Goal: Answer question/provide support: Share knowledge or assist other users

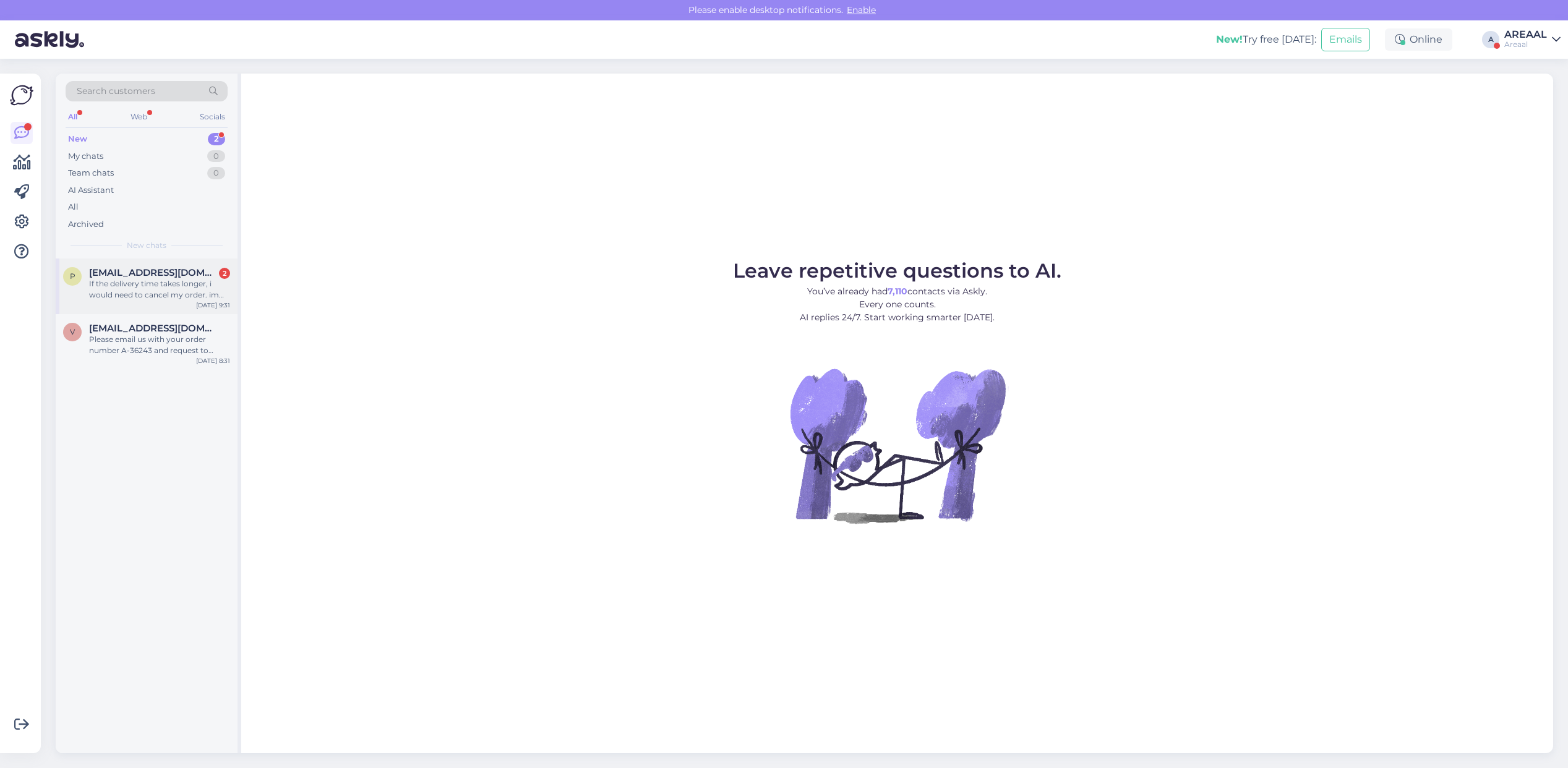
click at [158, 279] on div "If the delivery time takes longer, i would need to cancel my order. im very dis…" at bounding box center [159, 290] width 141 height 22
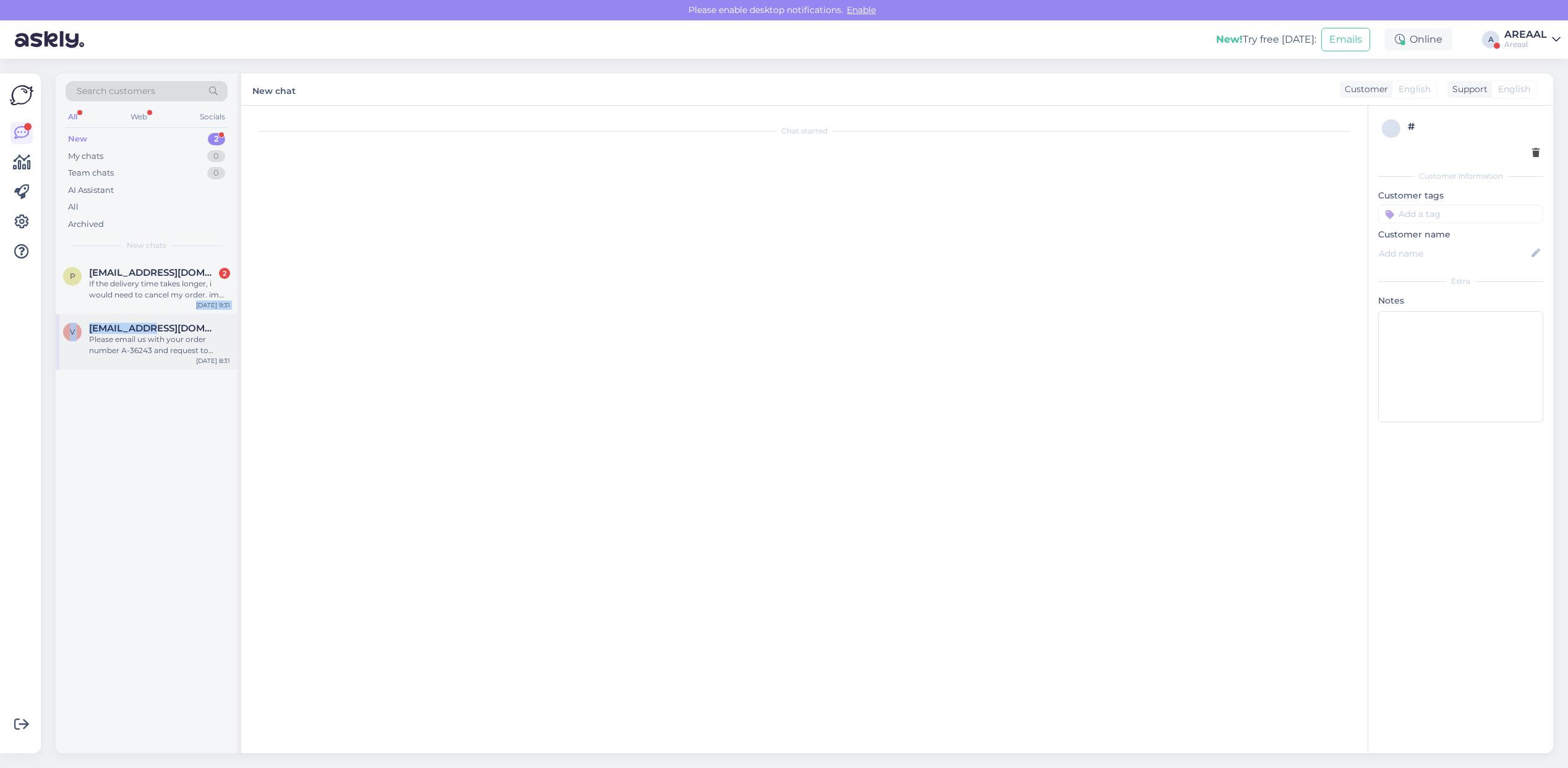
click at [148, 314] on div "p [EMAIL_ADDRESS][DOMAIN_NAME] 2 If the delivery time takes longer, i would nee…" at bounding box center [147, 314] width 182 height 111
click at [150, 325] on span "[EMAIL_ADDRESS][DOMAIN_NAME]" at bounding box center [153, 328] width 129 height 11
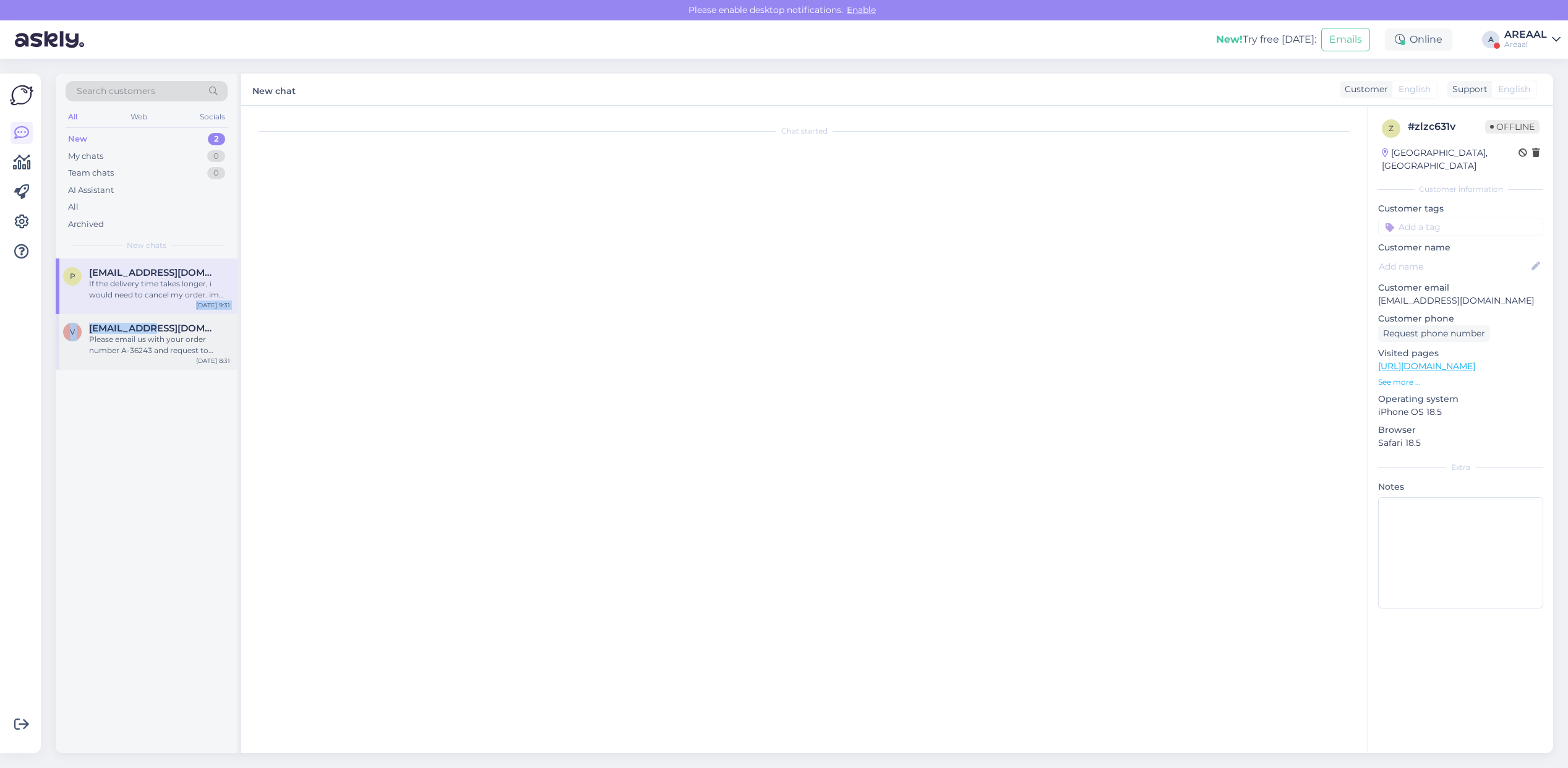
scroll to position [0, 0]
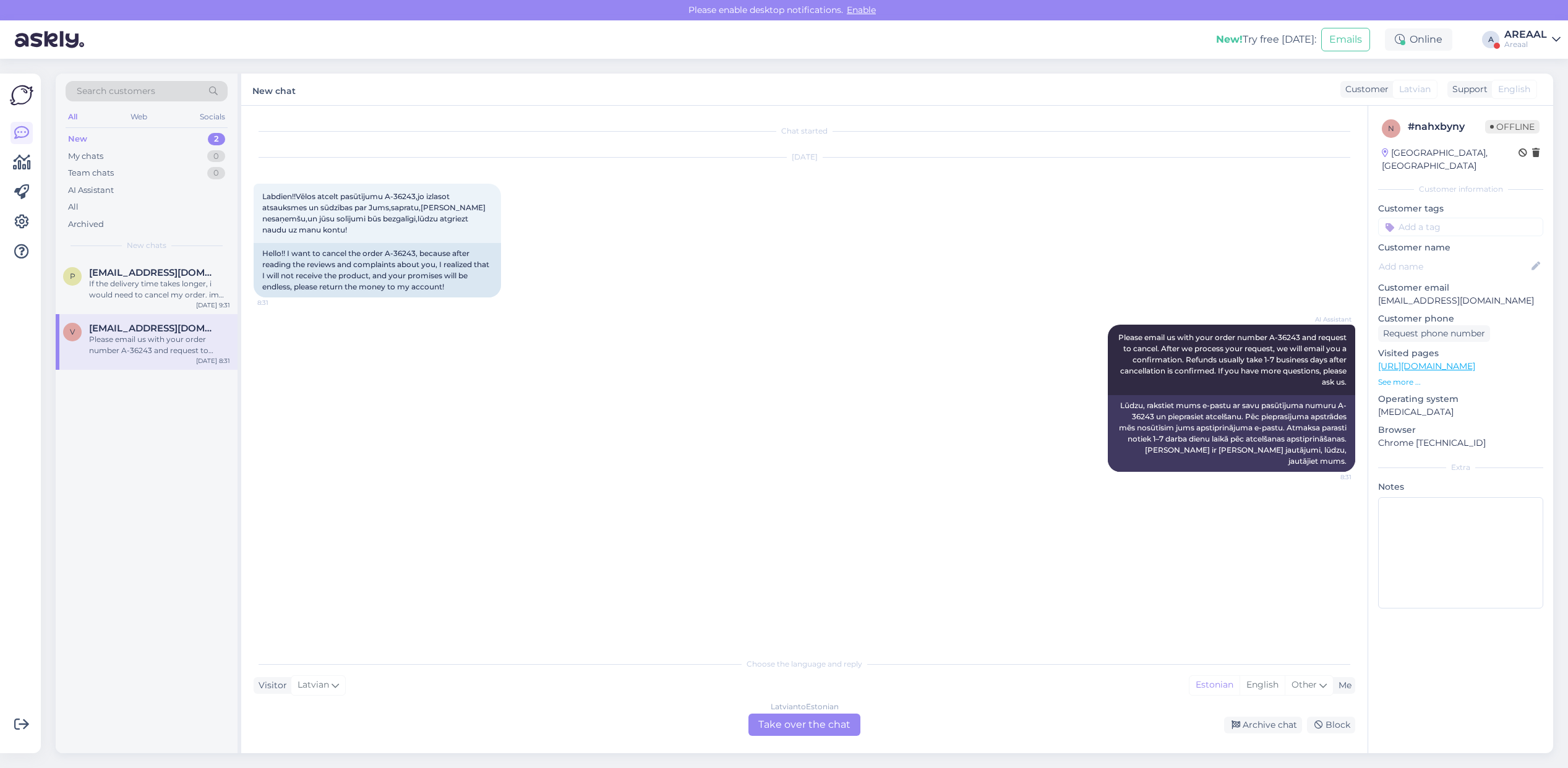
click at [379, 331] on div "AI Assistant Please email us with your order number A-36243 and request to canc…" at bounding box center [804, 398] width 1101 height 175
drag, startPoint x: 415, startPoint y: 252, endPoint x: 386, endPoint y: 256, distance: 29.3
click at [386, 256] on div "Hello!! I want to cancel the order A-36243, because after reading the reviews a…" at bounding box center [377, 270] width 248 height 55
copy div "A-36243"
click at [667, 282] on div "Sep 17 2025 Labdien!!Vēlos atcelt pasūtījumu A-36243,jo izlasot atsauksmes un s…" at bounding box center [804, 228] width 1101 height 167
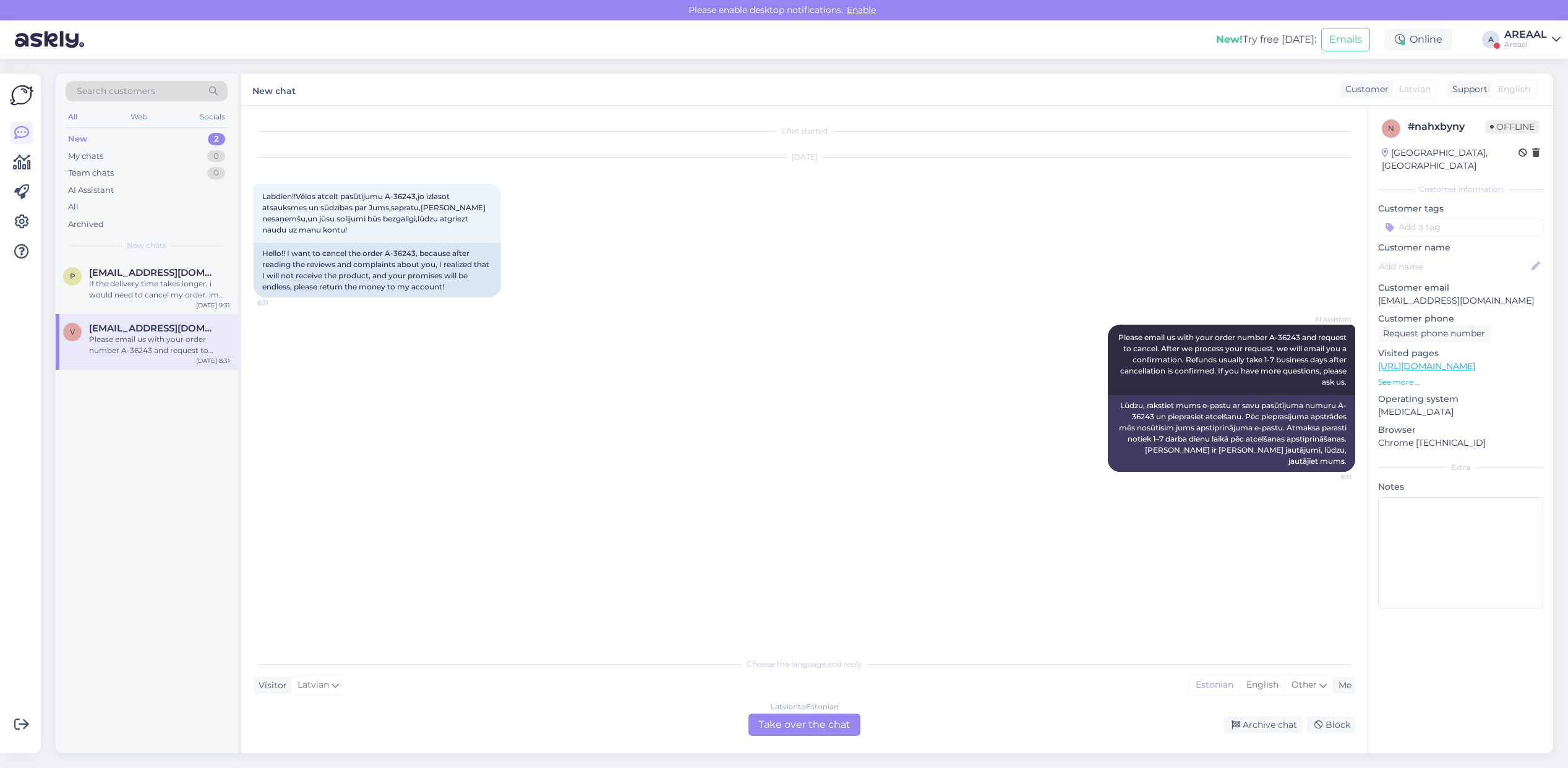
click at [670, 307] on div "Sep 17 2025 Labdien!!Vēlos atcelt pasūtījumu A-36243,jo izlasot atsauksmes un s…" at bounding box center [804, 228] width 1101 height 167
click at [1260, 718] on div "Archive chat" at bounding box center [1264, 725] width 78 height 17
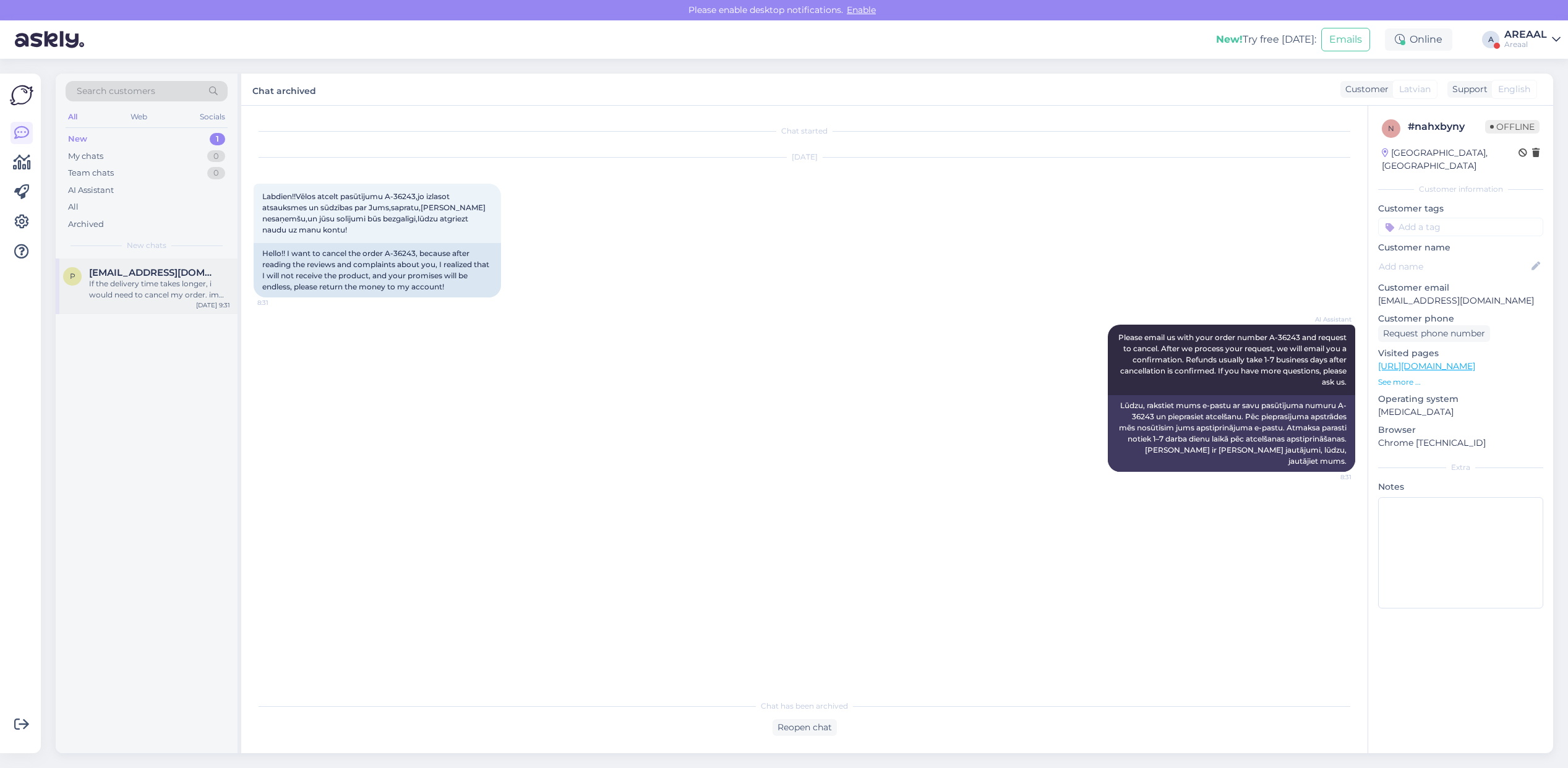
click at [137, 276] on span "pistsasik@hotmail.com" at bounding box center [153, 273] width 129 height 11
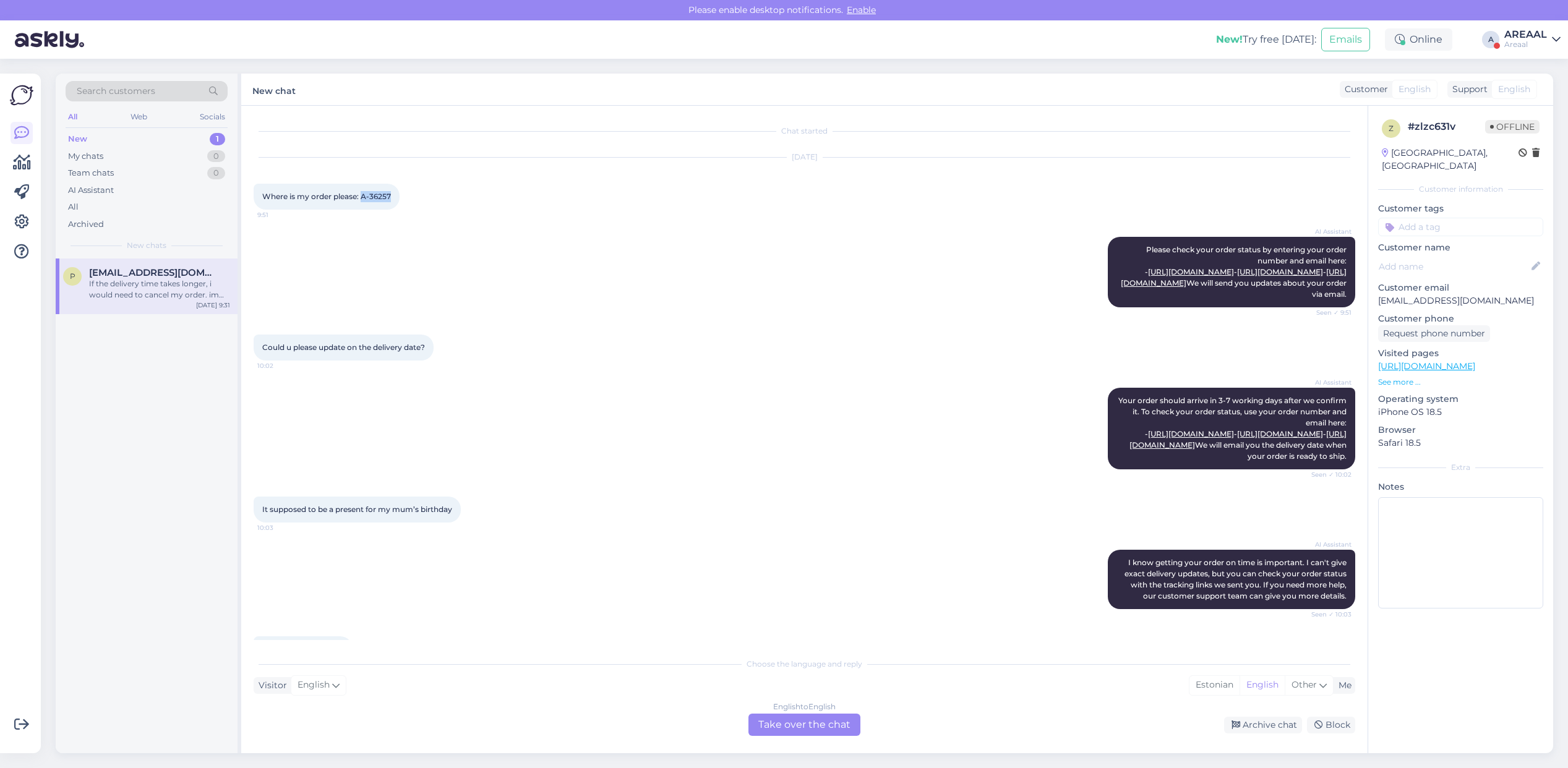
copy span "A-36257"
drag, startPoint x: 378, startPoint y: 193, endPoint x: 360, endPoint y: 192, distance: 18.0
click at [360, 192] on div "Where is my order please: A-36257 9:51" at bounding box center [327, 196] width 146 height 26
click at [644, 212] on div "Sep 1 2025 Where is my order please: A-36257 9:51" at bounding box center [804, 184] width 1101 height 79
drag, startPoint x: 699, startPoint y: 170, endPoint x: 700, endPoint y: 186, distance: 16.0
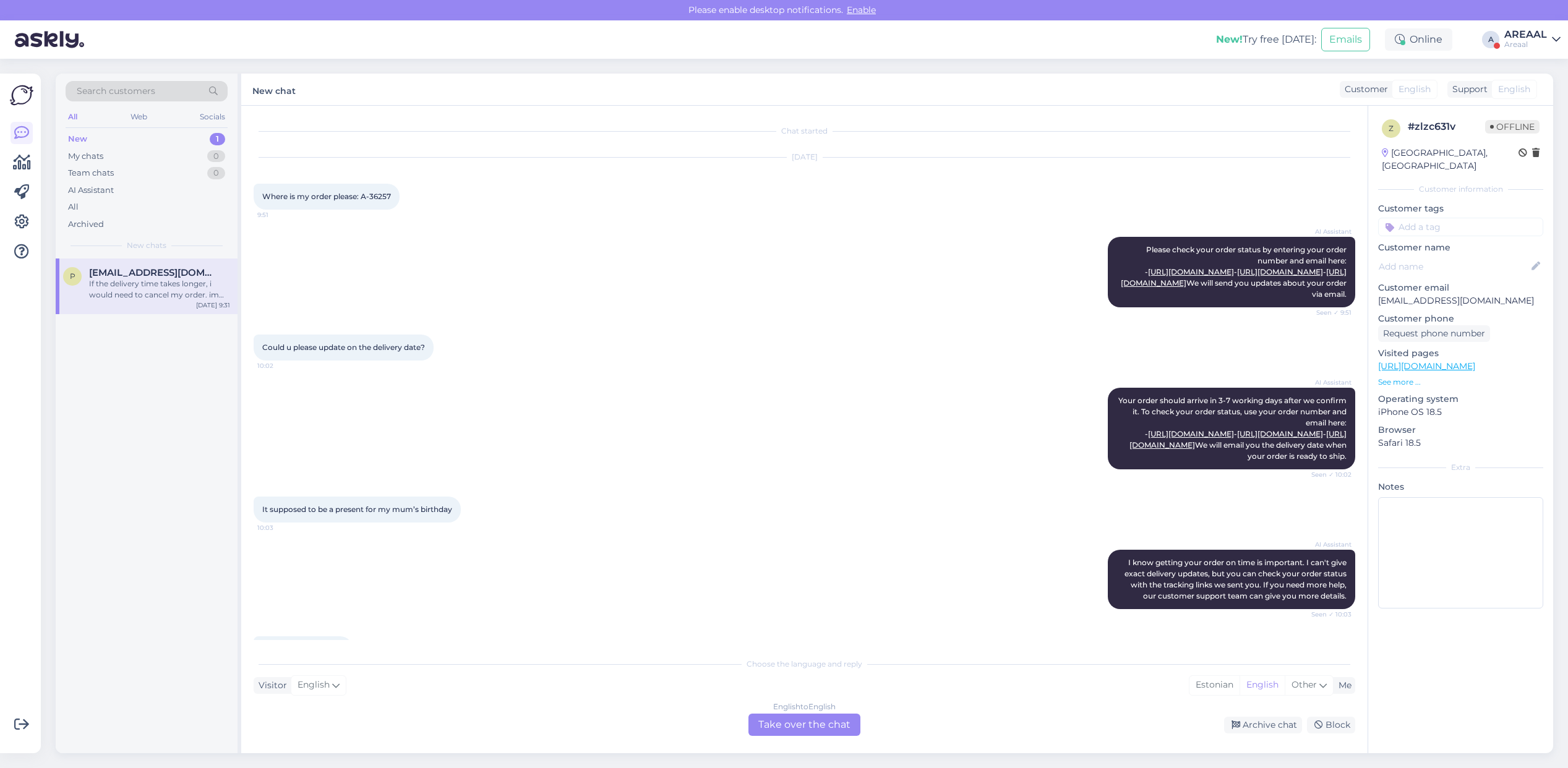
scroll to position [1294, 0]
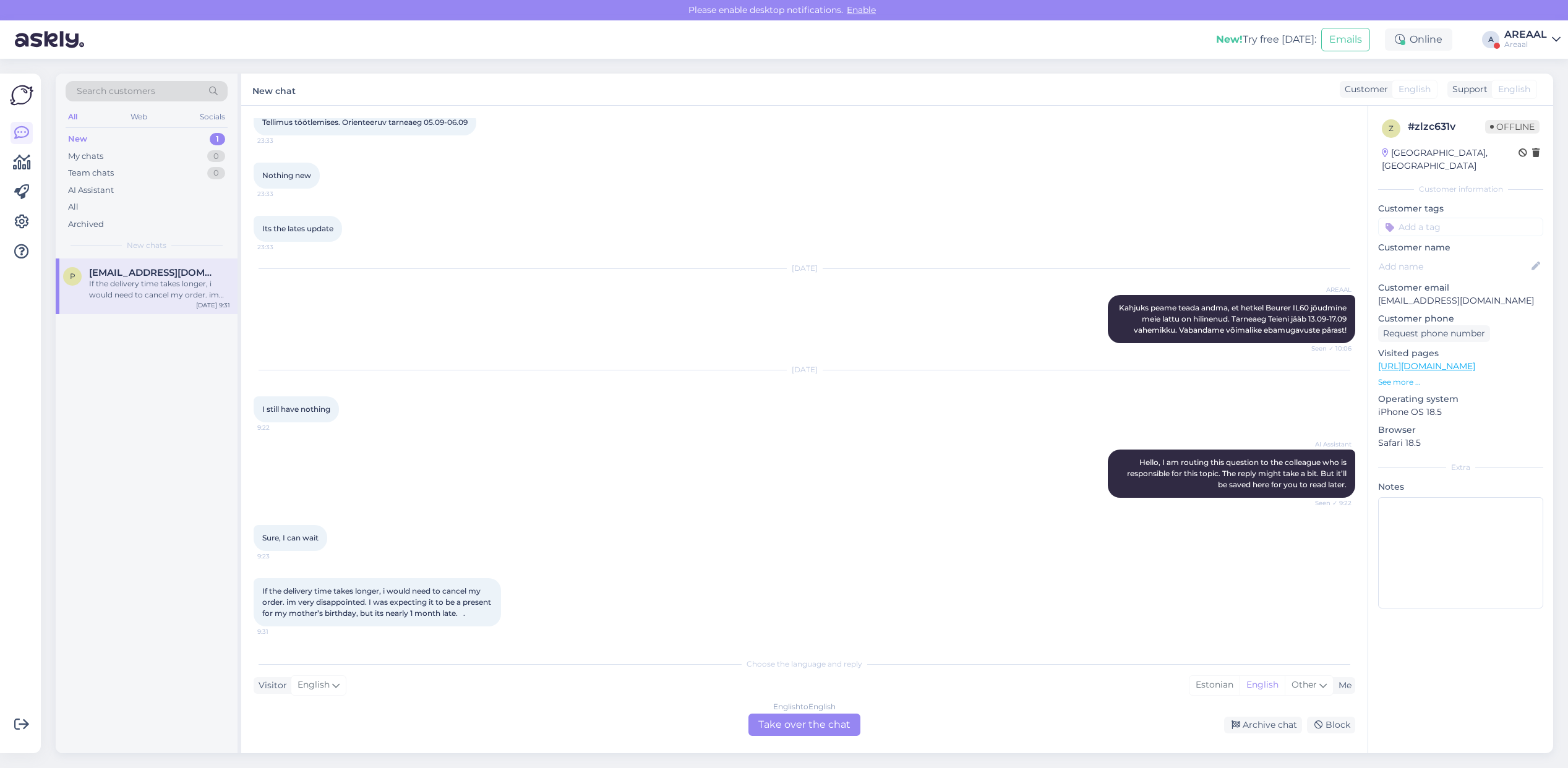
click at [691, 436] on div "AI Assistant Hello, I am routing this question to the colleague who is responsi…" at bounding box center [804, 474] width 1101 height 75
click at [691, 410] on div "Sep 17 2025 I still have nothing 9:22" at bounding box center [804, 396] width 1101 height 79
click at [802, 357] on div "Sep 17 2025 I still have nothing 9:22" at bounding box center [804, 396] width 1101 height 79
click at [783, 724] on div "English to English Take over the chat" at bounding box center [804, 725] width 112 height 22
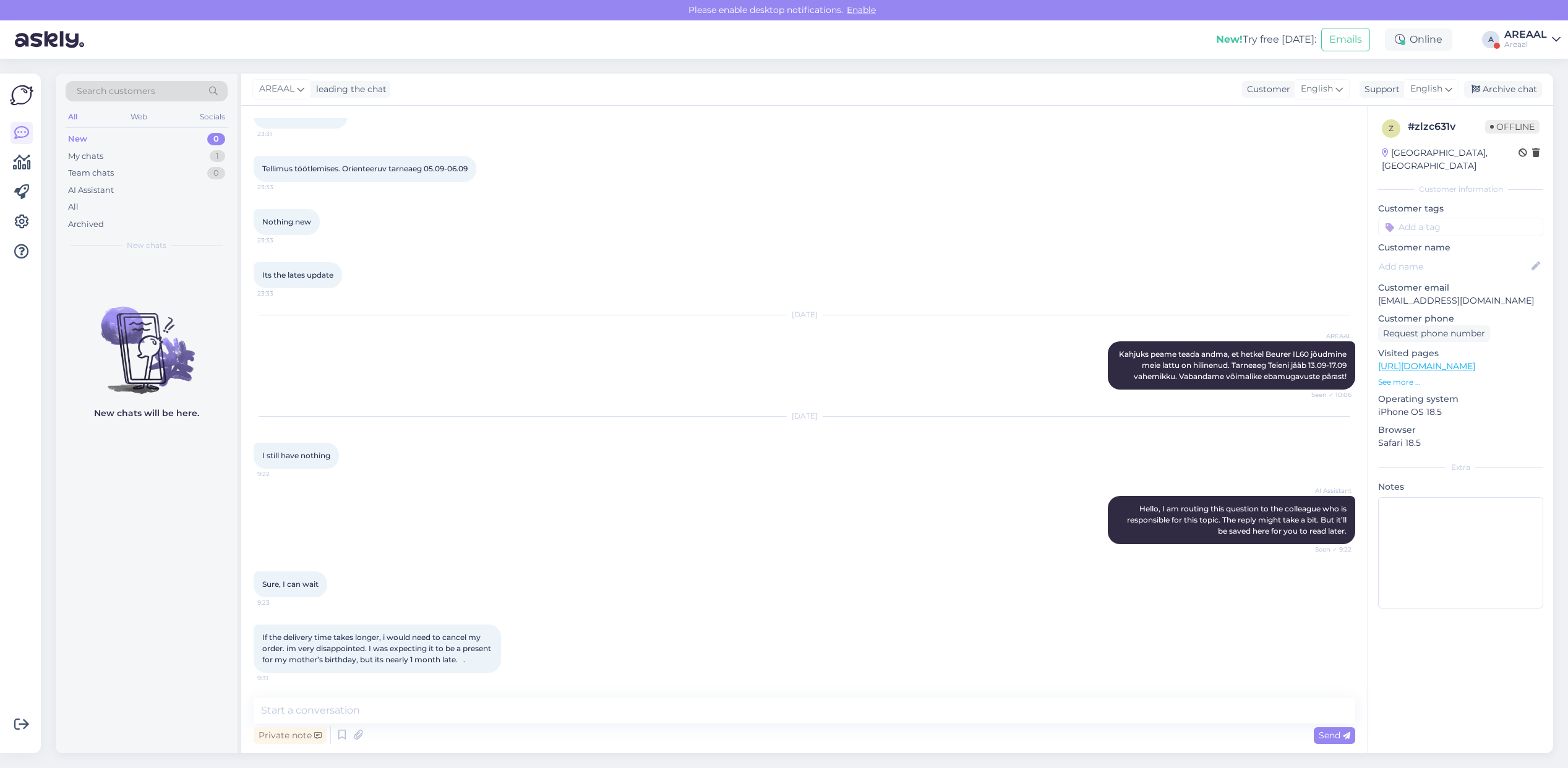
click at [775, 713] on textarea at bounding box center [804, 711] width 1101 height 26
type textarea "If you have problem with your order, please send e-mail to [EMAIL_ADDRESS][DOMA…"
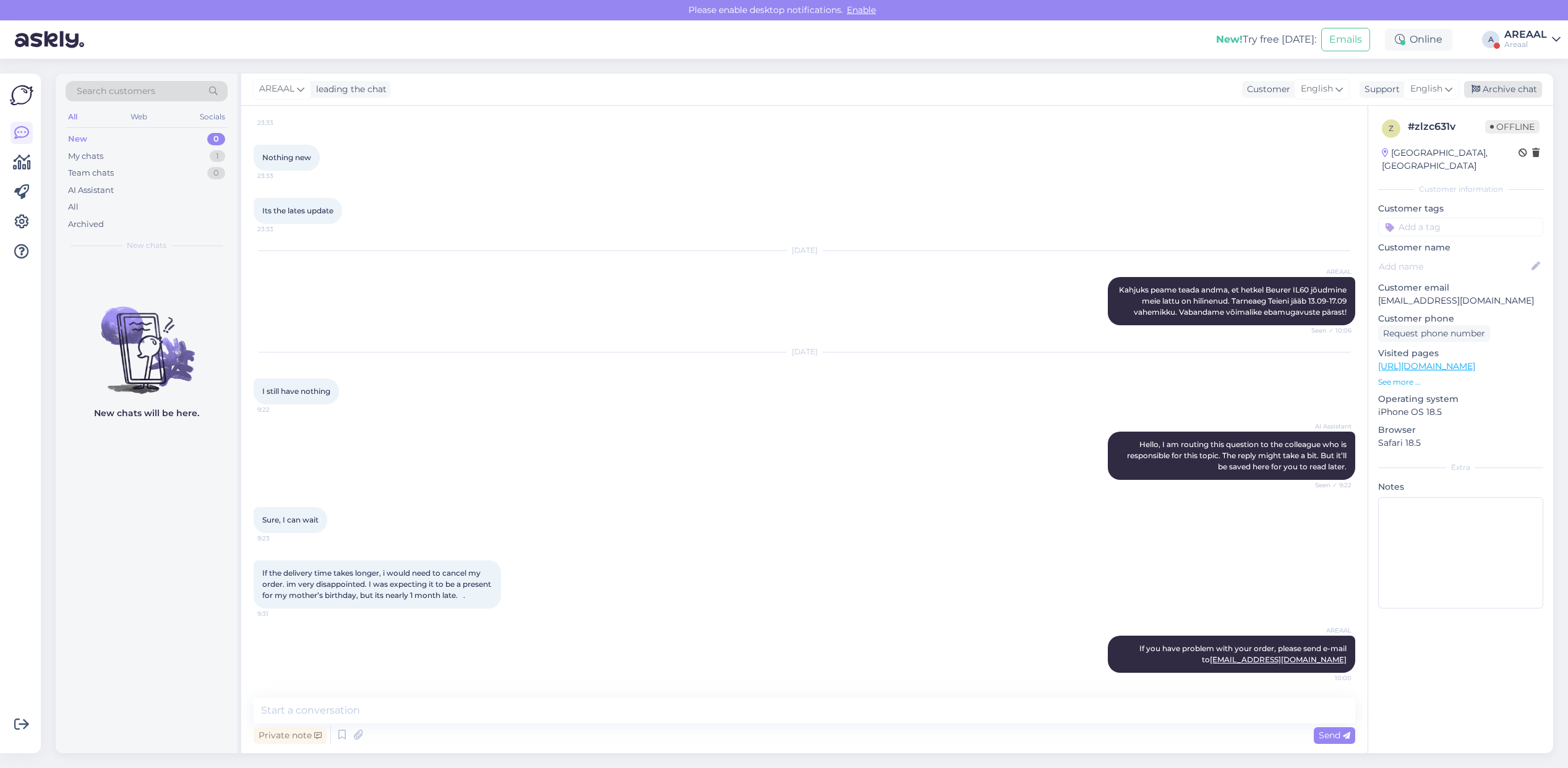
click at [1505, 84] on div "Archive chat" at bounding box center [1503, 89] width 78 height 17
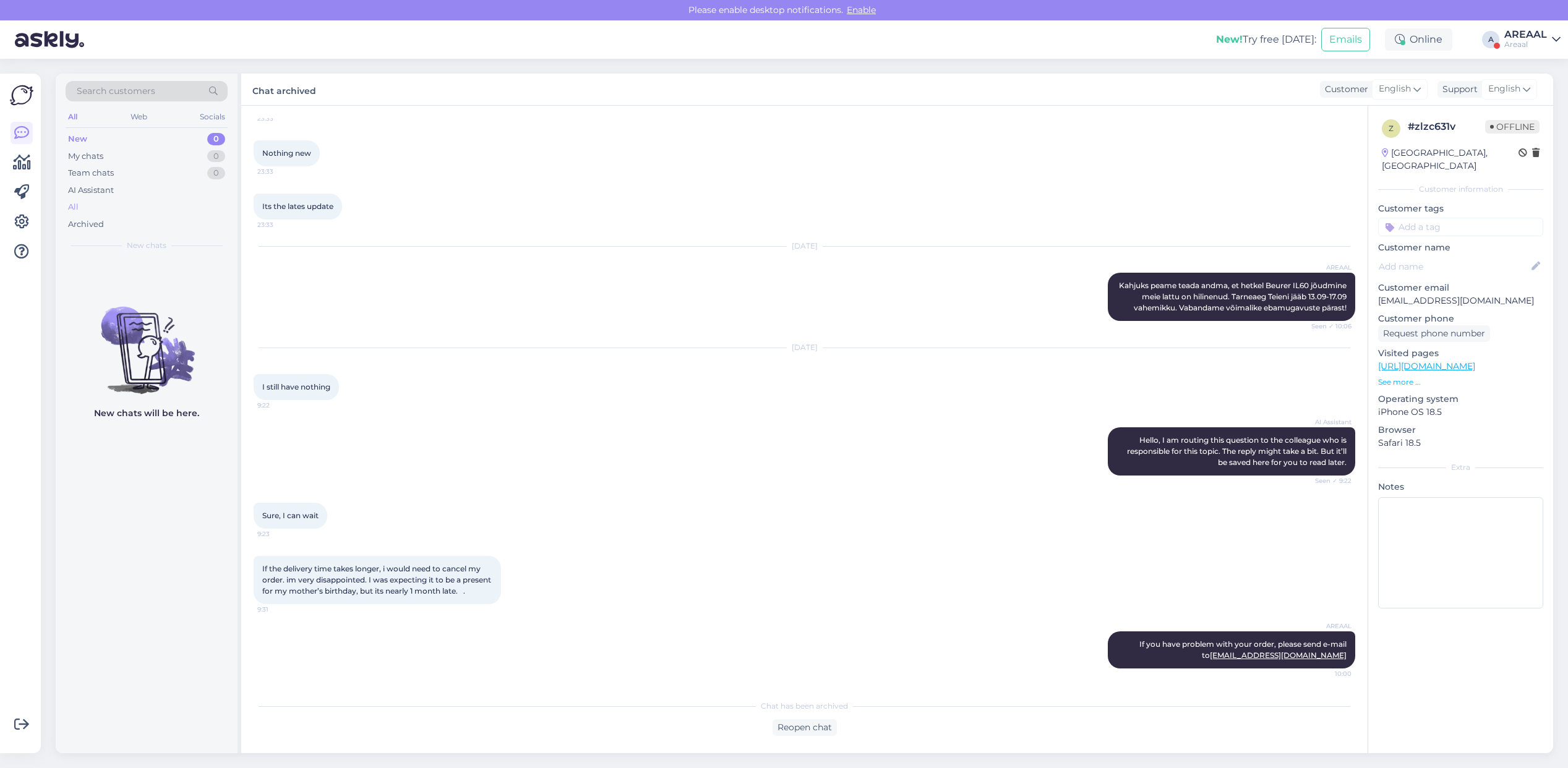
click at [129, 208] on div "All" at bounding box center [147, 206] width 162 height 17
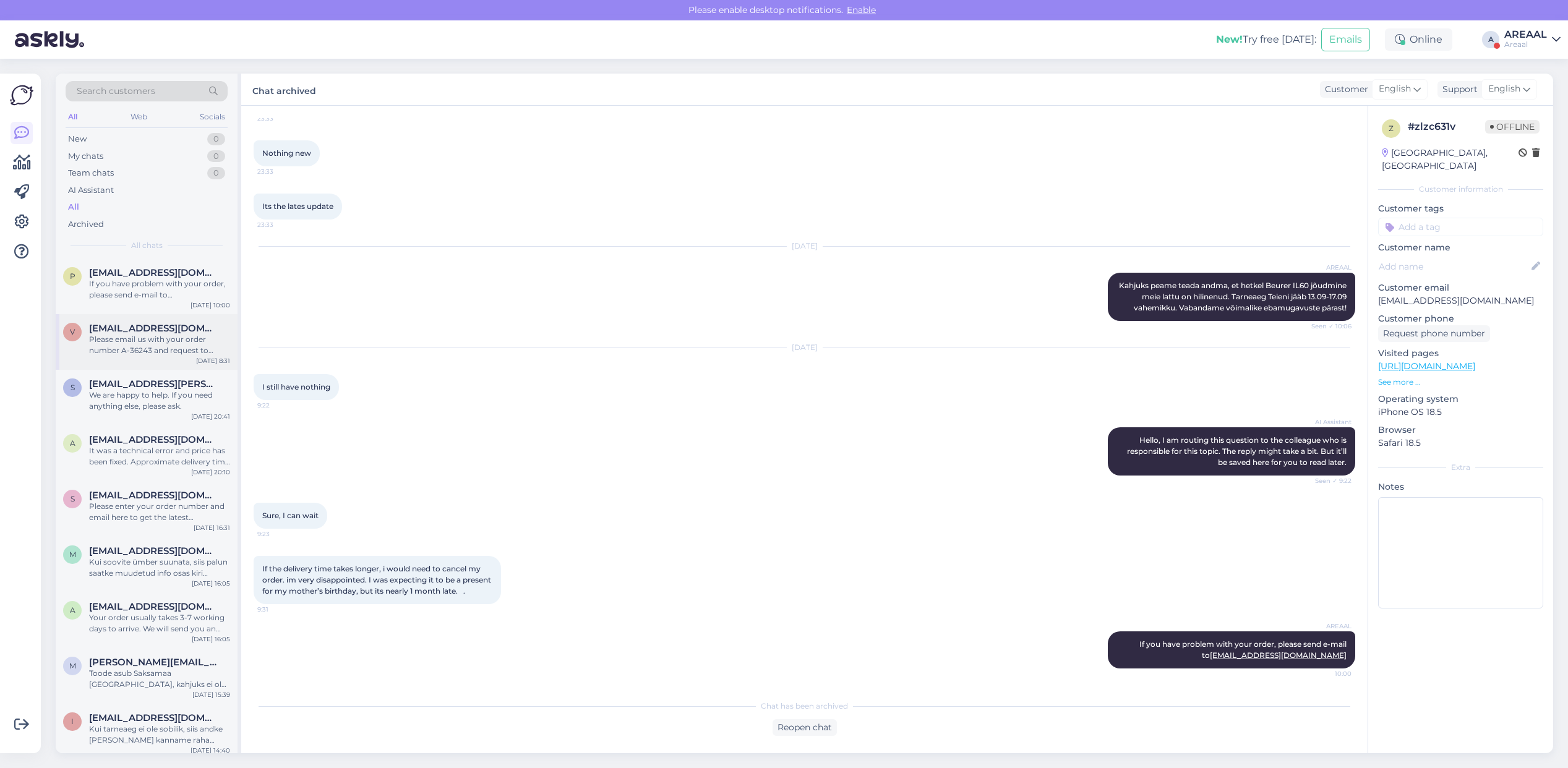
click at [136, 335] on div "Please email us with your order number A-36243 and request to cancel. After we …" at bounding box center [159, 345] width 141 height 22
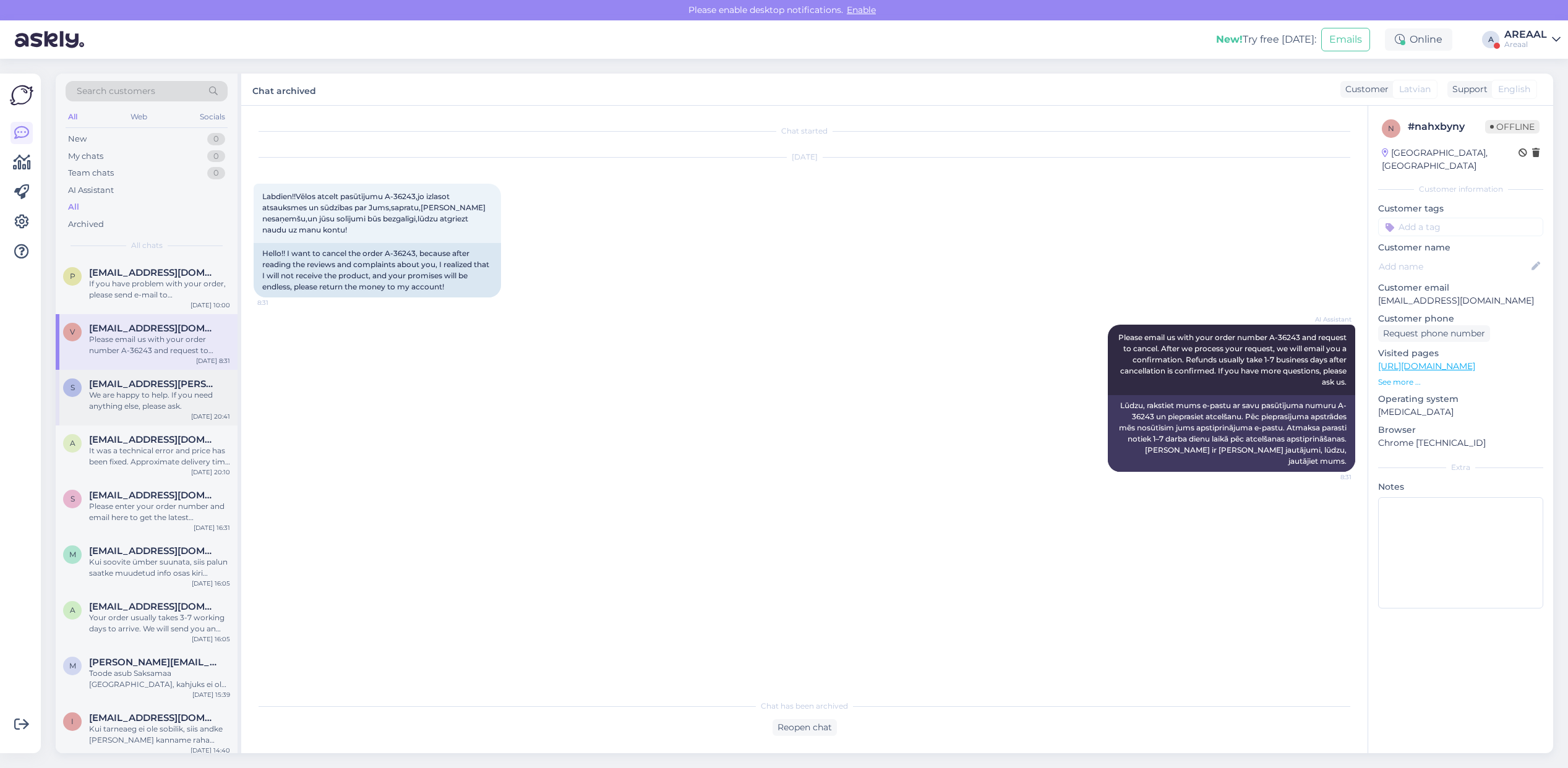
click at [150, 399] on div "We are happy to help. If you need anything else, please ask." at bounding box center [159, 401] width 141 height 22
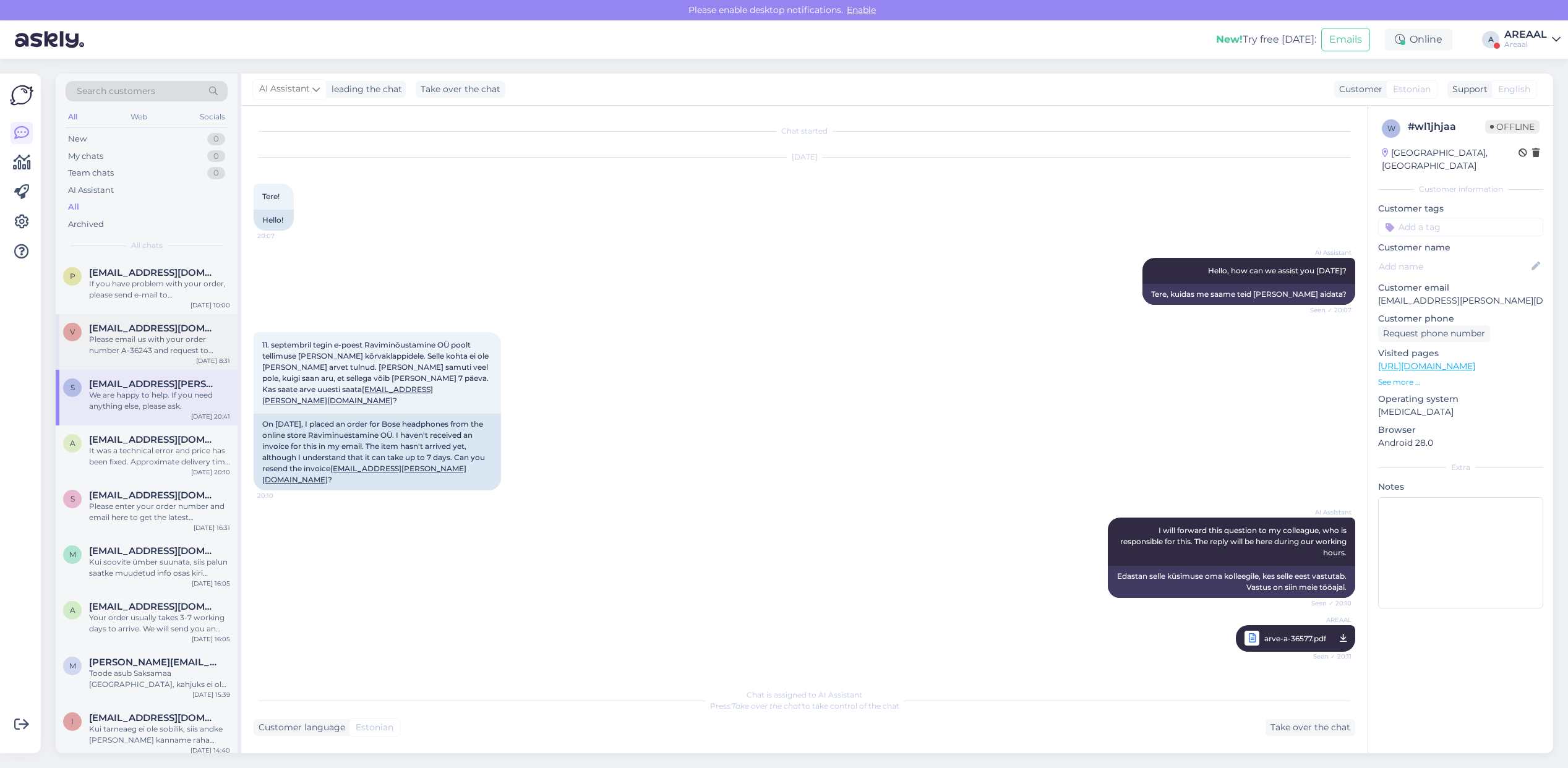
scroll to position [357, 0]
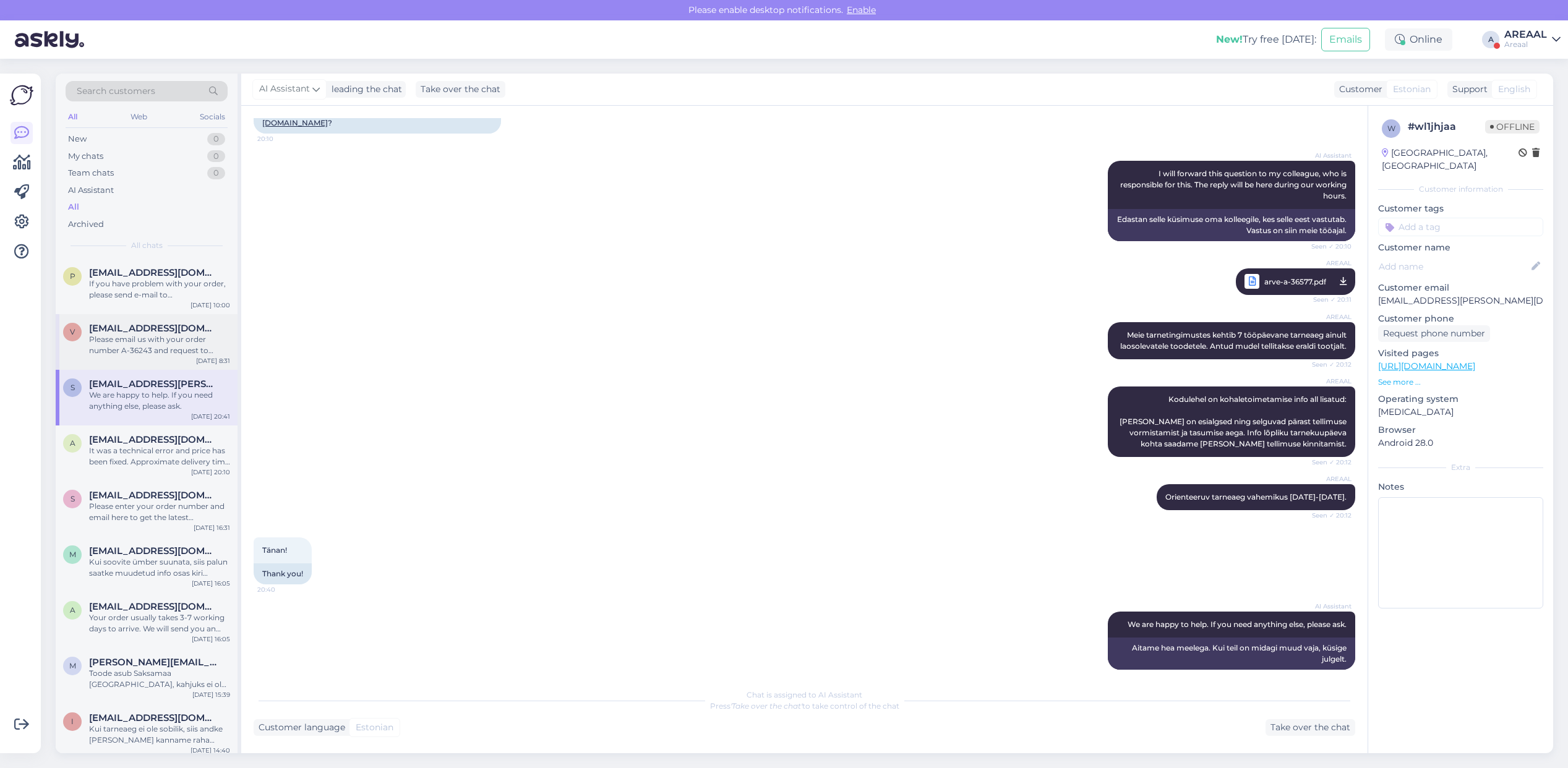
click at [146, 341] on div "Please email us with your order number A-36243 and request to cancel. After we …" at bounding box center [159, 345] width 141 height 22
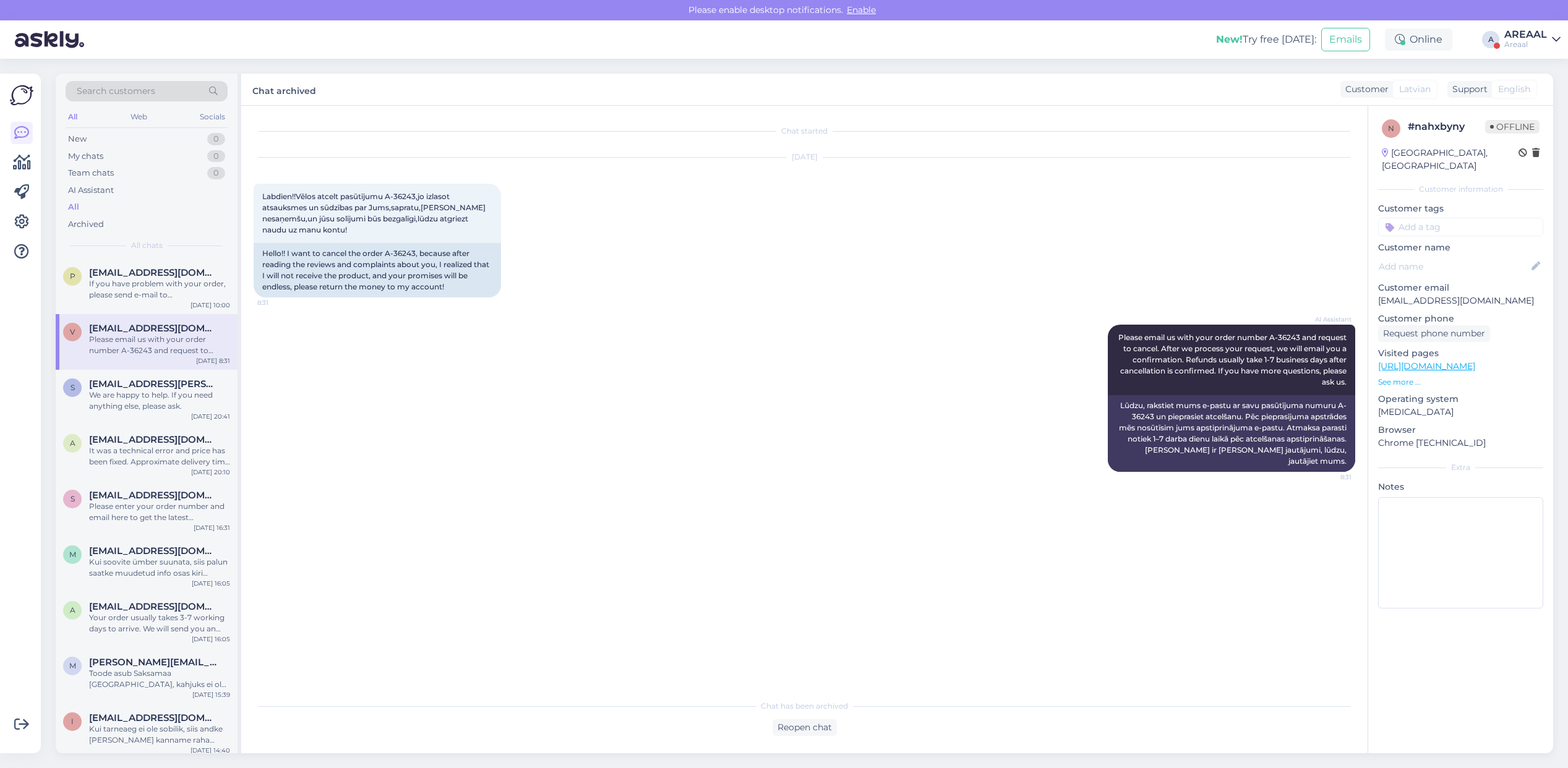
click at [798, 714] on div "Chat has been archived Reopen chat" at bounding box center [804, 715] width 1101 height 43
click at [803, 724] on div "Reopen chat" at bounding box center [804, 727] width 64 height 17
click at [803, 721] on div "Latvian to Estonian Take over the chat" at bounding box center [804, 725] width 112 height 22
click at [810, 721] on div "Latvian to Estonian Take over the chat" at bounding box center [804, 725] width 112 height 22
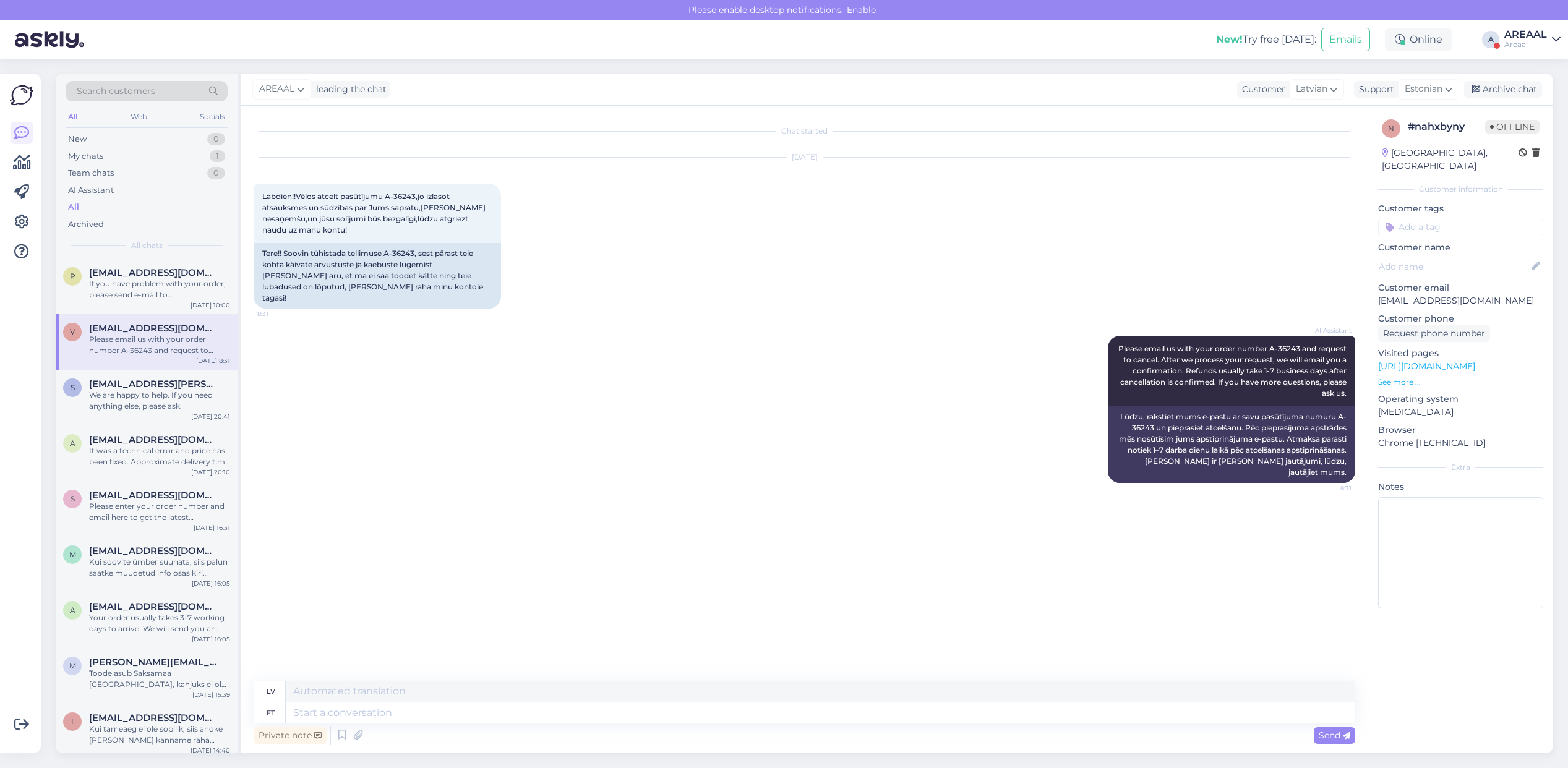
click at [815, 716] on textarea at bounding box center [820, 713] width 1070 height 21
click at [1384, 88] on div "Support" at bounding box center [1374, 89] width 41 height 13
type input "eng"
click at [1390, 136] on link "English" at bounding box center [1407, 144] width 136 height 20
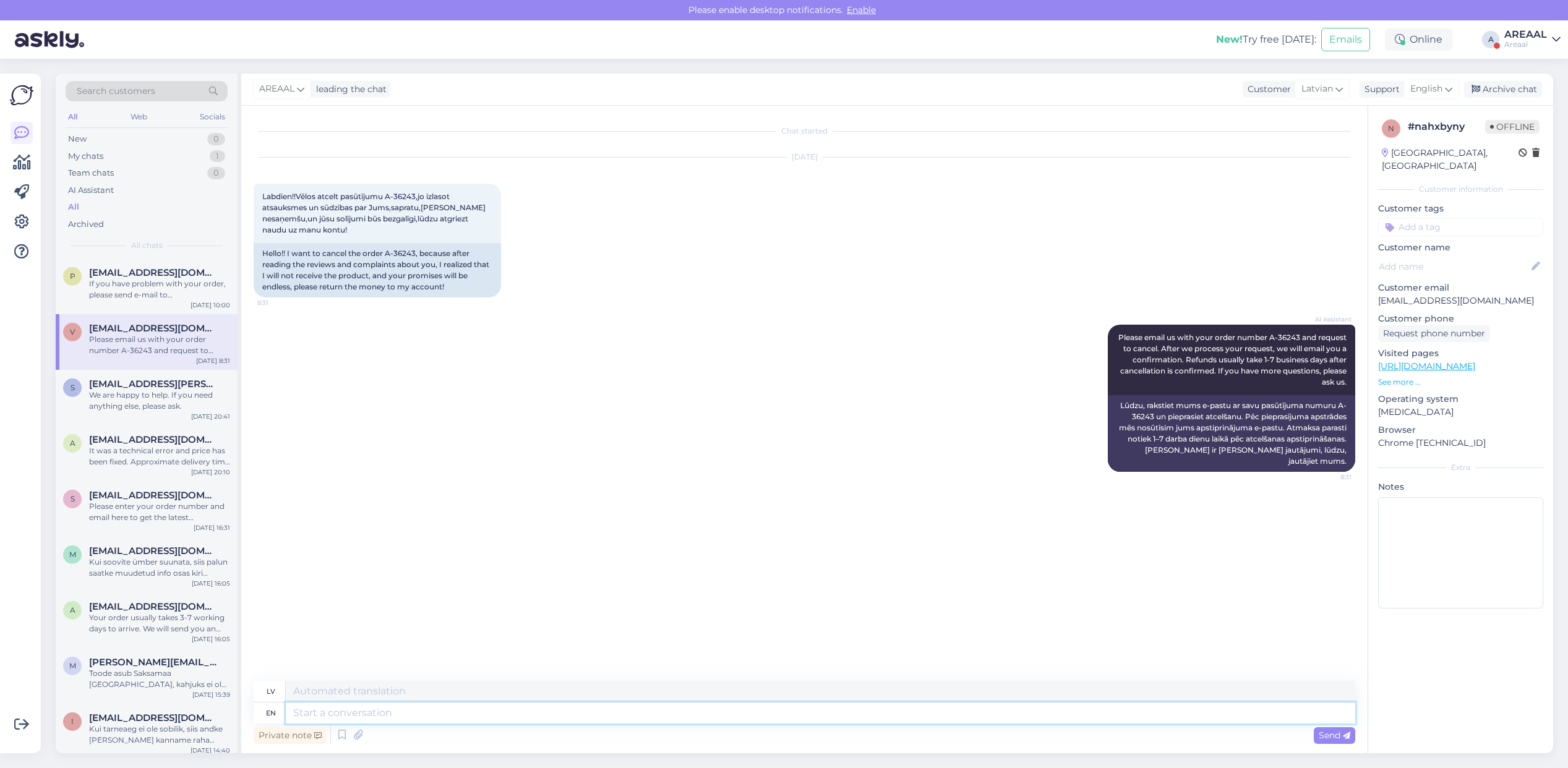
click at [975, 709] on textarea at bounding box center [820, 713] width 1070 height 21
type textarea "Our comp"
type textarea "Mūsu"
type textarea "Our company fulf"
type textarea "Mūsu uzņēmums"
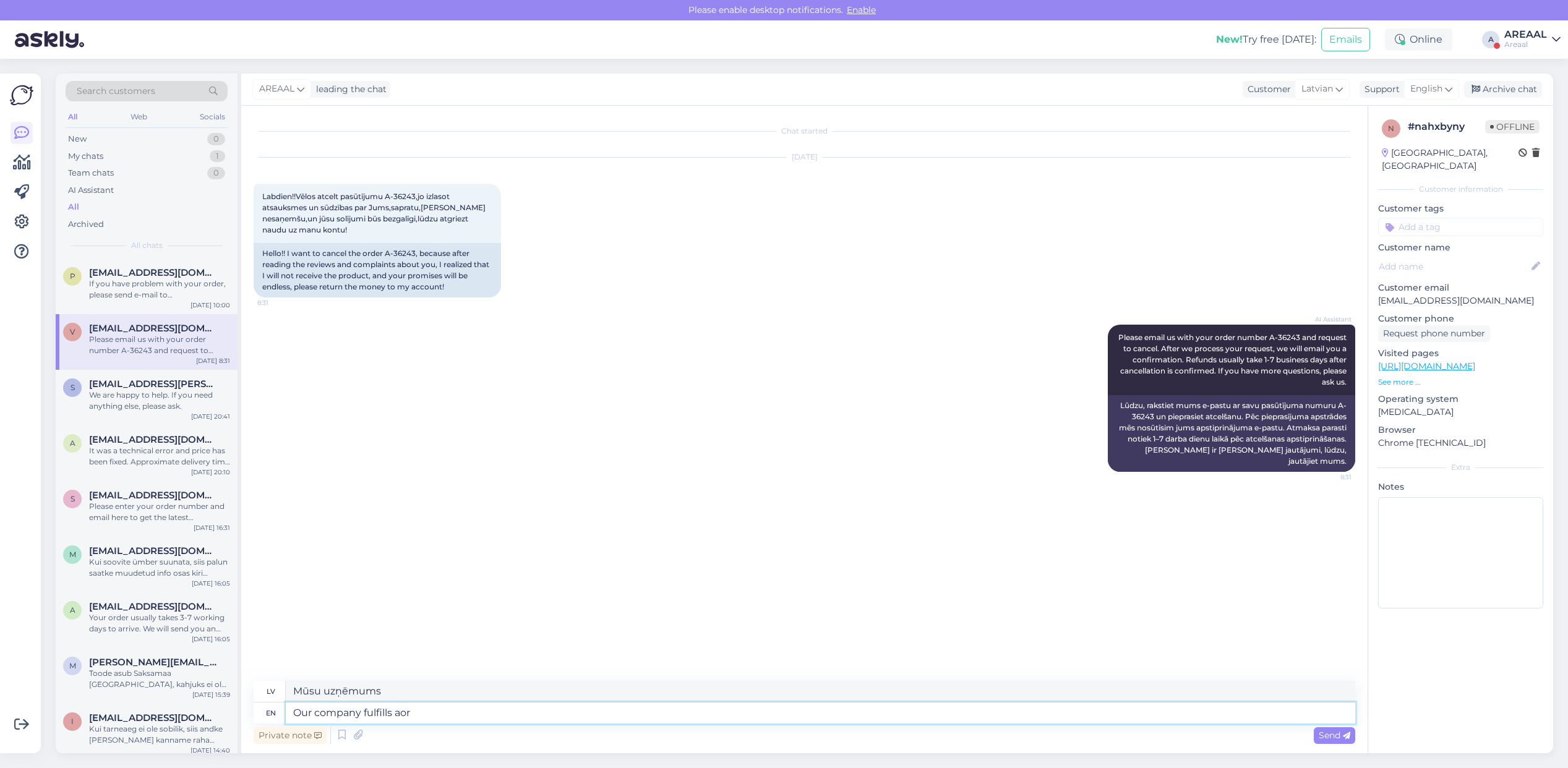
type textarea "Our company fulfills aoru"
type textarea "Mūsu uzņēmums pilda"
type textarea "Our company fulfills around 1,5"
type textarea "Mūsu uzņēmums izpilda aptuveni"
type textarea "Our company fulfills around 1,5 mil"
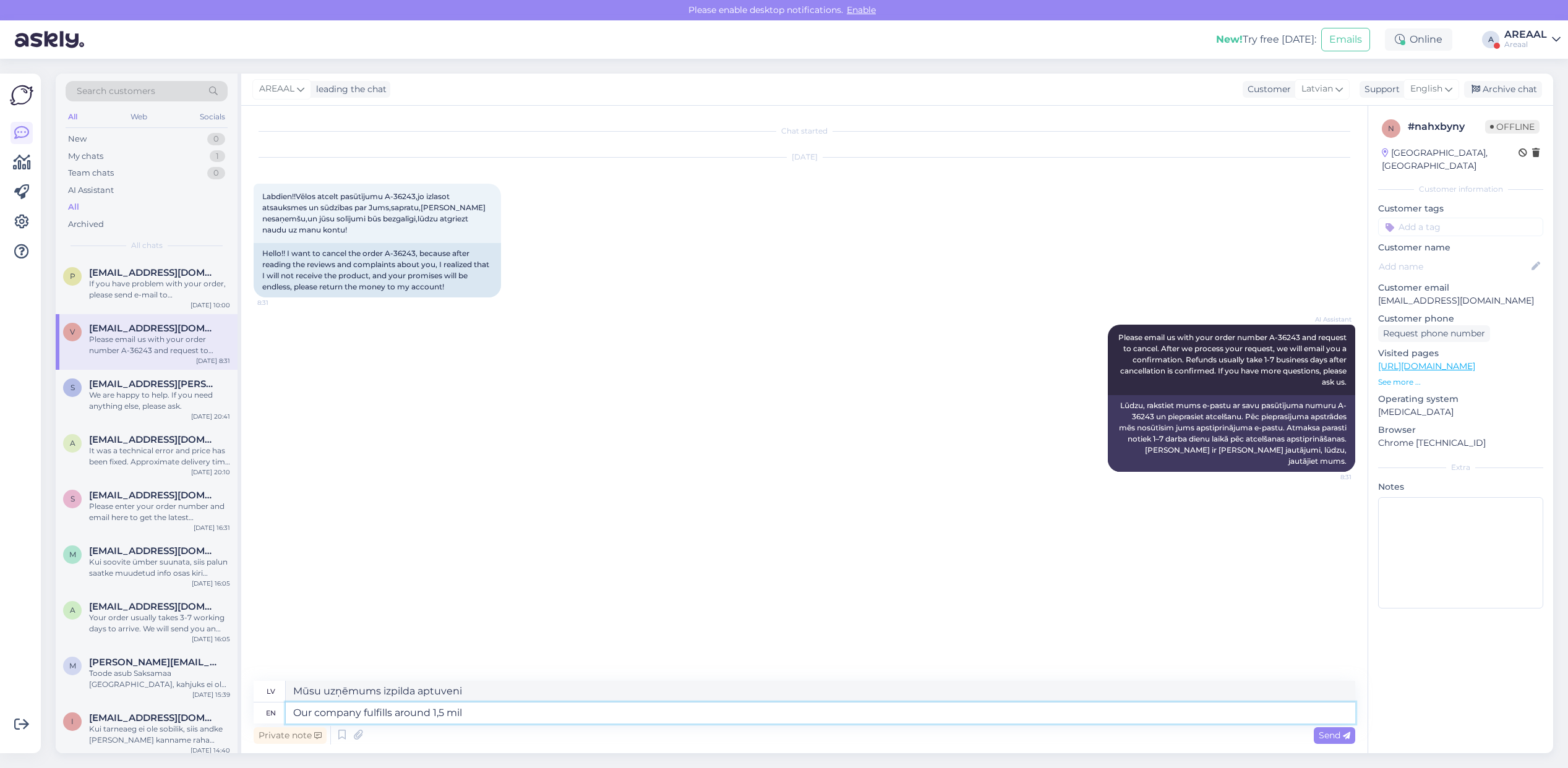
type textarea "Mūsu uzņēmums izpilda aptuveni 1,5"
type textarea "Our company fulfills around 1,5 million eur"
type textarea "Mūsu uzņēmums izpilda aptuveni 1,5 miljonus pasūtījumu"
type textarea "Our company fulfills around 1,5 million eurois"
type textarea "Mūsu uzņēmums izpilda aptuveni 1,5 miljonus eiro"
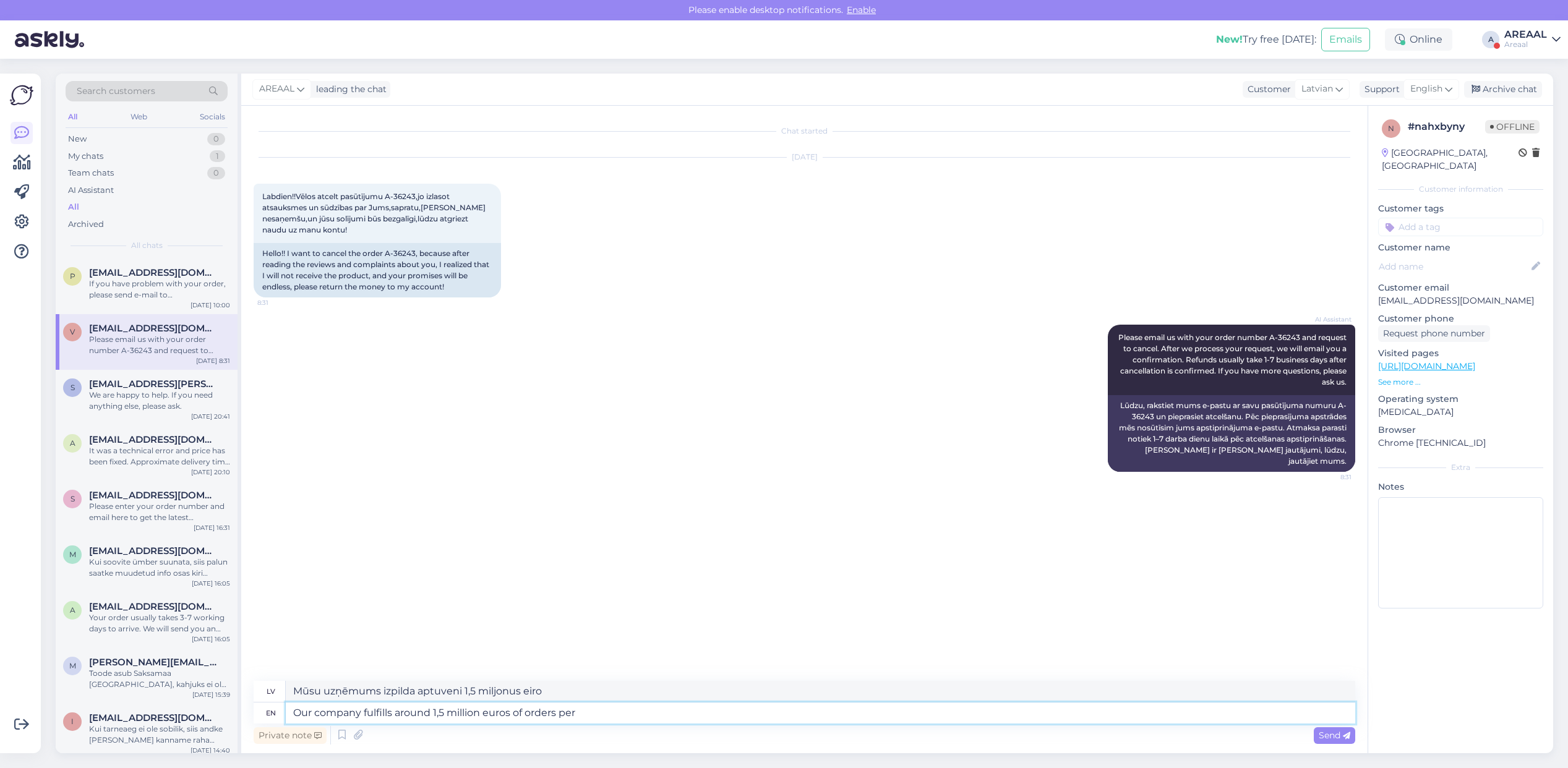
type textarea "Our company fulfills around 1,5 million euros of orders per"
type textarea "Mūsu uzņēmums izpilda pasūtījumus aptuveni 1,5 miljonu eiro vērtībā."
type textarea "Our company fulfills around 1,5 million euros of orders per month"
type textarea "Mūsu uzņēmums izpilda pasūtījumus aptuveni 1,5 miljonu eiro vērtībā gadā."
type textarea "Our company fulfills around 1,5 million euros of orders per month. WE"
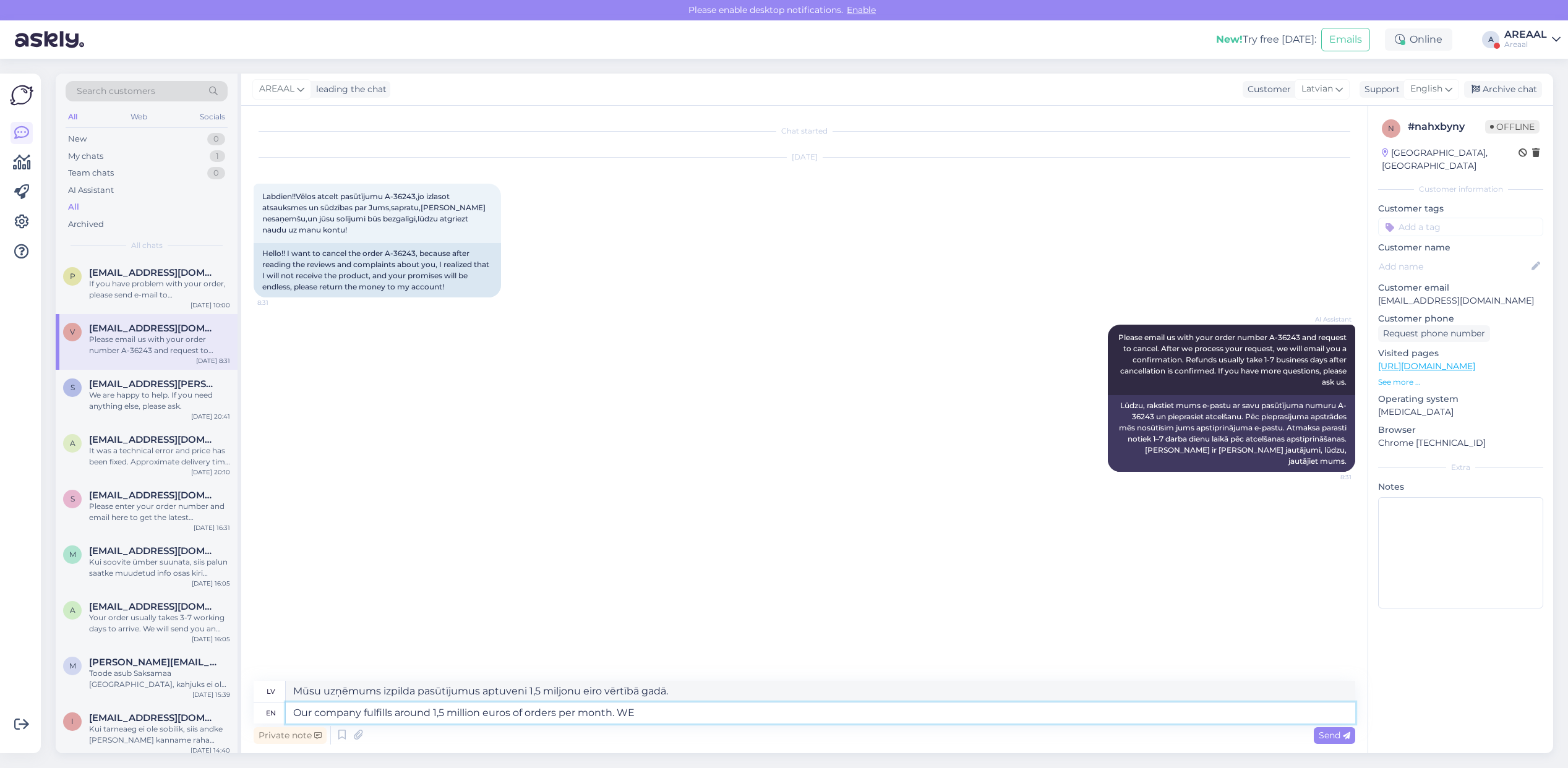
type textarea "Mūsu uzņēmums ik mēnesi izpilda pasūtījumus aptuveni 1,5 miljonu eiro vērtībā."
type textarea "Our company fulfills around 1,5 million euros of orders per month. We don"
type textarea "Mūsu uzņēmums ik mēnesi izpilda pasūtījumus aptuveni 1,5 miljonu eiro vērtībā. …"
type textarea "Our company fulfills around 1,5 million euros of orders per month. We don't ha"
type textarea "Mūsu uzņēmums ik mēnesi izpilda pasūtījumus aptuveni 1,5 miljonu eiro vērtībā. …"
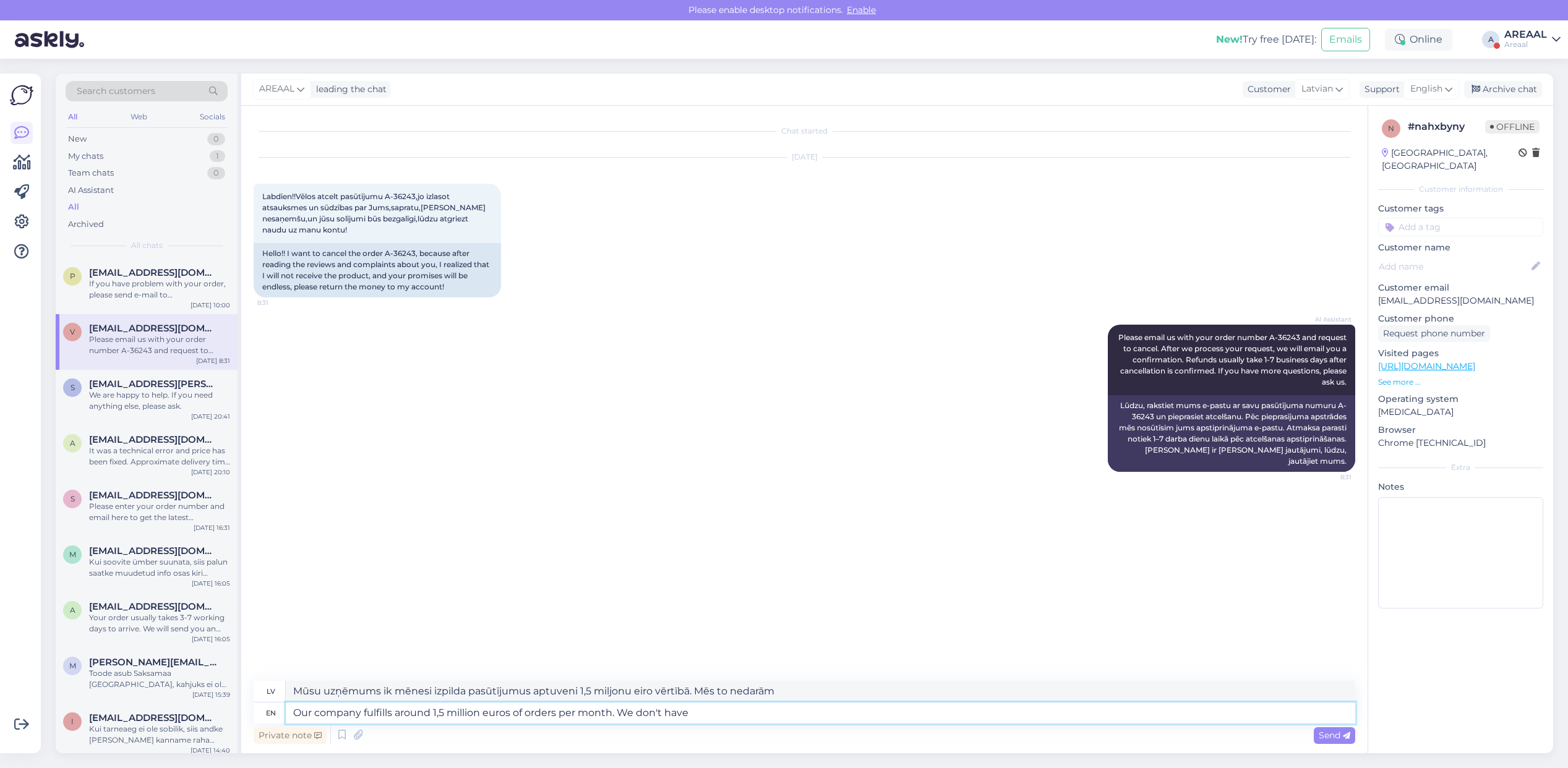
type textarea "Our company fulfills around 1,5 million euros of orders per month. We don't have"
type textarea "Mūsu uzņēmums katru mēnesi izpilda pasūtījumus aptuveni 1,5 miljonu eiro vērtīb…"
type textarea "Our company fulfills around 1,5 million euros of orders per month. We don't hav…"
type textarea "Mūsu uzņēmums katru mēnesi izpilda pasūtījumus aptuveni 1,5 miljonu eiro vērtīb…"
type textarea "Our company fulfills around 1,5 million euros of orders per month. We don't hav…"
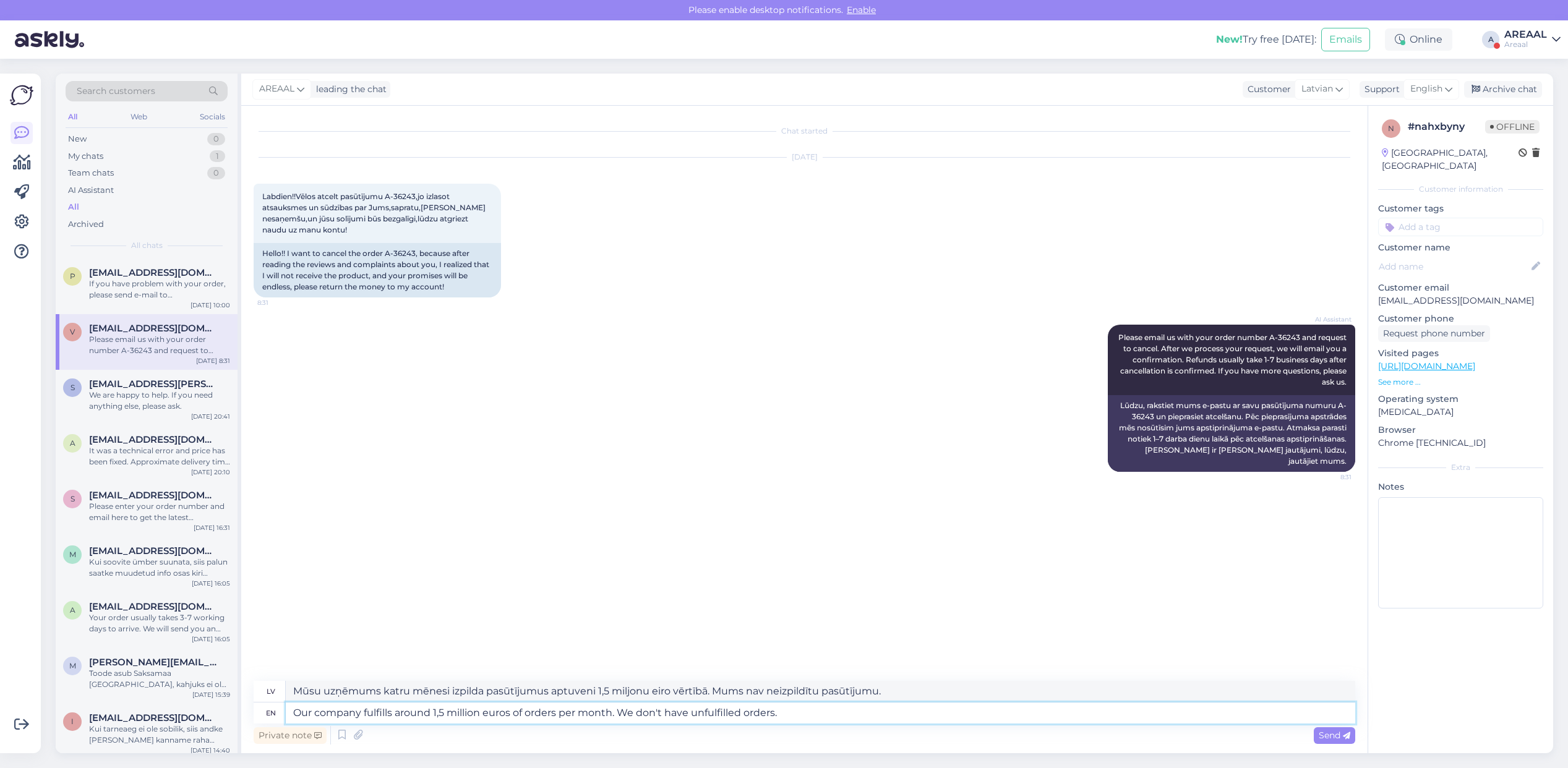
type textarea "Mūsu uzņēmums mēnesī izpilda pasūtījumus aptuveni 1,5 miljonu eiro vērtībā. Mum…"
type textarea "Our company fulfills around 1,5 million euros of orders per month. We don't hav…"
type textarea "Mūsu uzņēmums ik mēnesi izpilda pasūtījumus aptuveni 1,5 miljonu eiro vērtībā. …"
type textarea "Our company fulfills around 1,5 million euros of orders per month. We don't hav…"
type textarea "Mūsu uzņēmums ik mēnesi izpilda pasūtījumus aptuveni 1,5 miljonu eiro vērtībā. …"
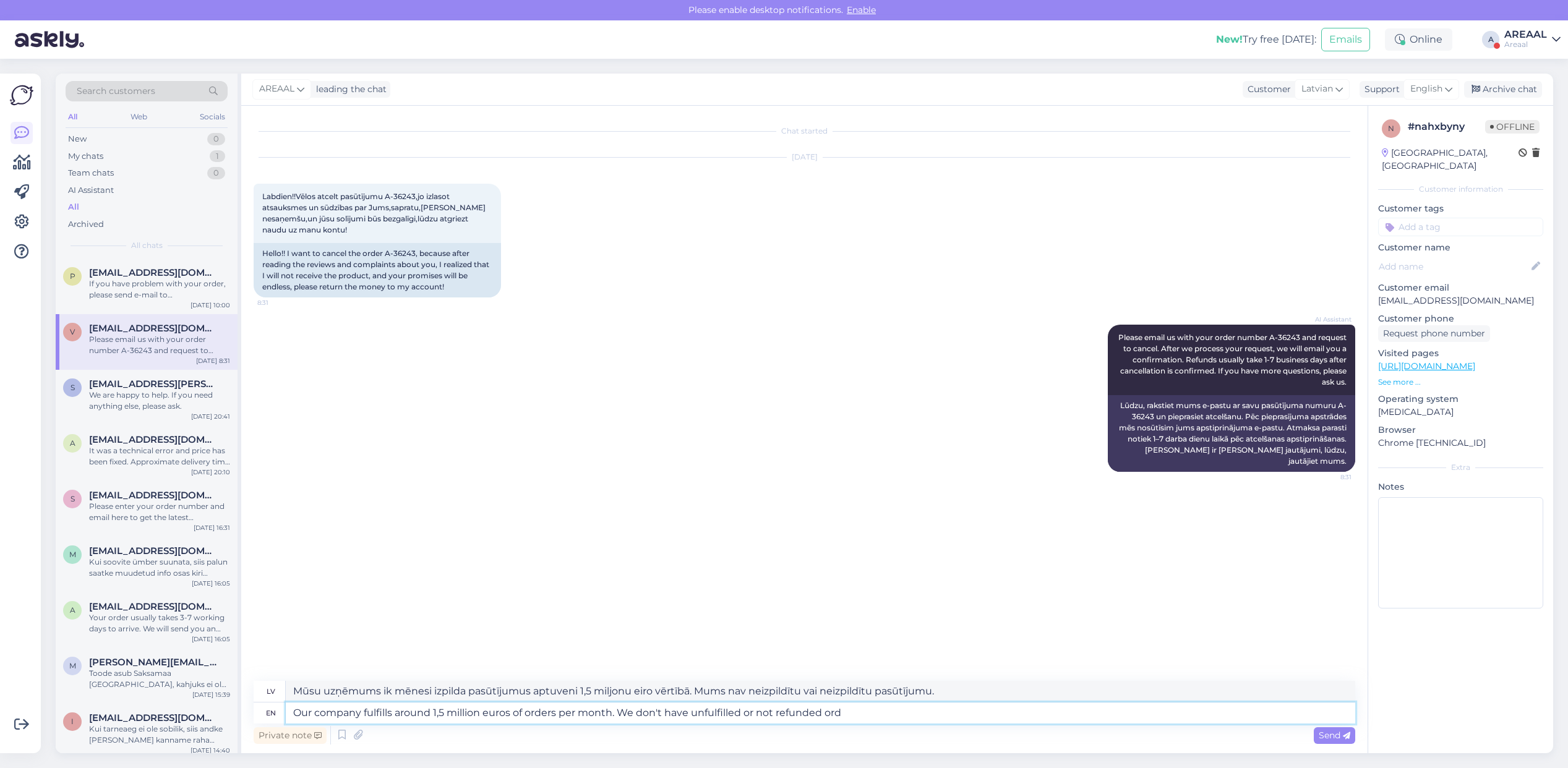
type textarea "Our company fulfills around 1,5 million euros of orders per month. We don't hav…"
type textarea "Mūsu uzņēmums ik mēnesi izpilda pasūtījumus aptuveni 1,5 miljonu eiro vērtībā. …"
click at [589, 714] on textarea "Our company fulfills around 1,5 million euros of orders per month. We don't hav…" at bounding box center [820, 713] width 1070 height 21
type textarea "Our company fulfills around 1,5 million euros of orders per year. We don't have…"
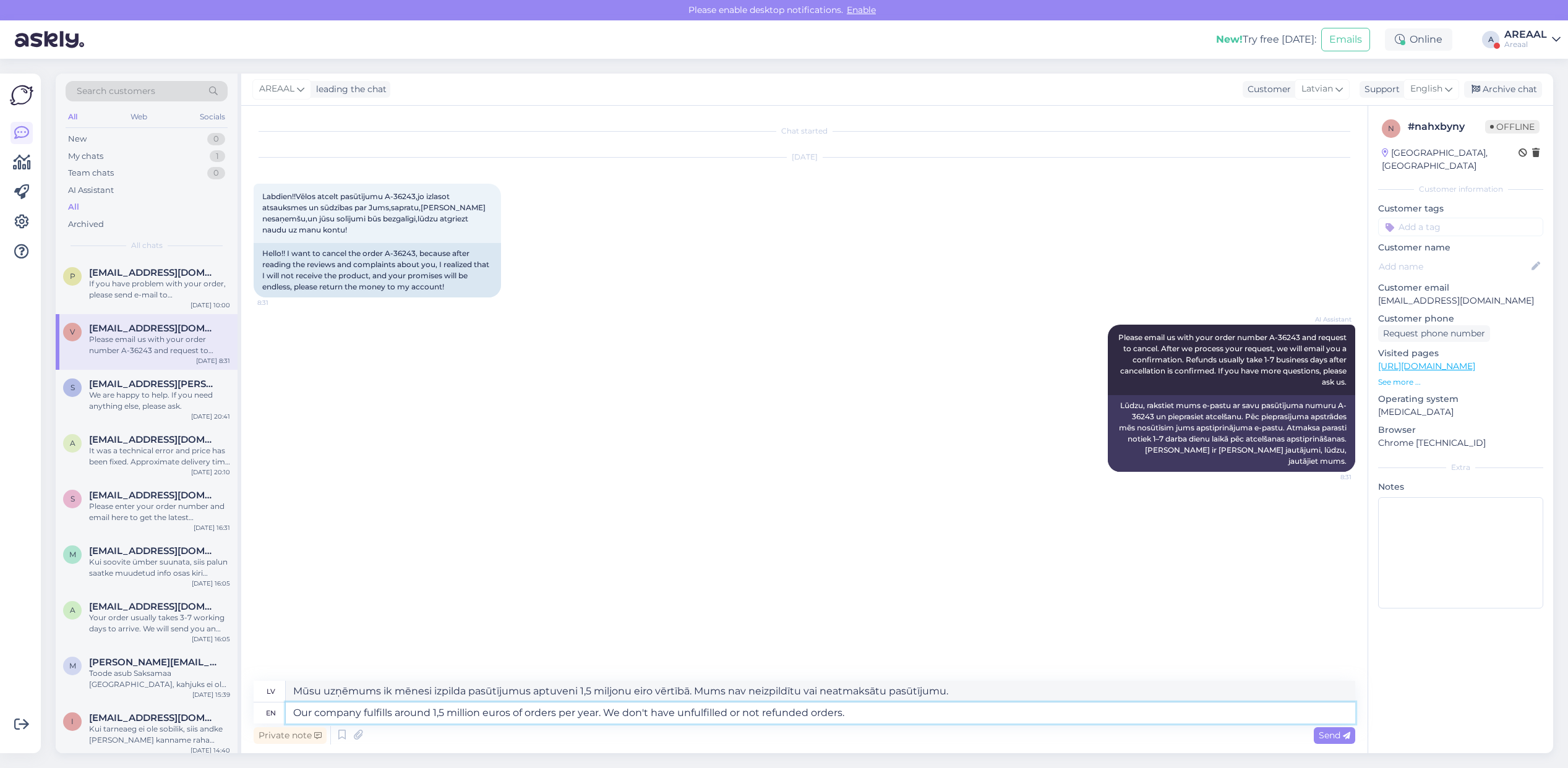
type textarea "Mūsu uzņēmums izpilda pasūtījumus aptuveni 1,5 miljonu eiro vērtībā gadā. Mums …"
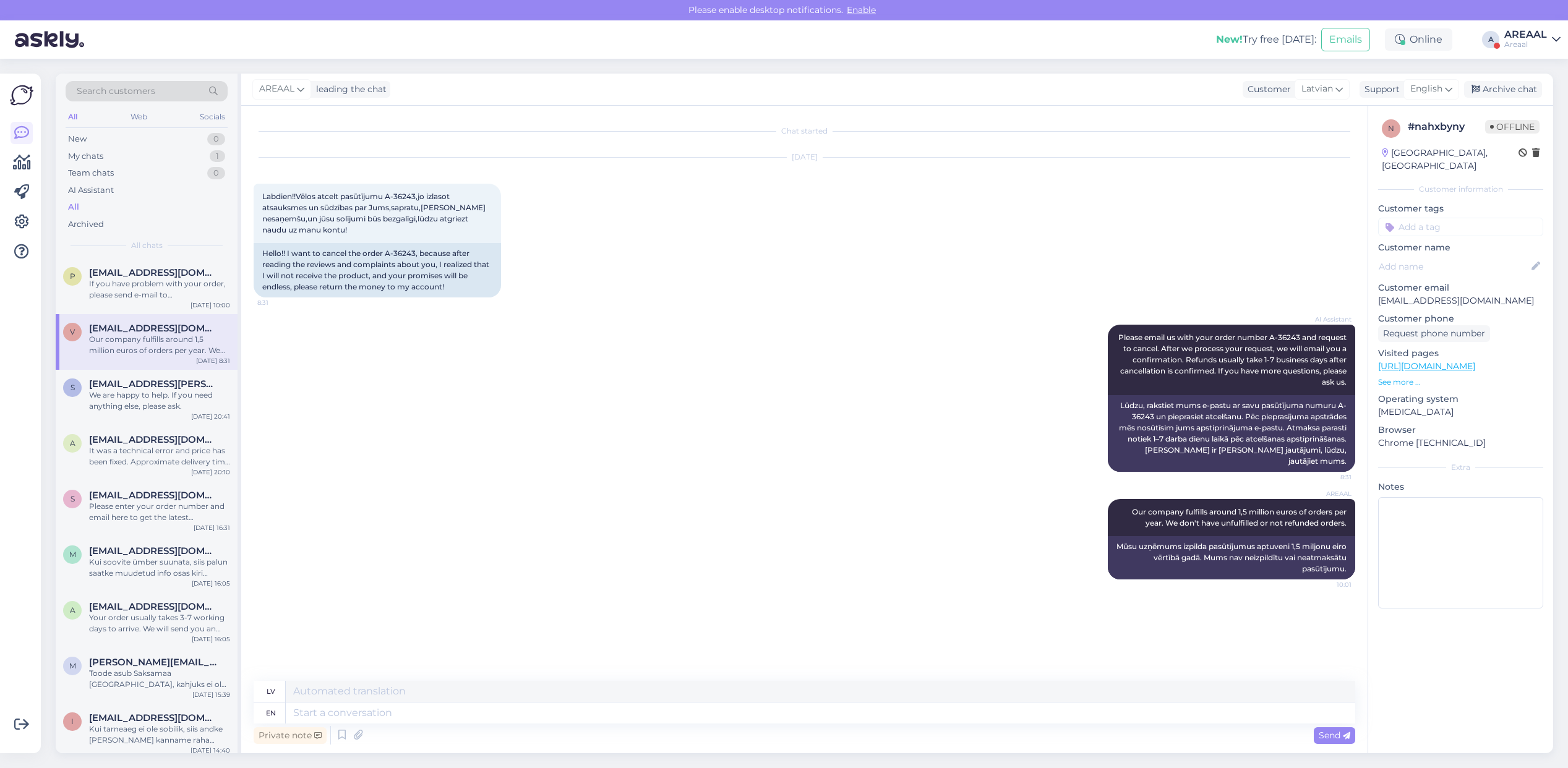
click at [1521, 48] on div "Areaal" at bounding box center [1526, 44] width 43 height 10
click at [166, 167] on div "Team chats 0" at bounding box center [147, 172] width 162 height 17
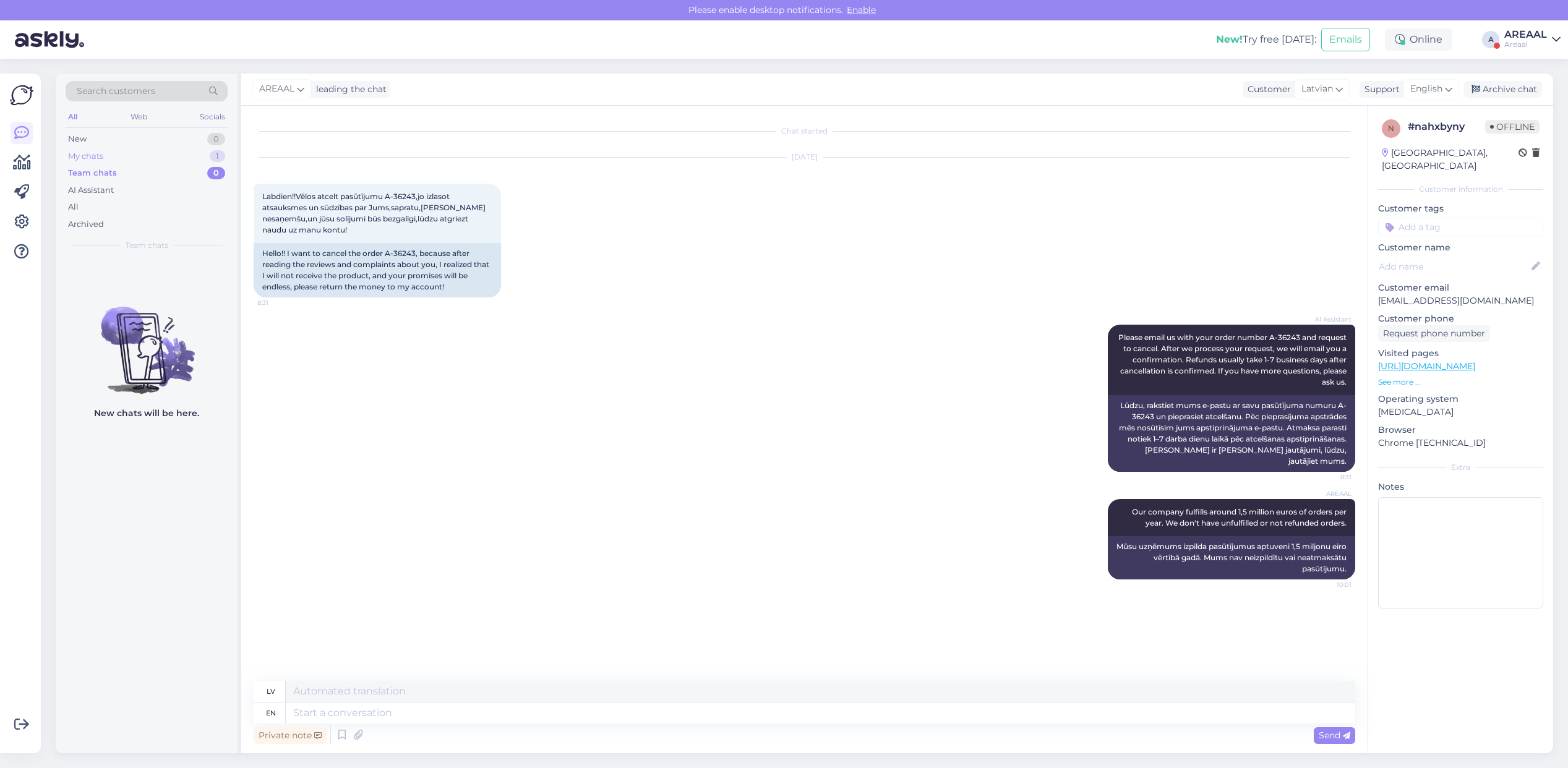
click at [167, 162] on div "My chats 1" at bounding box center [147, 156] width 162 height 17
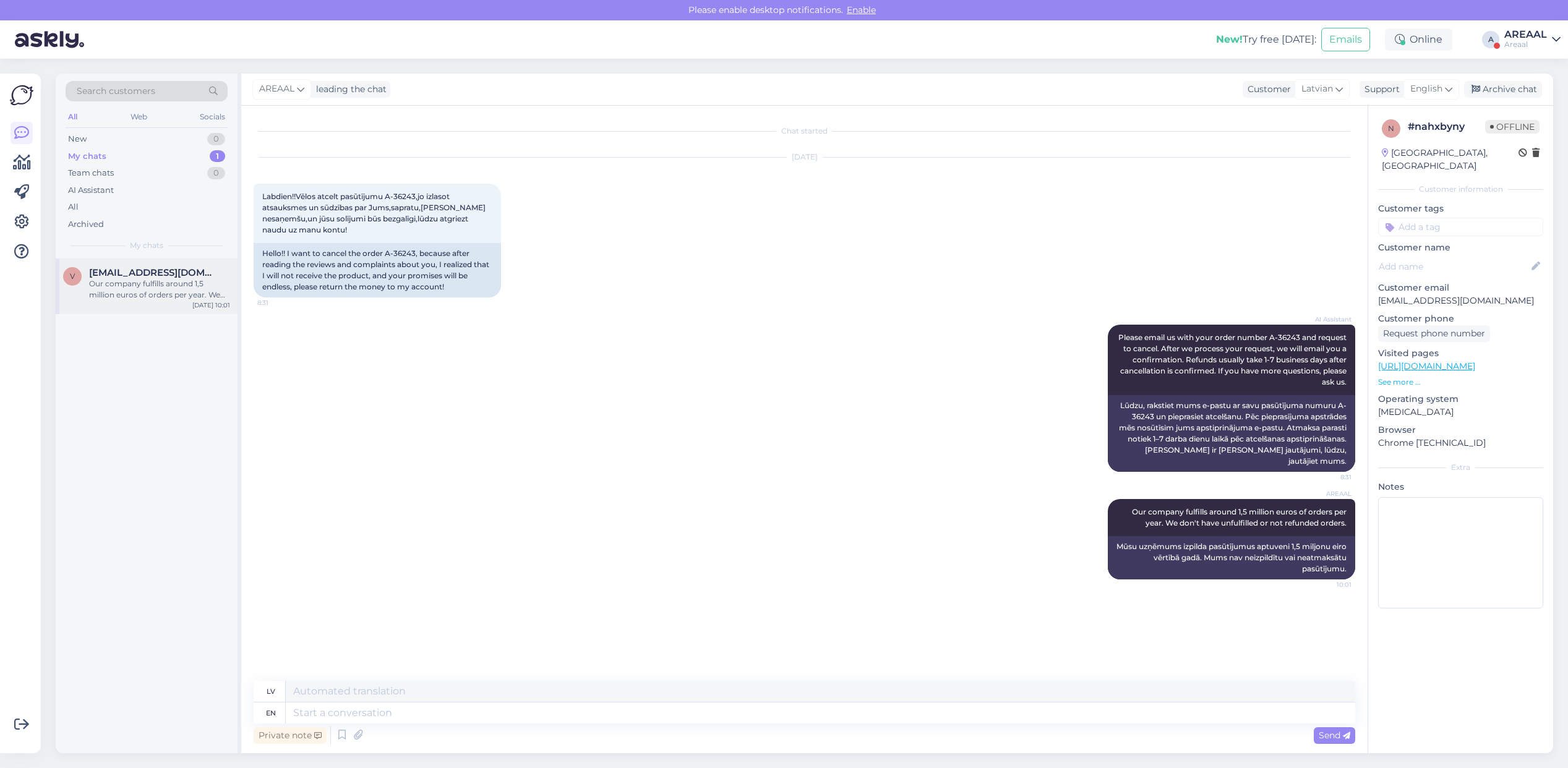
click at [208, 293] on div "Our company fulfills around 1,5 million euros of orders per year. We don't have…" at bounding box center [159, 290] width 141 height 22
click at [1510, 88] on div "Archive chat" at bounding box center [1503, 89] width 78 height 17
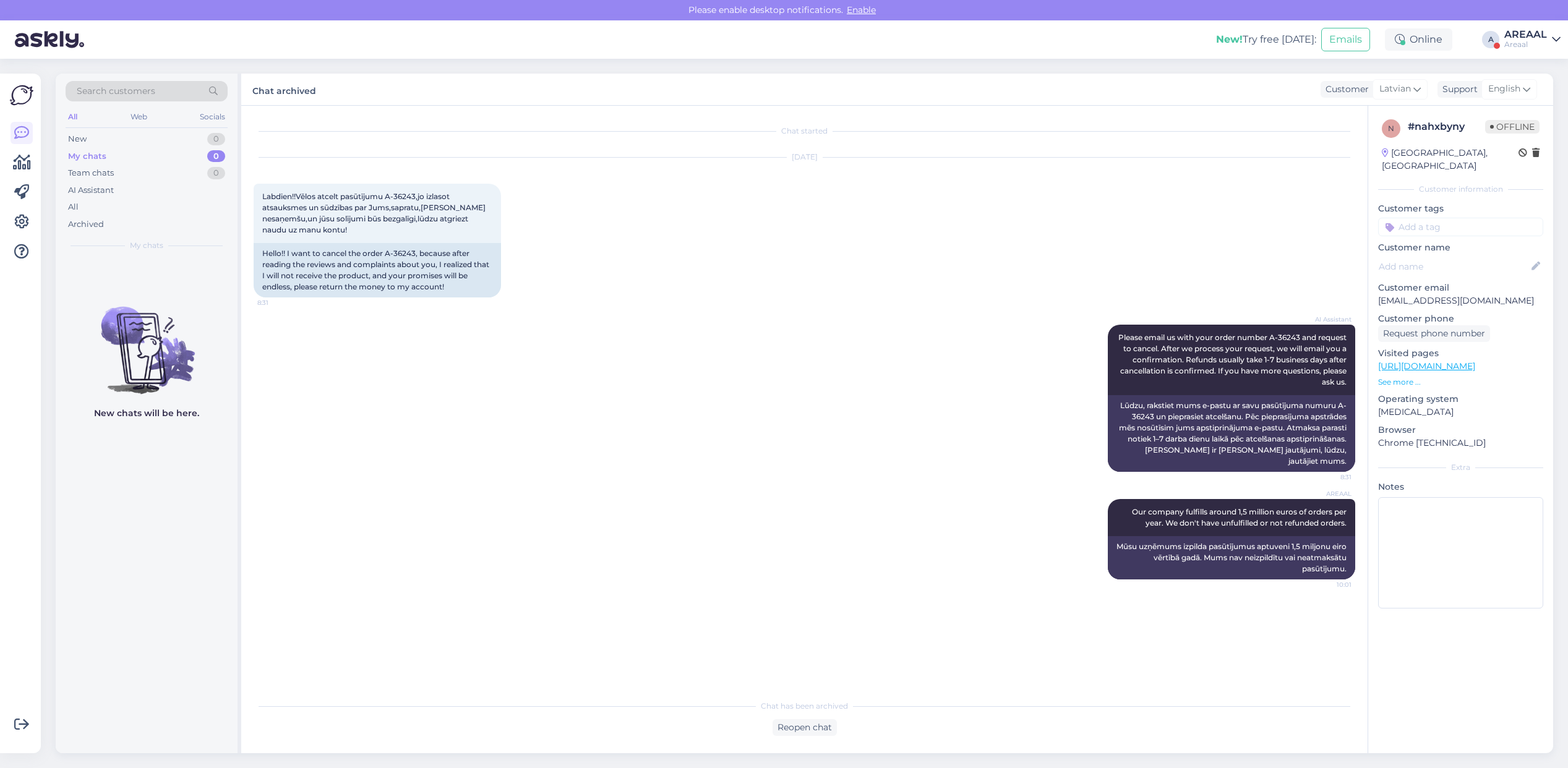
click at [1513, 32] on div "AREAAL" at bounding box center [1526, 34] width 43 height 10
click at [1533, 84] on div "Nish Open" at bounding box center [1485, 96] width 152 height 27
click at [1535, 96] on button "Open" at bounding box center [1533, 96] width 35 height 19
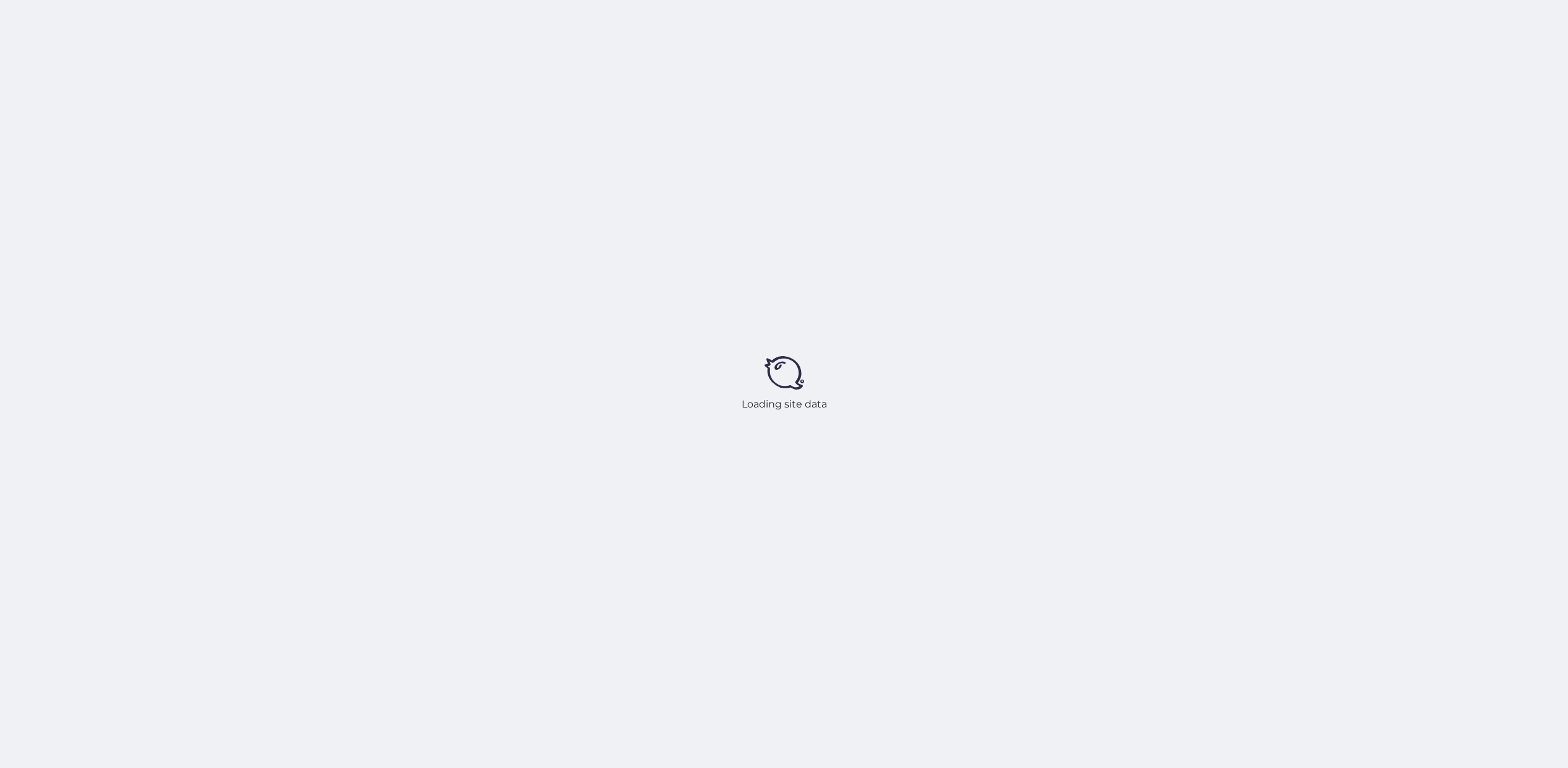
click at [1535, 97] on div "Loading site data" at bounding box center [784, 384] width 1568 height 768
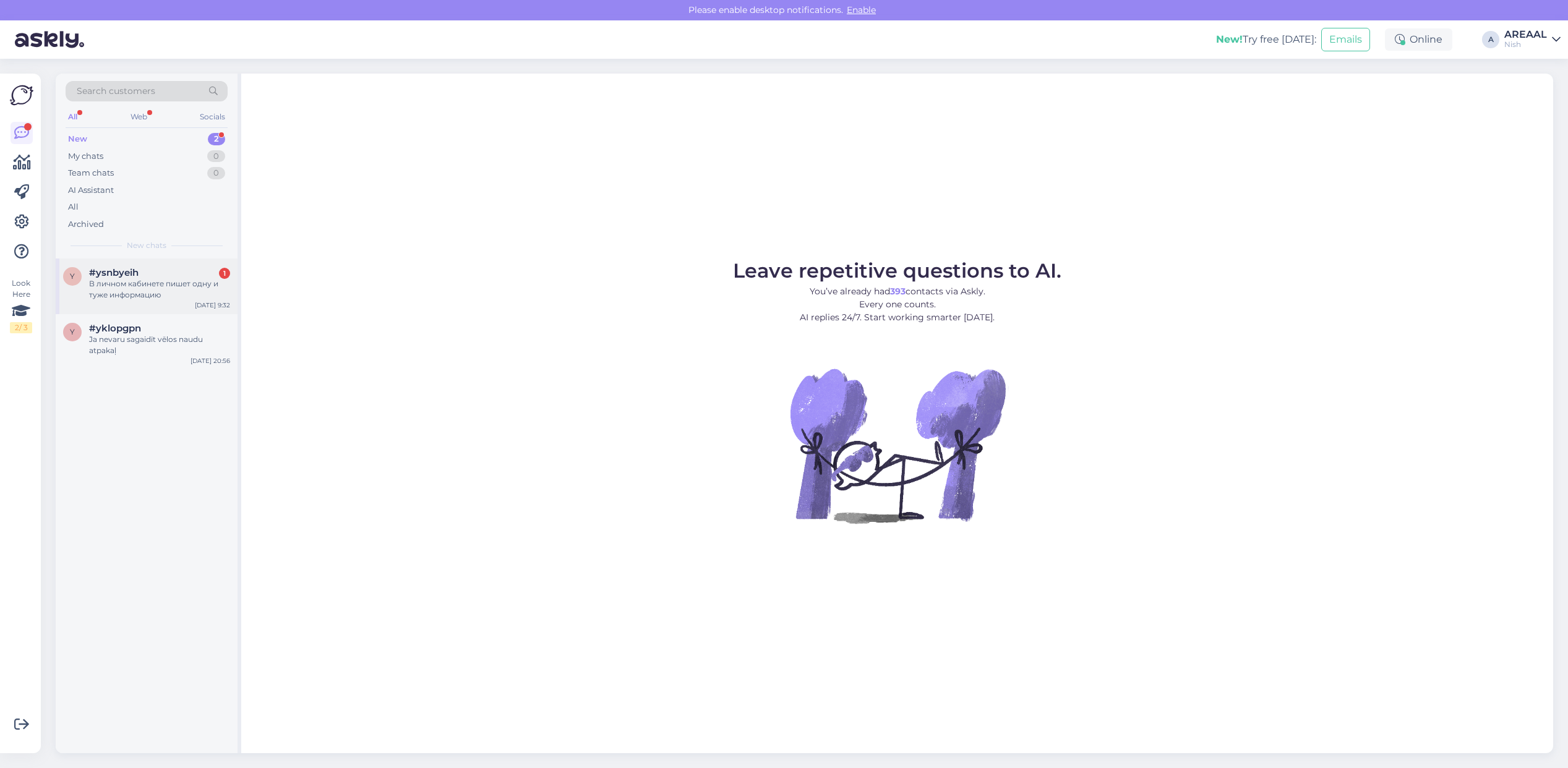
click at [130, 287] on div "В личном кабинете пишет одну и туже информацию" at bounding box center [159, 290] width 141 height 22
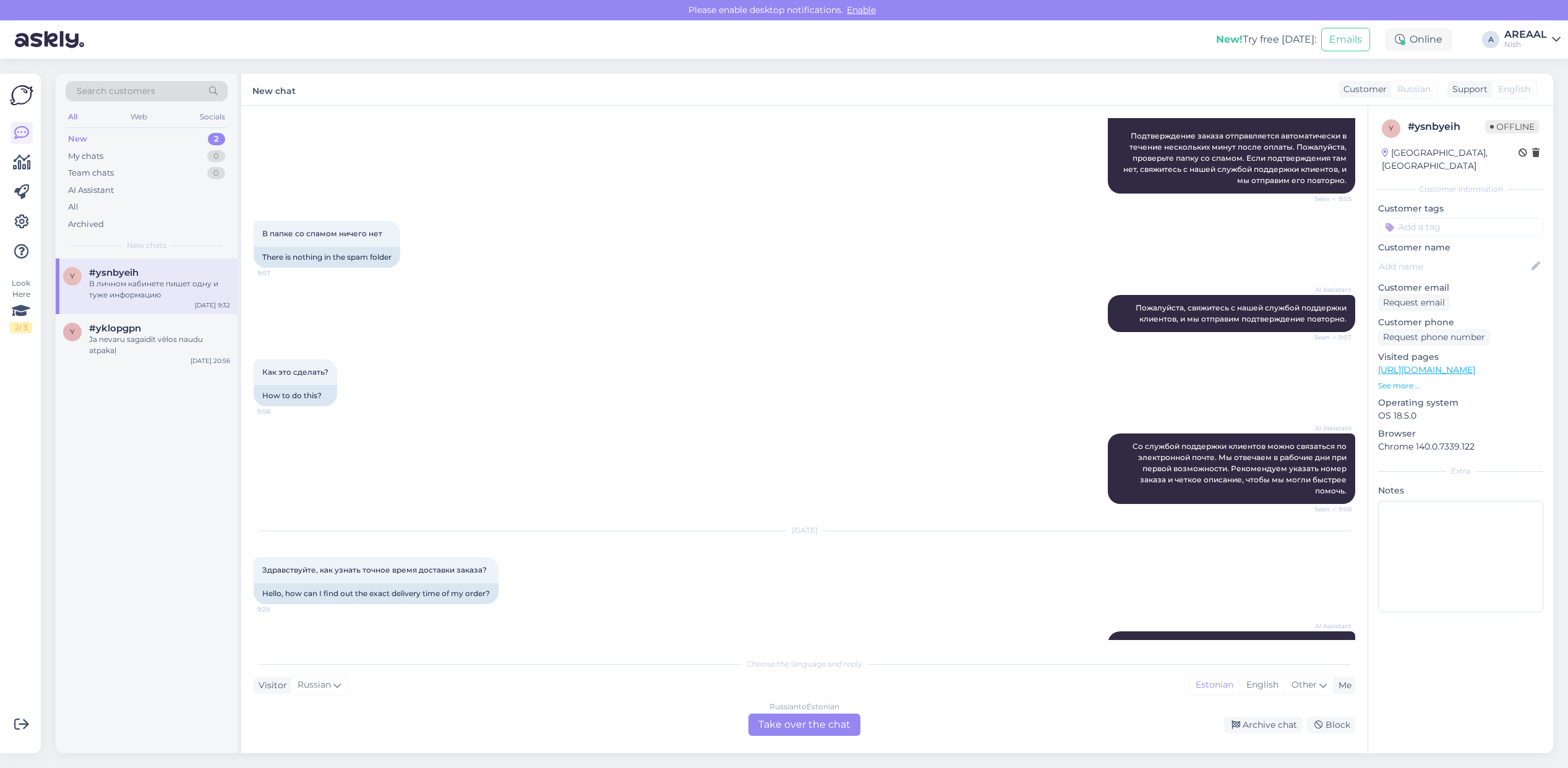
scroll to position [317, 0]
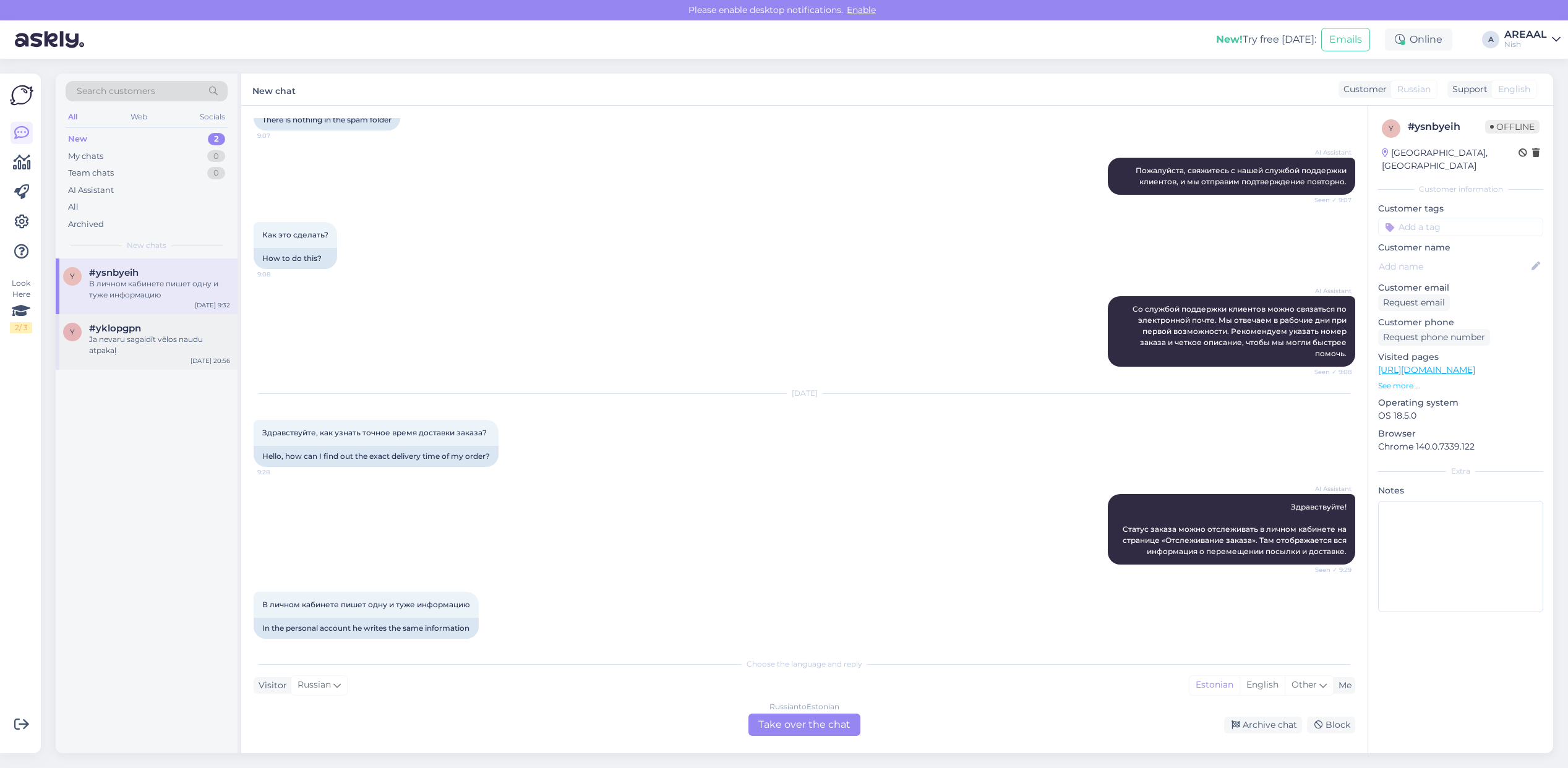
click at [195, 325] on div "#yklopgpn" at bounding box center [159, 328] width 141 height 11
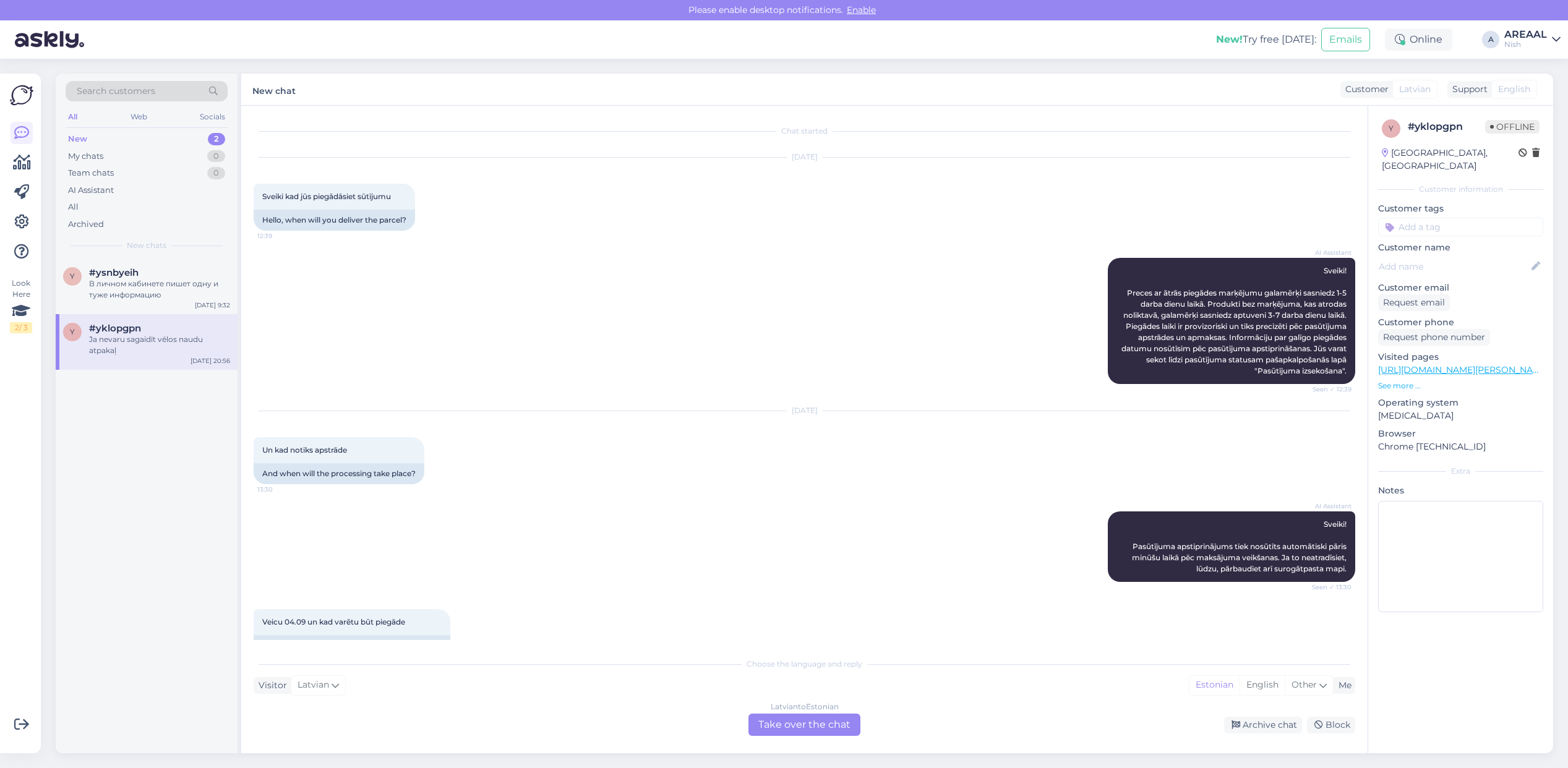
scroll to position [953, 0]
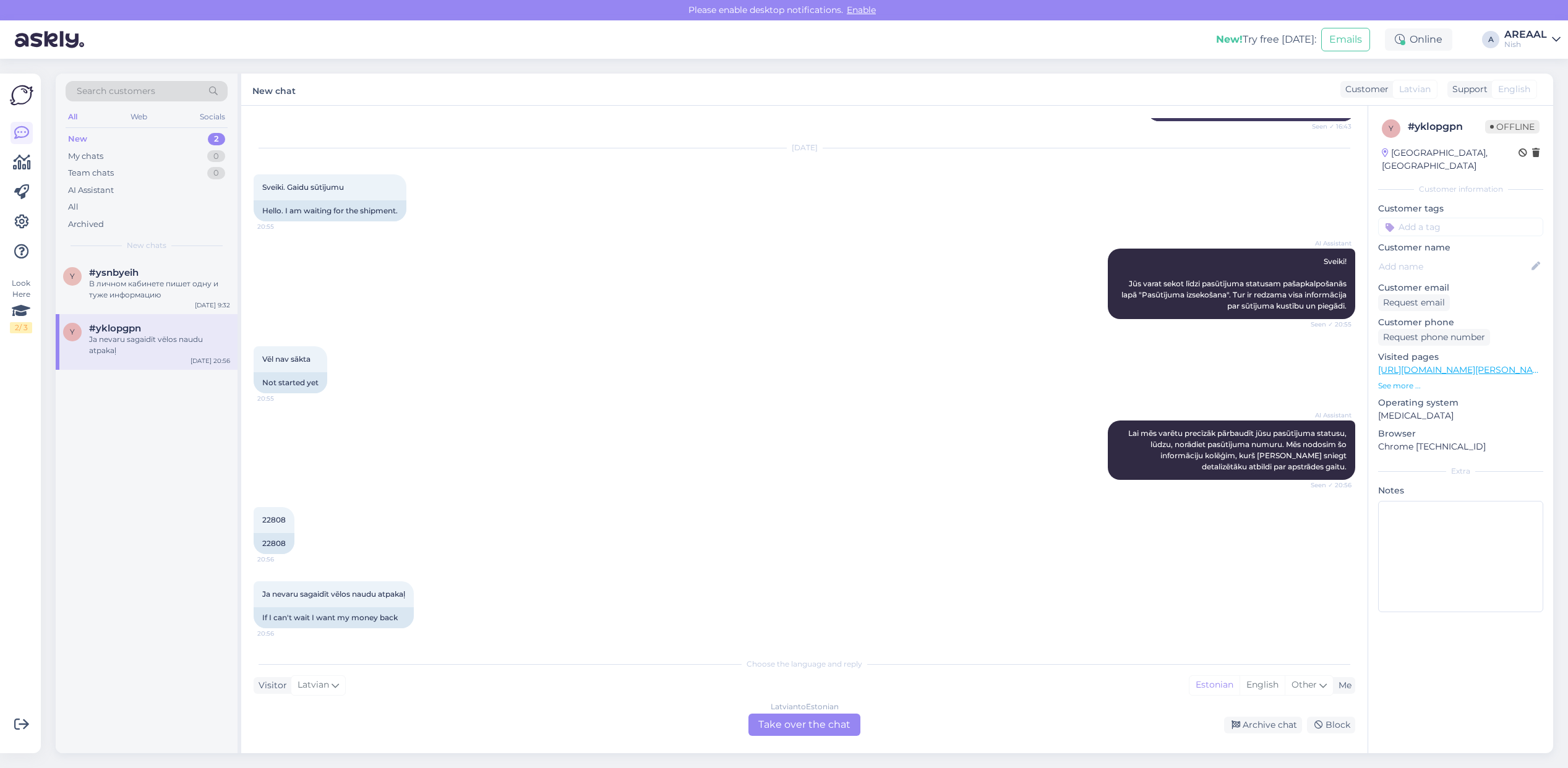
click at [483, 398] on div "Vēl nav sākta 20:55 Not started yet" at bounding box center [804, 369] width 1101 height 74
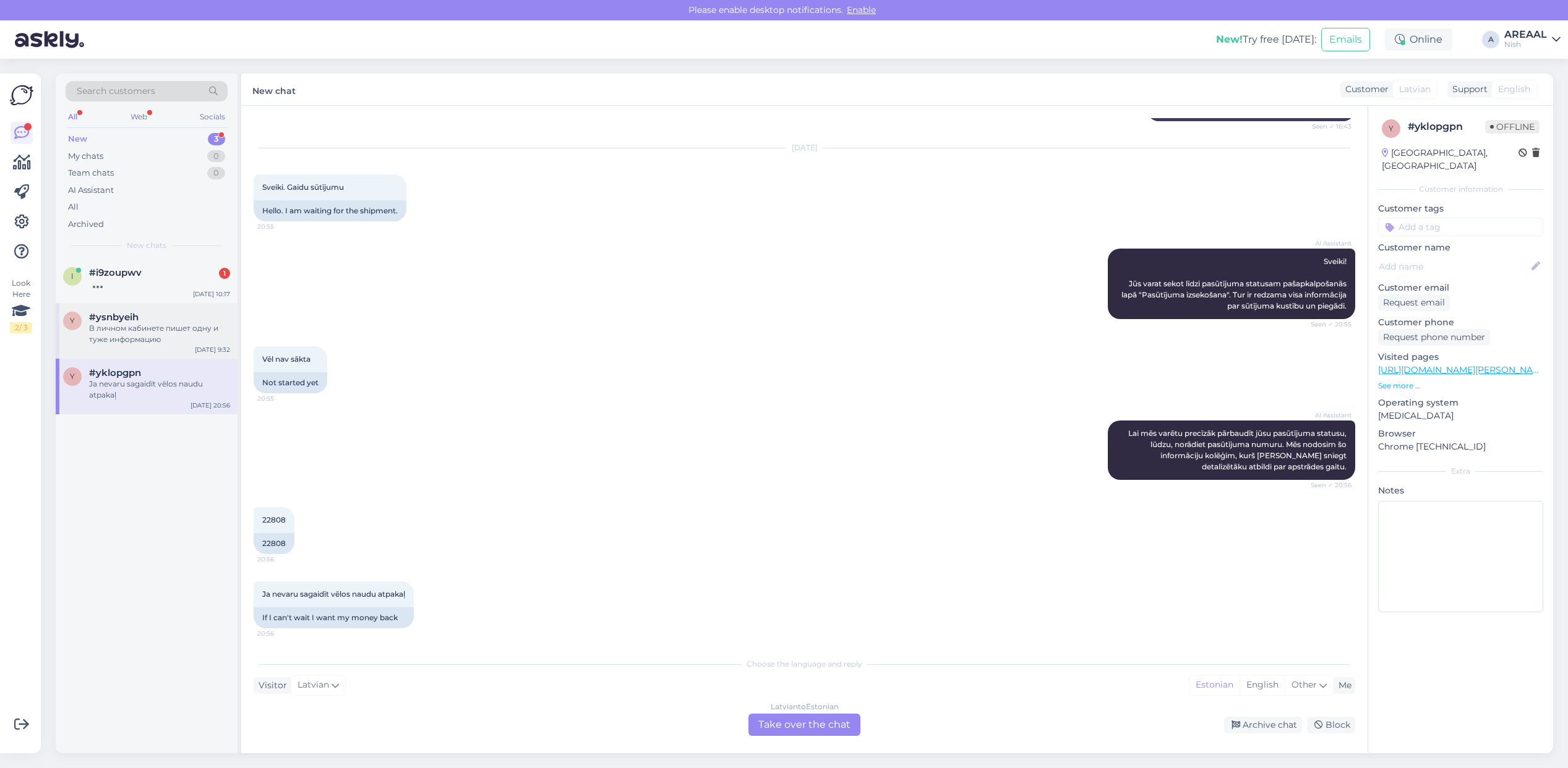
click at [184, 317] on div "#ysnbyeih" at bounding box center [159, 317] width 141 height 11
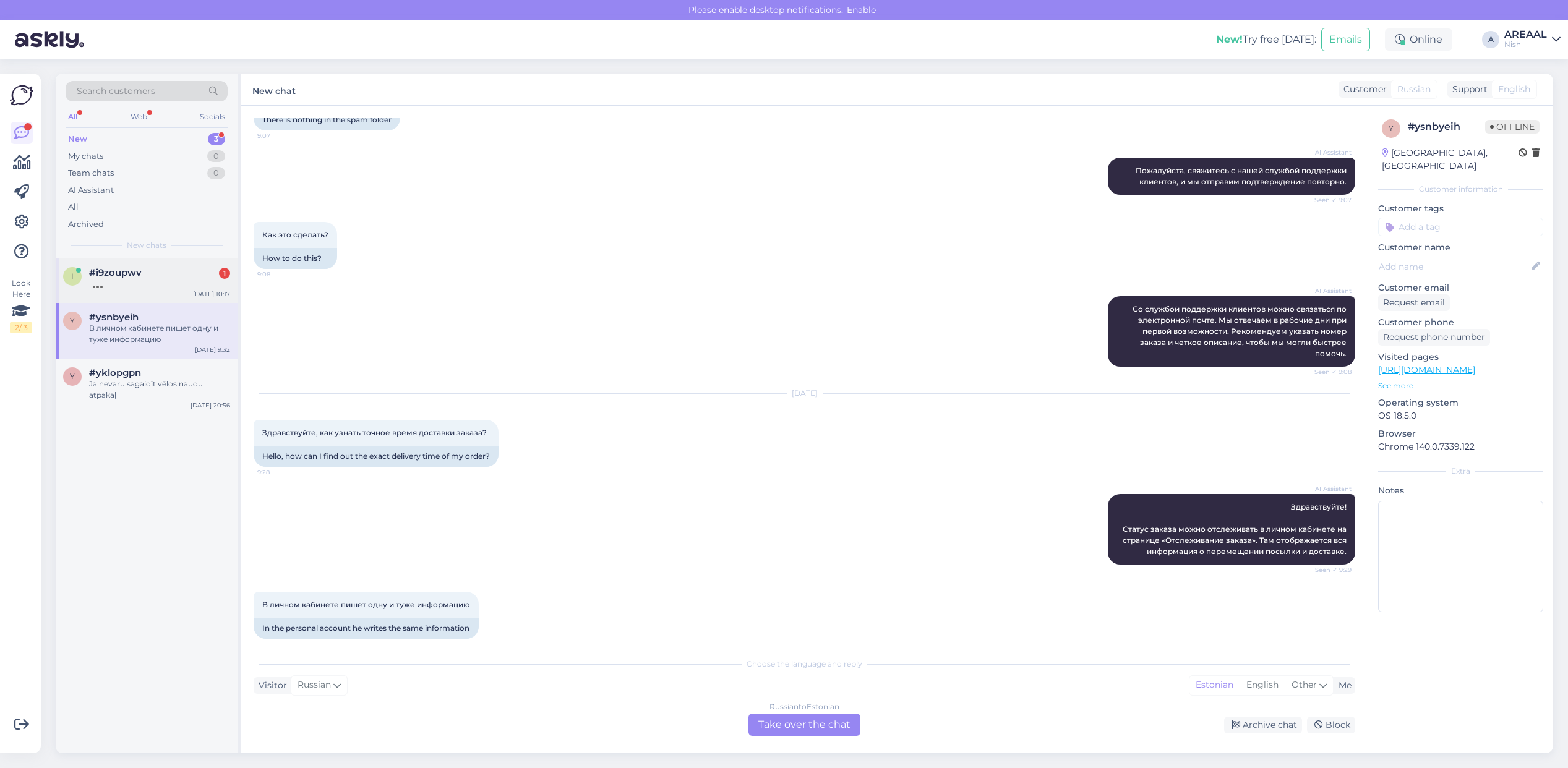
click at [183, 279] on div at bounding box center [159, 284] width 141 height 11
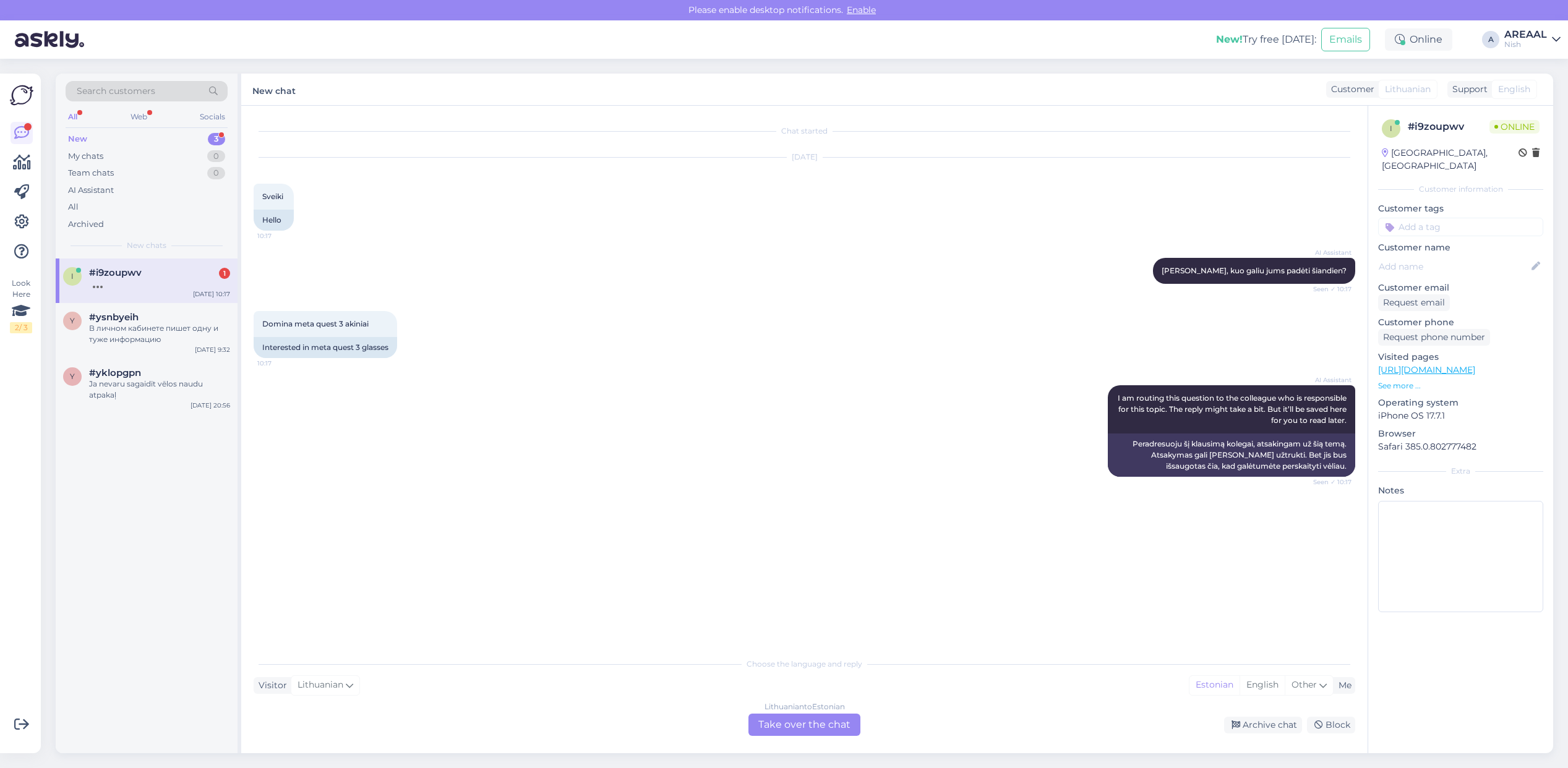
click at [1525, 41] on div "Nish" at bounding box center [1526, 44] width 43 height 10
click at [1522, 72] on button "Open" at bounding box center [1533, 69] width 35 height 19
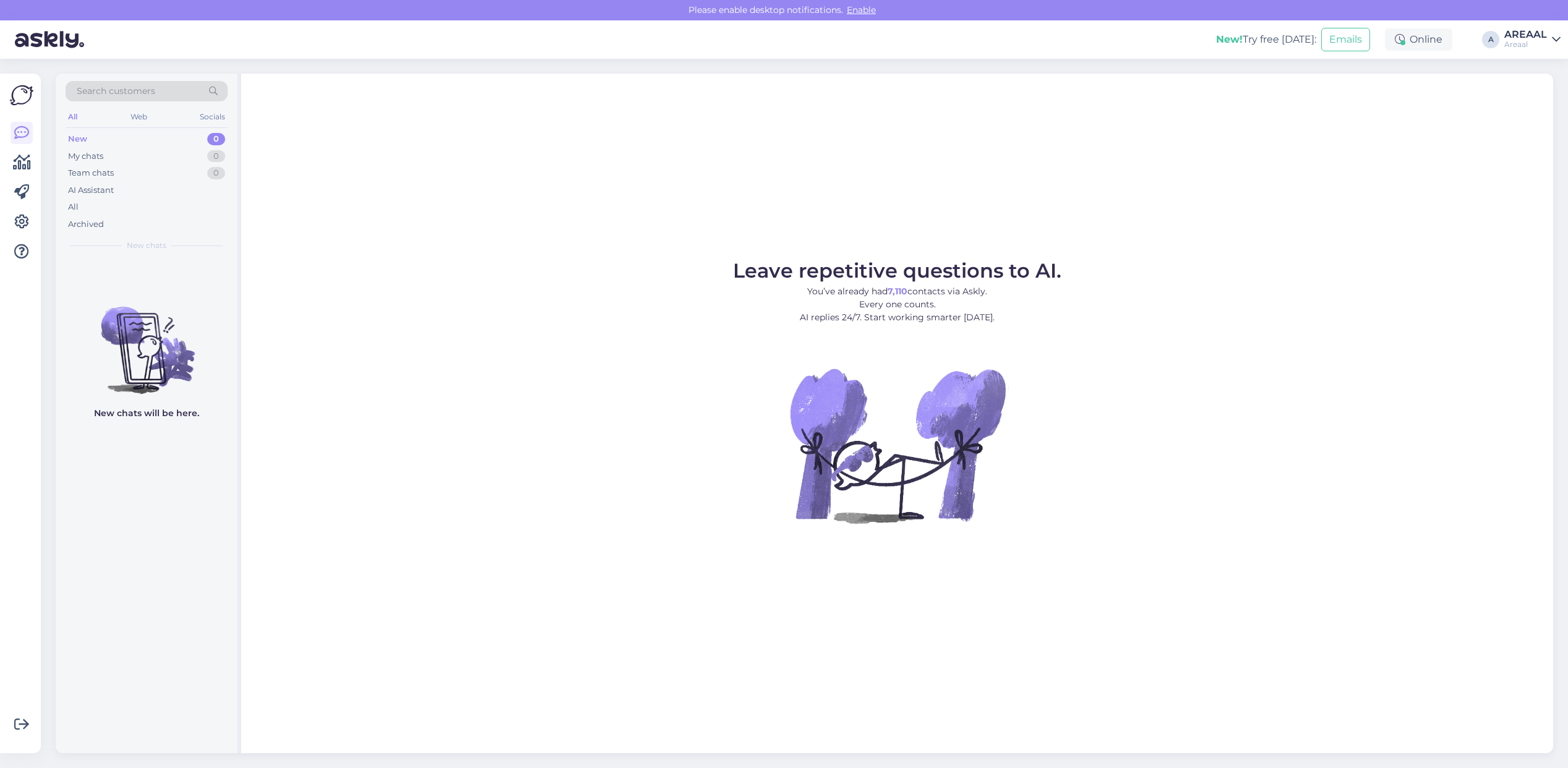
drag, startPoint x: 1056, startPoint y: 285, endPoint x: 487, endPoint y: 261, distance: 569.5
click at [1040, 285] on figure "Leave repetitive questions to AI. You’ve already had 7,110 contacts via Askly. …" at bounding box center [897, 408] width 1290 height 296
click at [162, 209] on div "All" at bounding box center [147, 206] width 162 height 17
click at [163, 259] on div "Search customers All Web Socials New 0 My chats 0 Team chats 0 AI Assistant All…" at bounding box center [149, 413] width 186 height 680
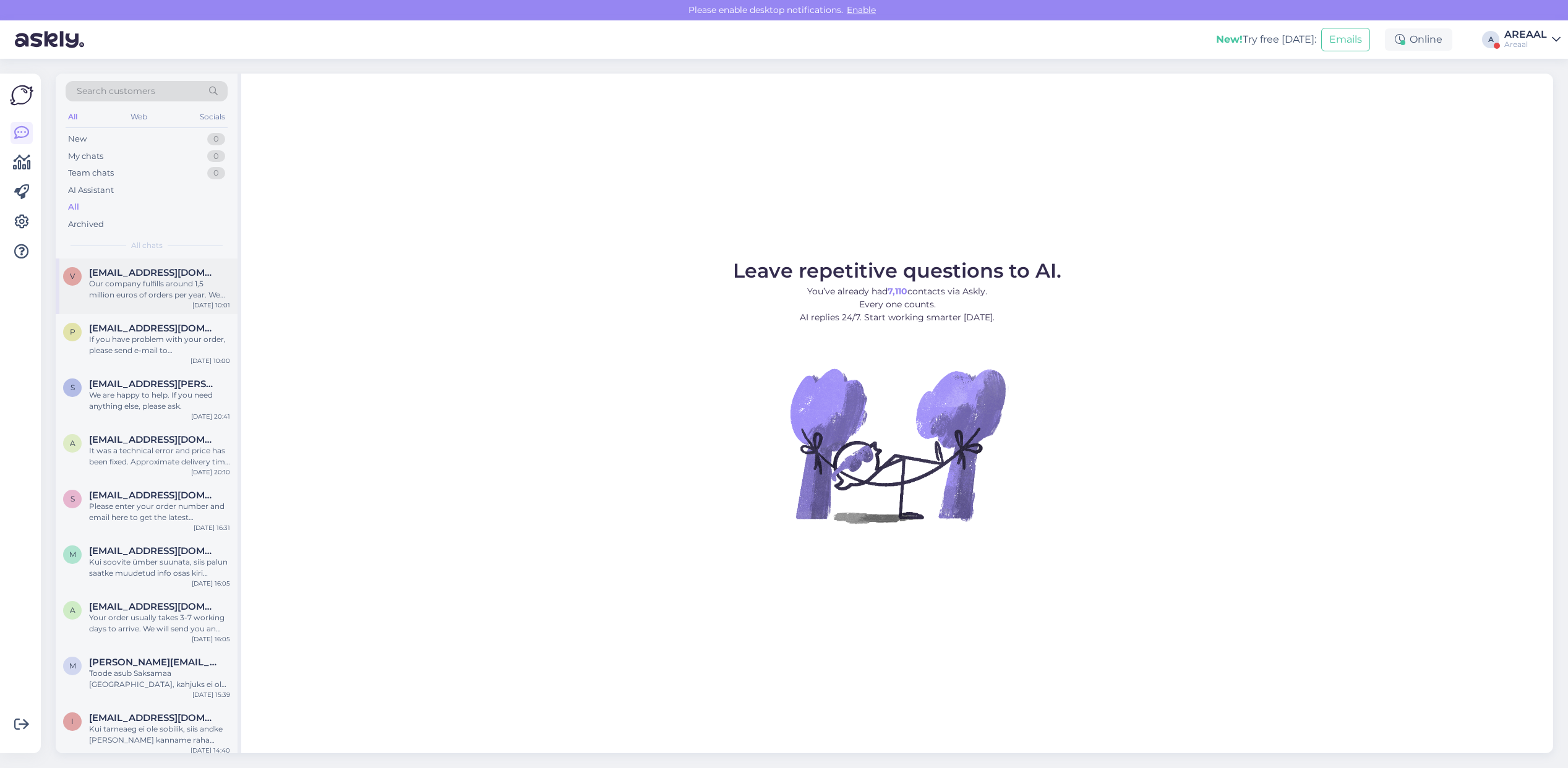
click at [163, 276] on span "[EMAIL_ADDRESS][DOMAIN_NAME]" at bounding box center [153, 273] width 129 height 11
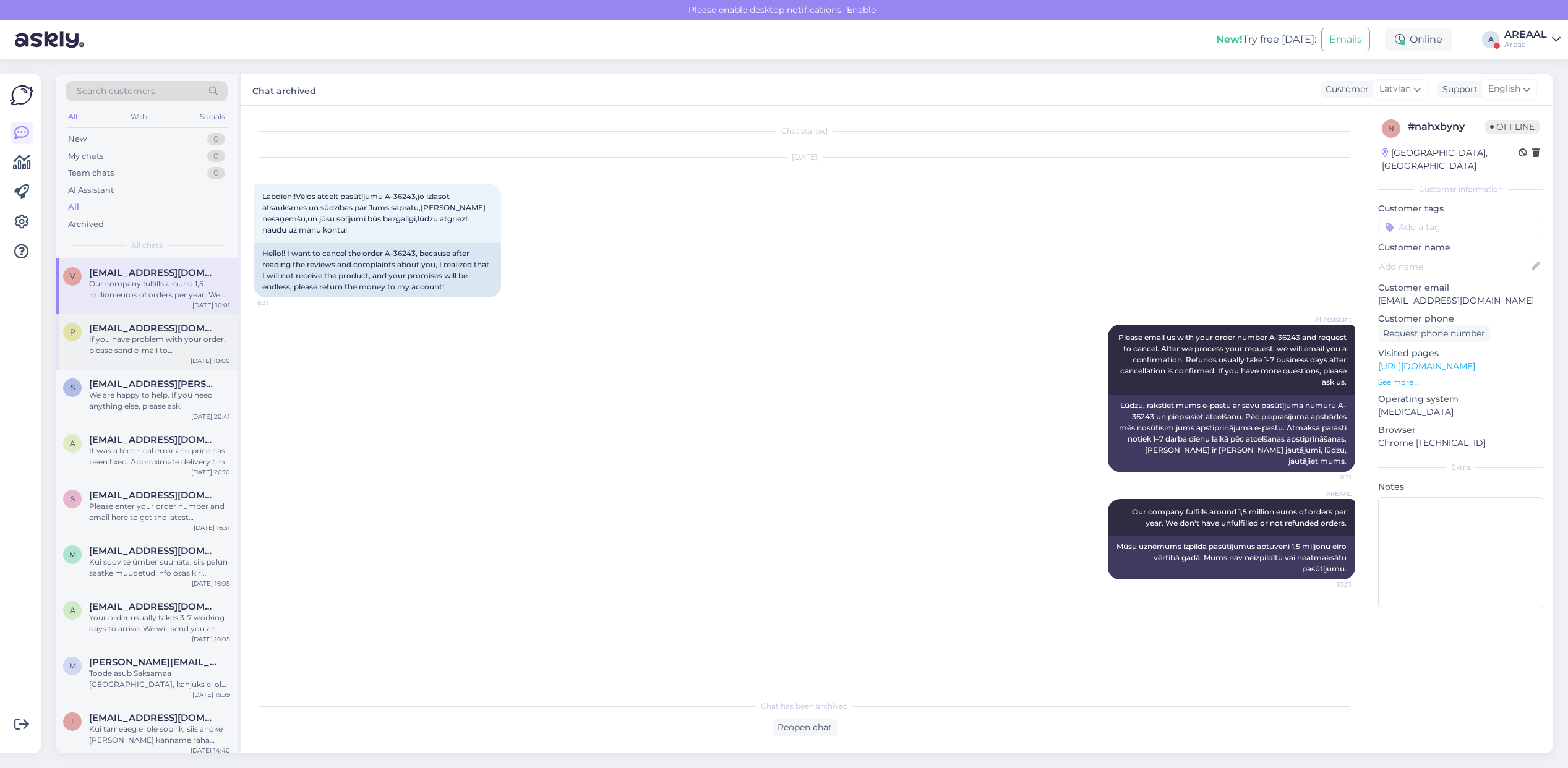
click at [164, 343] on div "If you have problem with your order, please send e-mail to [EMAIL_ADDRESS][DOMA…" at bounding box center [159, 345] width 141 height 22
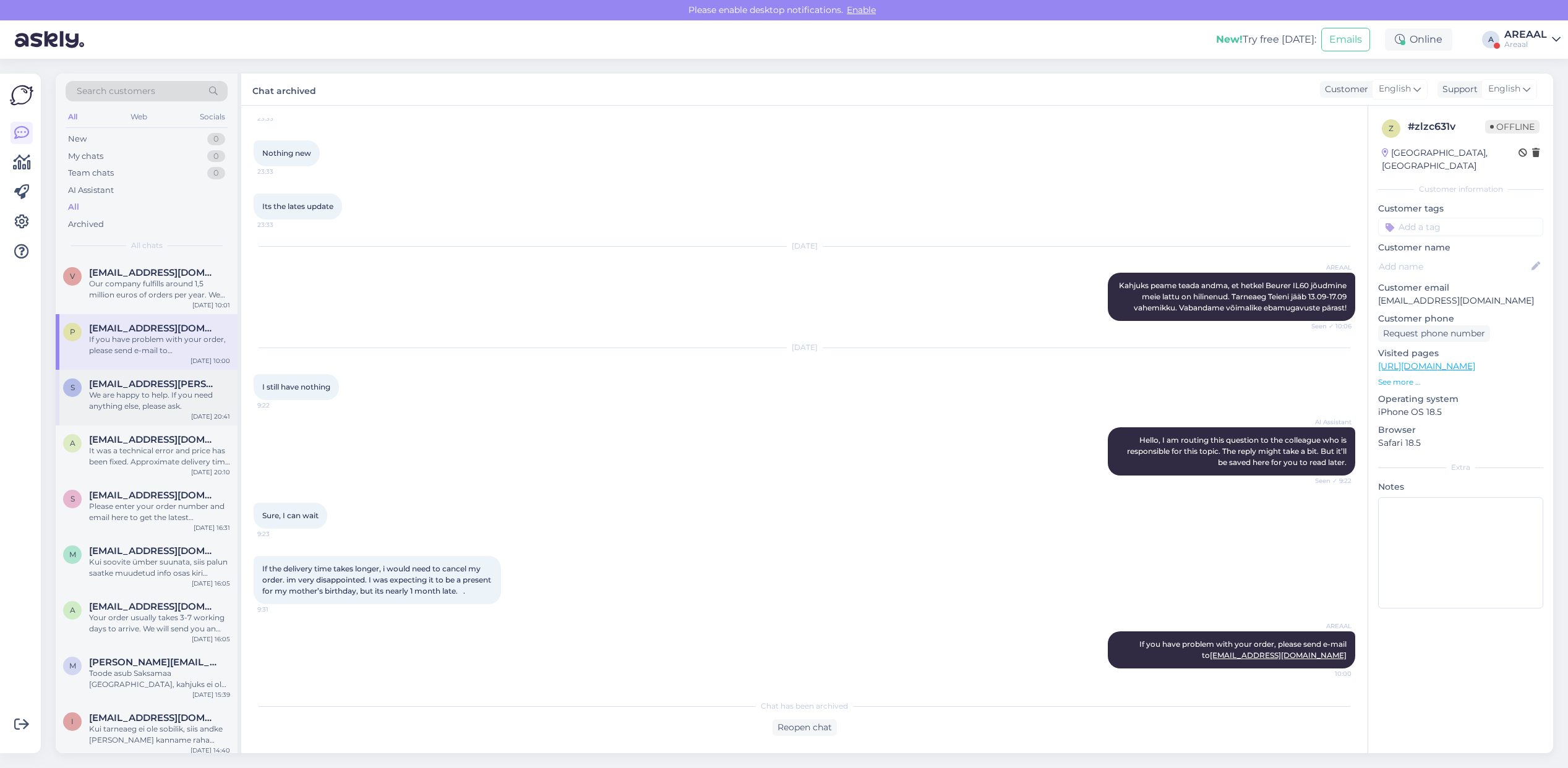
click at [158, 376] on div "s silja.nellis@gmail.com We are happy to help. If you need anything else, pleas…" at bounding box center [147, 398] width 182 height 56
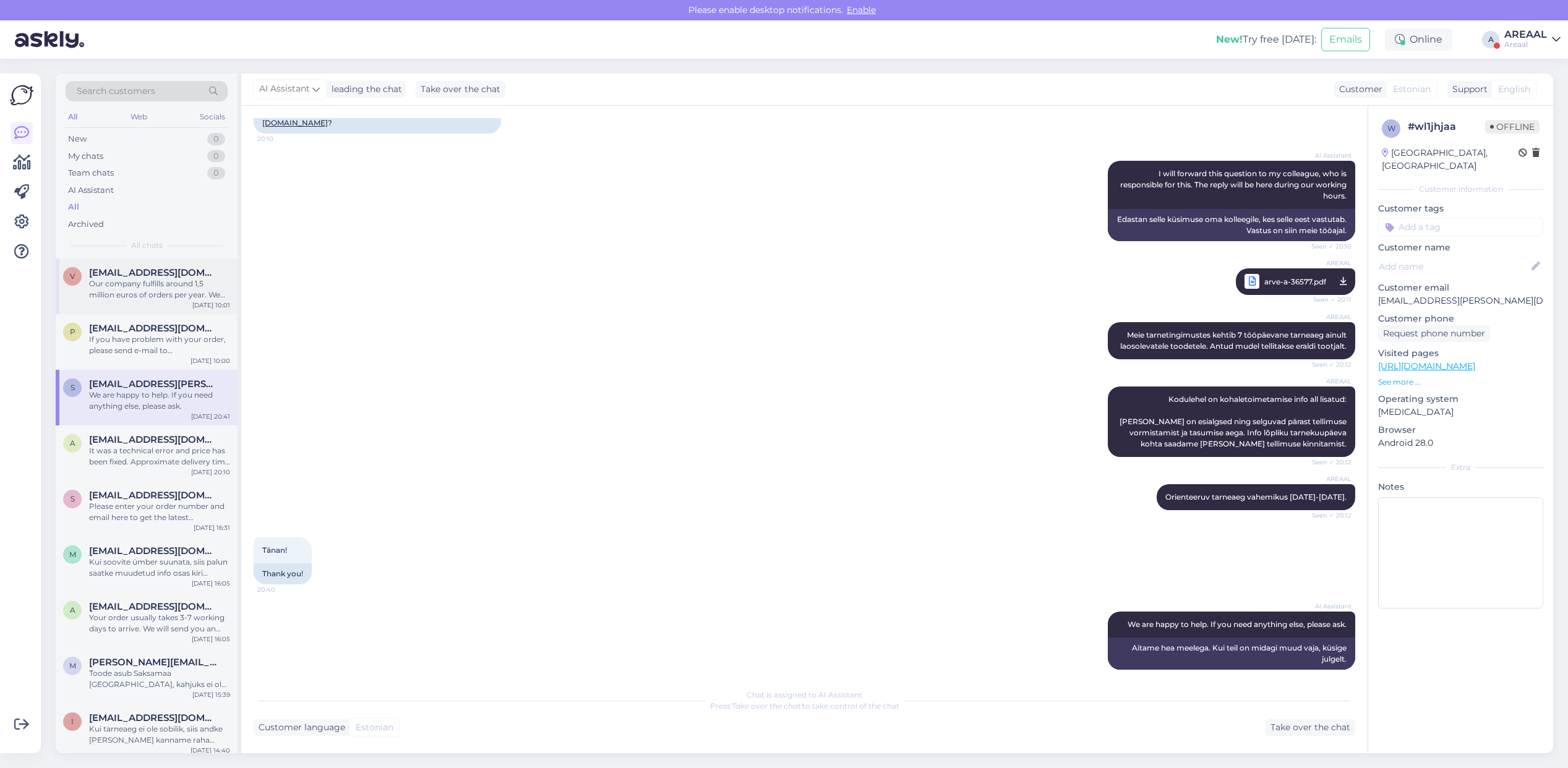
click at [155, 298] on div "Our company fulfills around 1,5 million euros of orders per year. We don't have…" at bounding box center [159, 290] width 141 height 22
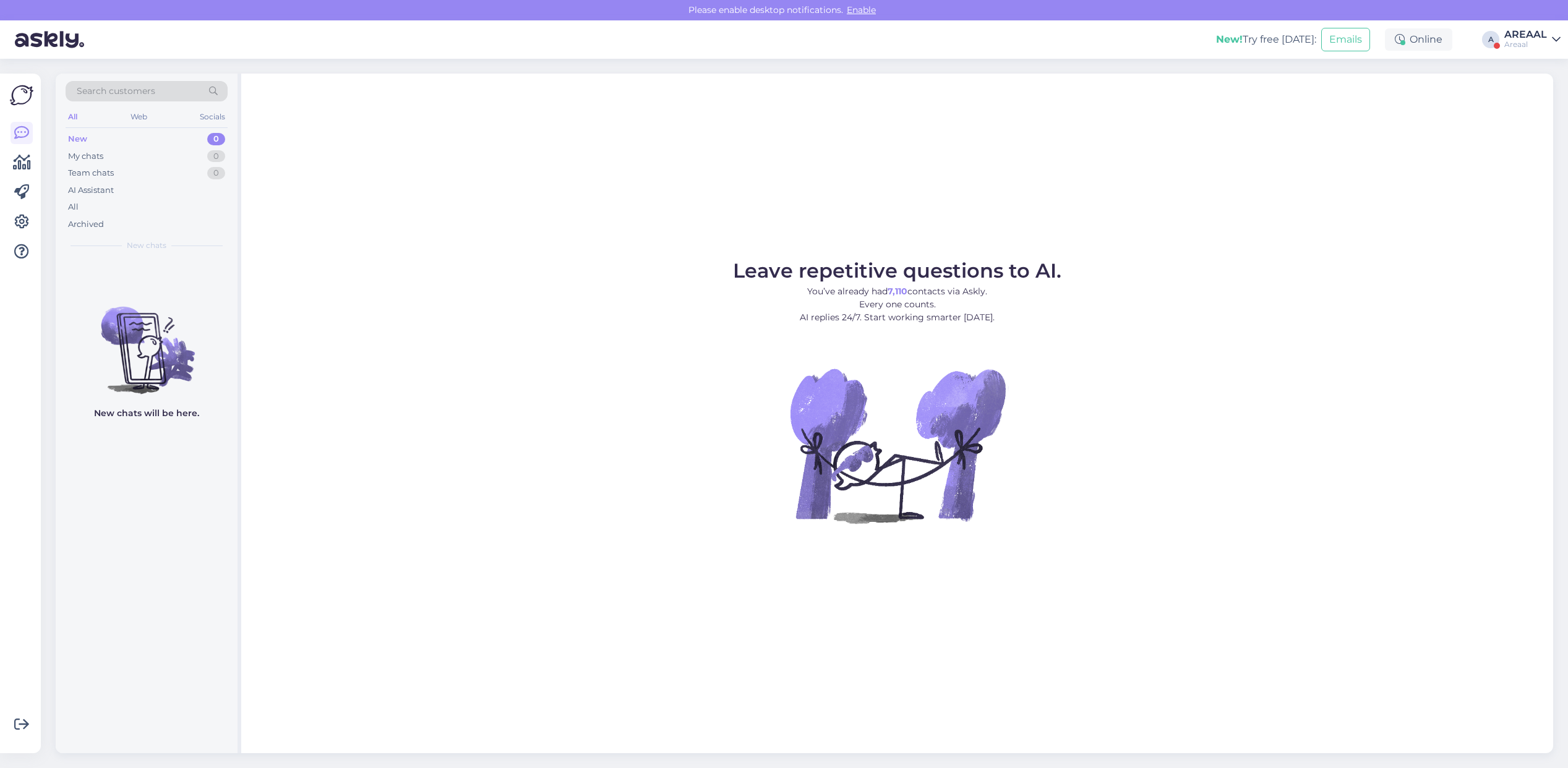
click at [1505, 38] on div "AREAAL" at bounding box center [1526, 34] width 43 height 10
click at [1533, 88] on button "Open" at bounding box center [1533, 96] width 35 height 19
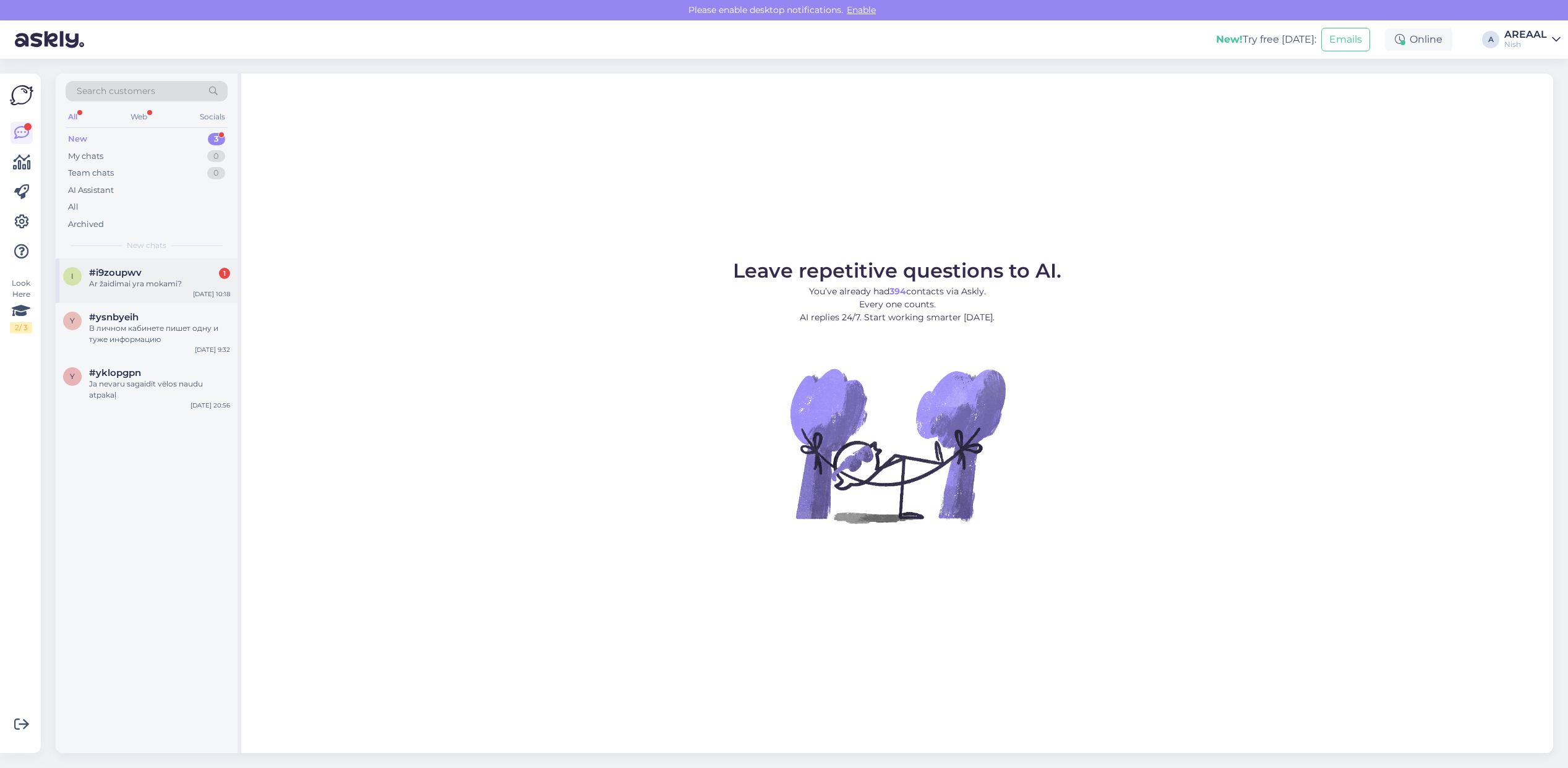
click at [171, 262] on div "i #i9zoupwv 1 Ar žaidimai yra mokami? Sep 17 10:18" at bounding box center [147, 281] width 182 height 44
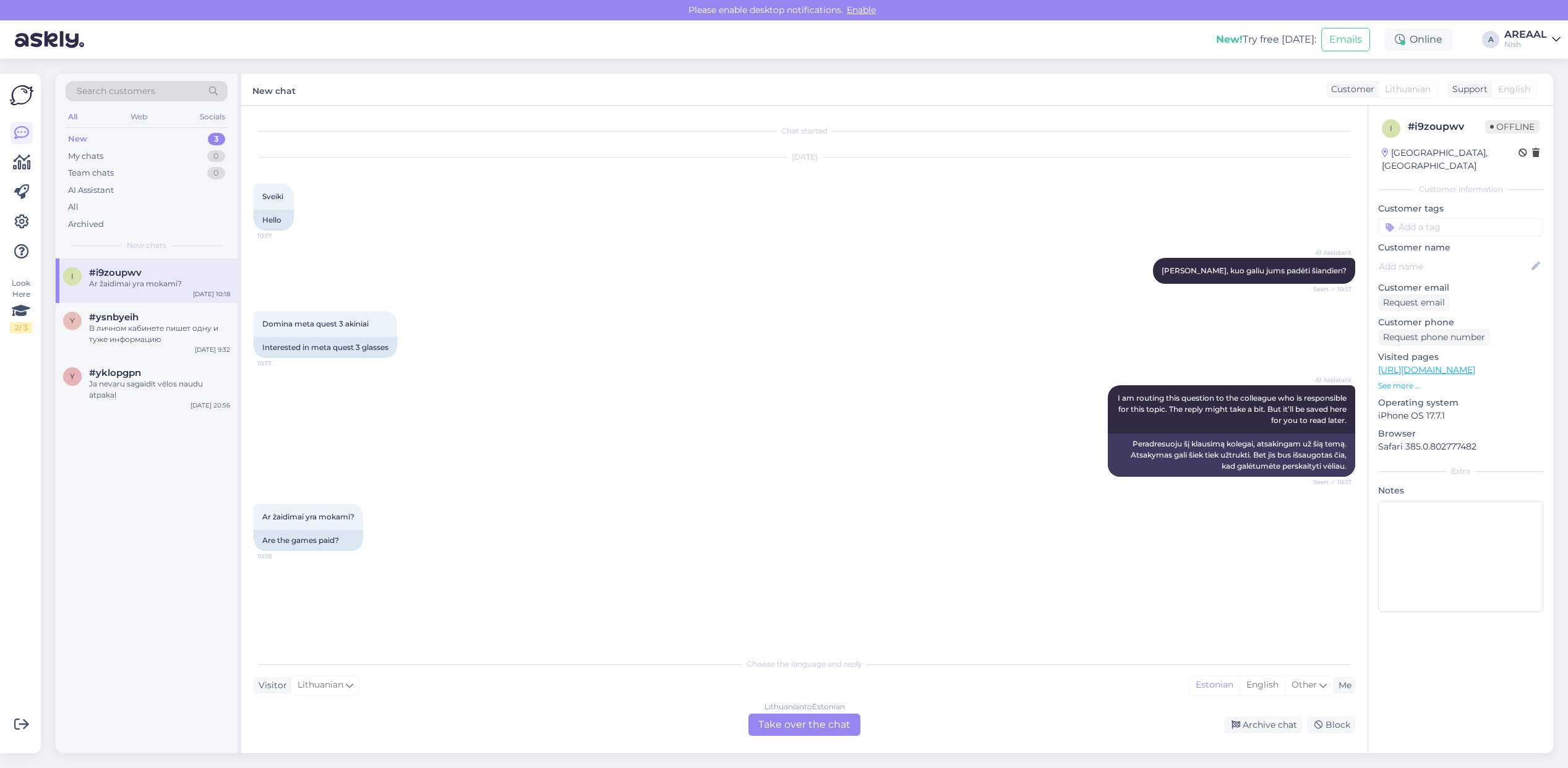
click at [1533, 41] on div "Nish" at bounding box center [1526, 44] width 43 height 10
click at [1535, 73] on button "Open" at bounding box center [1533, 69] width 35 height 19
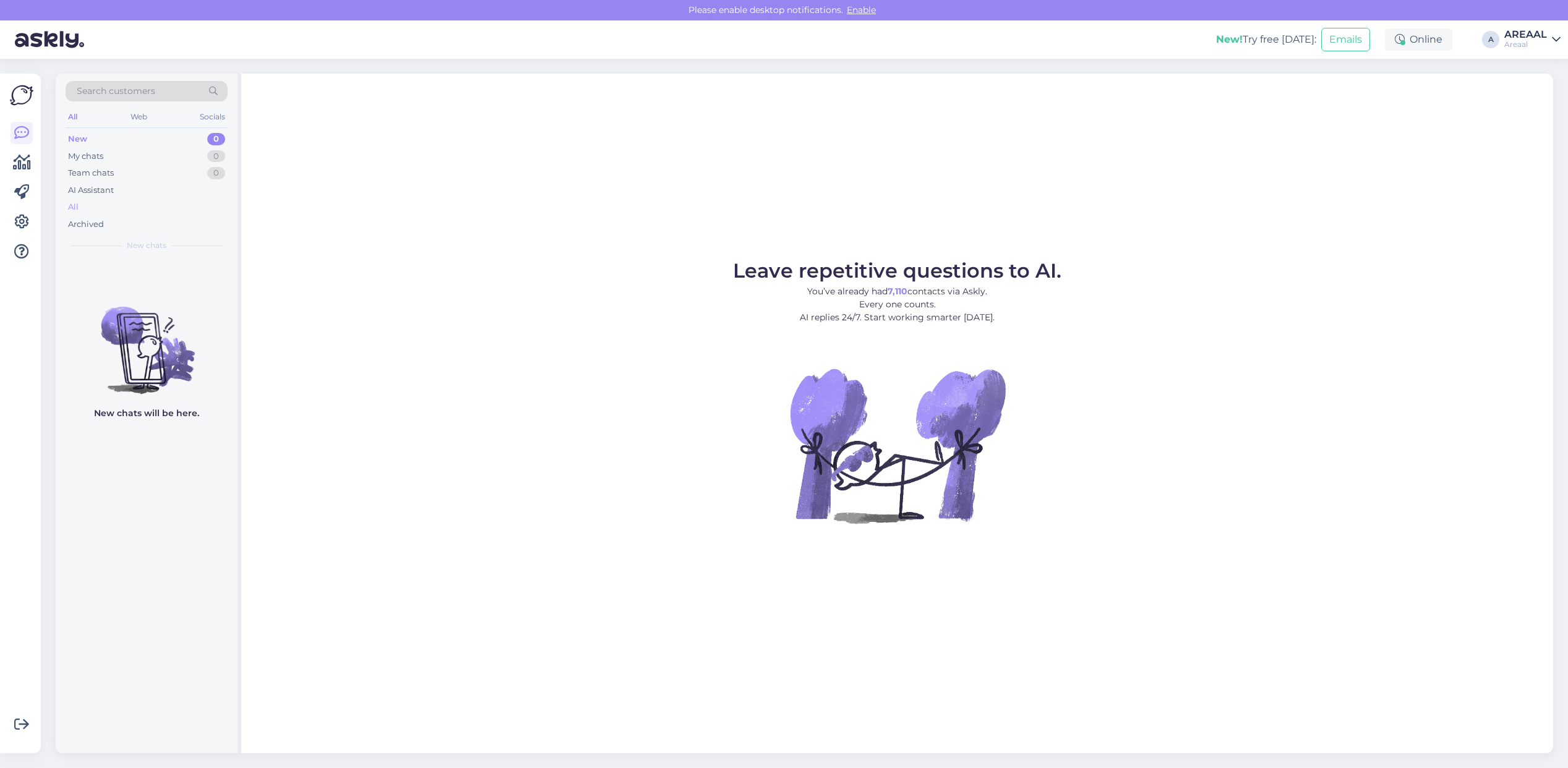
click at [144, 211] on div "All" at bounding box center [147, 206] width 162 height 17
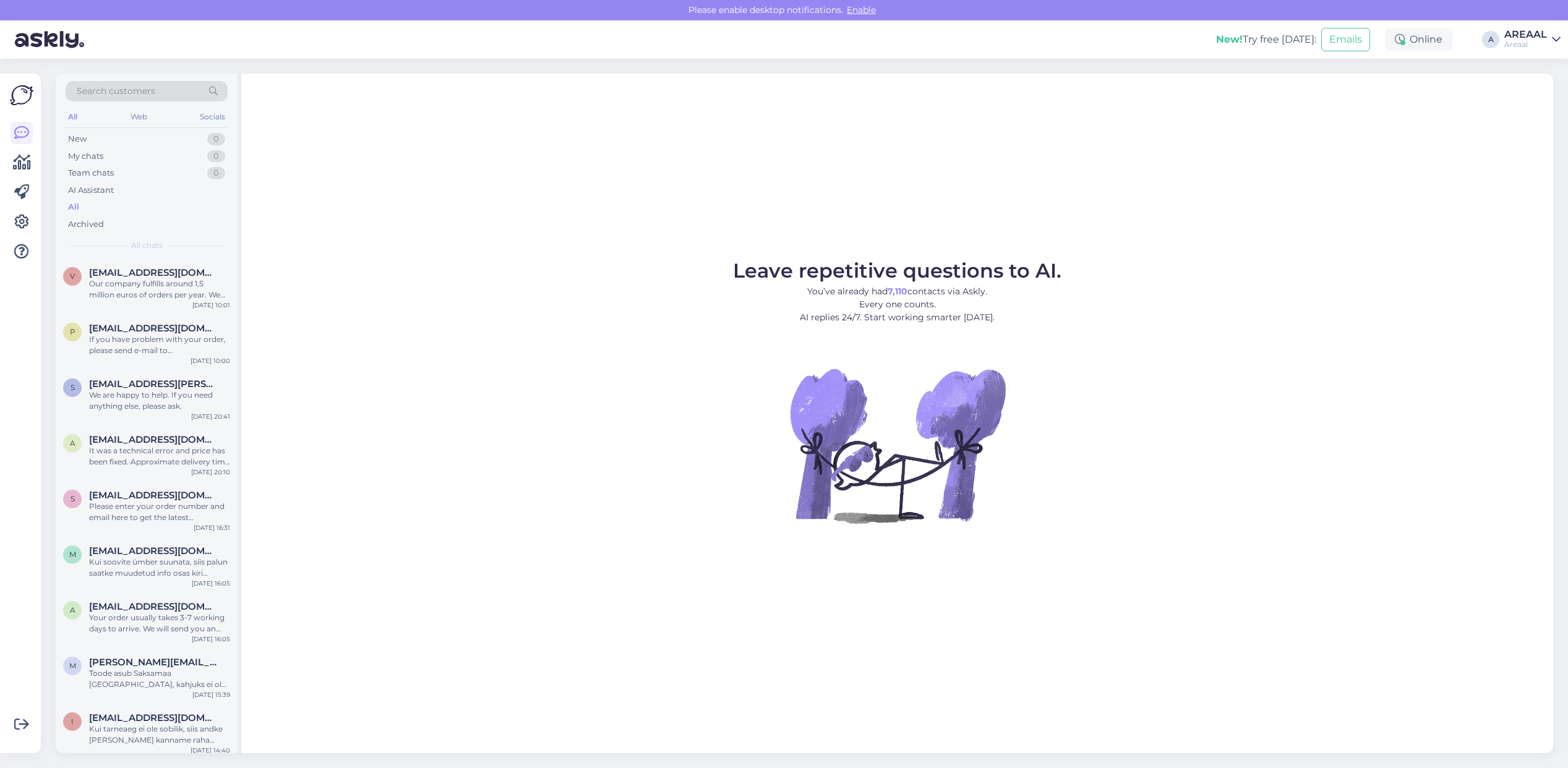
click at [1138, 374] on figure "Leave repetitive questions to AI. You’ve already had 7,110 contacts via Askly. …" at bounding box center [897, 408] width 1290 height 296
click at [1530, 55] on div "New! Try free today: Emails Online A AREAAL Areaal" at bounding box center [784, 40] width 1568 height 38
click at [1521, 42] on div "Areaal" at bounding box center [1526, 44] width 43 height 10
click at [1517, 98] on button "Open" at bounding box center [1533, 96] width 35 height 19
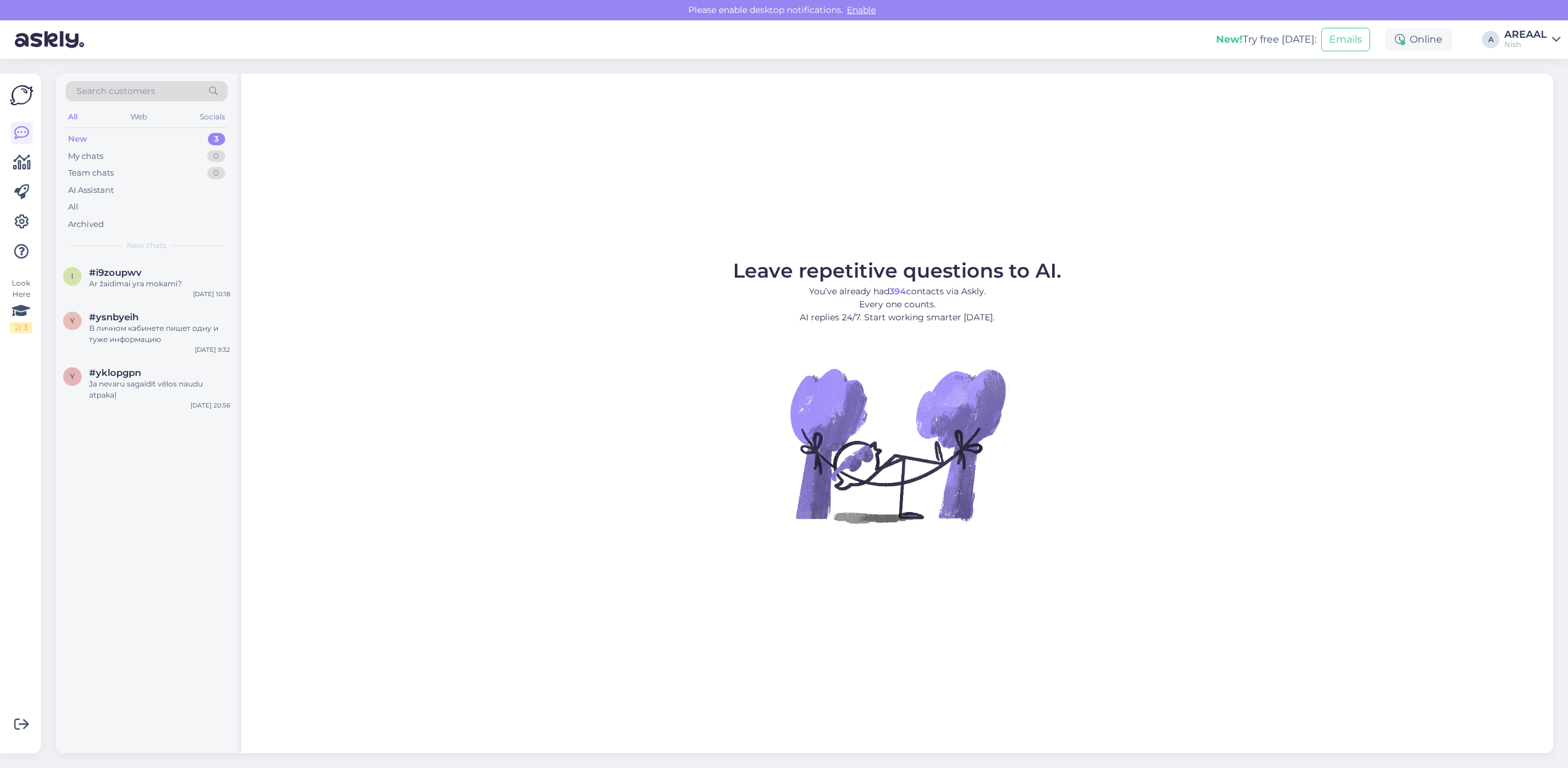
click at [1021, 112] on div "Leave repetitive questions to AI. You’ve already had 394 contacts via Askly. Ev…" at bounding box center [897, 413] width 1312 height 680
drag, startPoint x: 1532, startPoint y: 41, endPoint x: 1534, endPoint y: 49, distance: 8.2
click at [1532, 41] on div "Nish" at bounding box center [1526, 44] width 43 height 10
click at [1540, 66] on button "Open" at bounding box center [1533, 69] width 35 height 19
click at [176, 205] on div "All" at bounding box center [147, 206] width 162 height 17
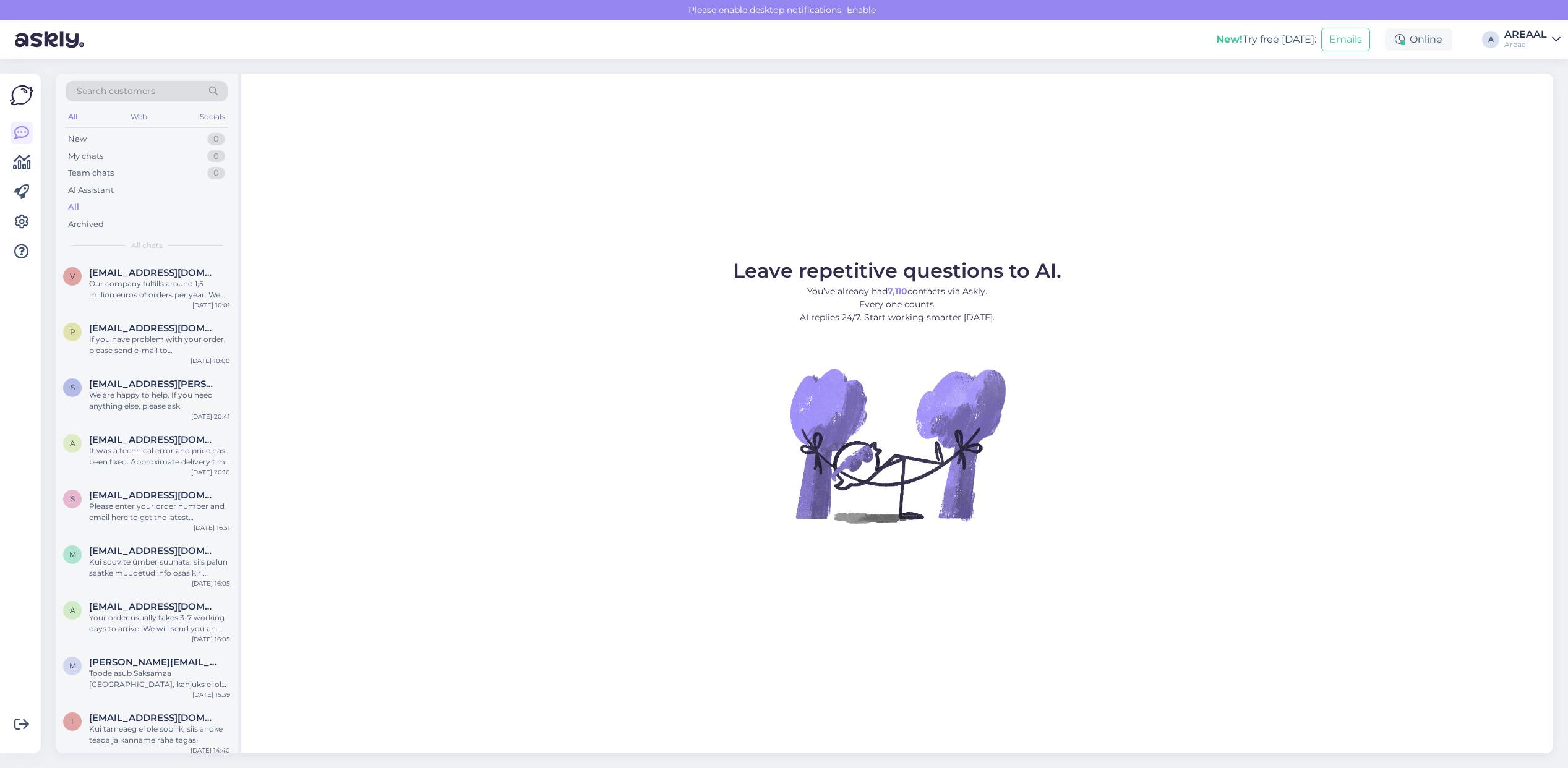
click at [1539, 44] on div "Areaal" at bounding box center [1526, 44] width 43 height 10
click at [1545, 101] on button "Open" at bounding box center [1533, 96] width 35 height 19
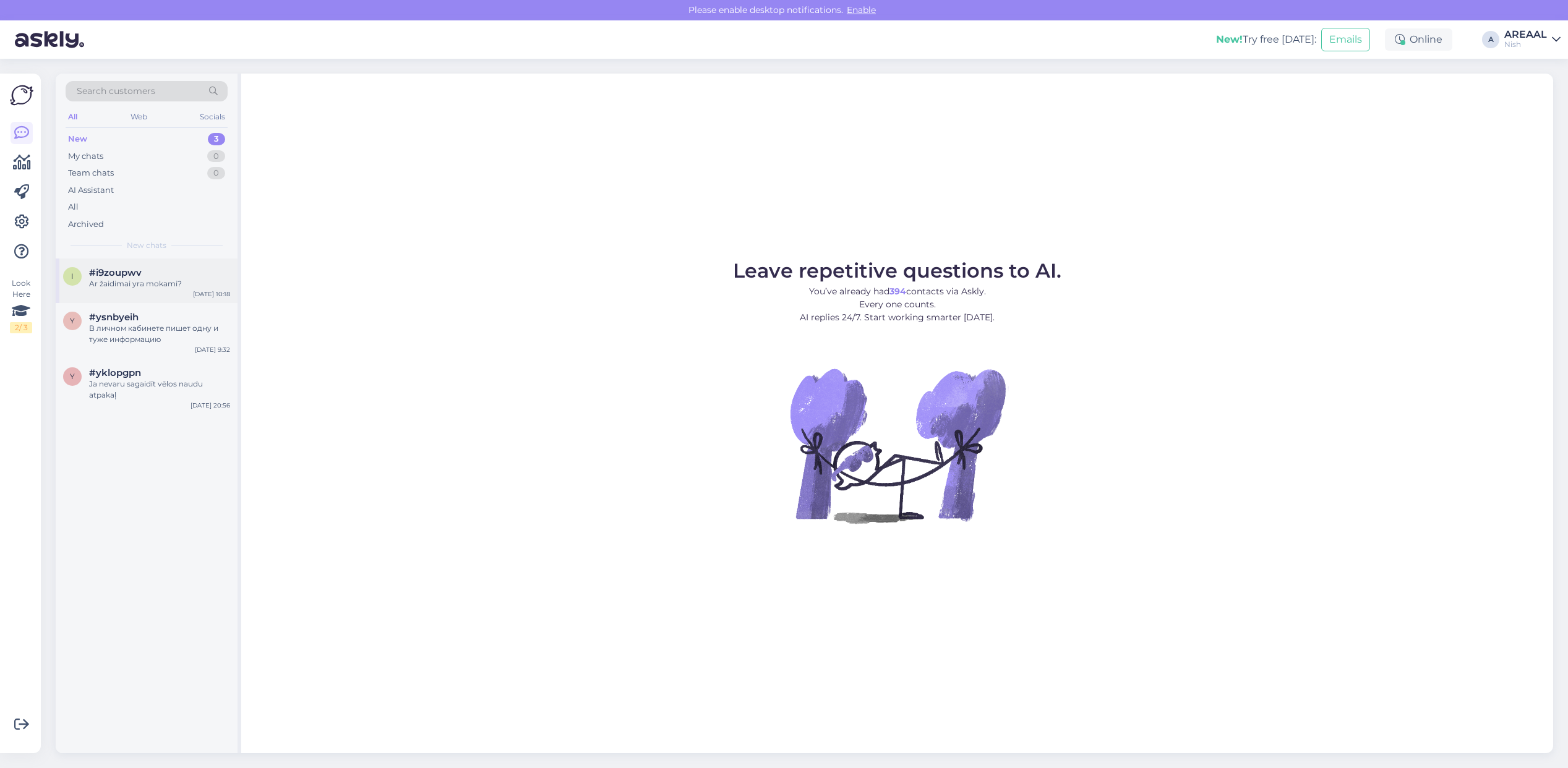
click at [187, 295] on div "i #i9zoupwv Ar žaidimai yra mokami? Sep 17 10:18" at bounding box center [147, 281] width 182 height 44
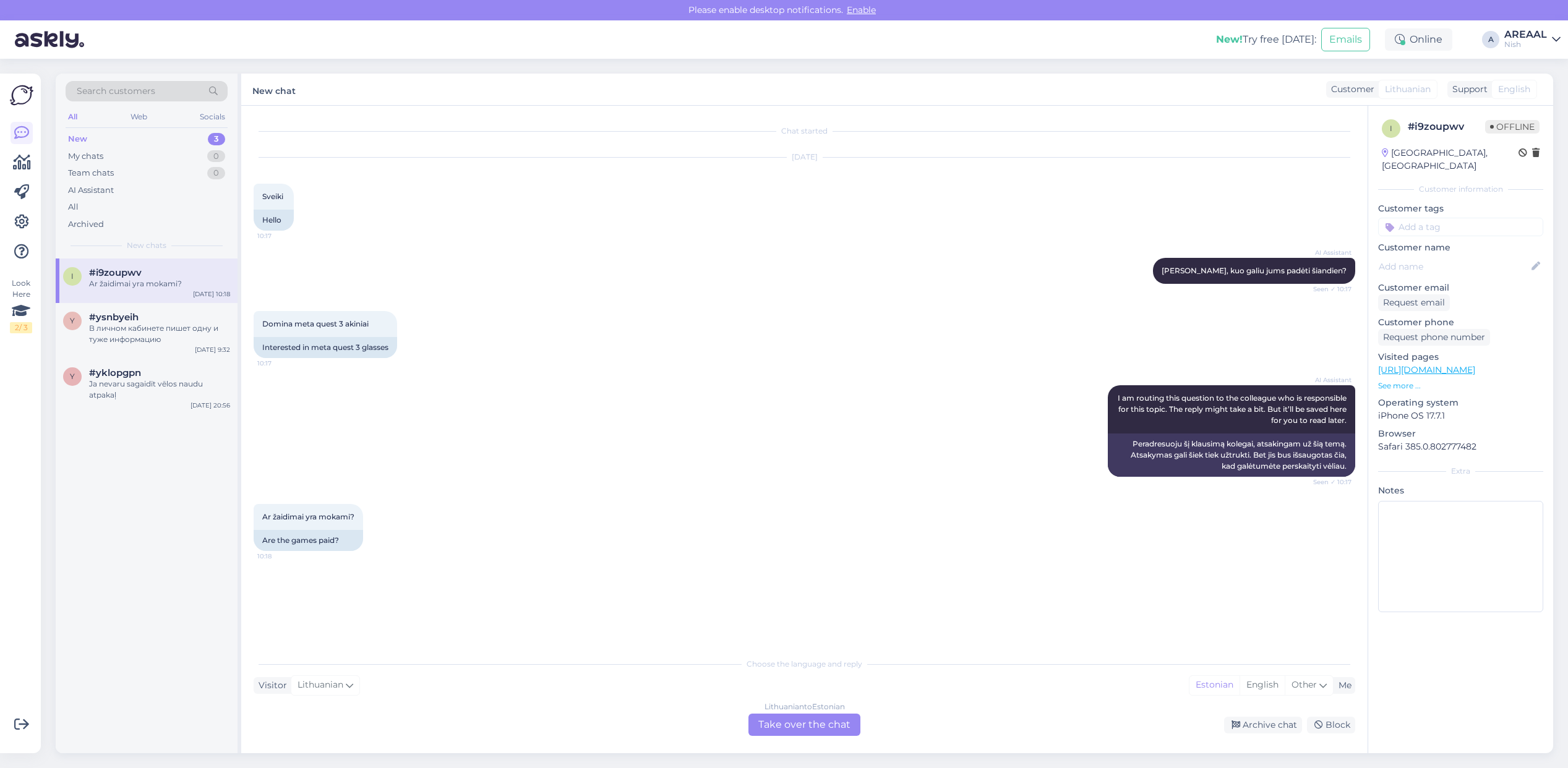
click at [394, 275] on div "AI Assistant Sveiki, kuo galiu jums padėti šiandien? Seen ✓ 10:17" at bounding box center [804, 270] width 1101 height 53
click at [787, 714] on div "Lithuanian to Estonian Take over the chat" at bounding box center [804, 725] width 112 height 22
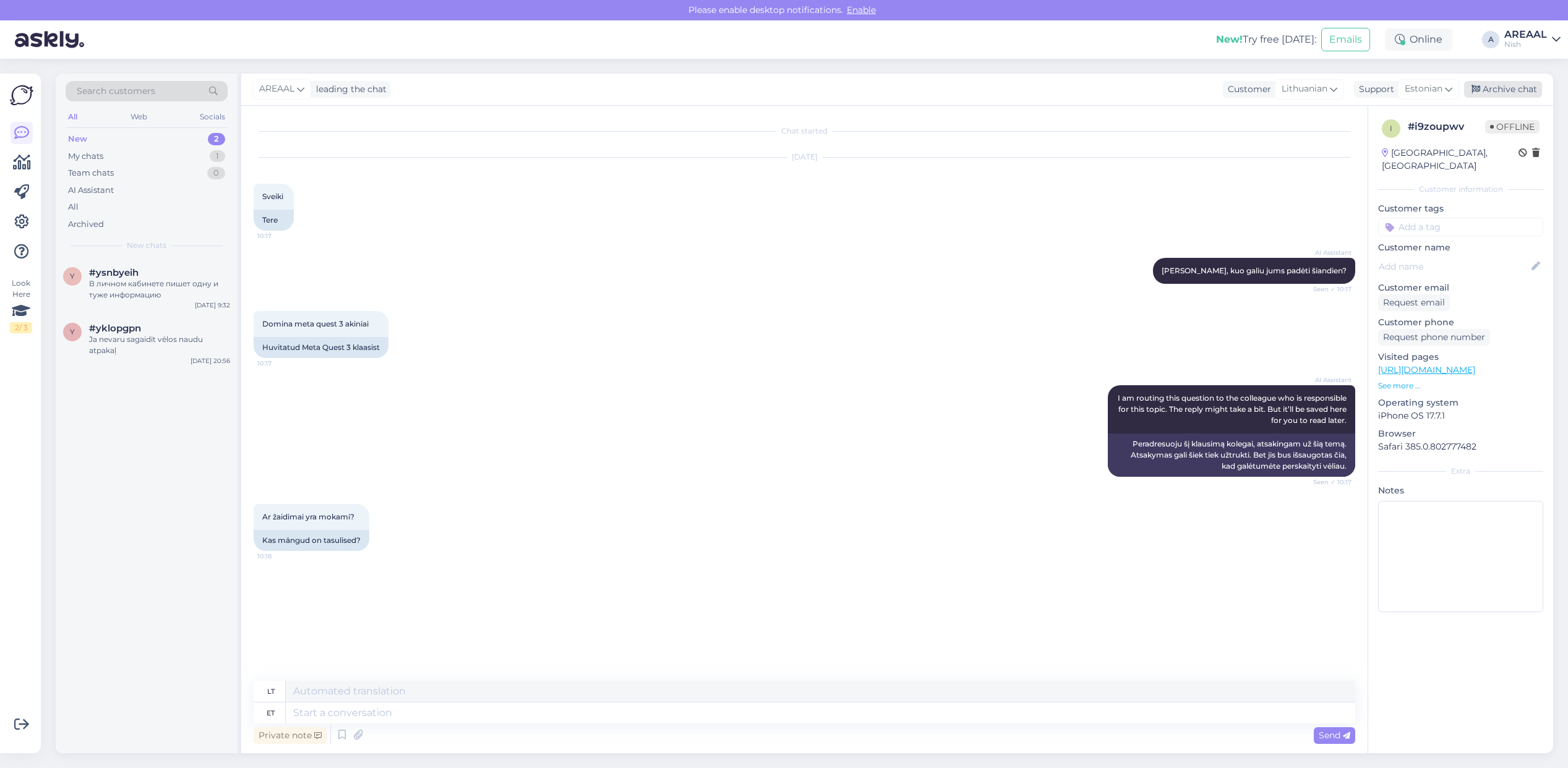
click at [1498, 94] on div "Archive chat" at bounding box center [1503, 89] width 78 height 17
click at [119, 298] on div "В личном кабинете пишет одну и туже информацию" at bounding box center [159, 290] width 141 height 22
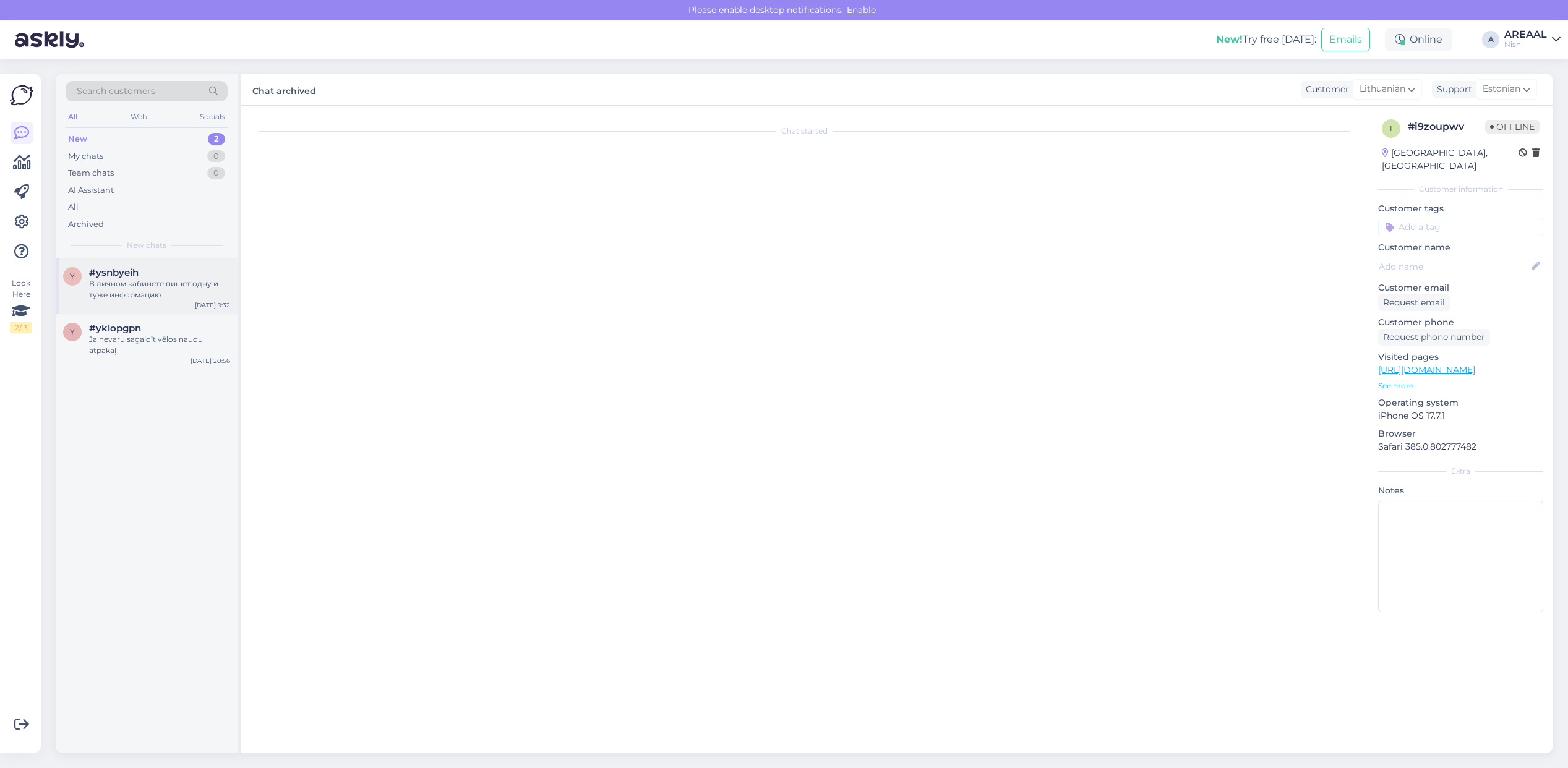
scroll to position [317, 0]
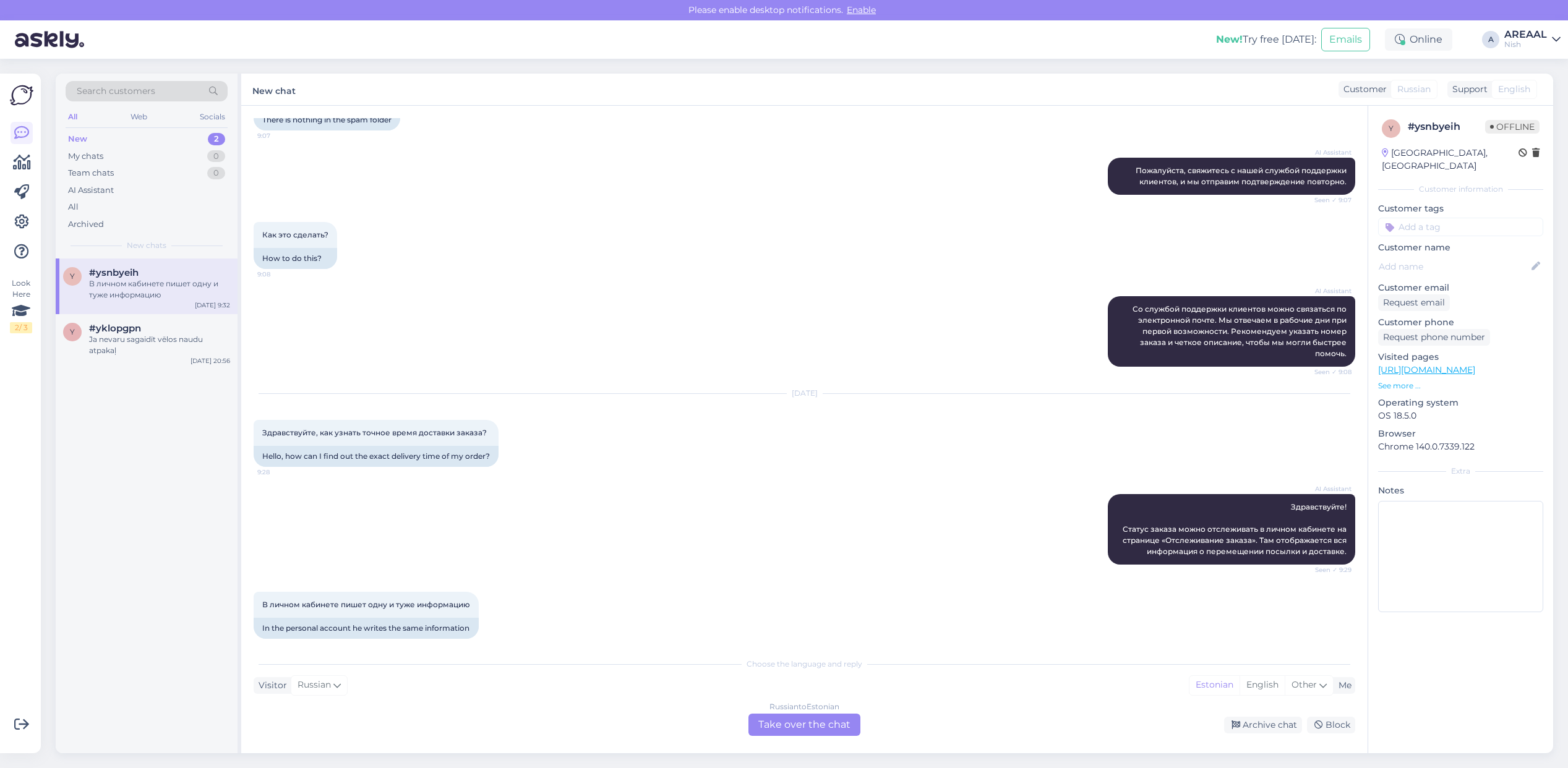
click at [821, 725] on div "Russian to Estonian Take over the chat" at bounding box center [804, 725] width 112 height 22
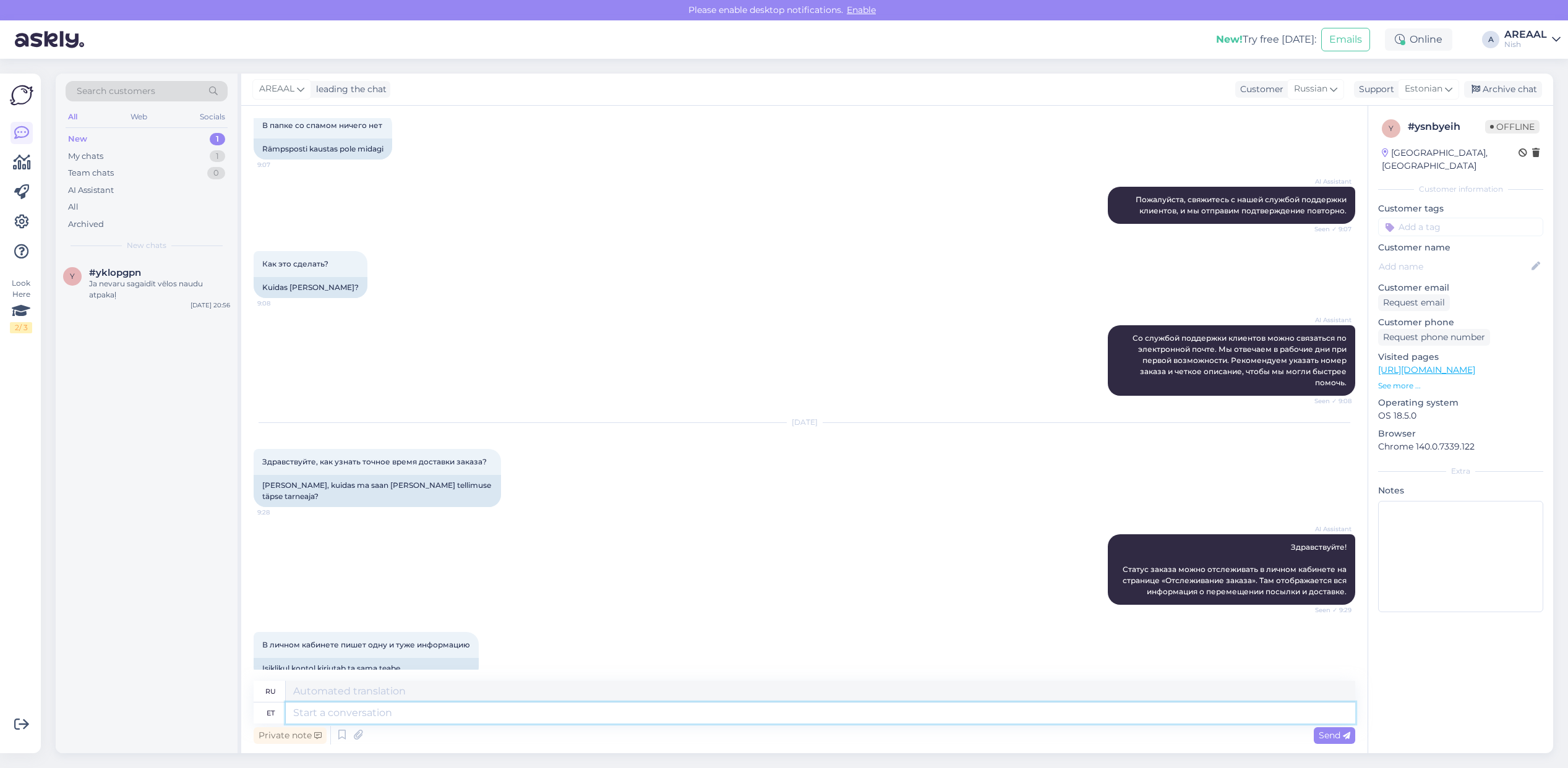
click at [801, 704] on textarea at bounding box center [820, 713] width 1070 height 21
type textarea "W"
type textarea "В"
type textarea "W"
click at [1418, 90] on span "Estonian" at bounding box center [1424, 89] width 38 height 13
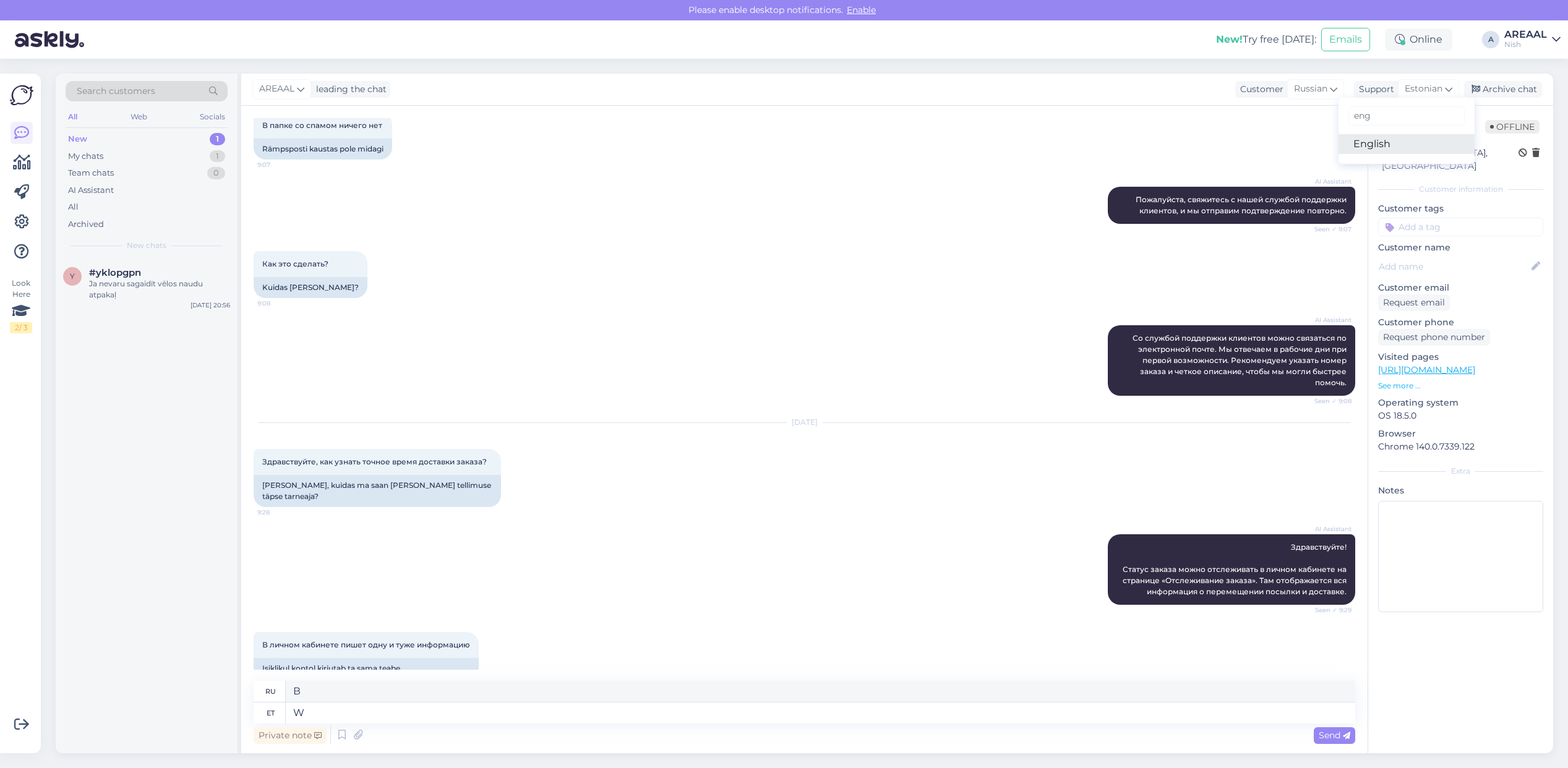
type input "eng"
click at [1383, 134] on link "English" at bounding box center [1407, 144] width 136 height 20
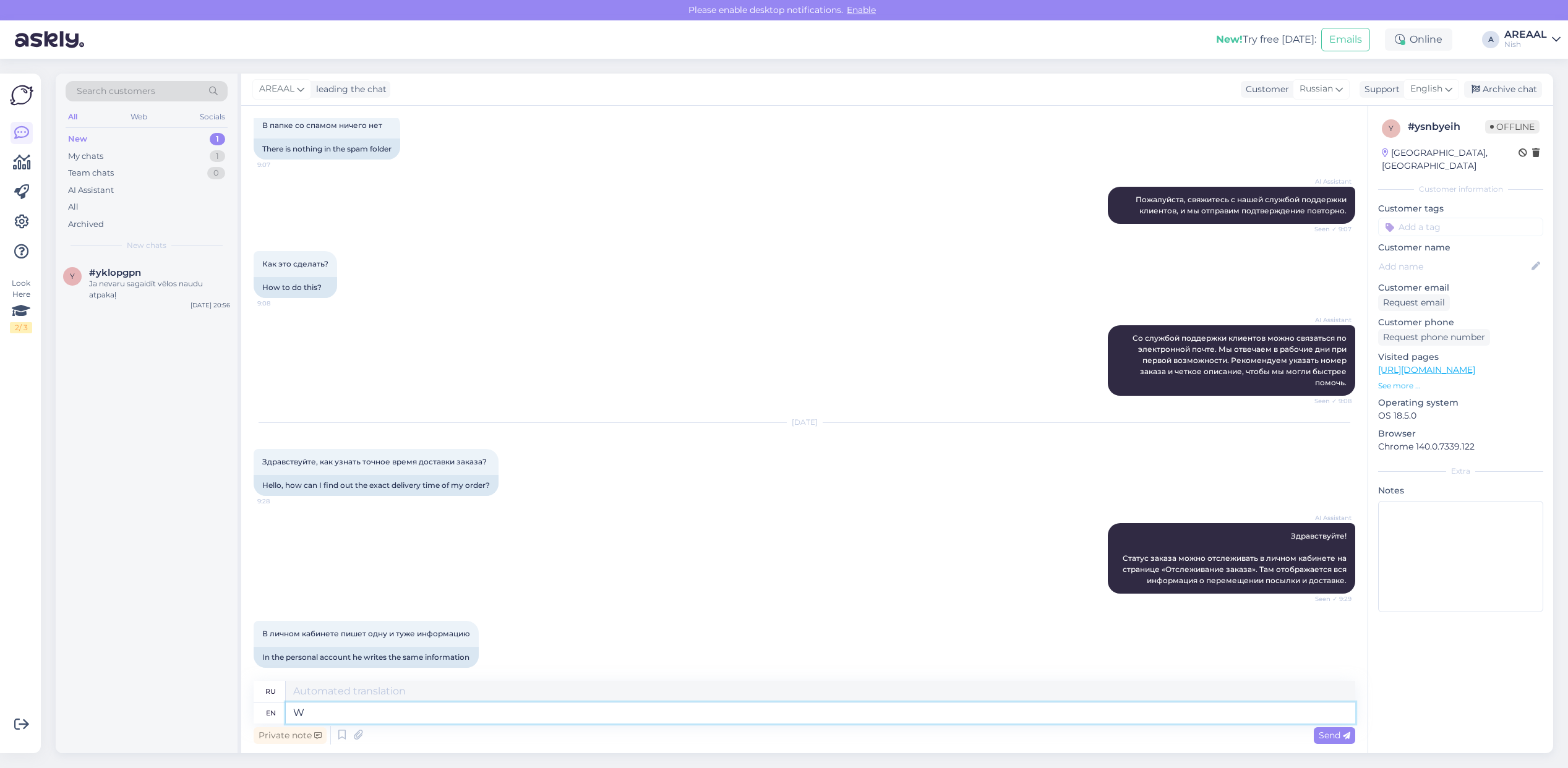
click at [871, 702] on div "ru en W" at bounding box center [804, 702] width 1101 height 43
type textarea "What"
type textarea "Что"
type textarea "What is yo"
type textarea "Что такое"
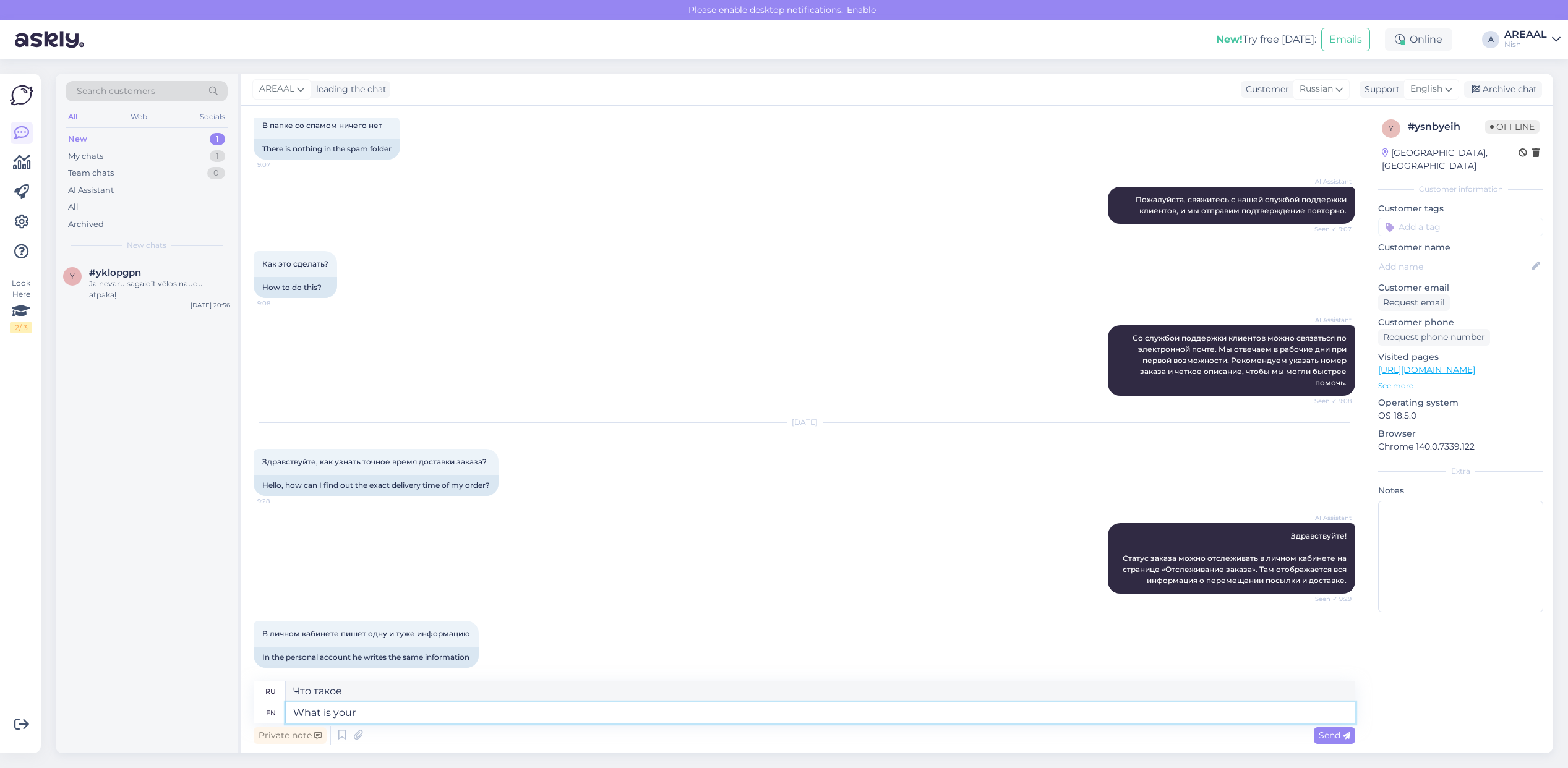
type textarea "What is your o"
type textarea "Какой у тебя"
type textarea "What is your order nu"
type textarea "Какой ваш заказ?"
type textarea "What is your order number?"
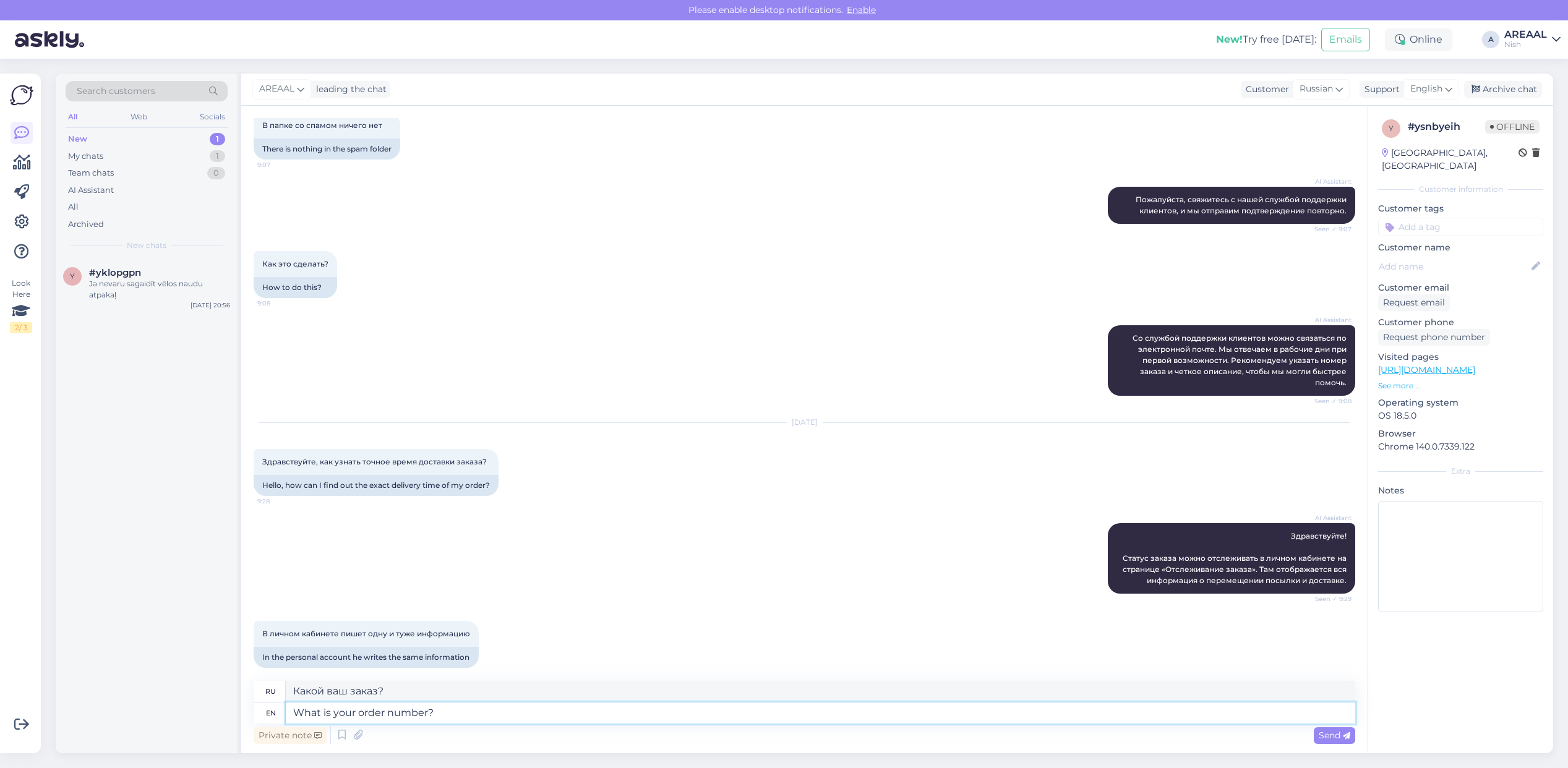
type textarea "Какой номер вашего заказа?"
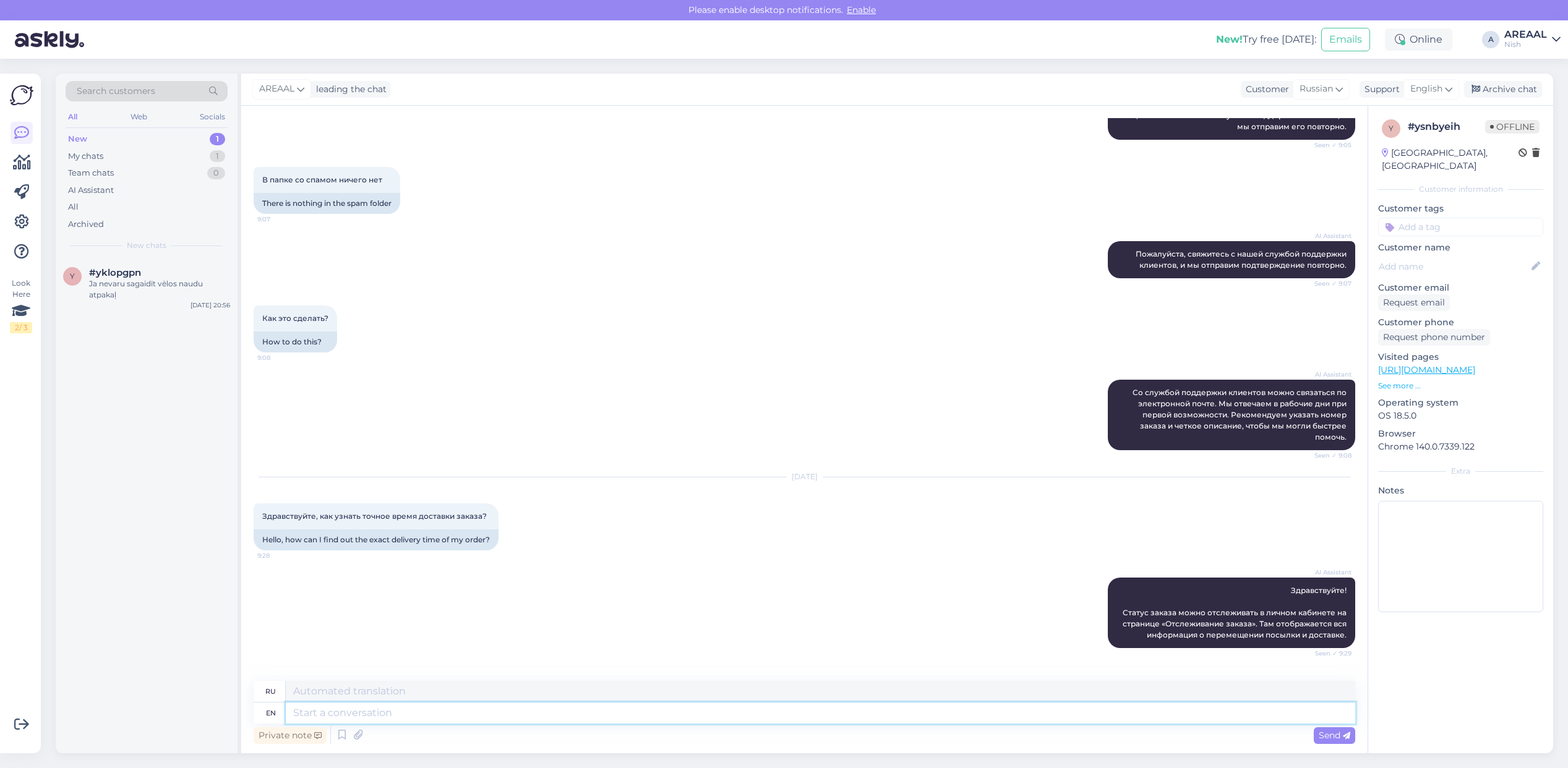
scroll to position [360, 0]
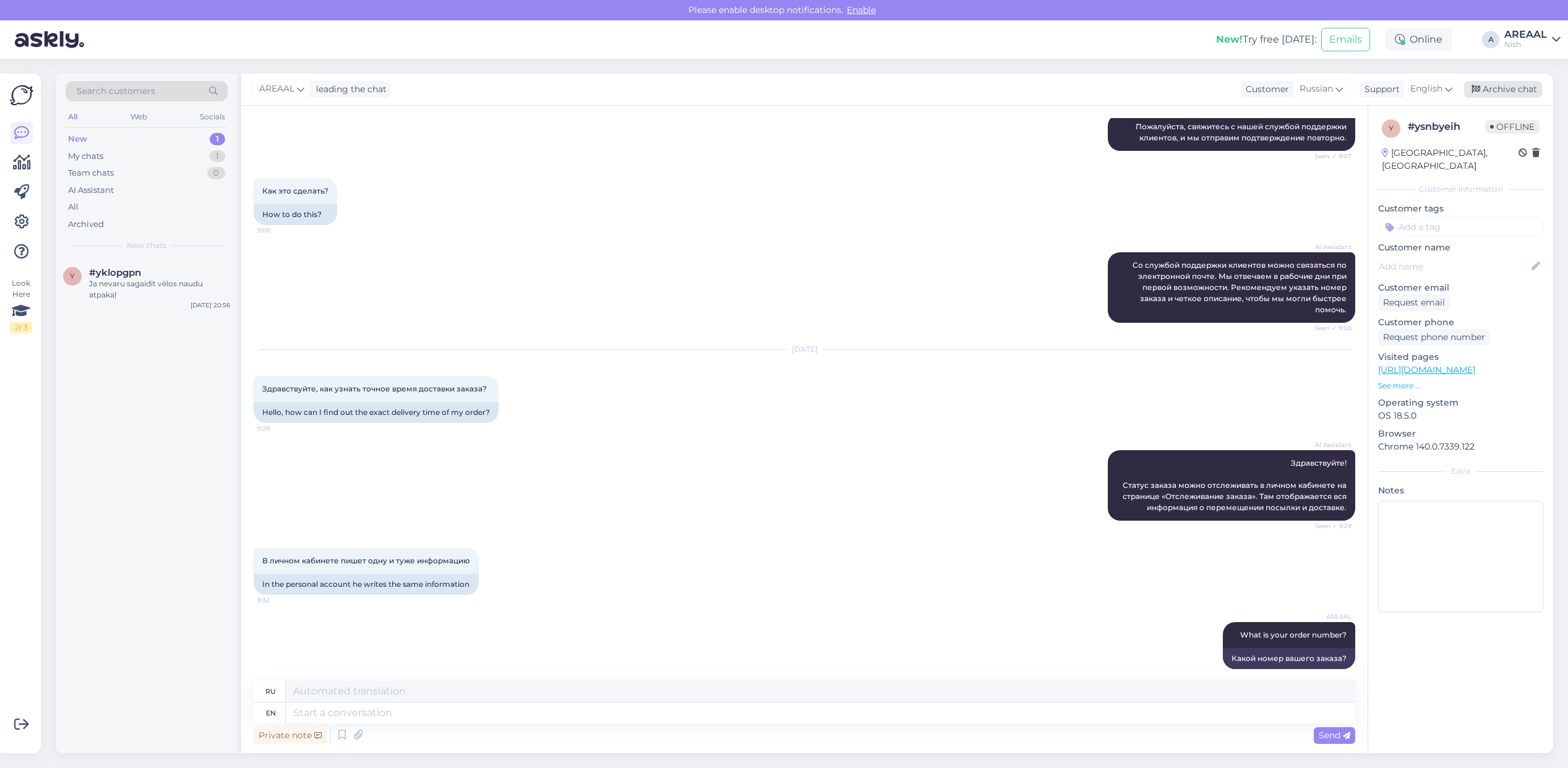
click at [1510, 91] on div "Archive chat" at bounding box center [1503, 89] width 78 height 17
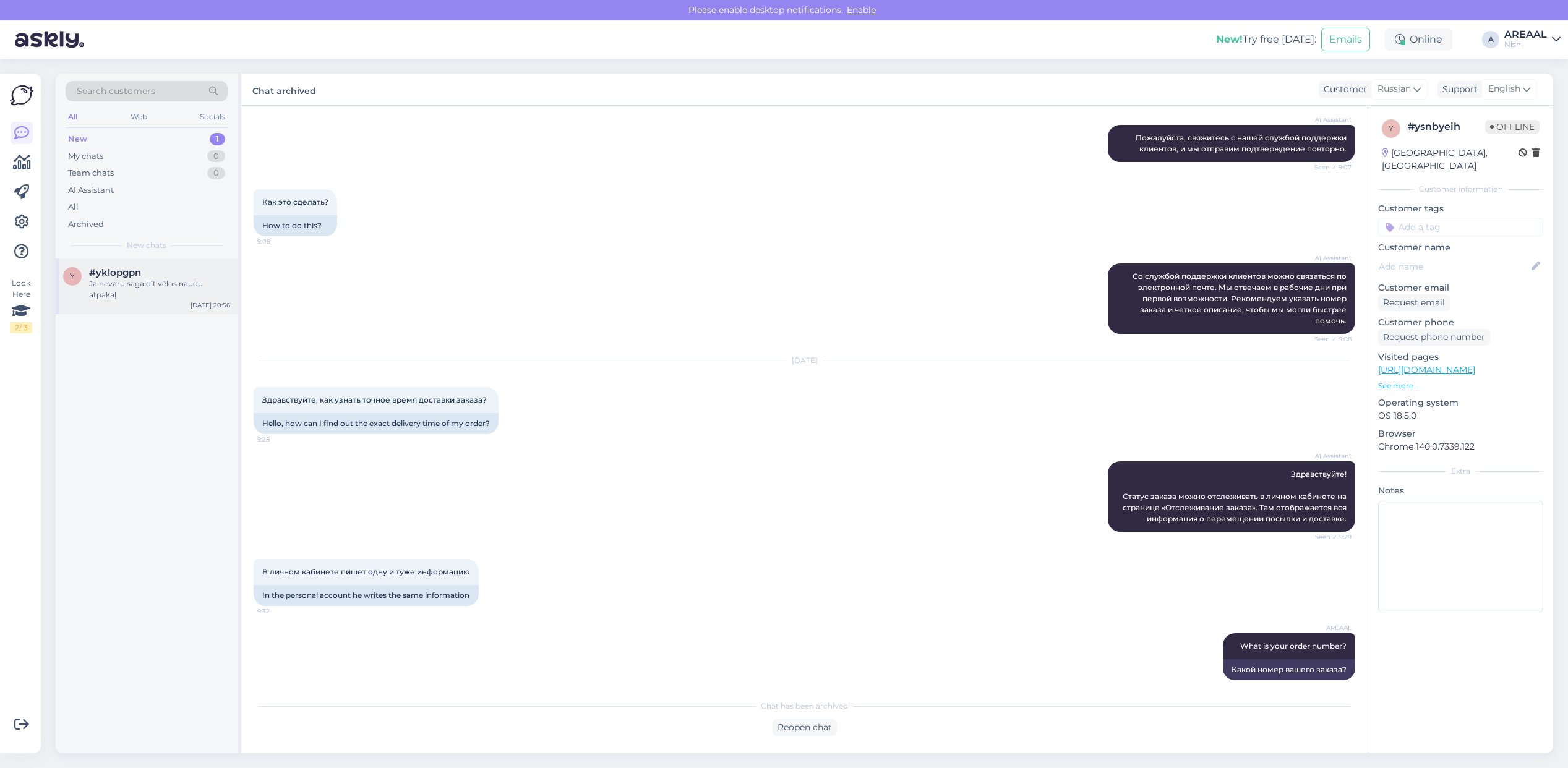
click at [208, 263] on div "y #yklopgpn Ja nevaru sagaidīt vēlos naudu atpakaļ Sep 16 20:56" at bounding box center [147, 287] width 182 height 56
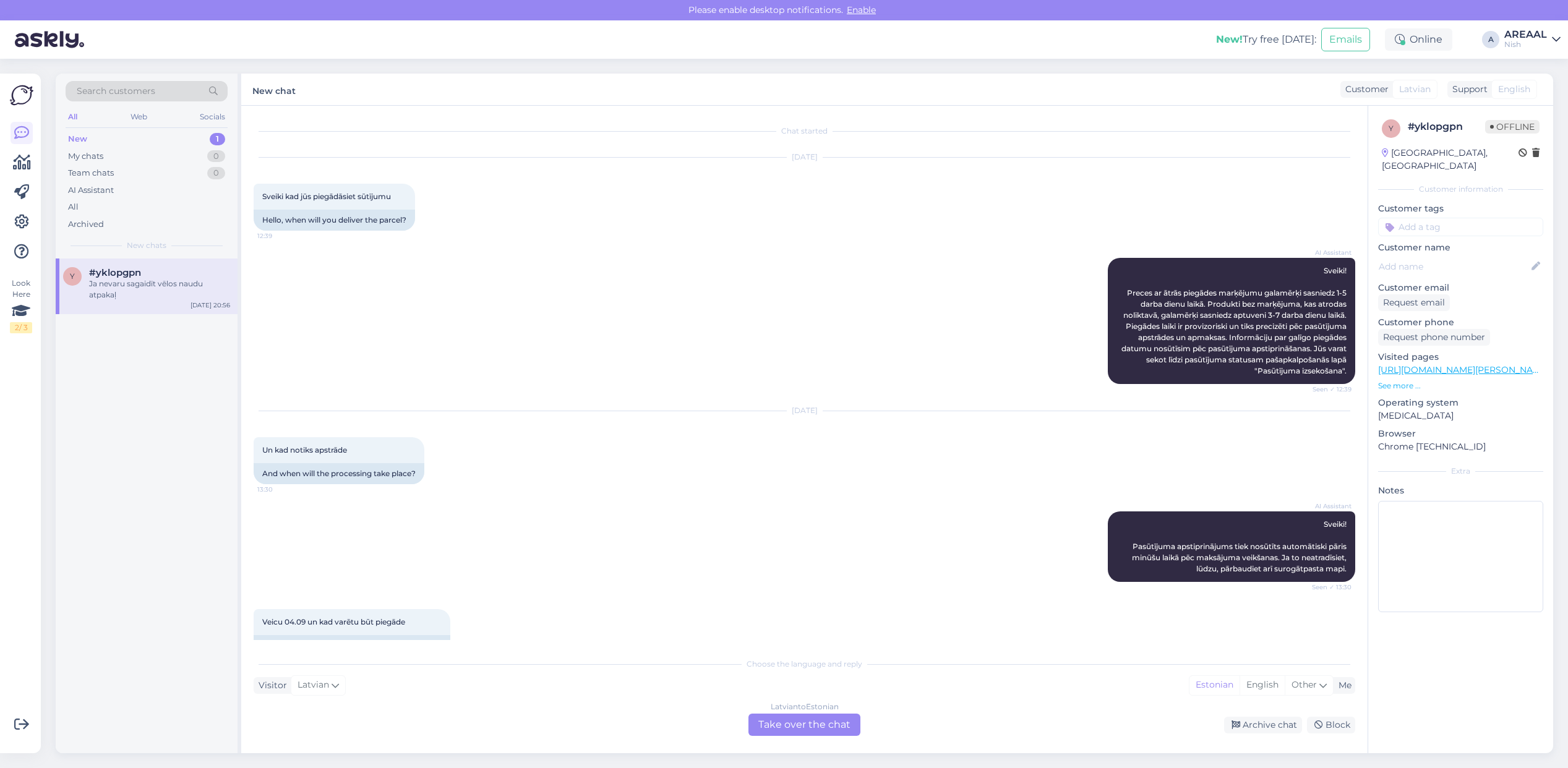
scroll to position [953, 0]
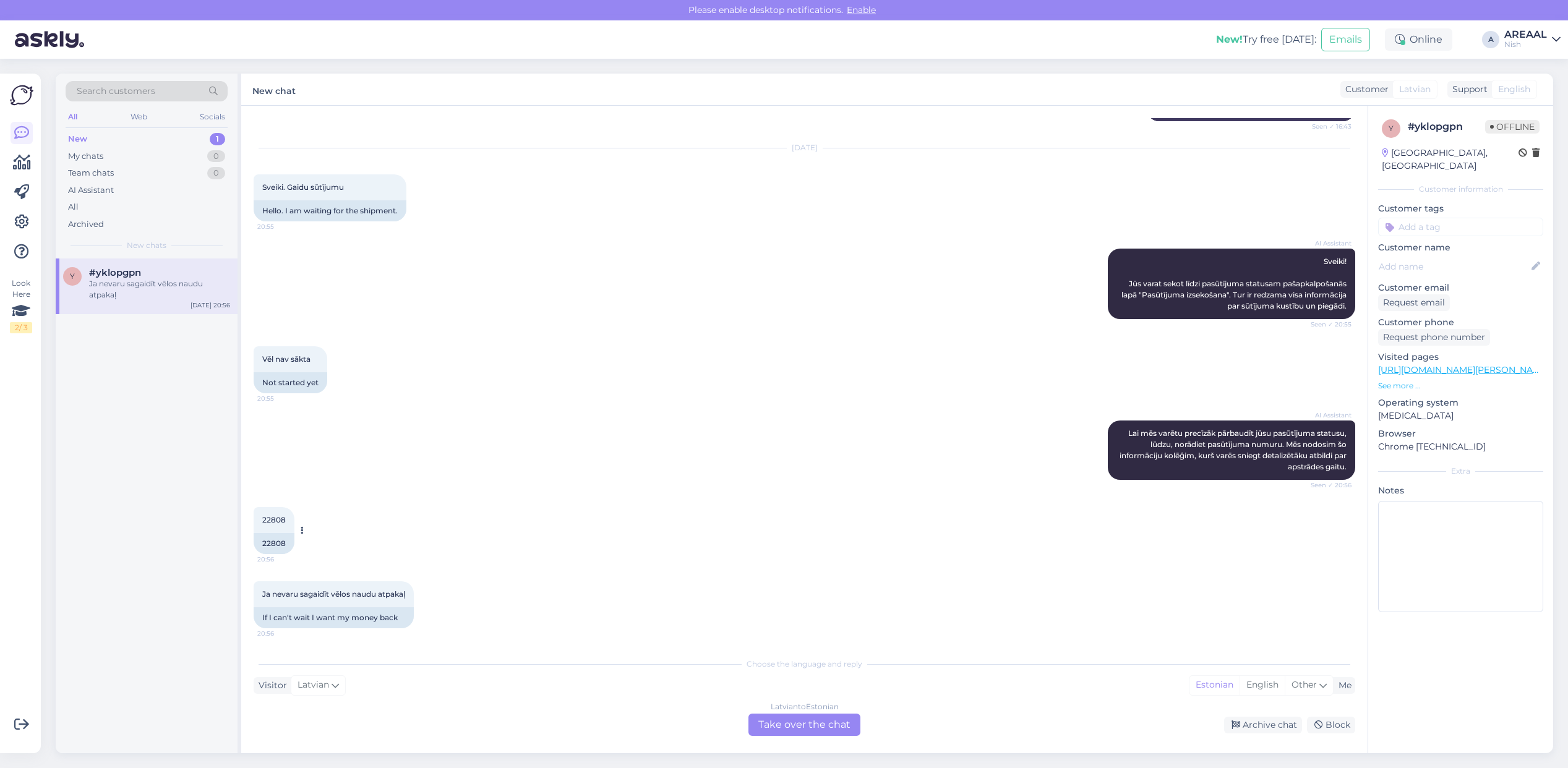
click at [276, 541] on div "22808" at bounding box center [273, 543] width 41 height 21
copy div "22808"
click at [827, 452] on div "AI Assistant Lai mēs varētu precīzāk pārbaudīt jūsu pasūtījuma statusu, lūdzu, …" at bounding box center [804, 450] width 1101 height 86
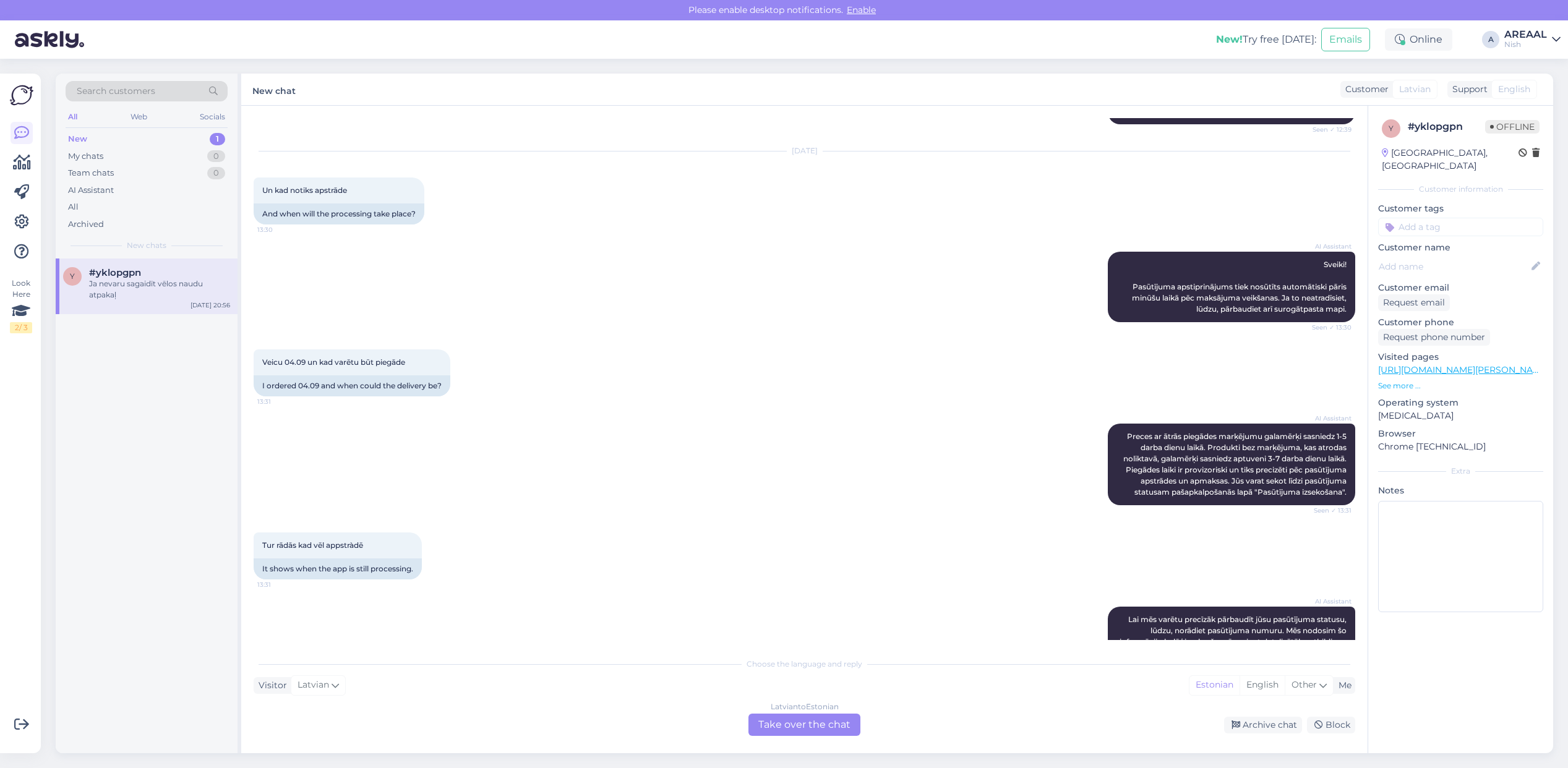
scroll to position [257, 0]
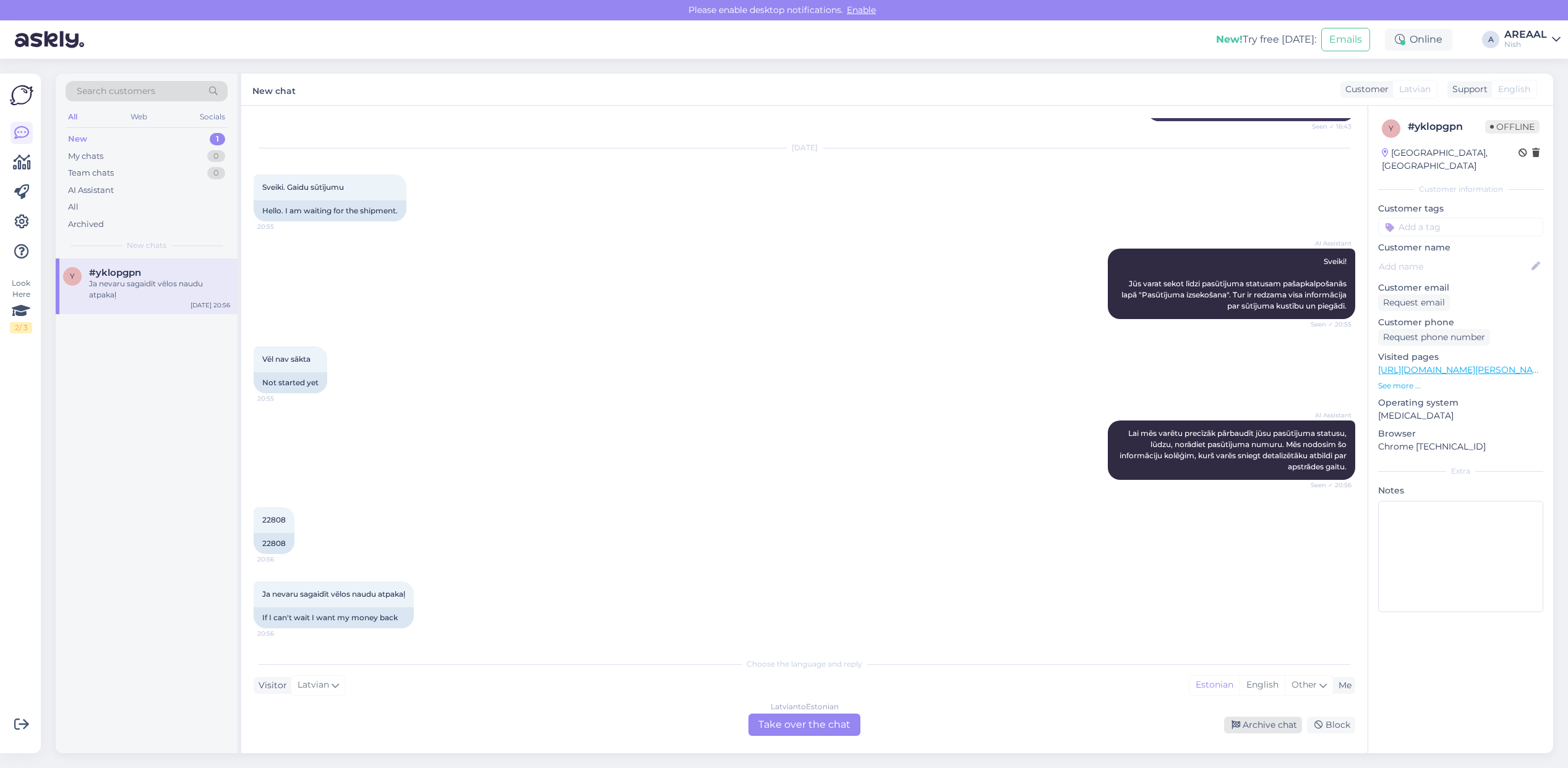
click at [1258, 727] on div "Archive chat" at bounding box center [1264, 725] width 78 height 17
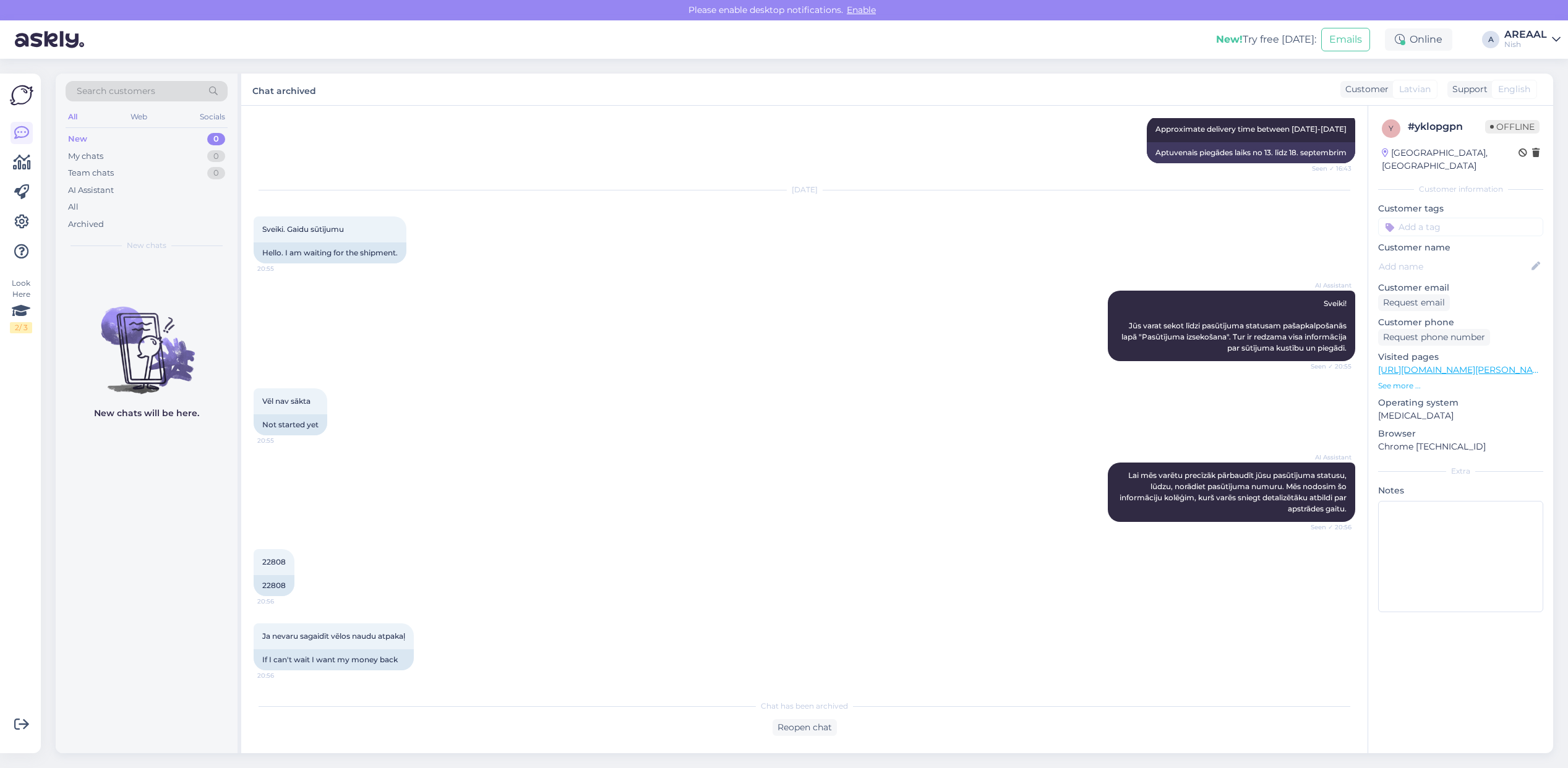
click at [1513, 45] on div "Nish" at bounding box center [1526, 44] width 43 height 10
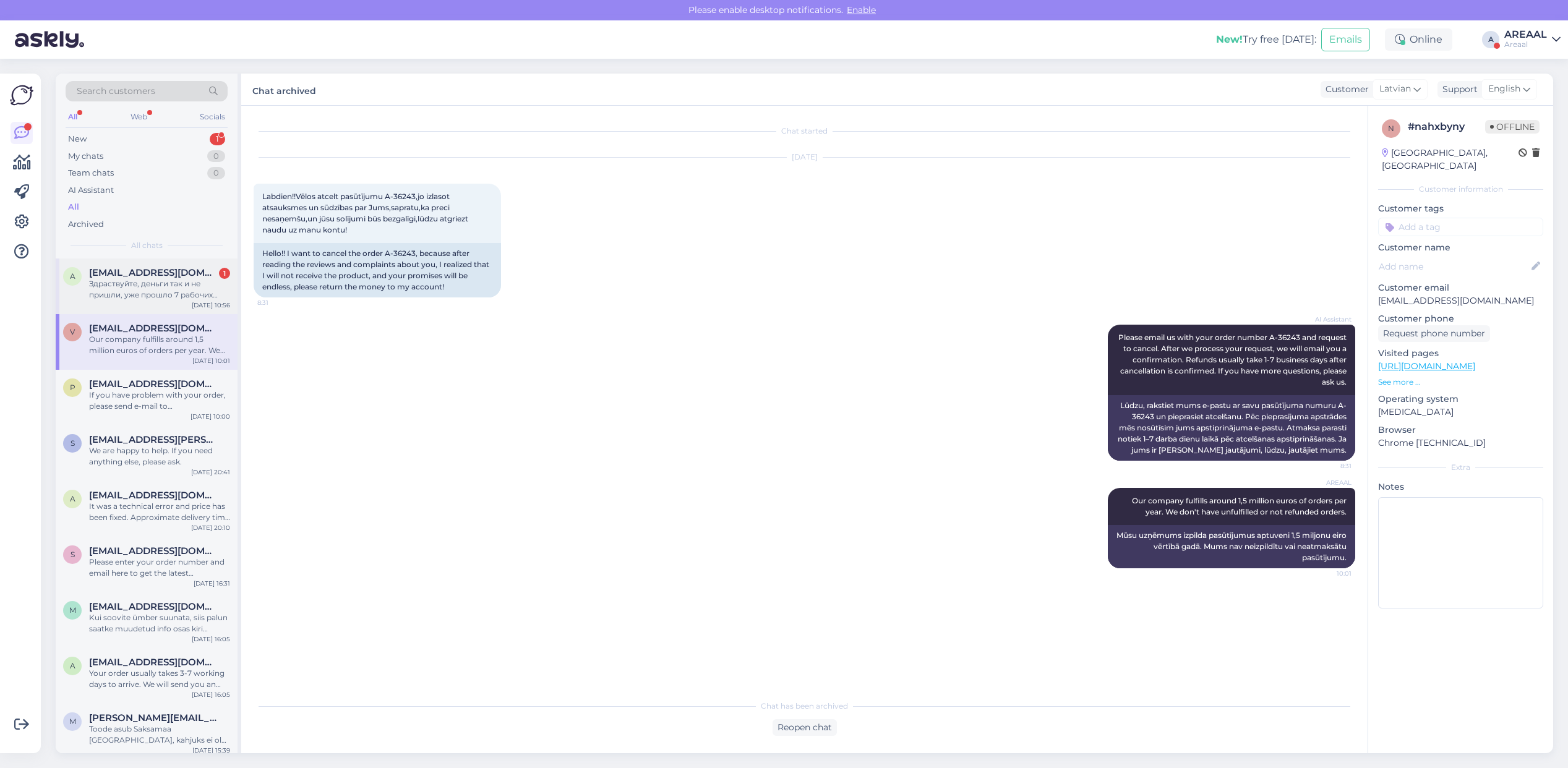
click at [138, 270] on span "[EMAIL_ADDRESS][DOMAIN_NAME]" at bounding box center [153, 273] width 129 height 11
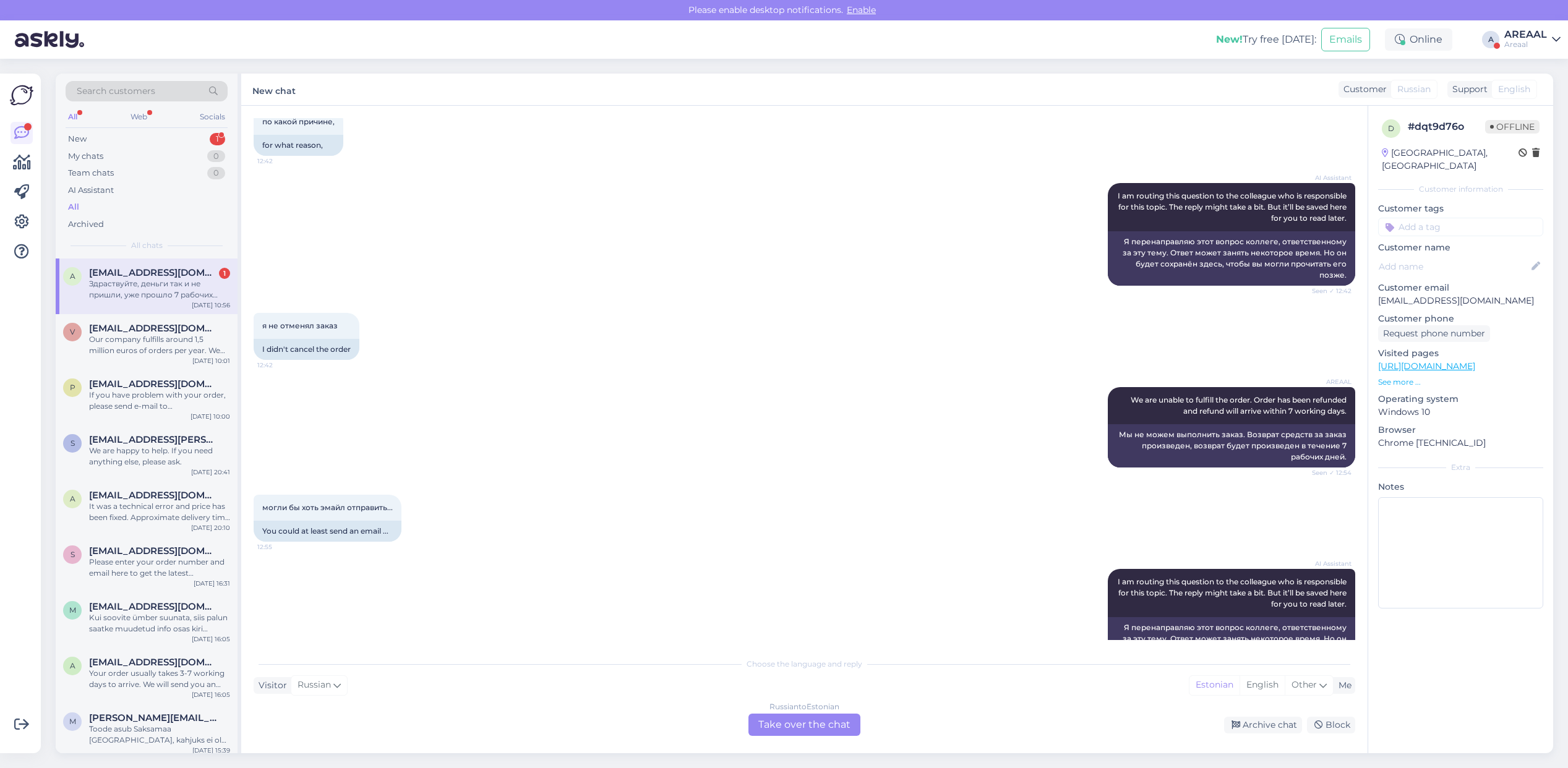
scroll to position [898, 0]
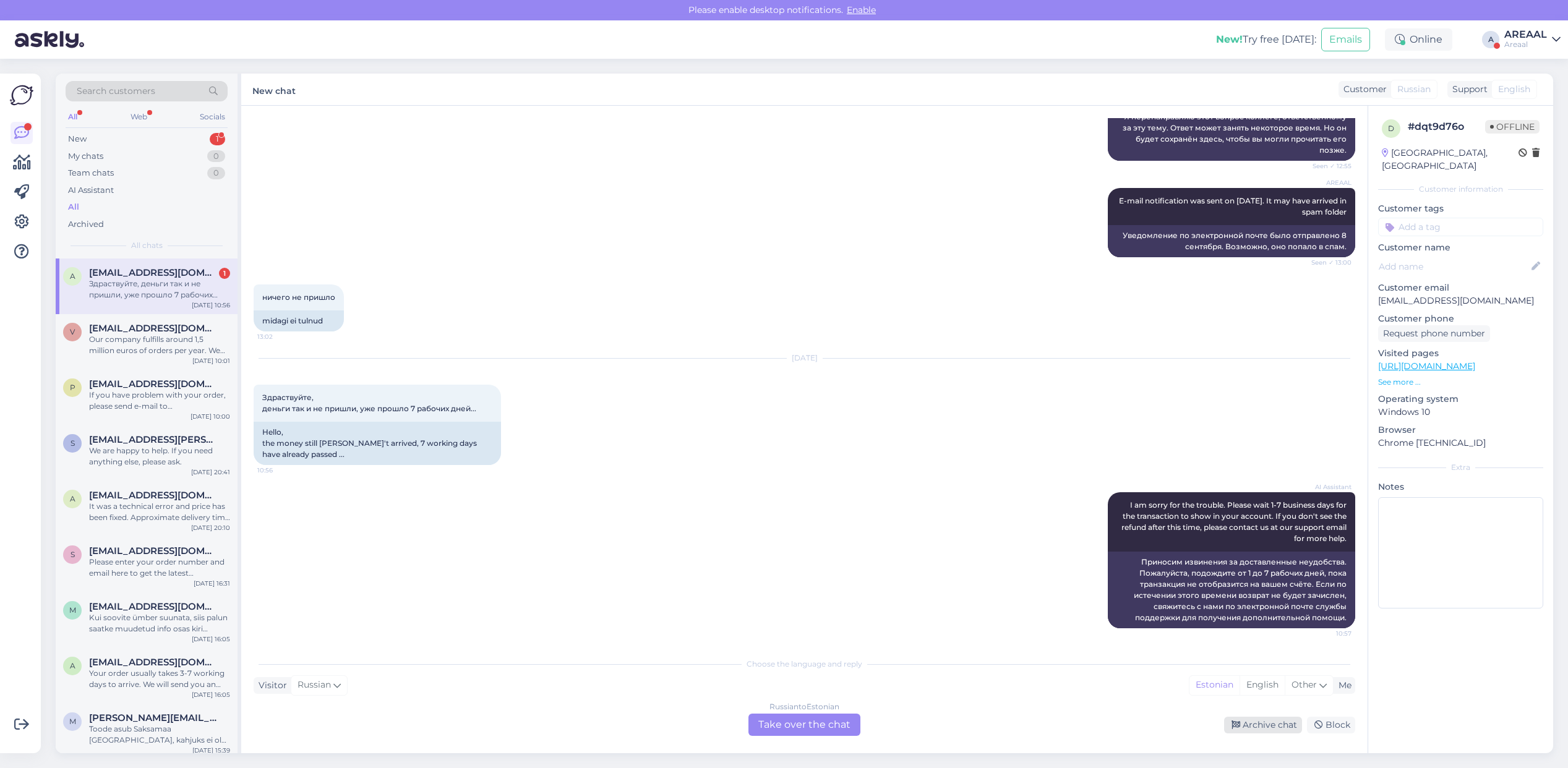
click at [1258, 722] on div "Archive chat" at bounding box center [1264, 725] width 78 height 17
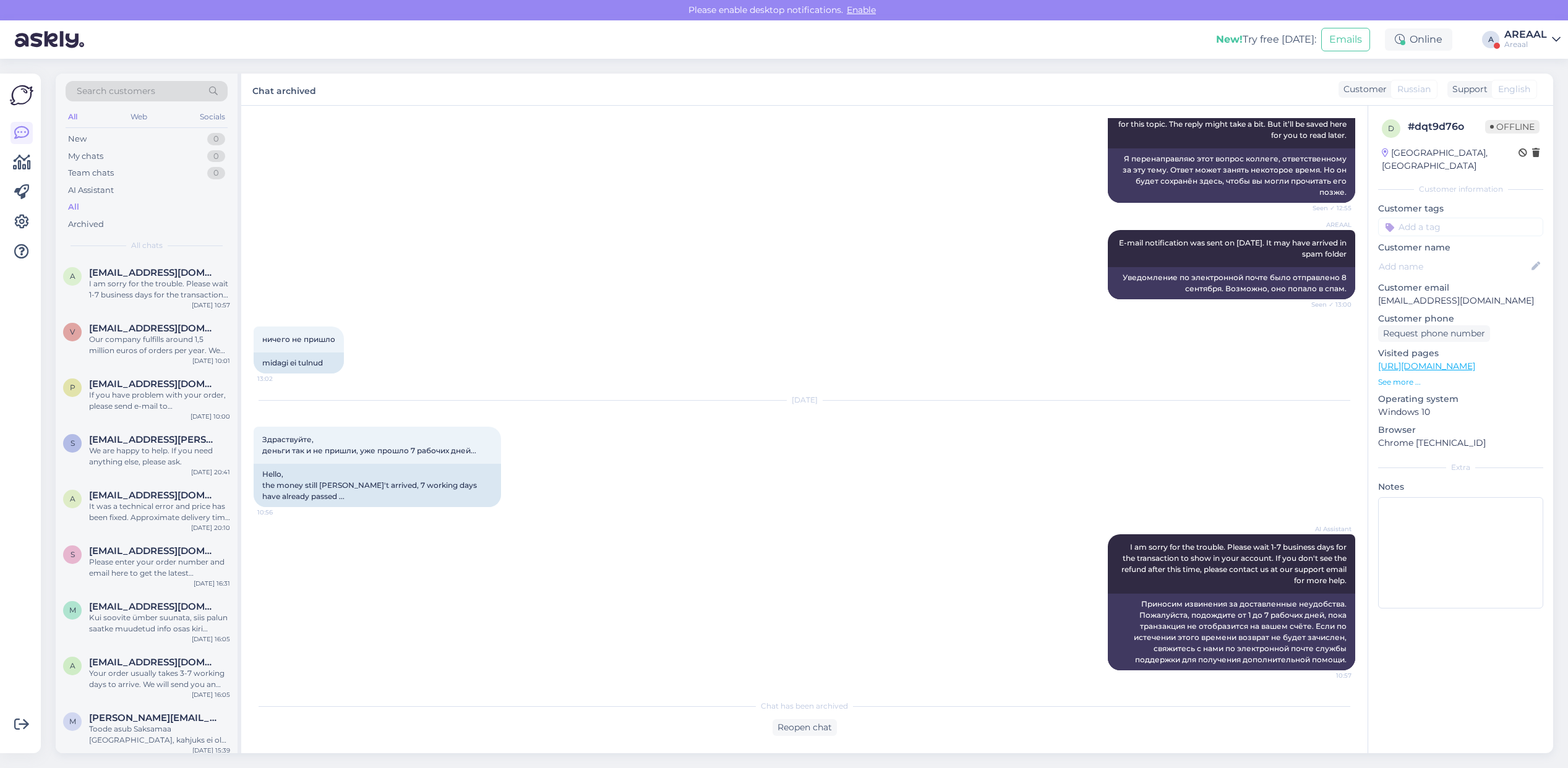
click at [1532, 48] on div "New! Try free today: Emails Online A AREAAL Areaal" at bounding box center [784, 40] width 1568 height 38
click at [1532, 35] on div "AREAAL" at bounding box center [1526, 34] width 43 height 10
click at [1531, 93] on button "Open" at bounding box center [1533, 96] width 35 height 19
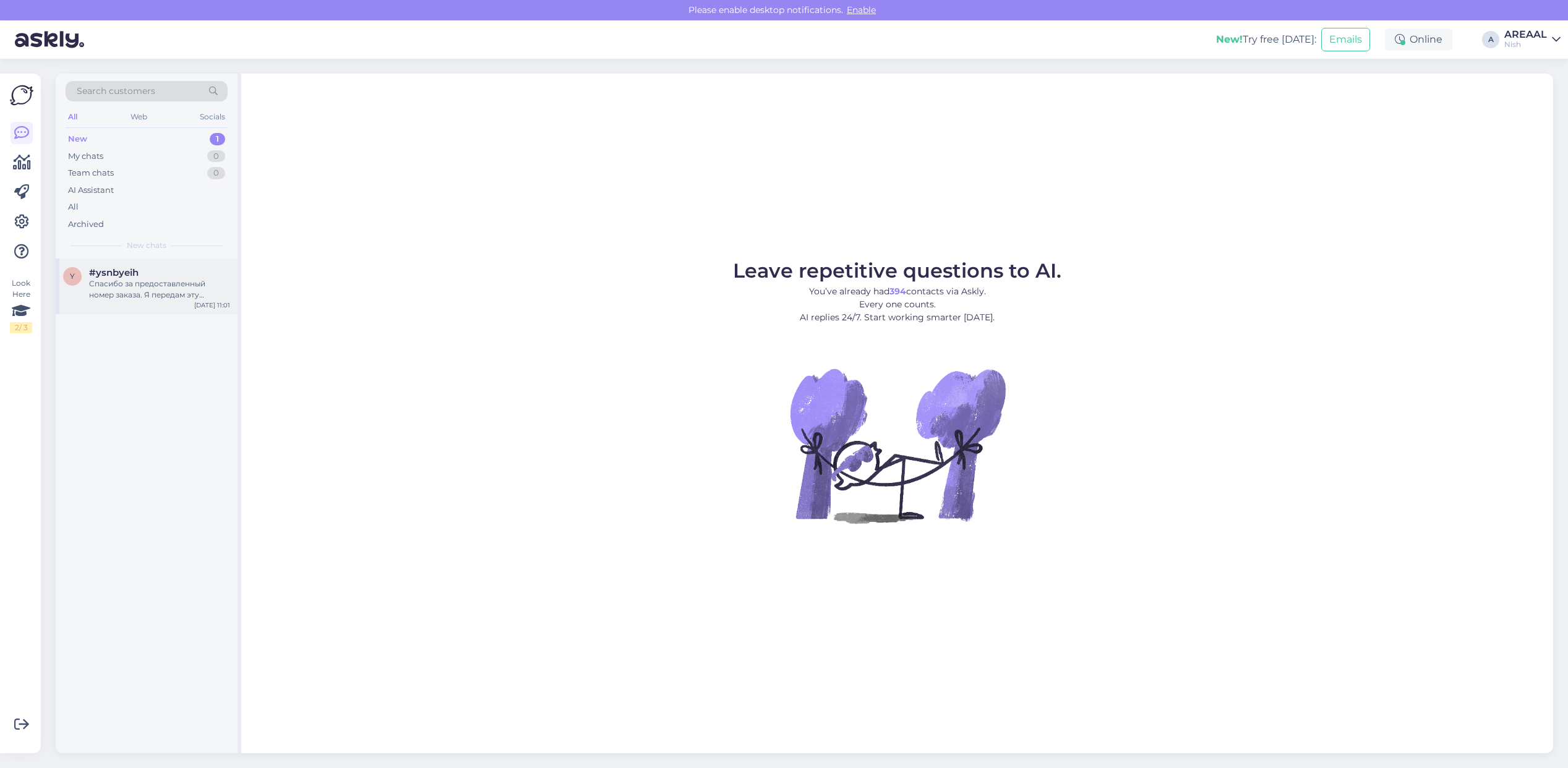
click at [192, 276] on div "#ysnbyeih" at bounding box center [159, 273] width 141 height 11
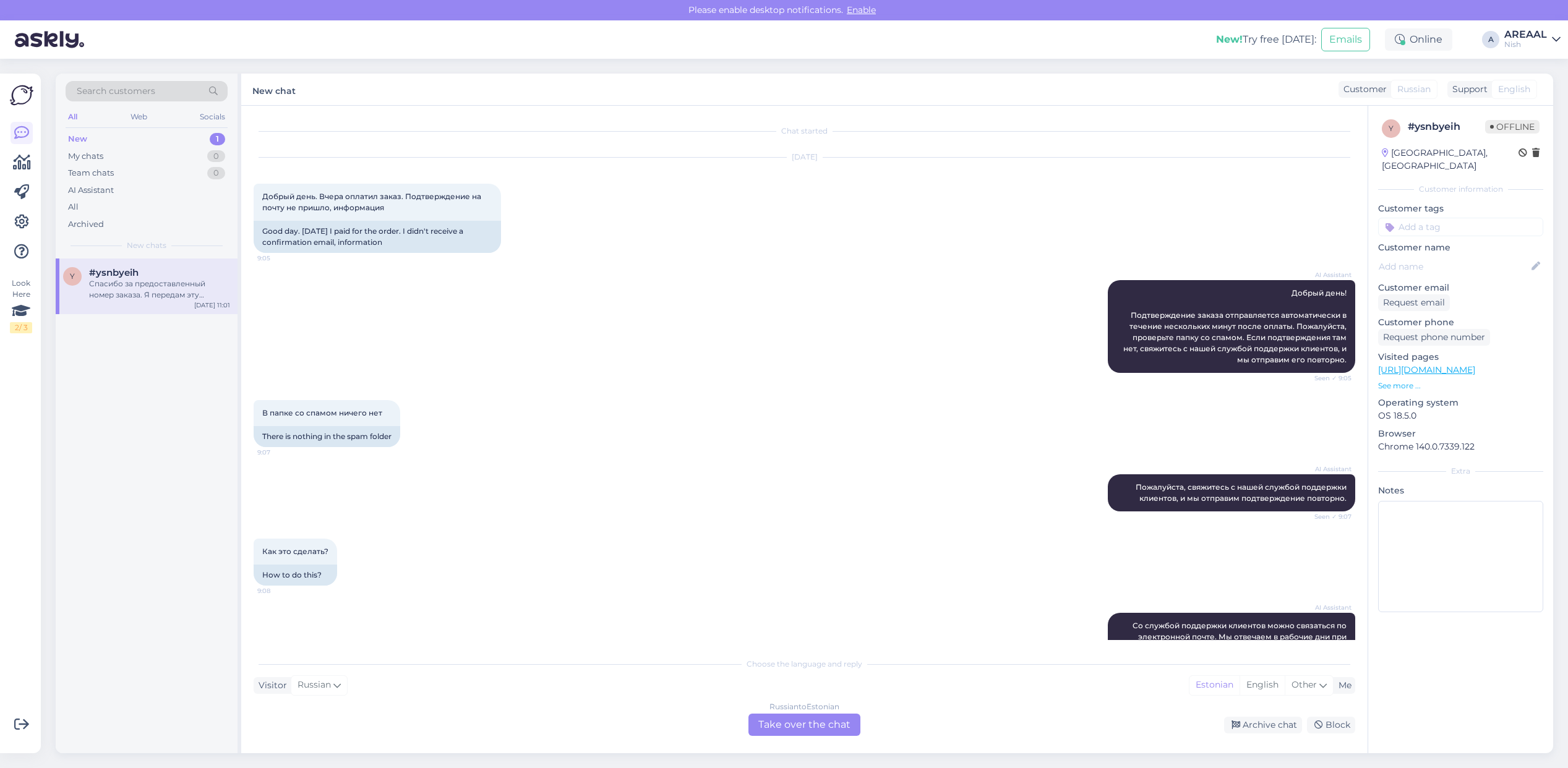
scroll to position [540, 0]
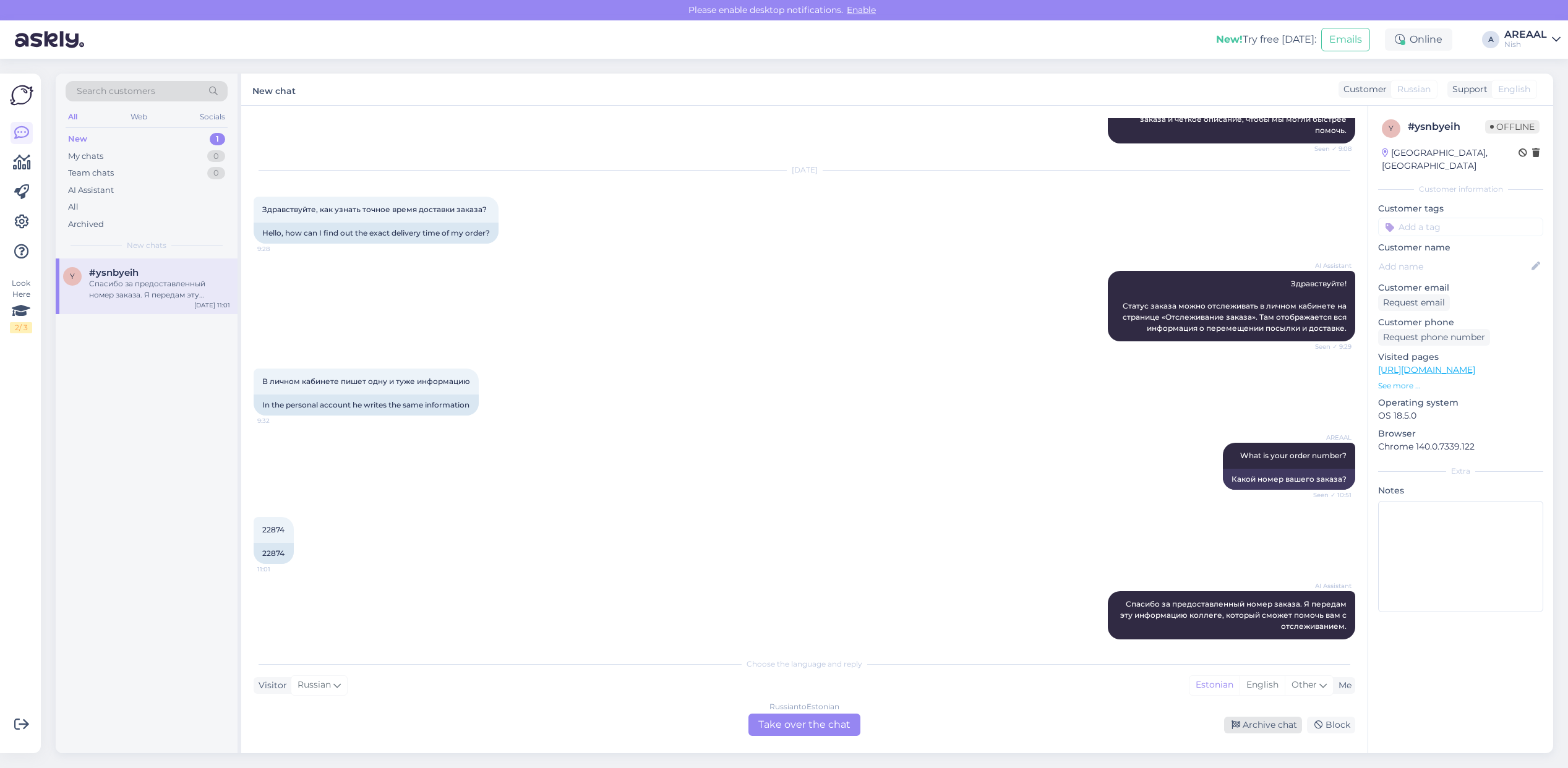
click at [1259, 725] on div "Archive chat" at bounding box center [1264, 725] width 78 height 17
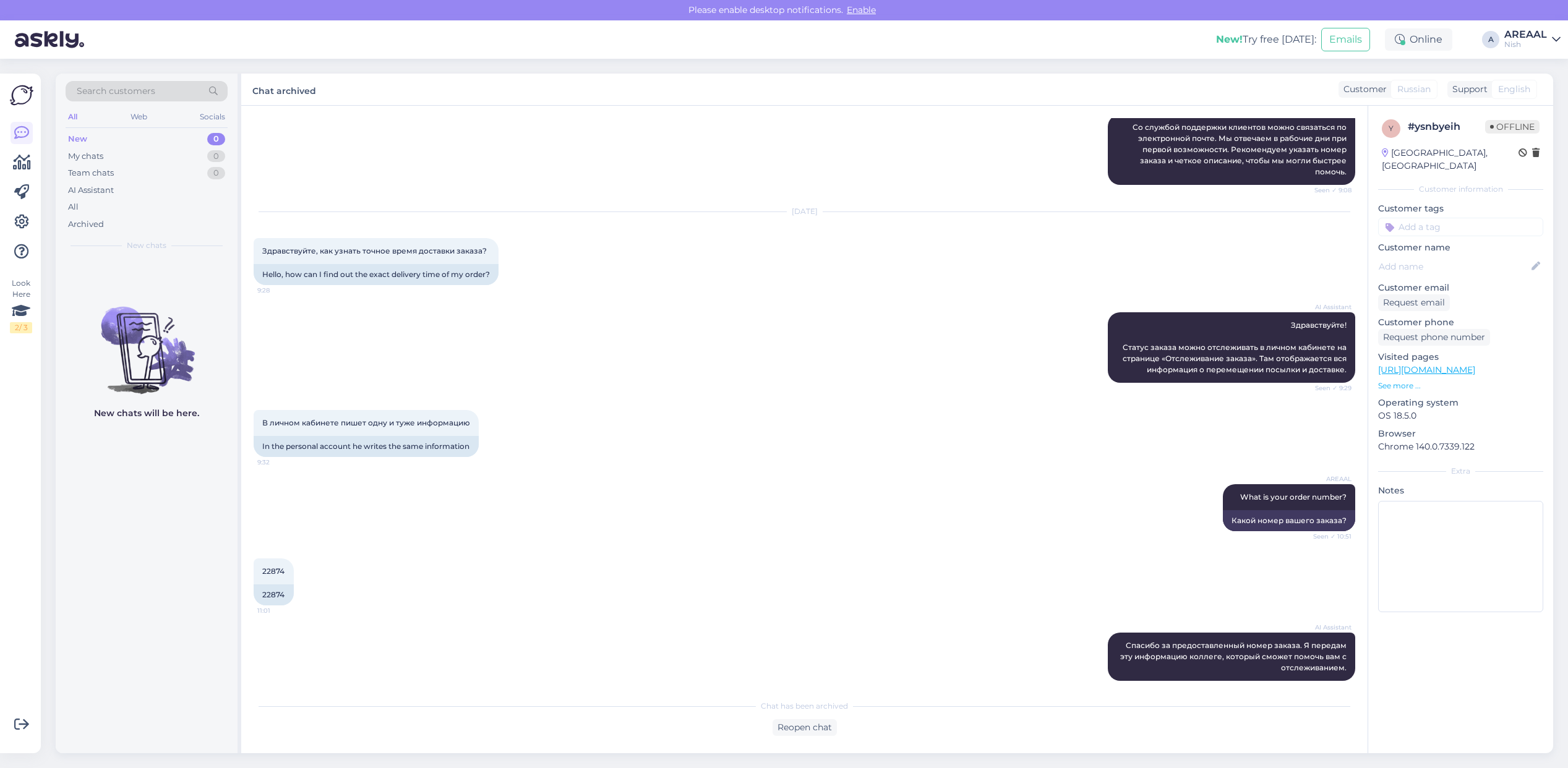
click at [1547, 49] on div "New! Try free today: Emails Online A AREAAL Nish" at bounding box center [784, 40] width 1568 height 38
click at [1533, 32] on div "AREAAL" at bounding box center [1526, 34] width 43 height 10
click at [1536, 69] on button "Open" at bounding box center [1533, 69] width 35 height 19
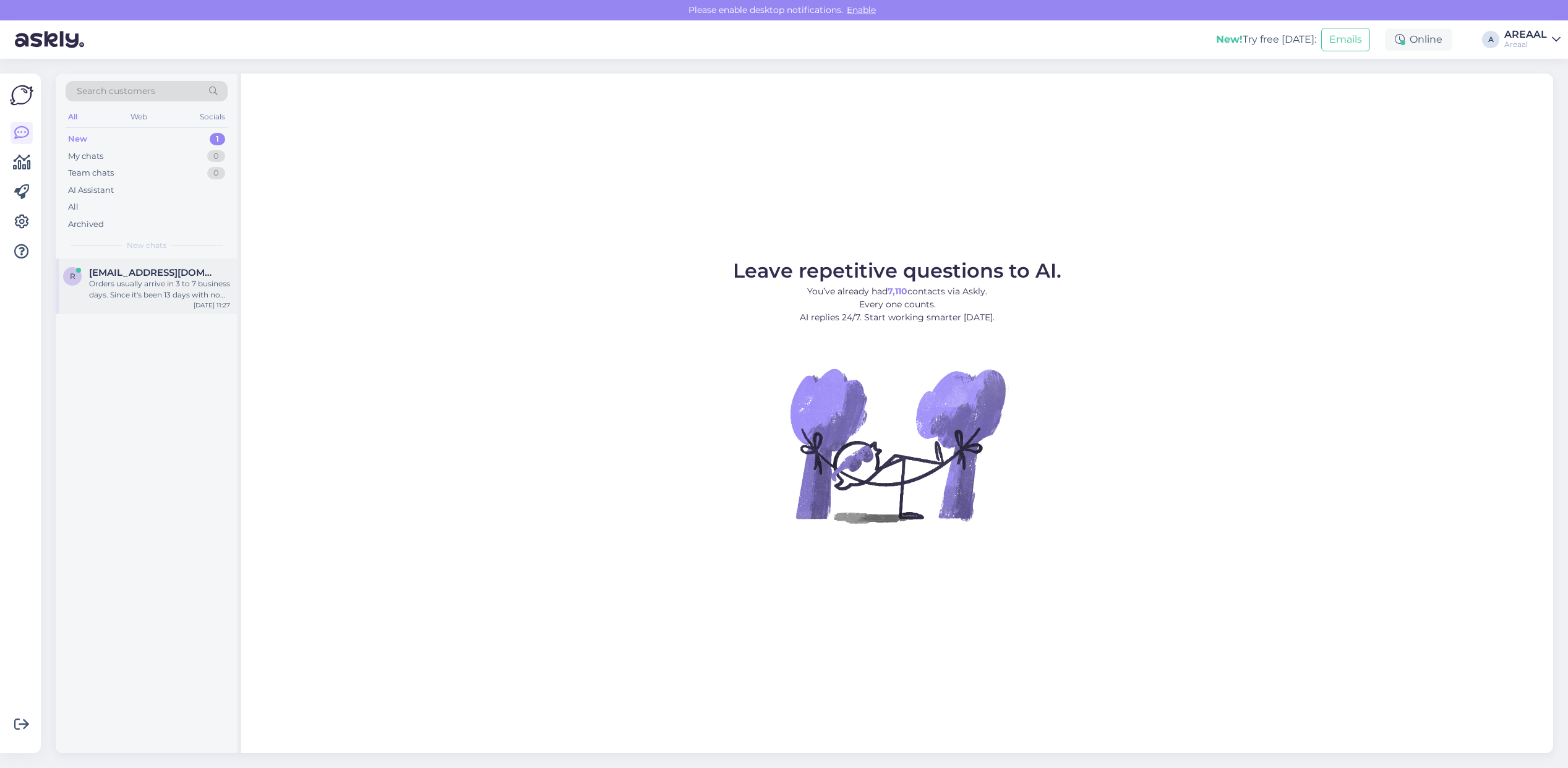
click at [144, 270] on span "raunoruutna@gmail.com" at bounding box center [153, 273] width 129 height 11
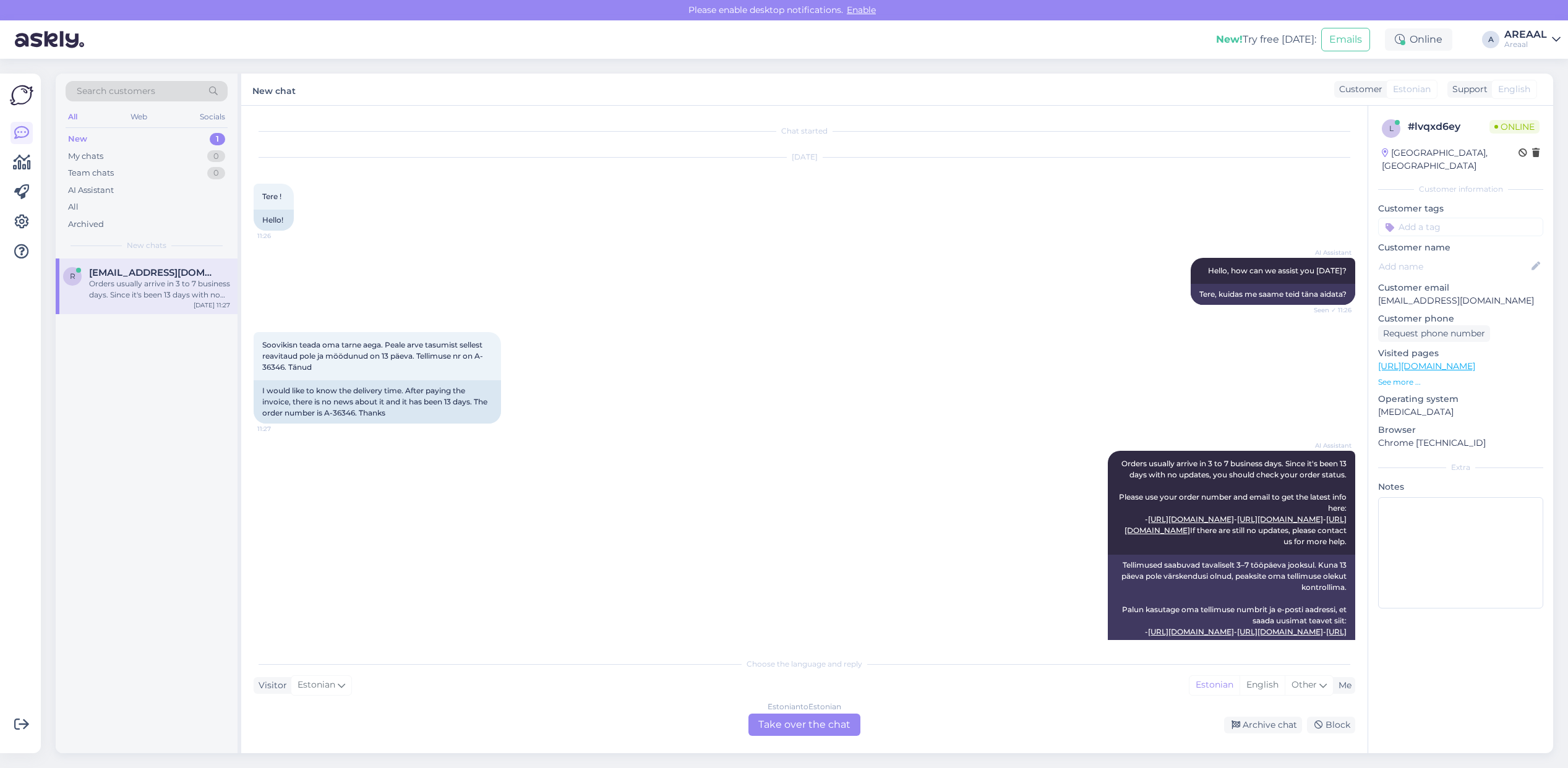
scroll to position [93, 0]
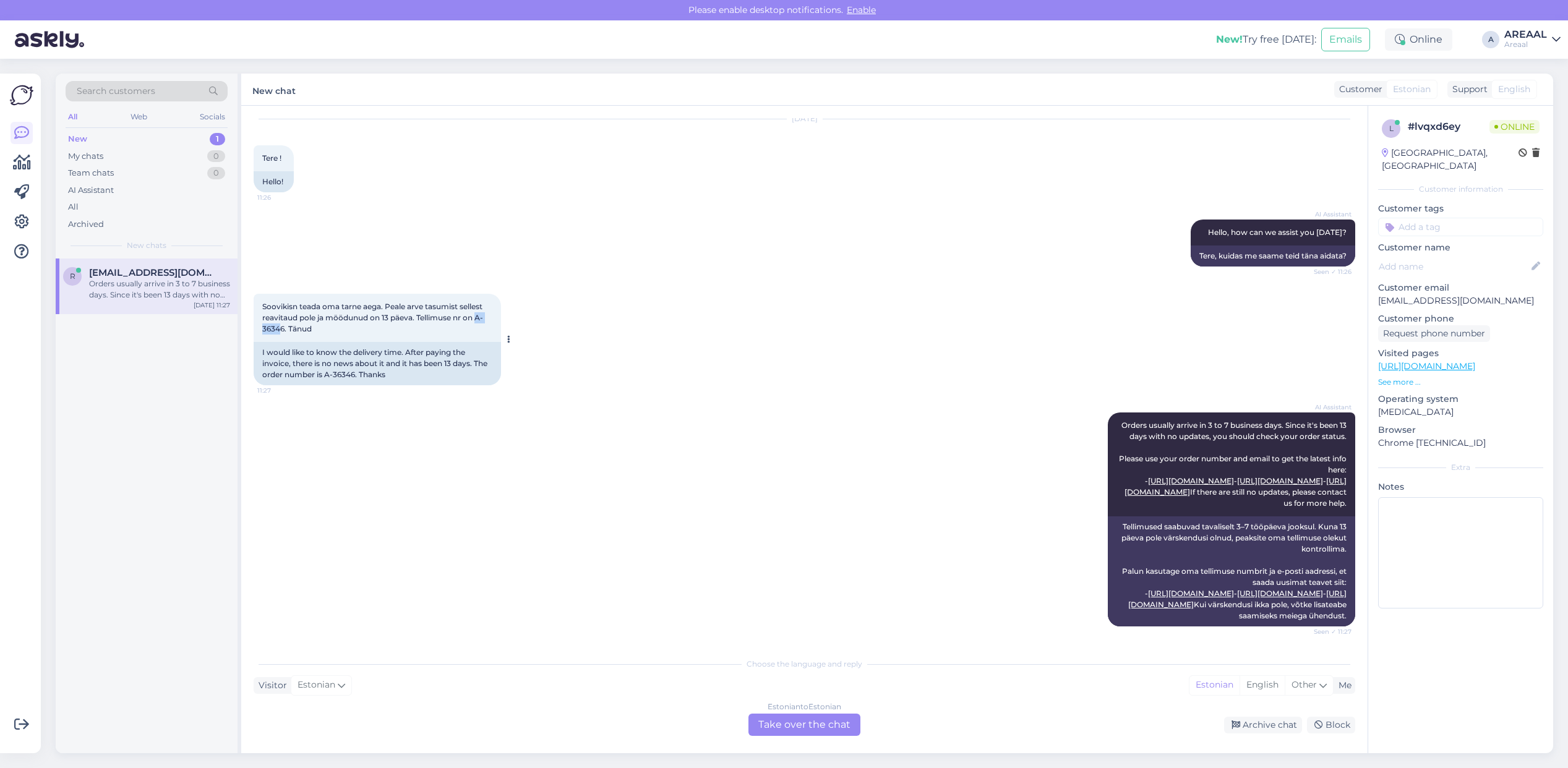
copy span "A-3634"
drag, startPoint x: 282, startPoint y: 273, endPoint x: 478, endPoint y: 267, distance: 196.1
click at [478, 301] on span "Soovikisn teada oma tarne aega. Peale arve tasumist sellest reavitaud pole ja m…" at bounding box center [373, 317] width 222 height 32
click at [17, 329] on div at bounding box center [21, 413] width 24 height 660
click at [163, 201] on div "All" at bounding box center [147, 206] width 162 height 17
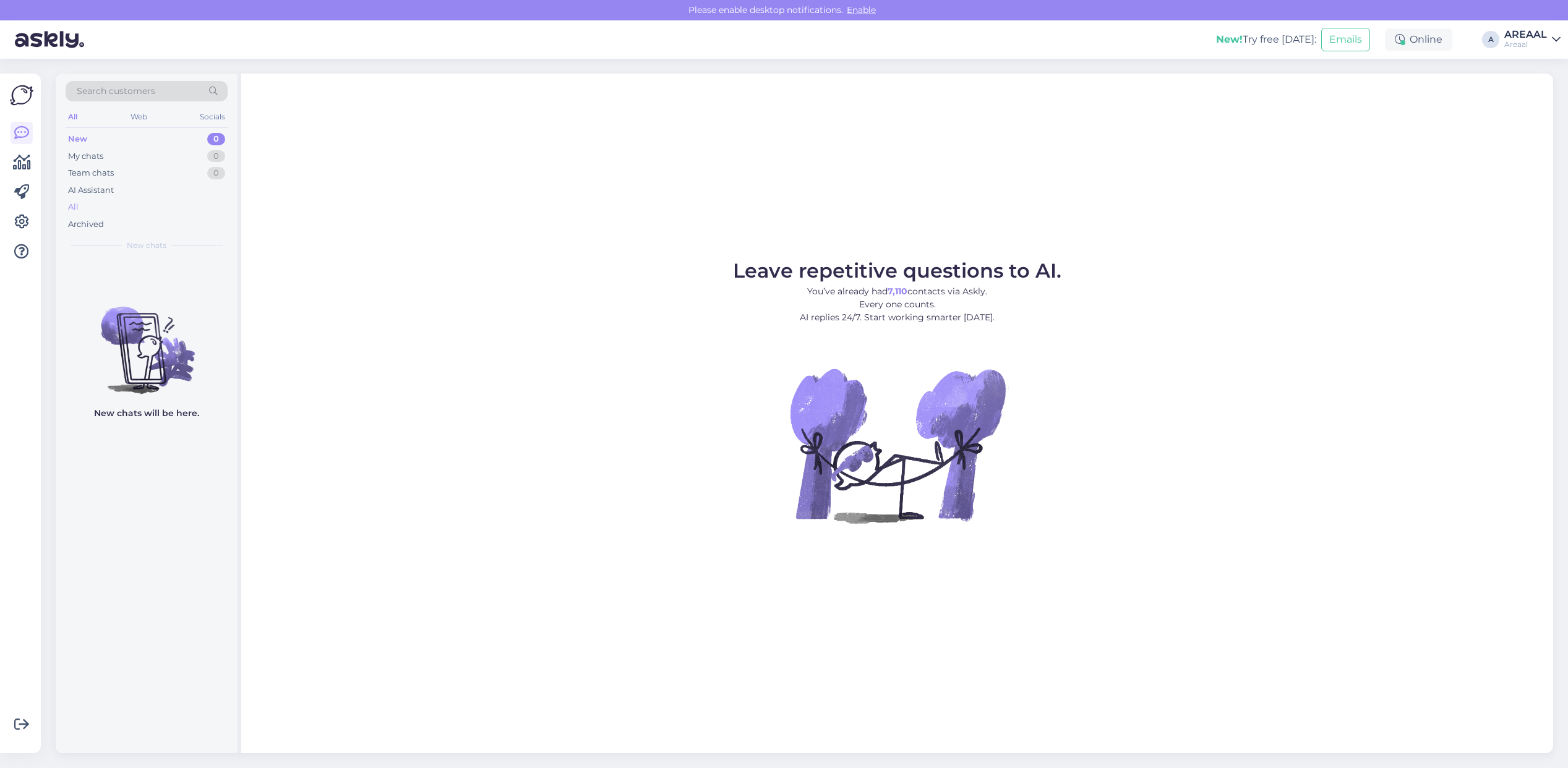
click at [136, 211] on div "All" at bounding box center [147, 206] width 162 height 17
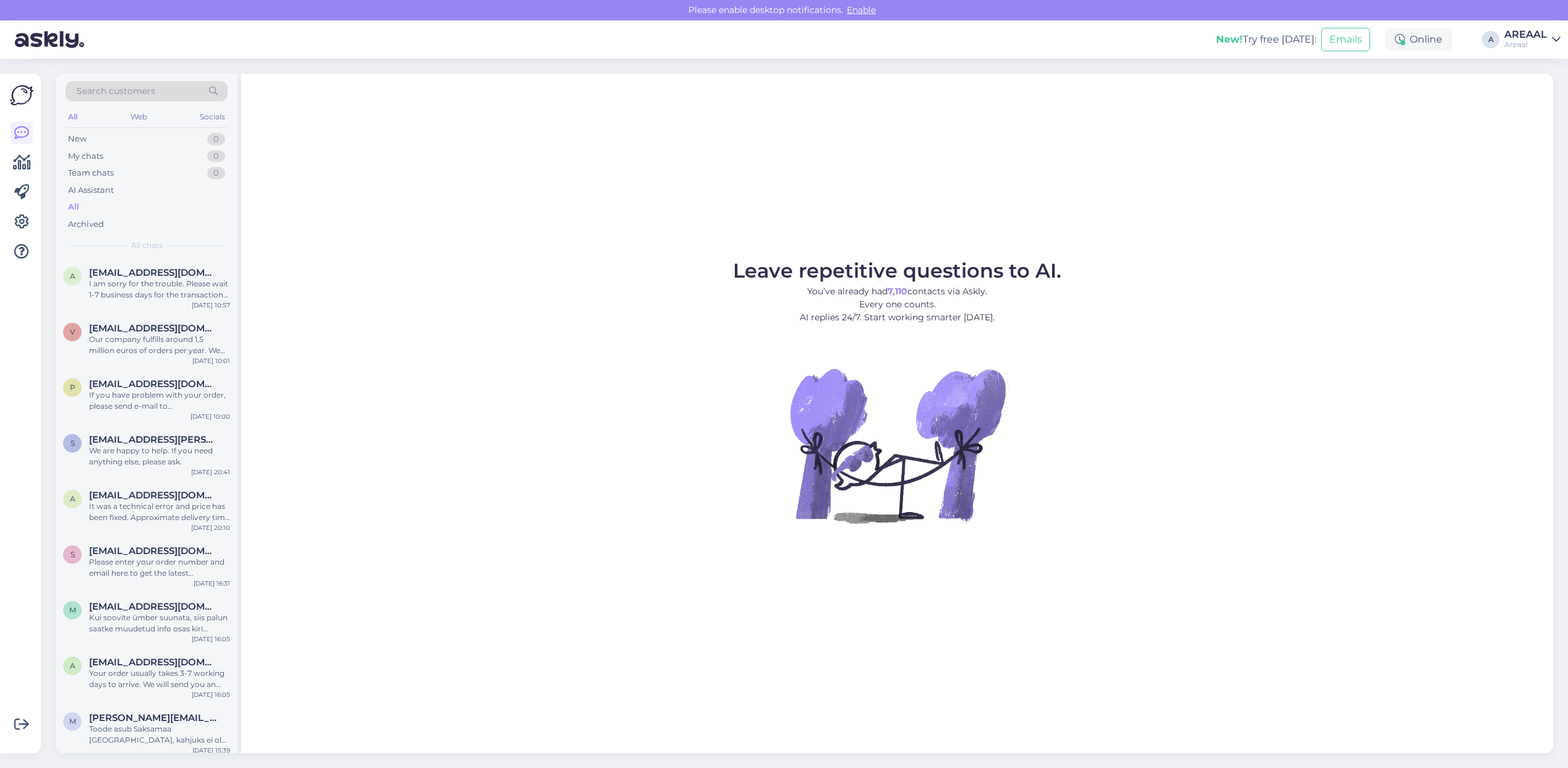
click at [155, 304] on div "a alenbilde@yahoo.com I am sorry for the trouble. Please wait 1-7 business days…" at bounding box center [147, 287] width 182 height 56
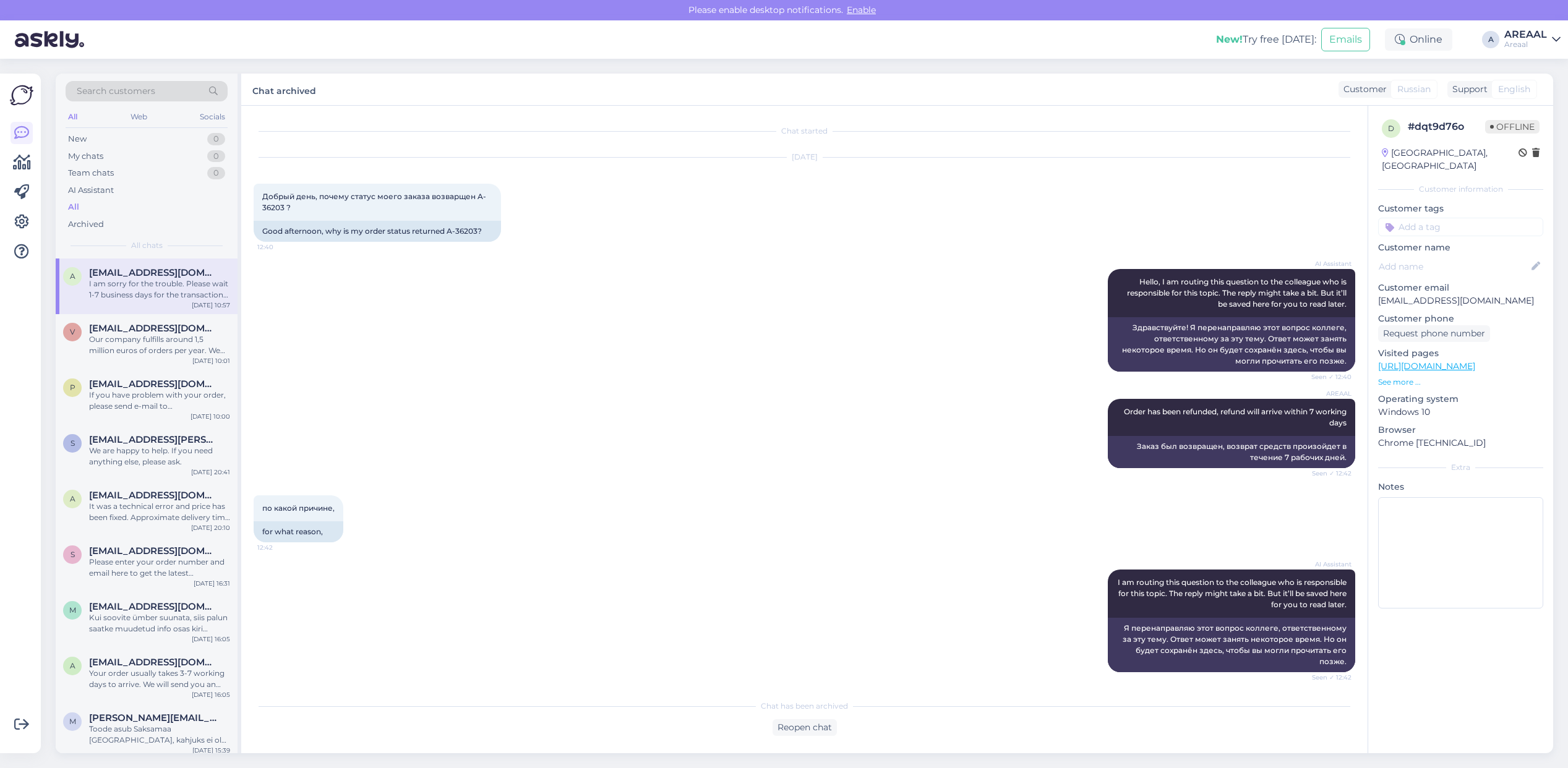
scroll to position [856, 0]
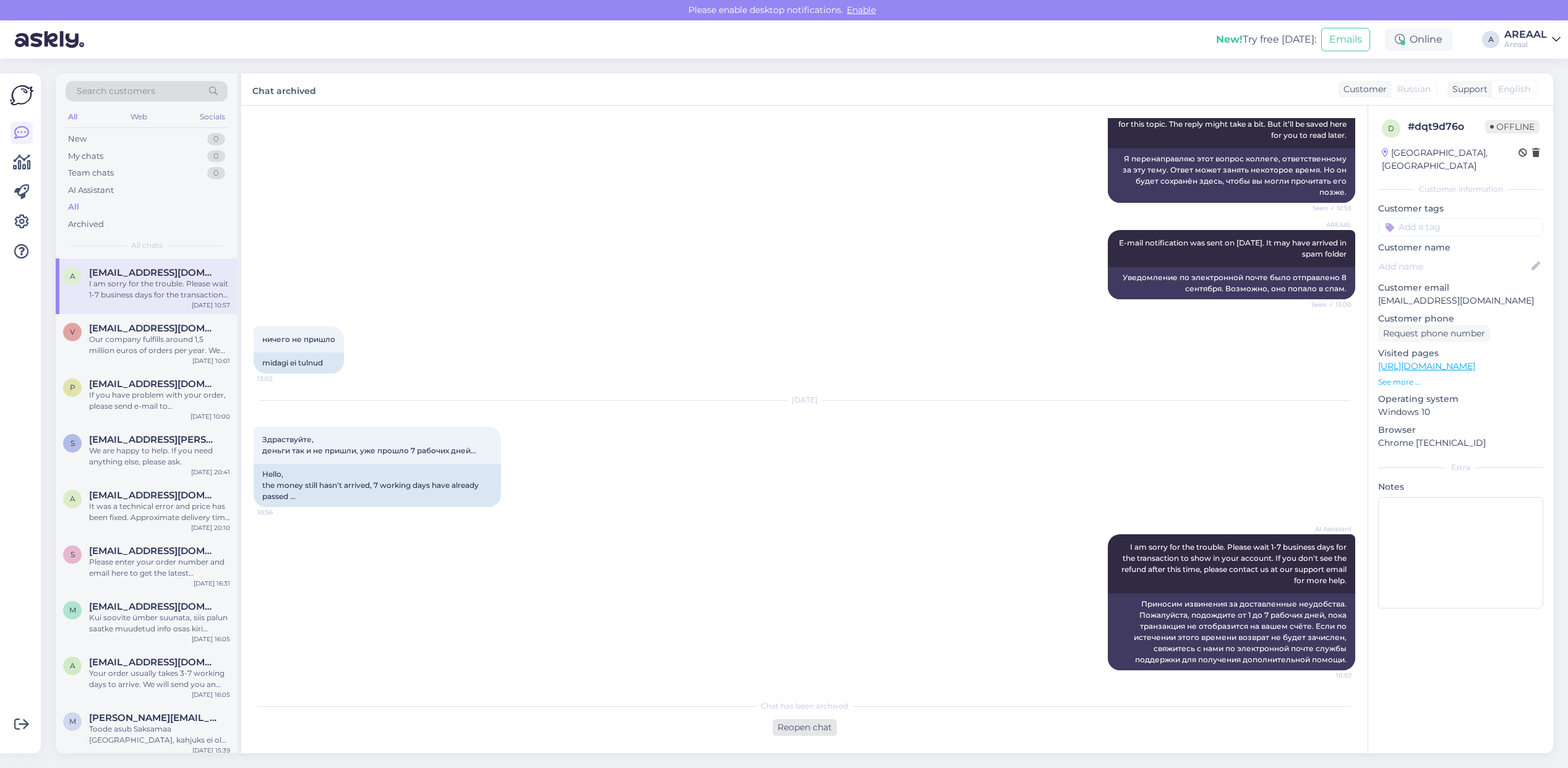
click at [810, 719] on div "Reopen chat" at bounding box center [804, 727] width 64 height 17
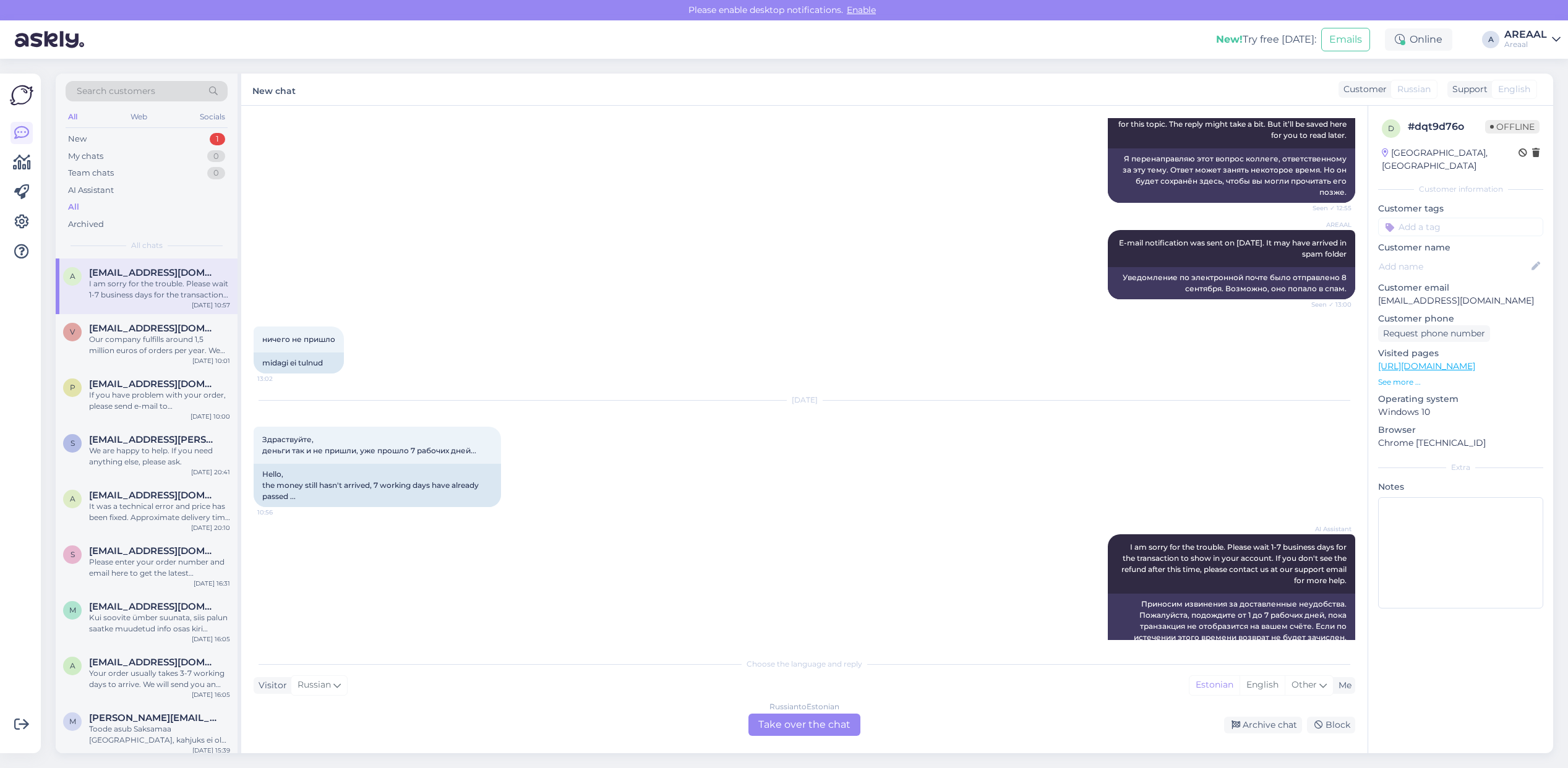
click at [802, 721] on div "Russian to Estonian Take over the chat" at bounding box center [804, 725] width 112 height 22
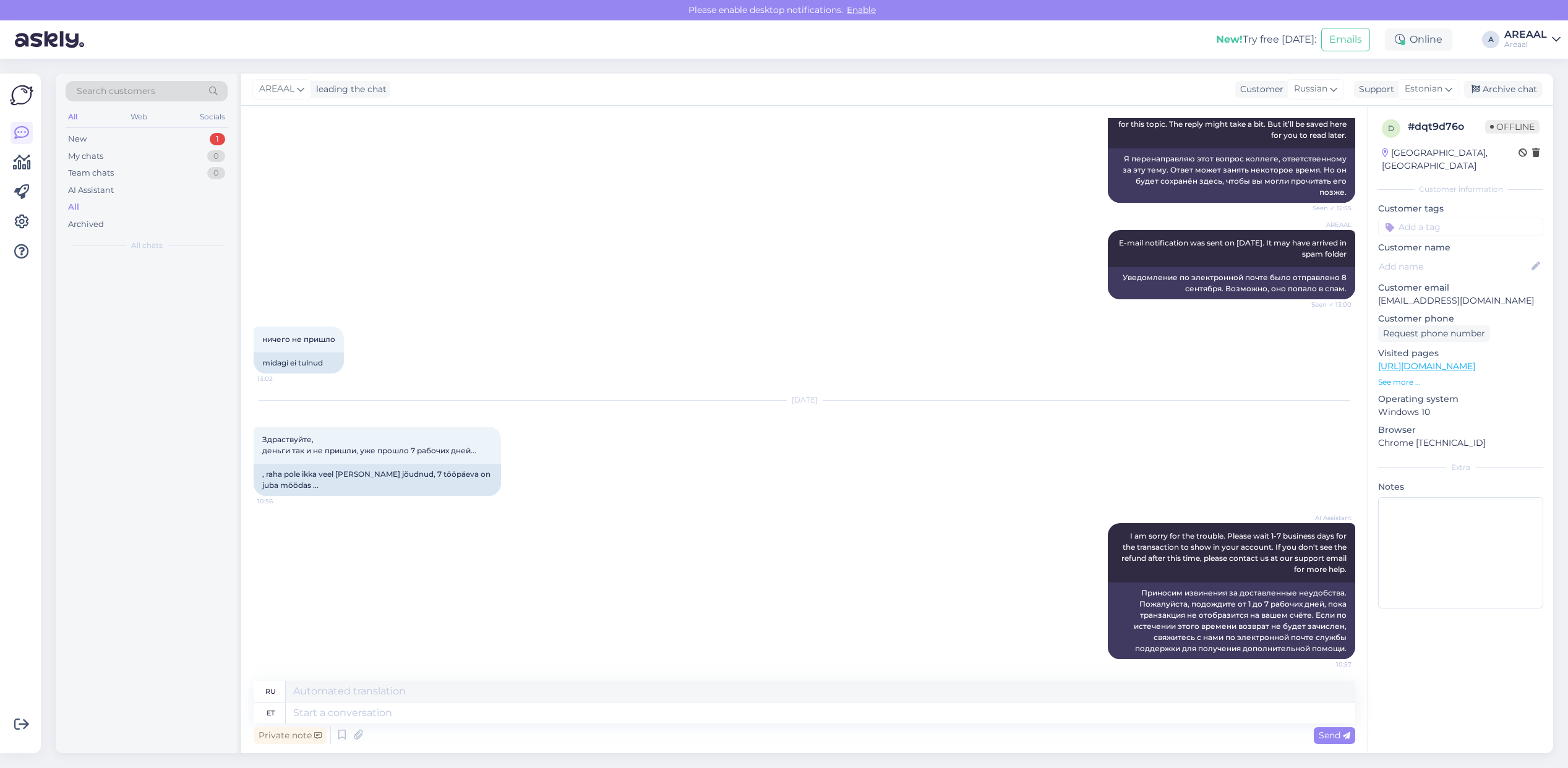
click at [797, 722] on textarea at bounding box center [820, 713] width 1070 height 21
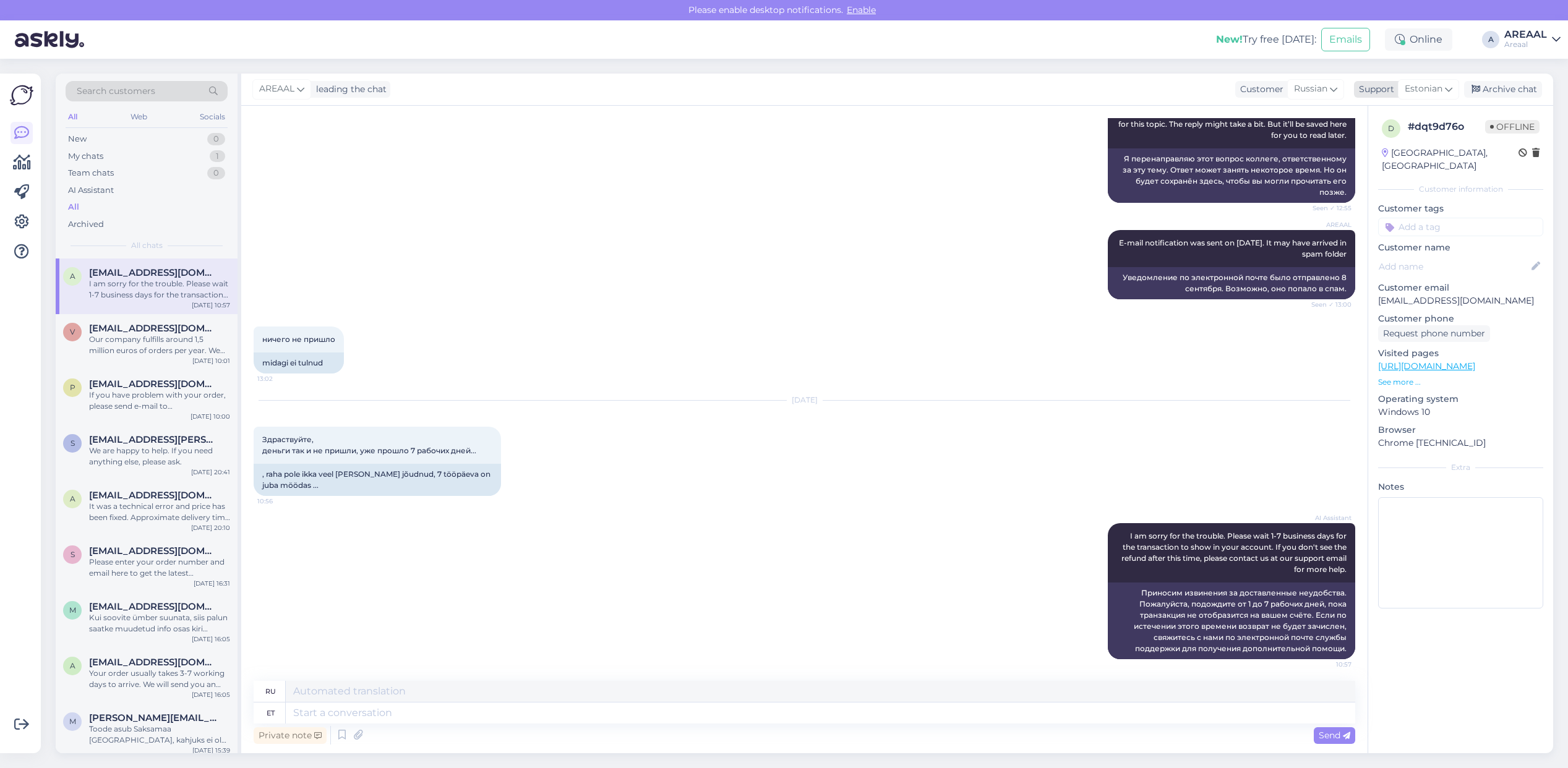
click at [1418, 91] on span "Estonian" at bounding box center [1424, 89] width 38 height 13
type input "lat"
click at [1387, 141] on link "Latvian" at bounding box center [1407, 144] width 136 height 20
click at [431, 712] on textarea at bounding box center [820, 713] width 1070 height 21
click at [1386, 91] on div "Support" at bounding box center [1380, 89] width 41 height 13
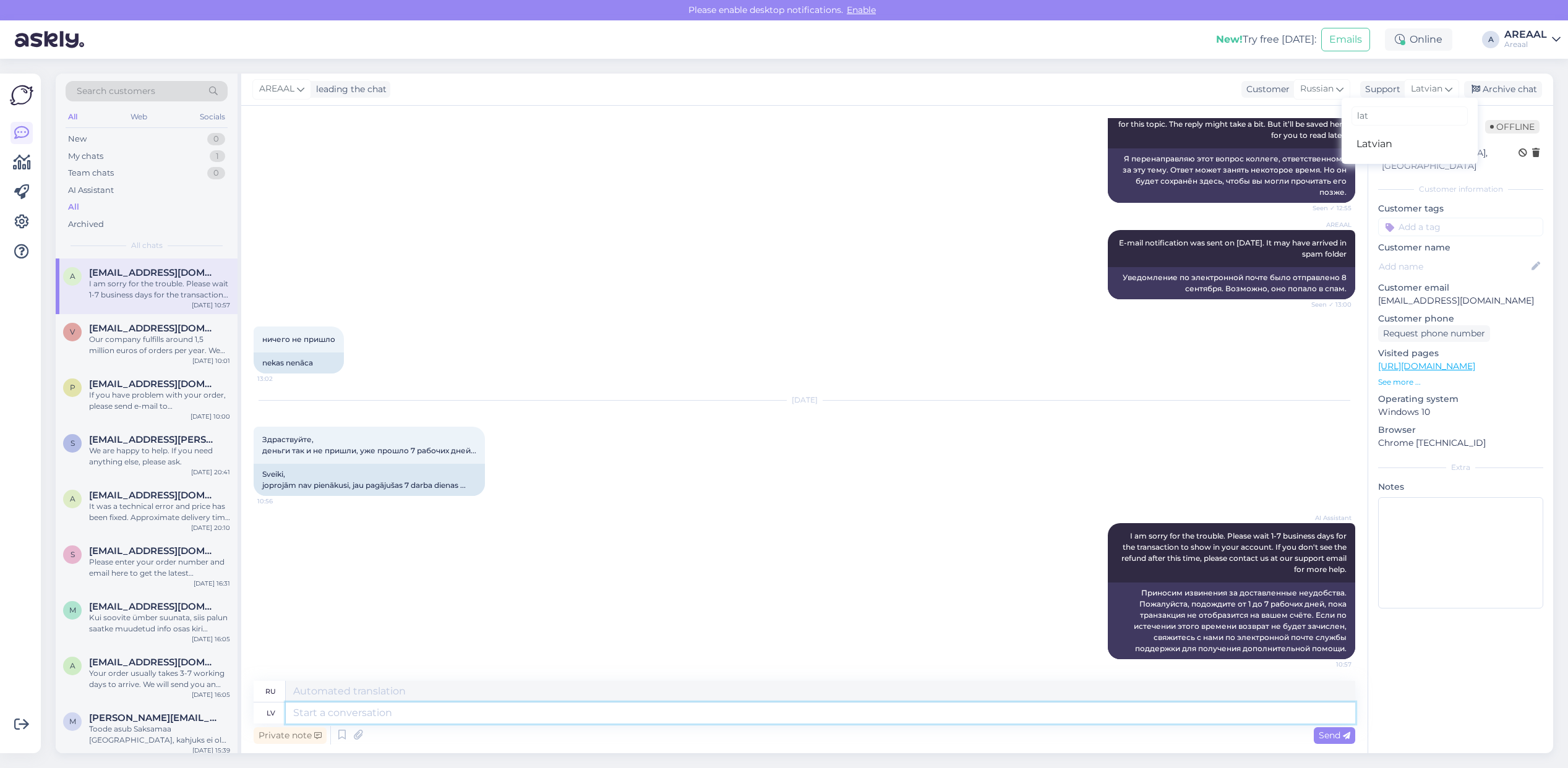
click at [630, 717] on textarea at bounding box center [820, 713] width 1070 height 21
paste textarea "Naudas atmaksa tiks veikta un parasti tā nonāk kontā dažu darba dienu laikā."
type textarea "Naudas atmaksa tiks veikta un parasti tā nonāk kontā dažu darba dienu laikā."
type textarea "Возврат средств будет обработан и, как правило, поступит на ваш счет в течение …"
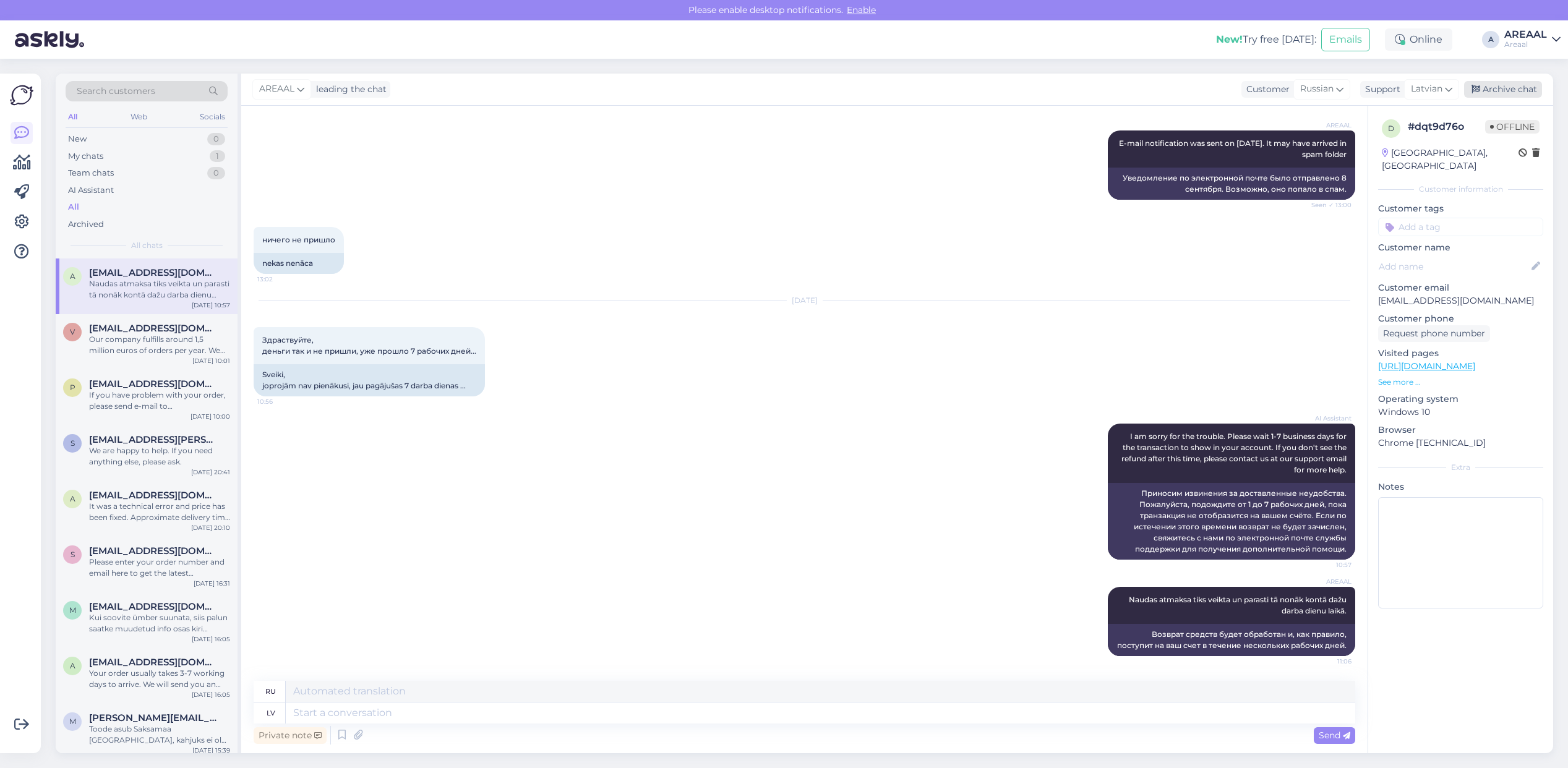
click at [1477, 86] on icon at bounding box center [1476, 90] width 9 height 9
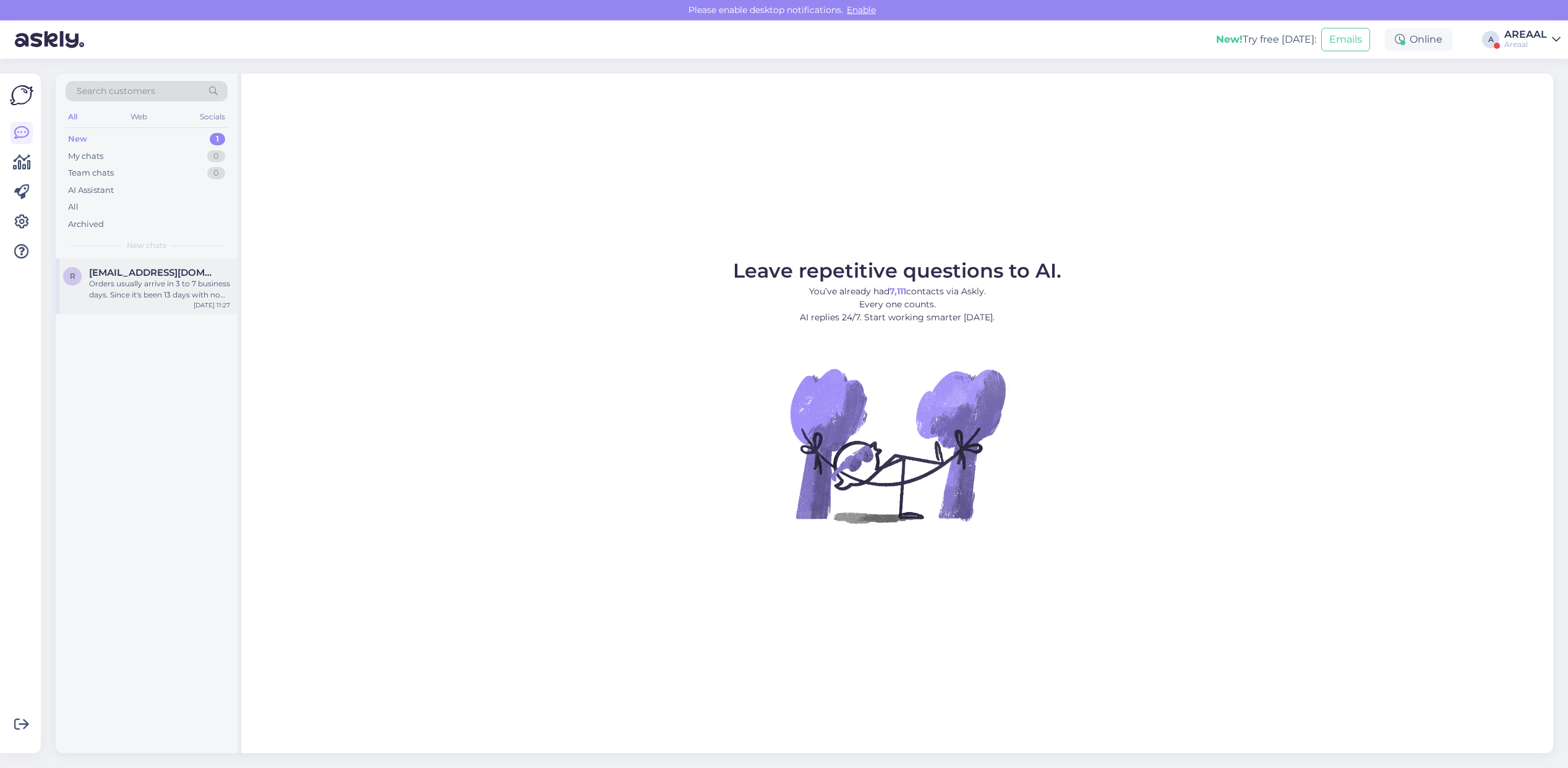
click at [96, 259] on div "r [EMAIL_ADDRESS][DOMAIN_NAME] Orders usually arrive in 3 to 7 business days. S…" at bounding box center [147, 287] width 182 height 56
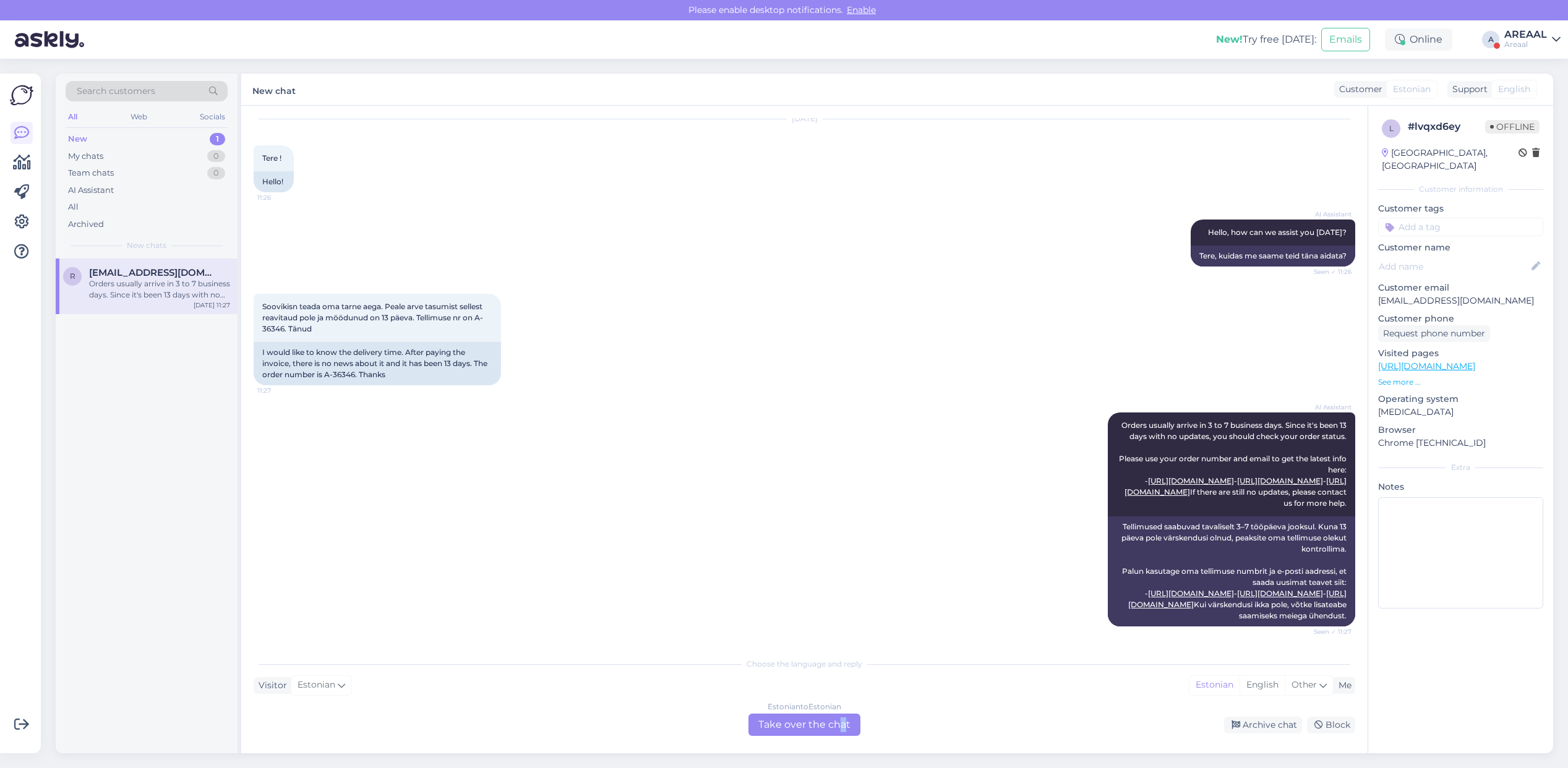
click at [842, 733] on div "Estonian to Estonian Take over the chat" at bounding box center [804, 725] width 112 height 22
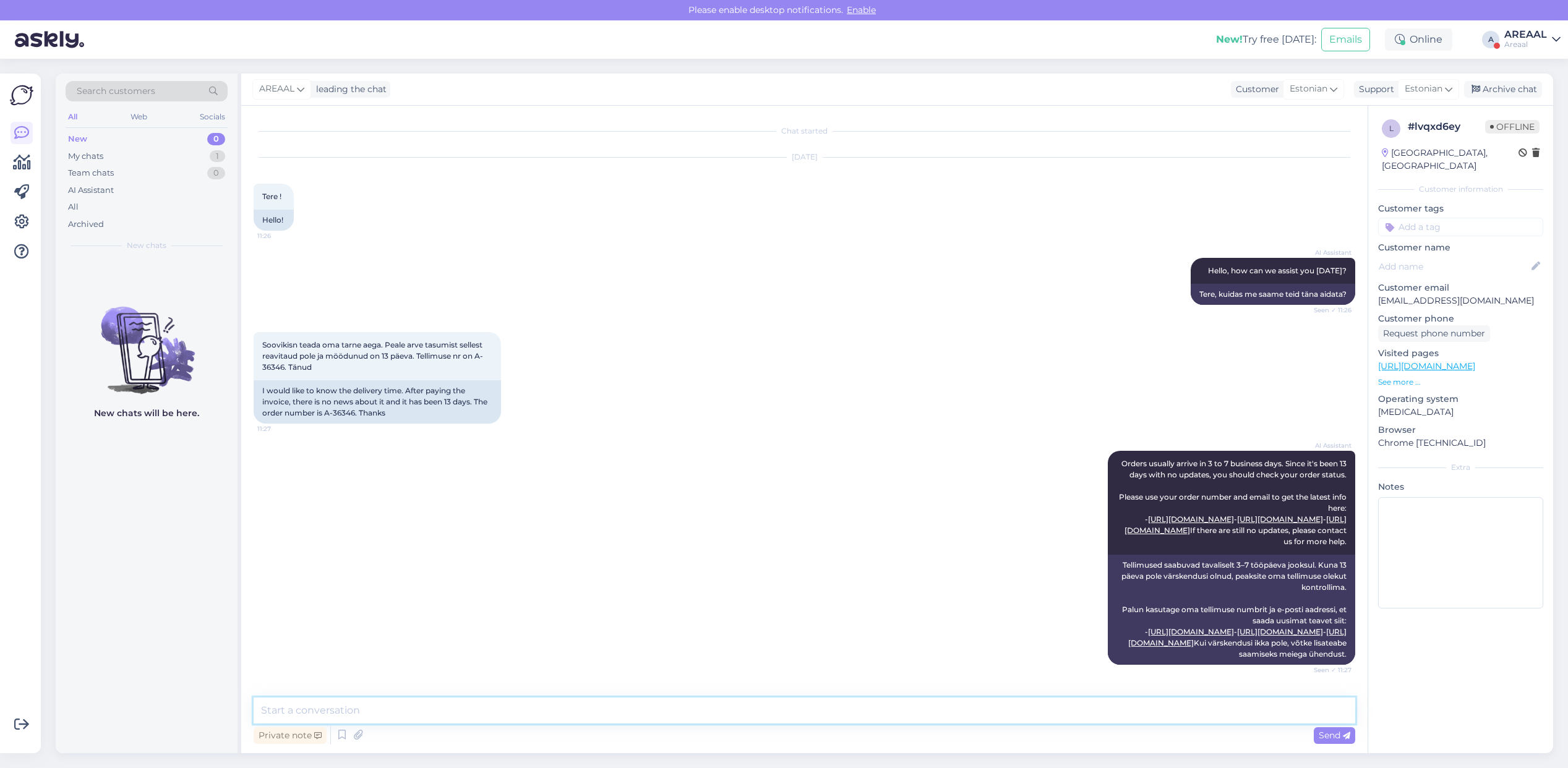
click at [790, 706] on textarea at bounding box center [804, 711] width 1101 height 26
type textarea "e"
type textarea "Teie saadetud e-mailile vastatakse 1 tööpäeva jooksul."
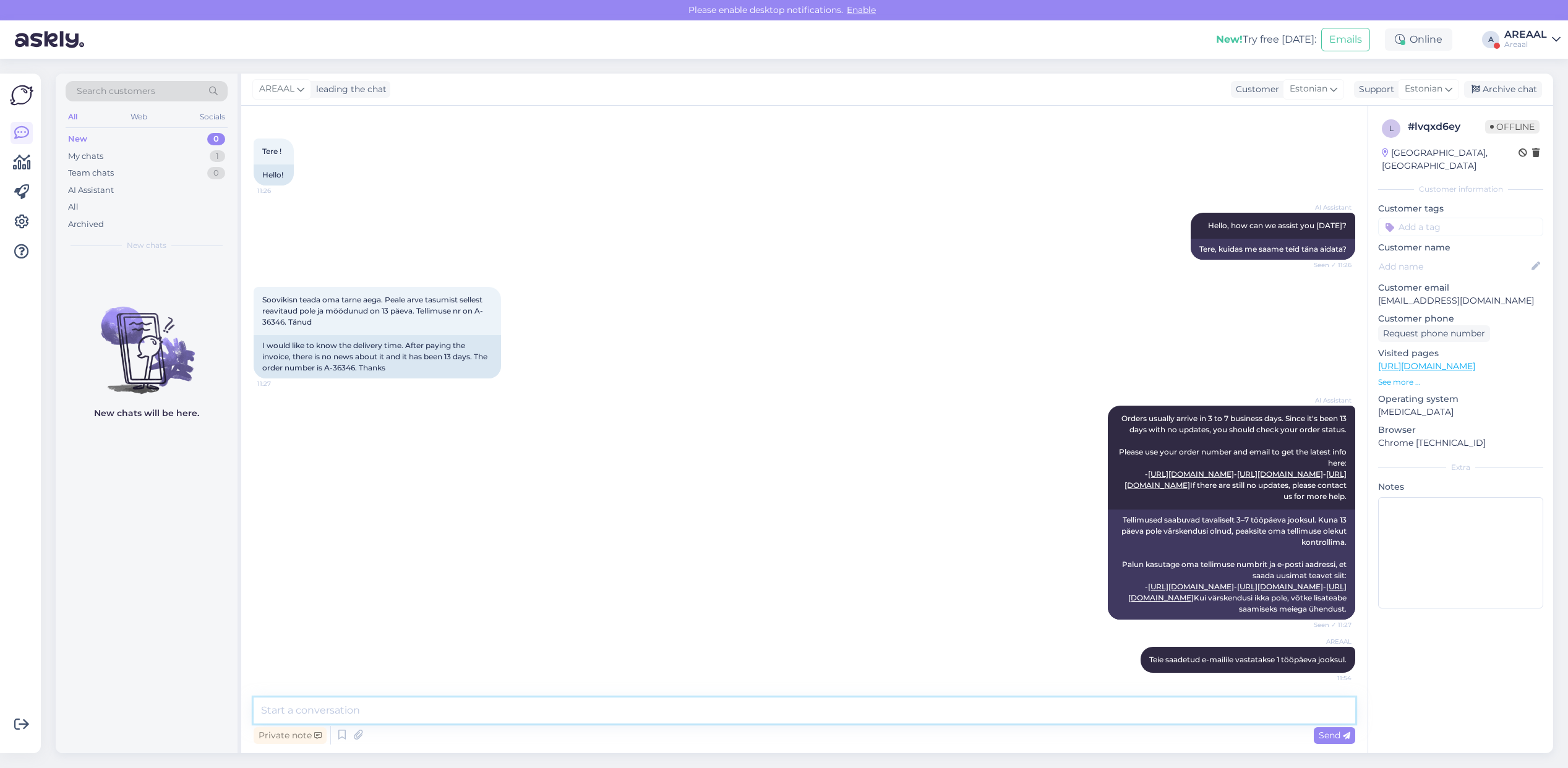
scroll to position [100, 0]
click at [1529, 91] on div "Archive chat" at bounding box center [1503, 89] width 78 height 17
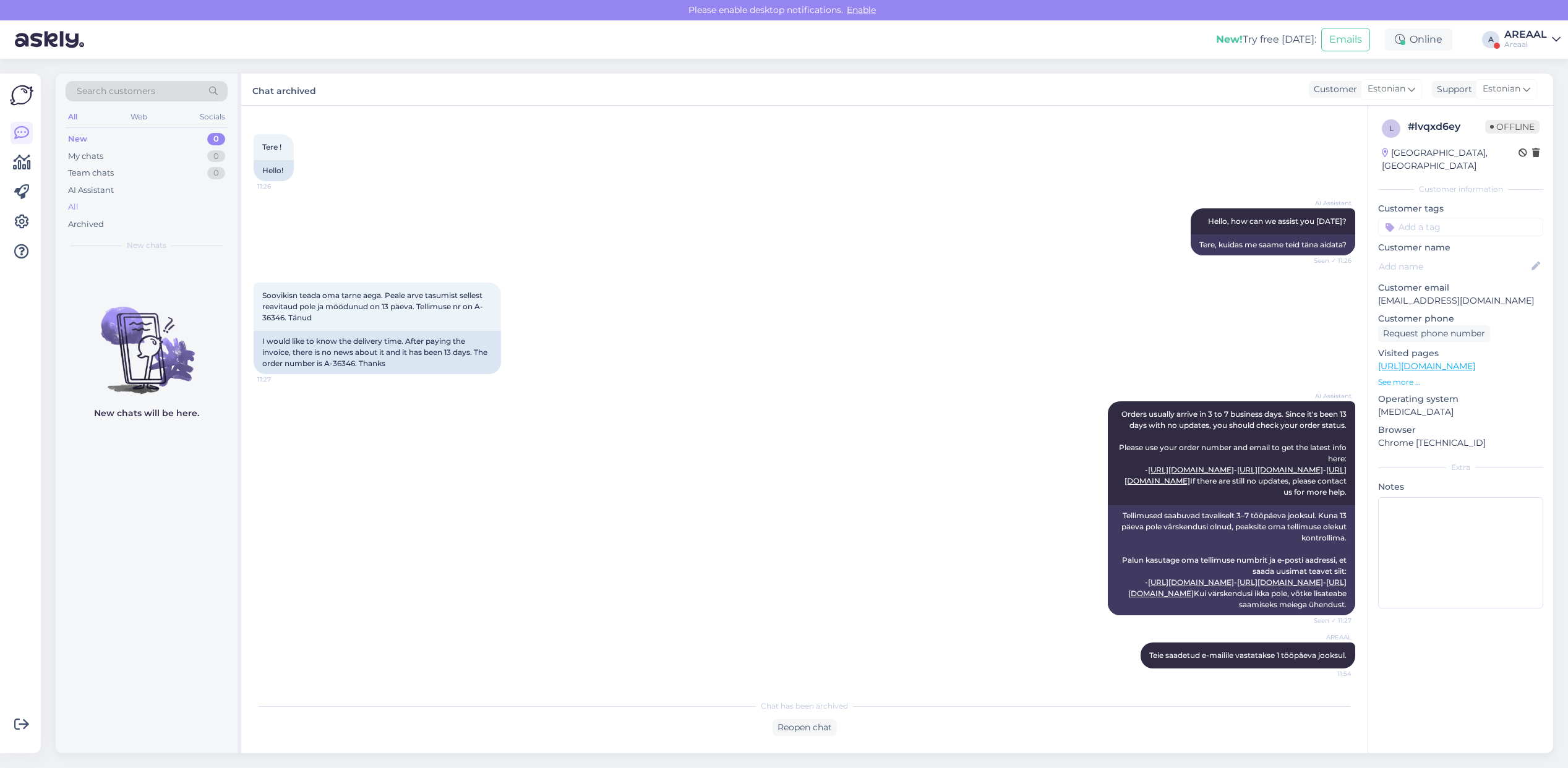
click at [153, 208] on div "All" at bounding box center [147, 206] width 162 height 17
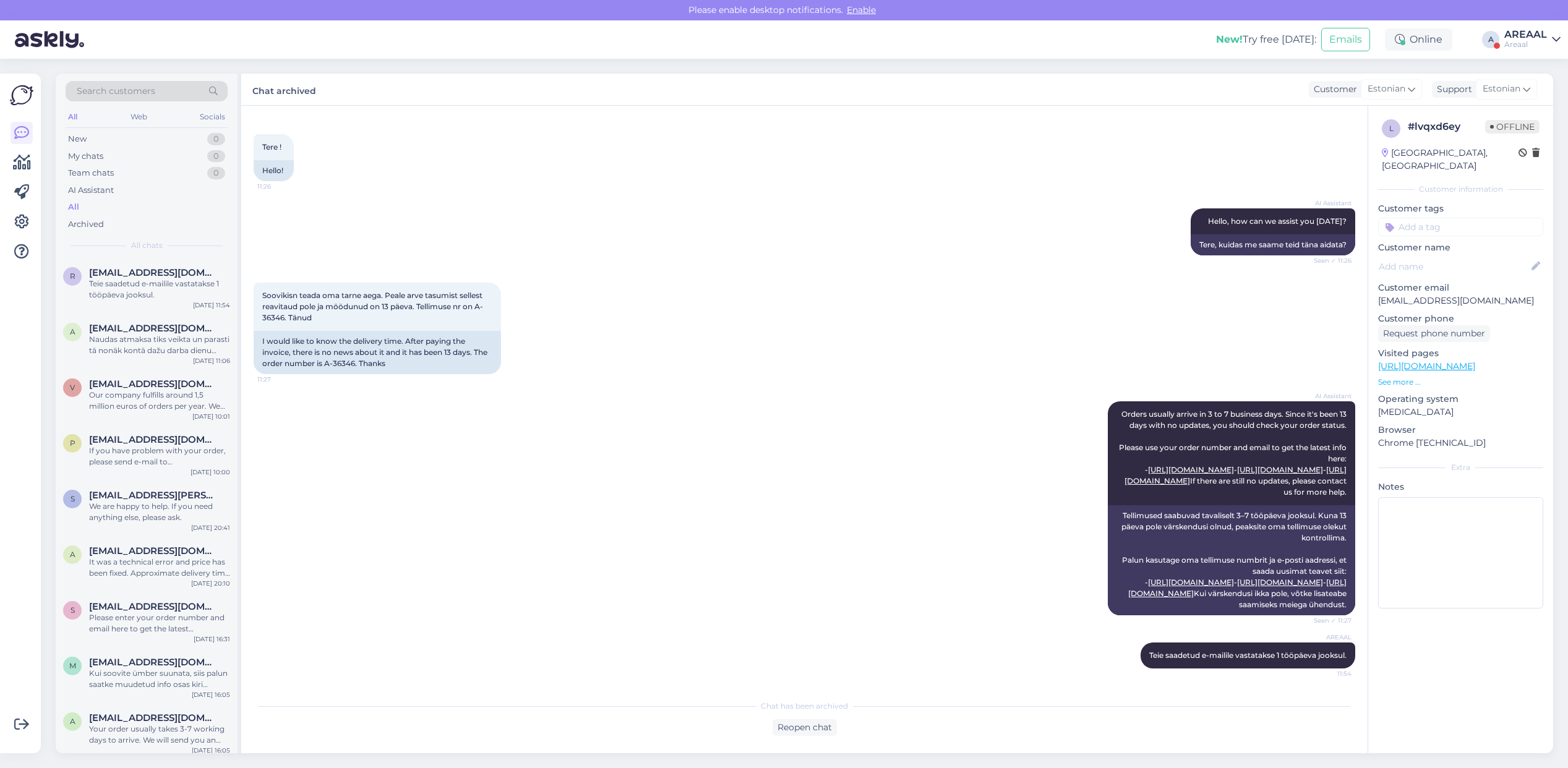
click at [167, 286] on div "Teie saadetud e-mailile vastatakse 1 tööpäeva jooksul." at bounding box center [159, 290] width 141 height 22
click at [168, 324] on span "[EMAIL_ADDRESS][DOMAIN_NAME]" at bounding box center [153, 328] width 129 height 11
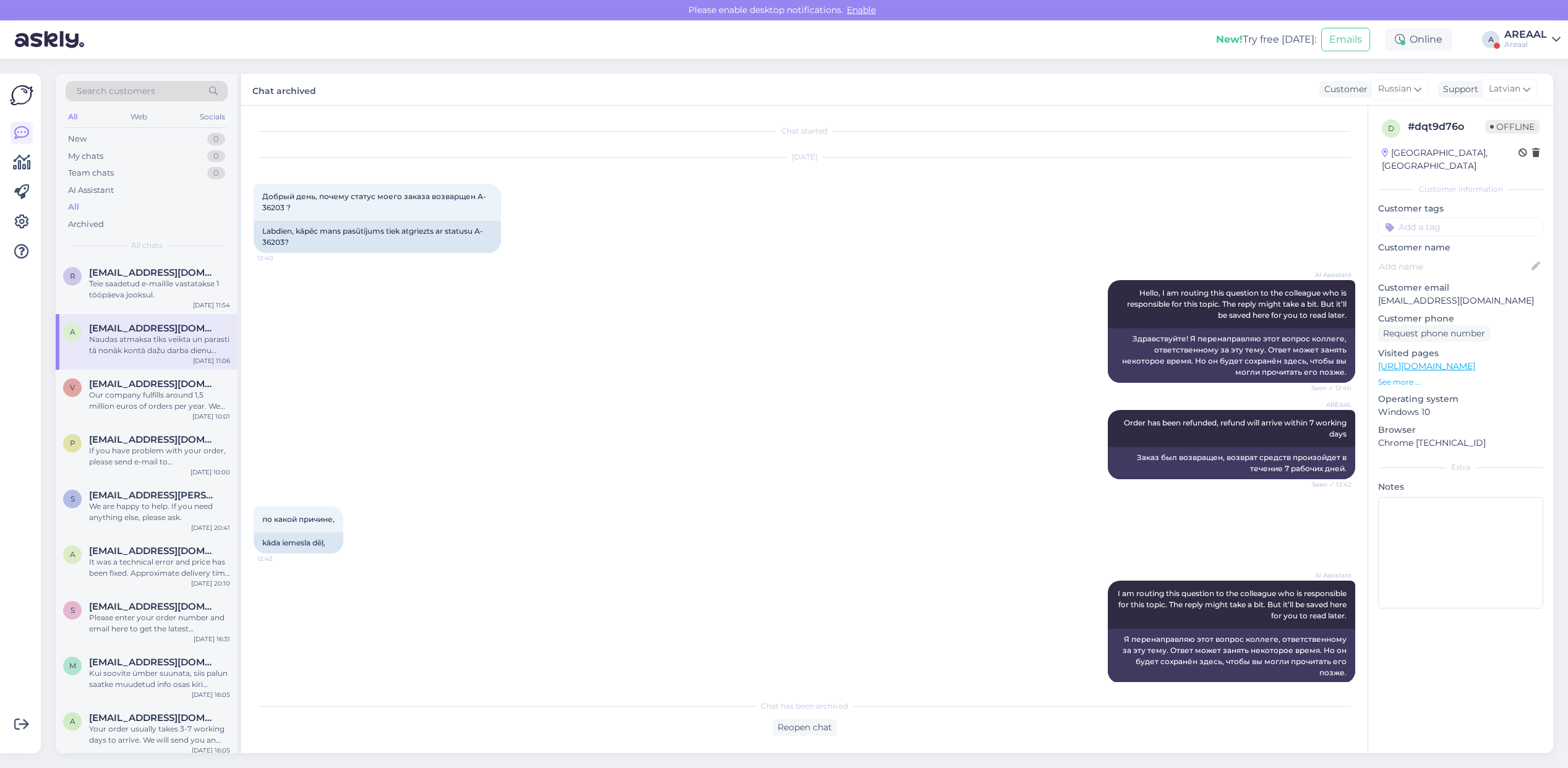
scroll to position [963, 0]
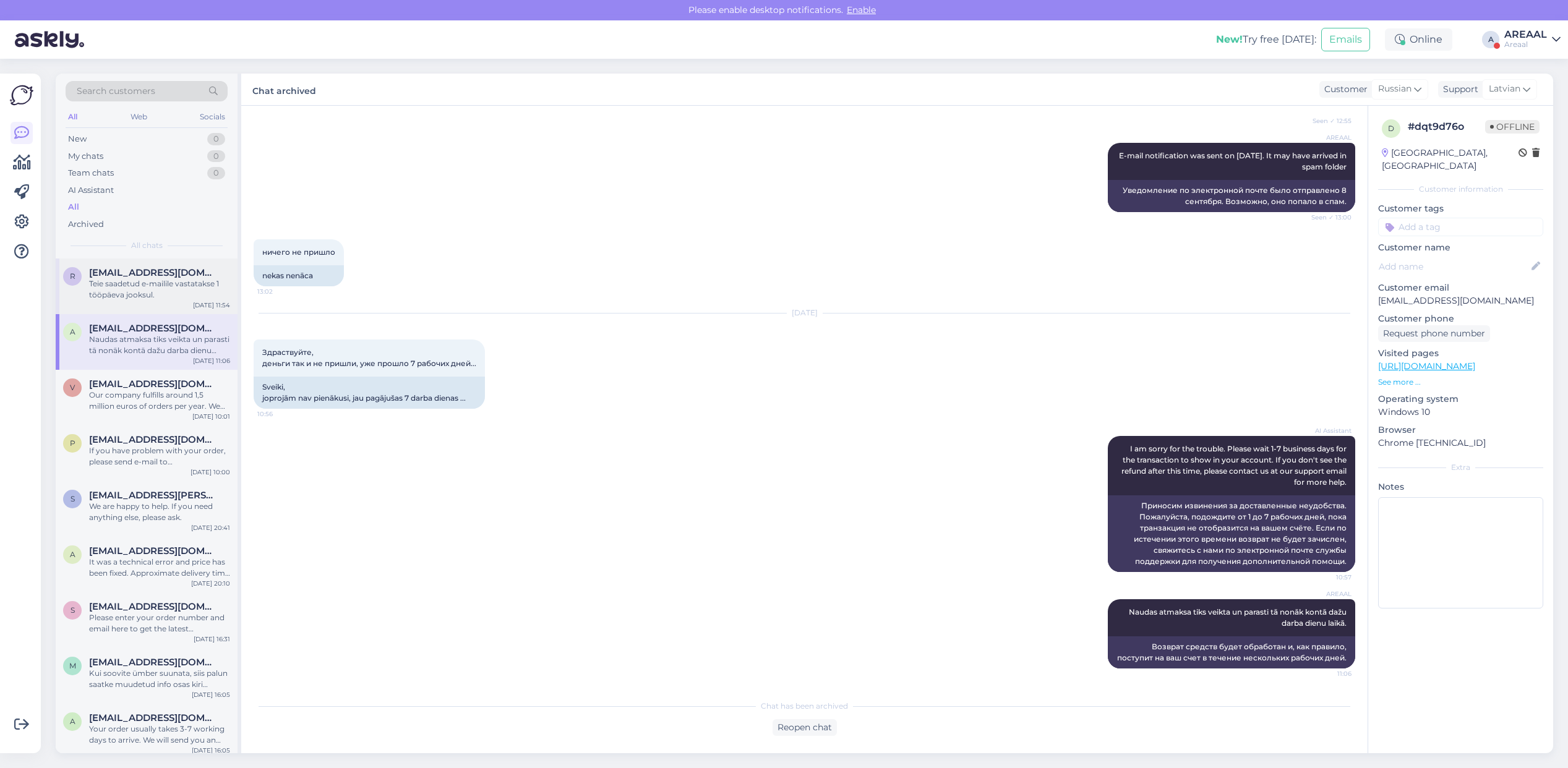
click at [161, 284] on div "Teie saadetud e-mailile vastatakse 1 tööpäeva jooksul." at bounding box center [159, 290] width 141 height 22
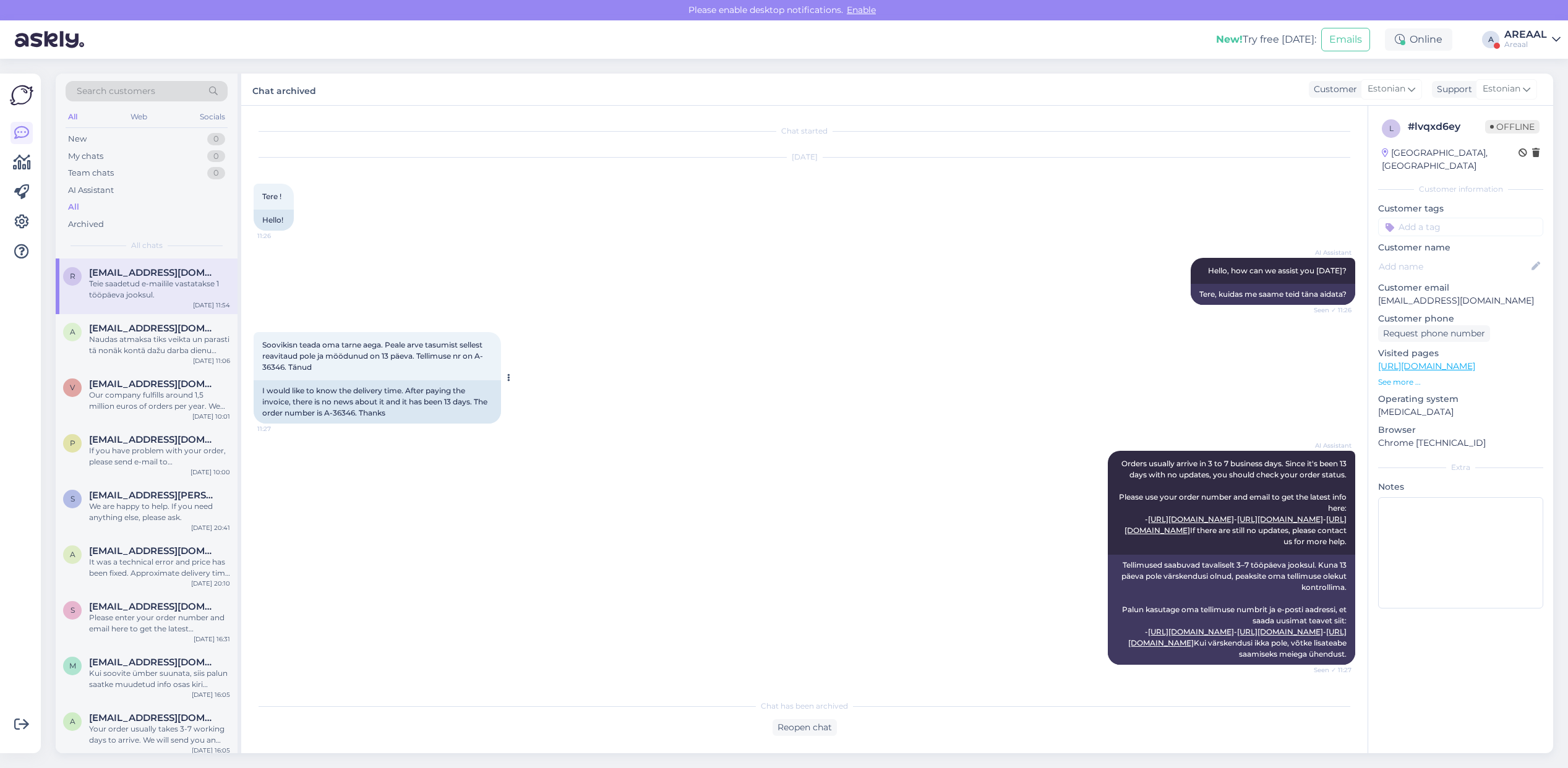
scroll to position [104, 0]
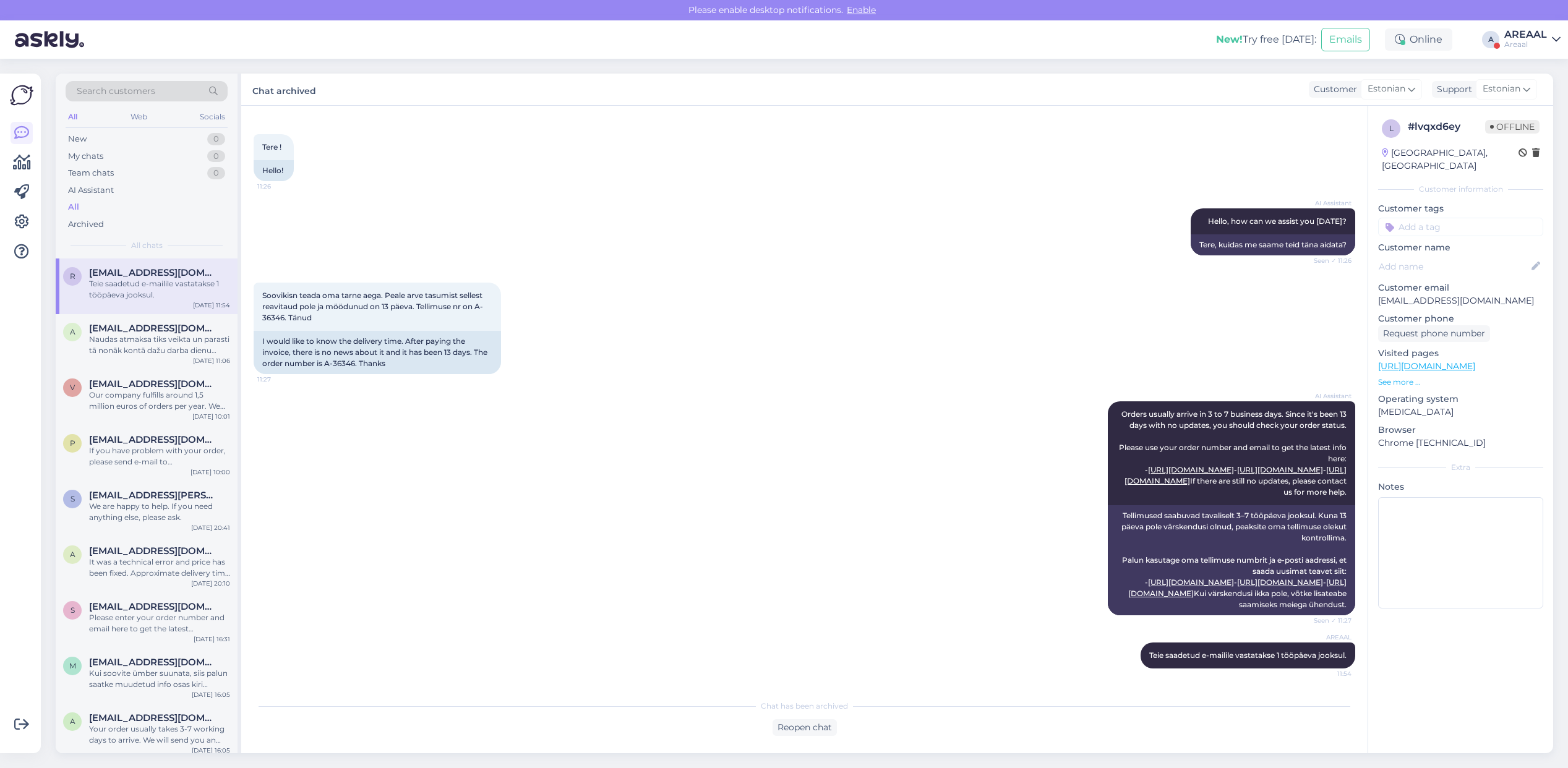
click at [1537, 32] on div "AREAAL" at bounding box center [1526, 34] width 43 height 10
click at [1528, 84] on div "Nish Open" at bounding box center [1485, 96] width 152 height 27
click at [1533, 91] on button "Open" at bounding box center [1533, 96] width 35 height 19
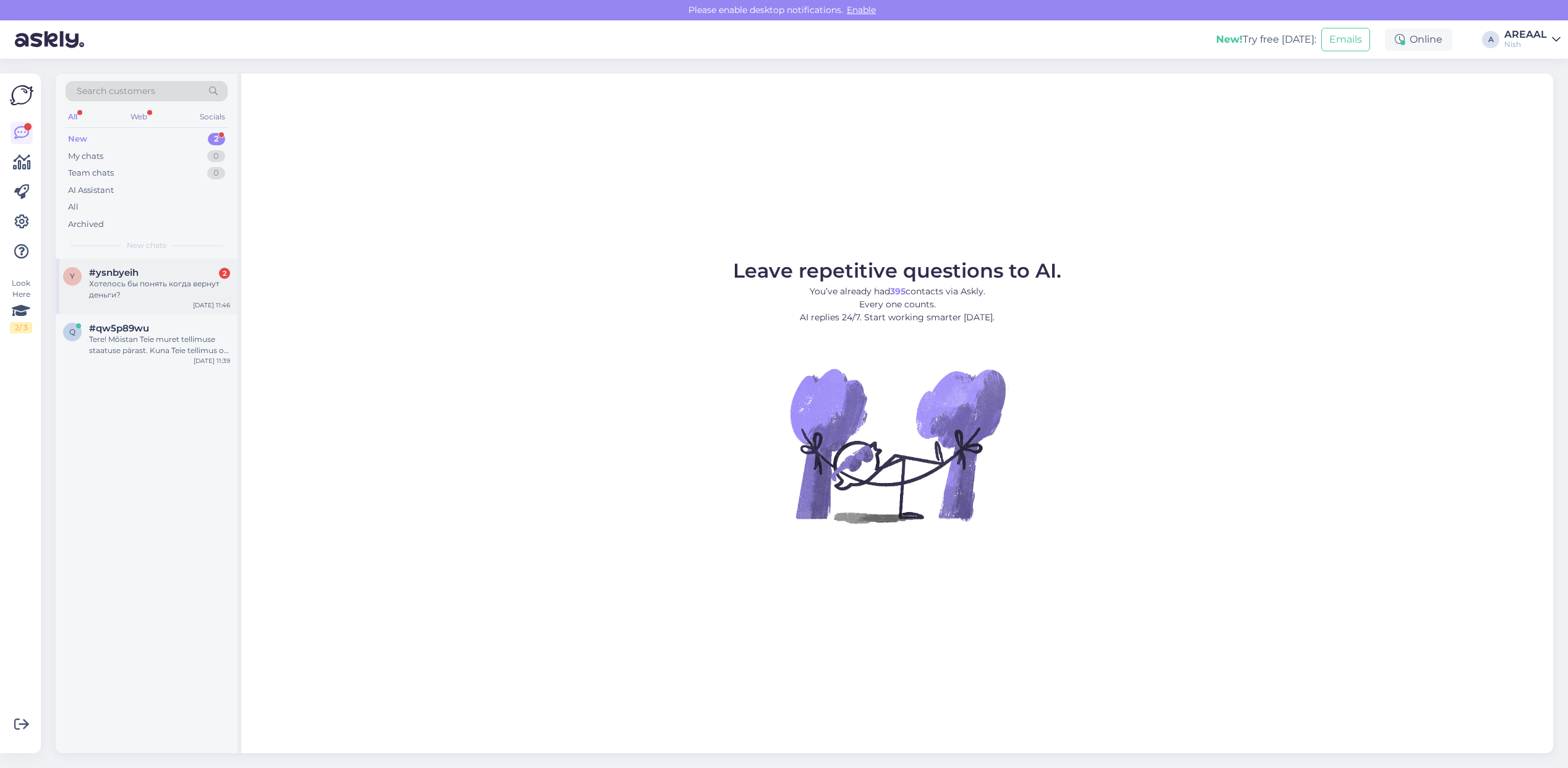
click at [217, 274] on div "#ysnbyeih 2" at bounding box center [159, 273] width 141 height 11
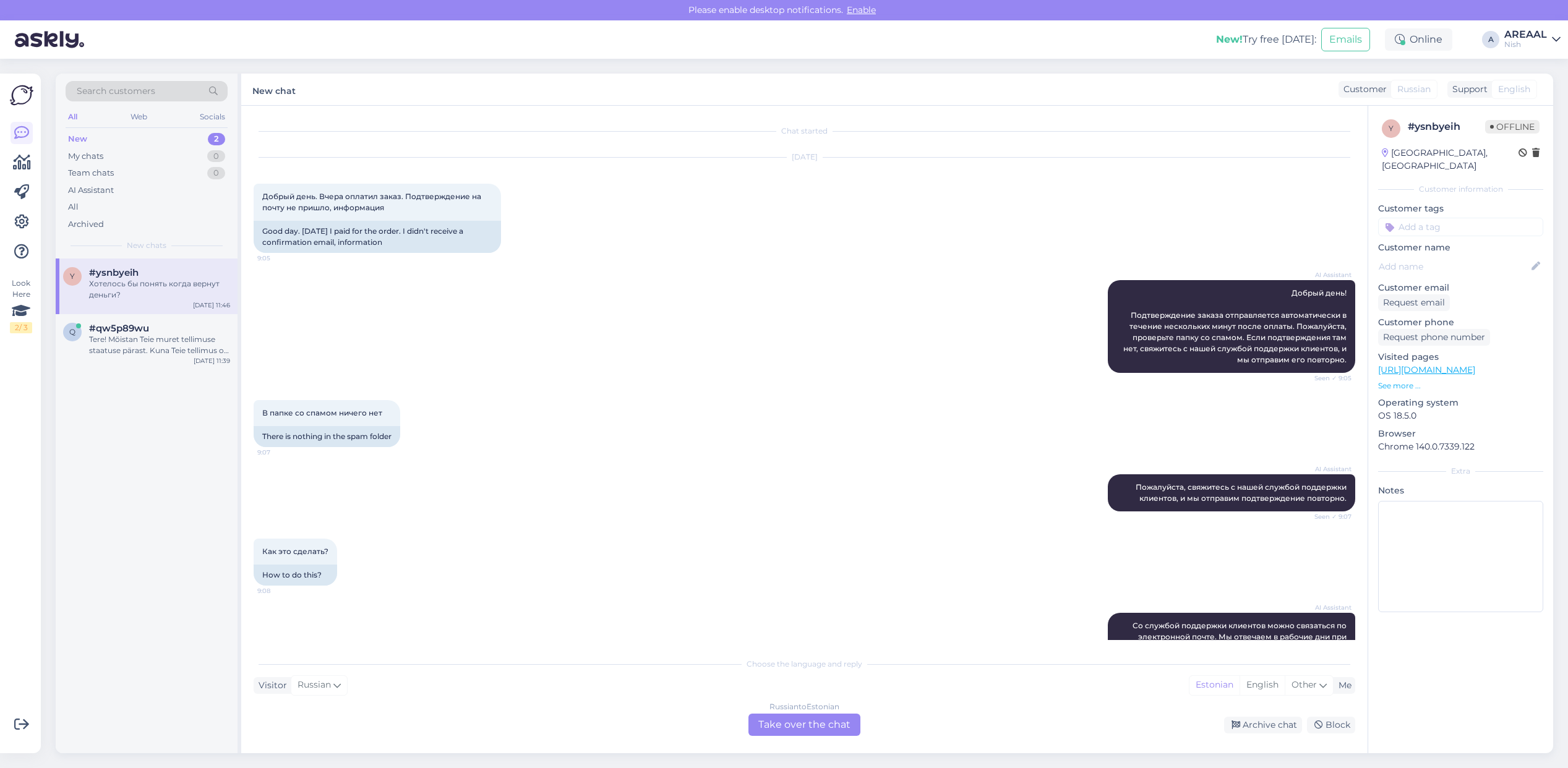
scroll to position [860, 0]
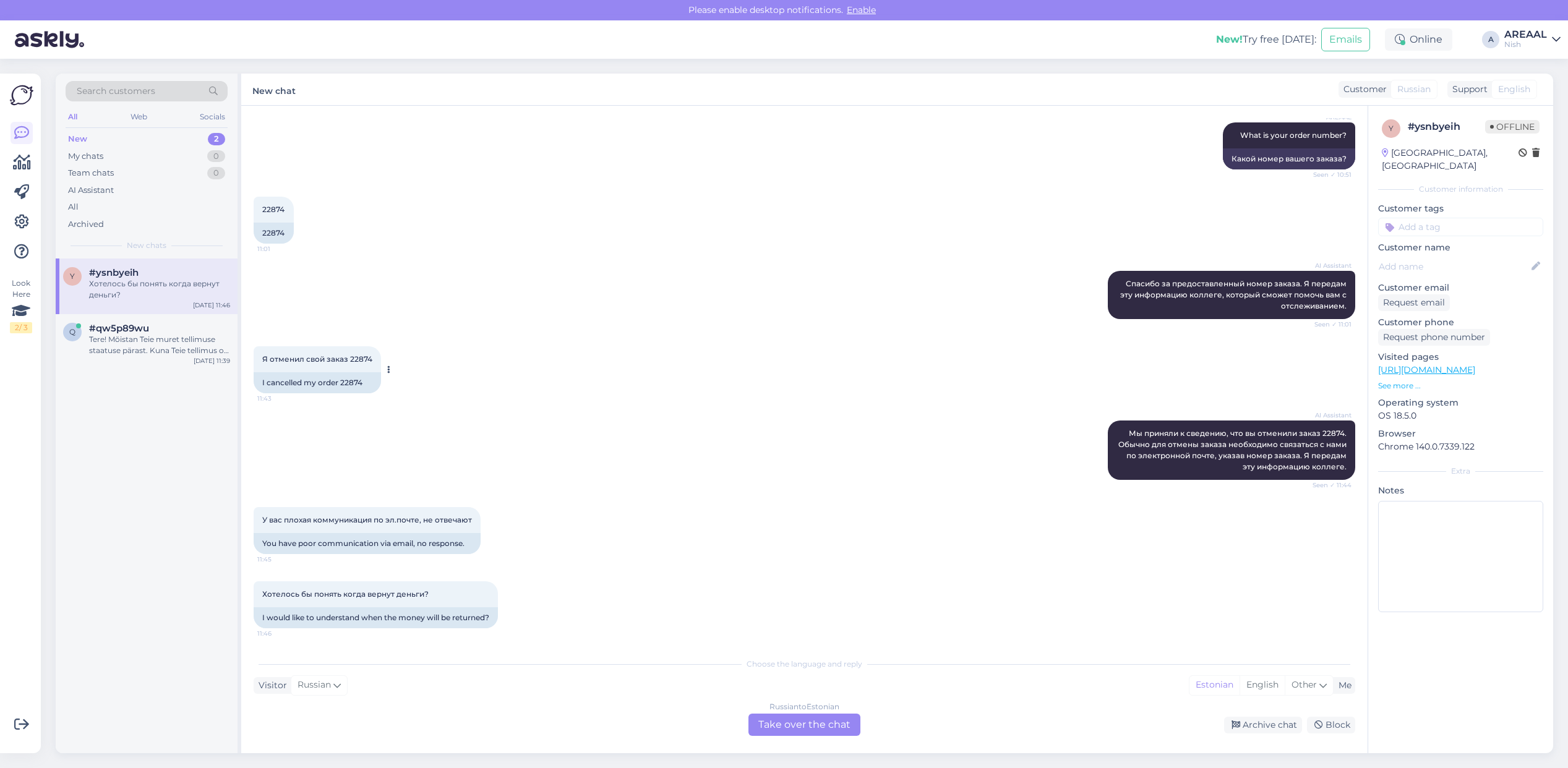
click at [352, 372] on div "I cancelled my order 22874" at bounding box center [317, 383] width 128 height 21
click at [815, 721] on div "Russian to Estonian Take over the chat" at bounding box center [804, 725] width 112 height 22
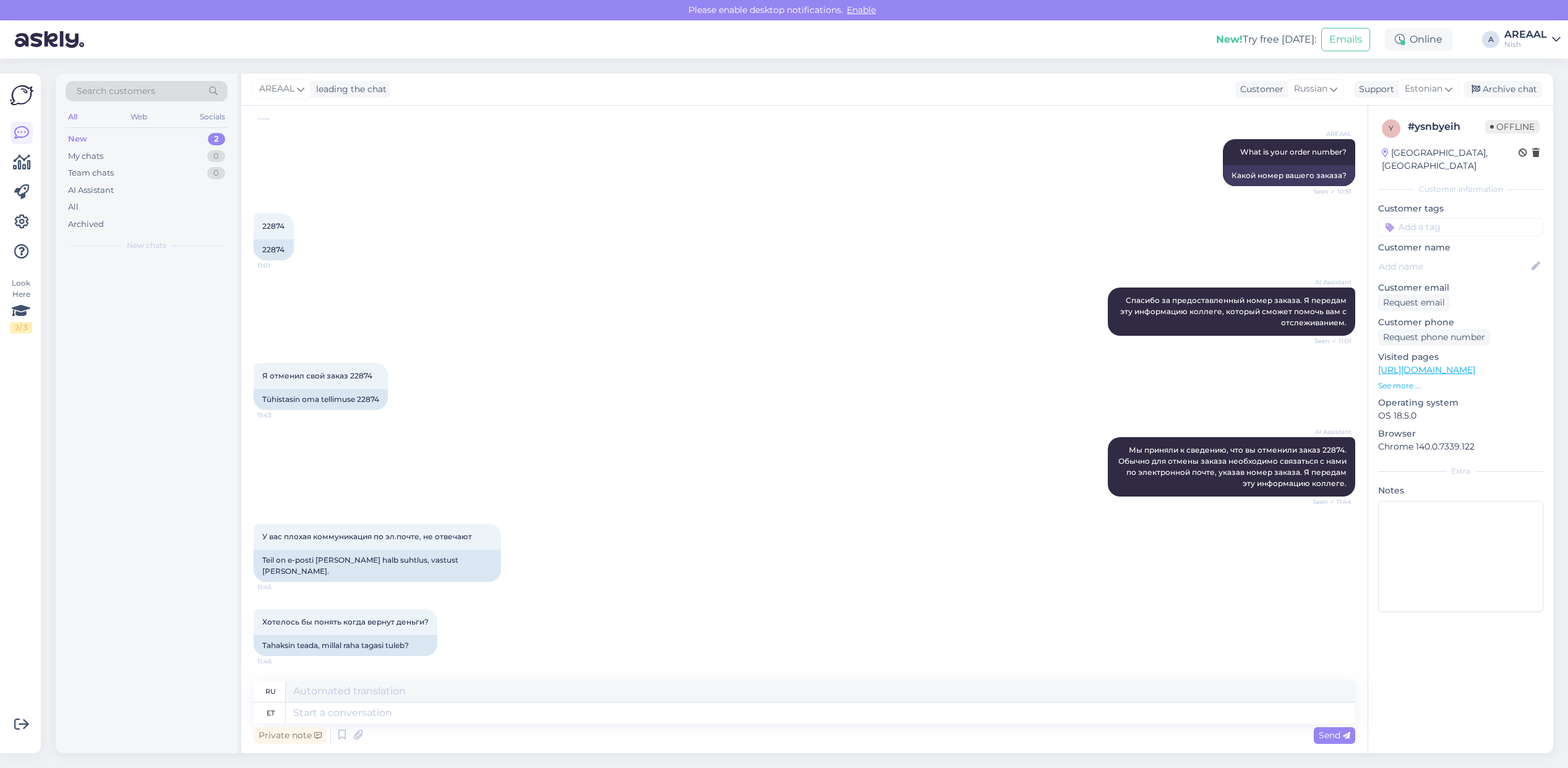
scroll to position [820, 0]
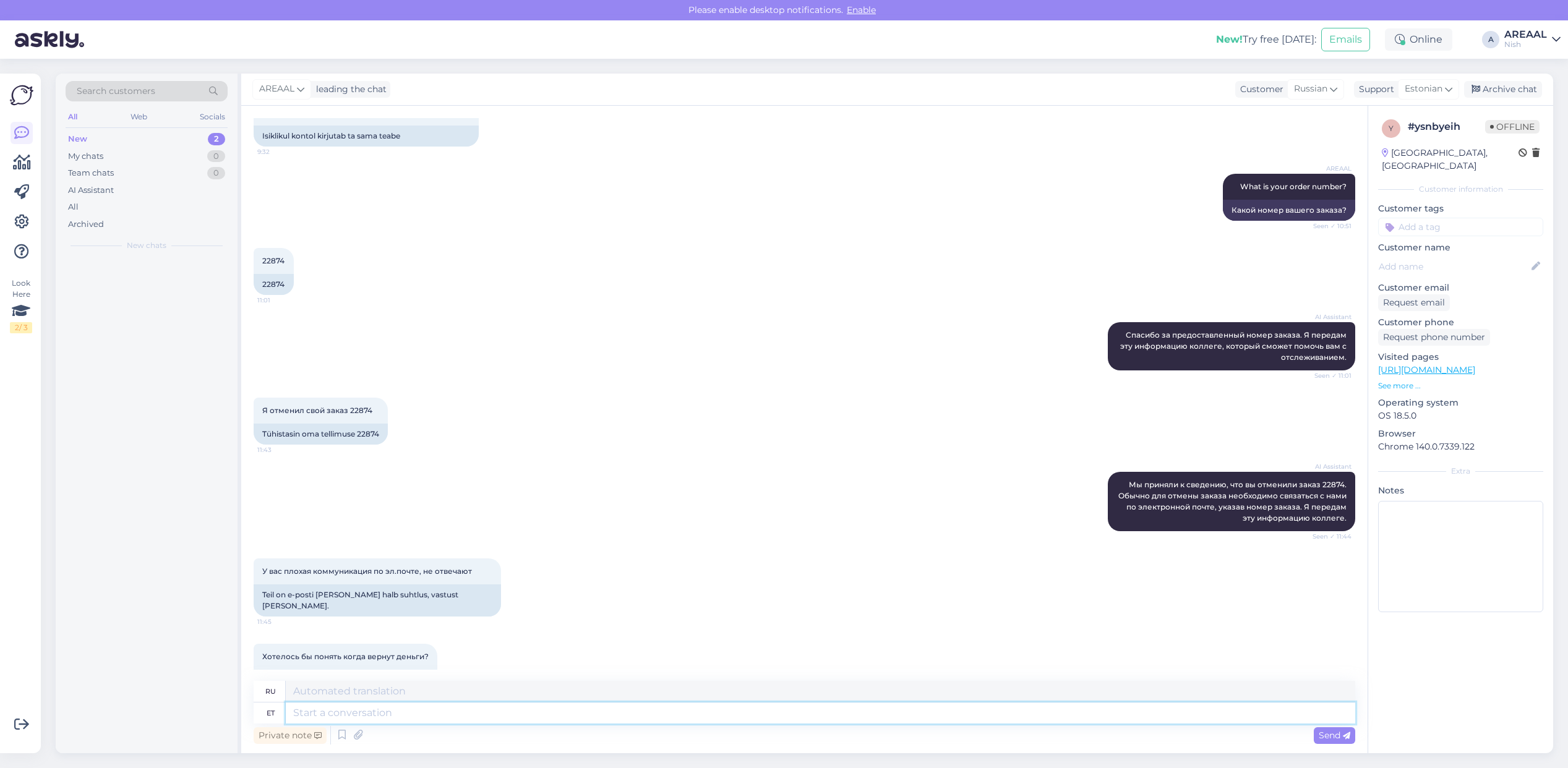
click at [815, 721] on textarea at bounding box center [820, 713] width 1070 height 21
click at [820, 702] on textarea at bounding box center [820, 713] width 1070 height 21
click at [1408, 83] on span "Estonian" at bounding box center [1424, 89] width 38 height 13
click at [1397, 142] on link "Estonian" at bounding box center [1407, 144] width 136 height 20
click at [1418, 94] on span "Estonian" at bounding box center [1424, 89] width 38 height 13
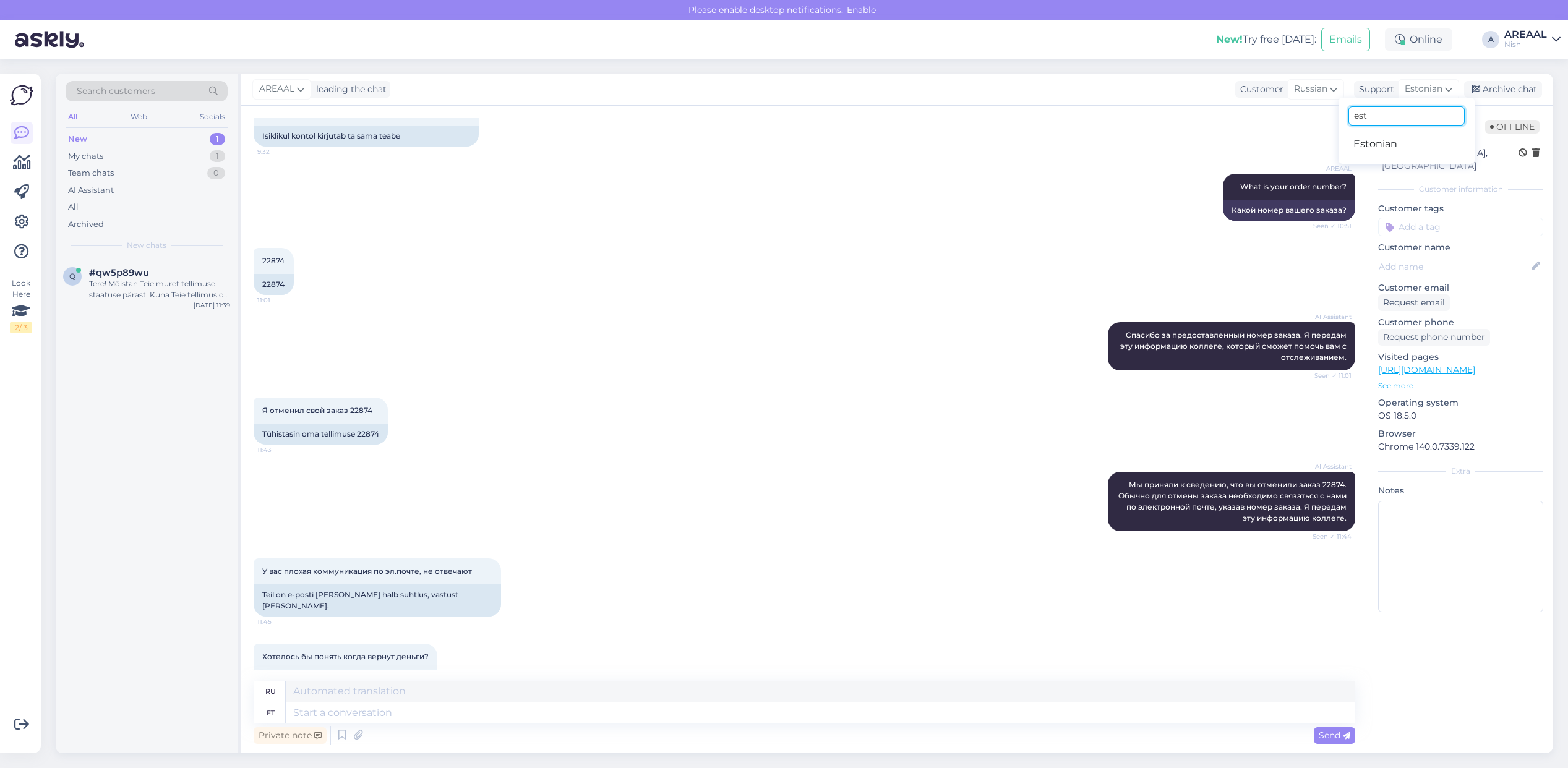
drag, startPoint x: 1390, startPoint y: 113, endPoint x: 1322, endPoint y: 117, distance: 68.1
click at [1328, 117] on div "AREAAL leading the chat Customer Russian Support Estonian est Estonian Archive …" at bounding box center [897, 413] width 1312 height 680
click at [1425, 85] on span "Estonian" at bounding box center [1424, 89] width 38 height 13
type input "eng"
click at [1386, 143] on link "English" at bounding box center [1407, 144] width 136 height 20
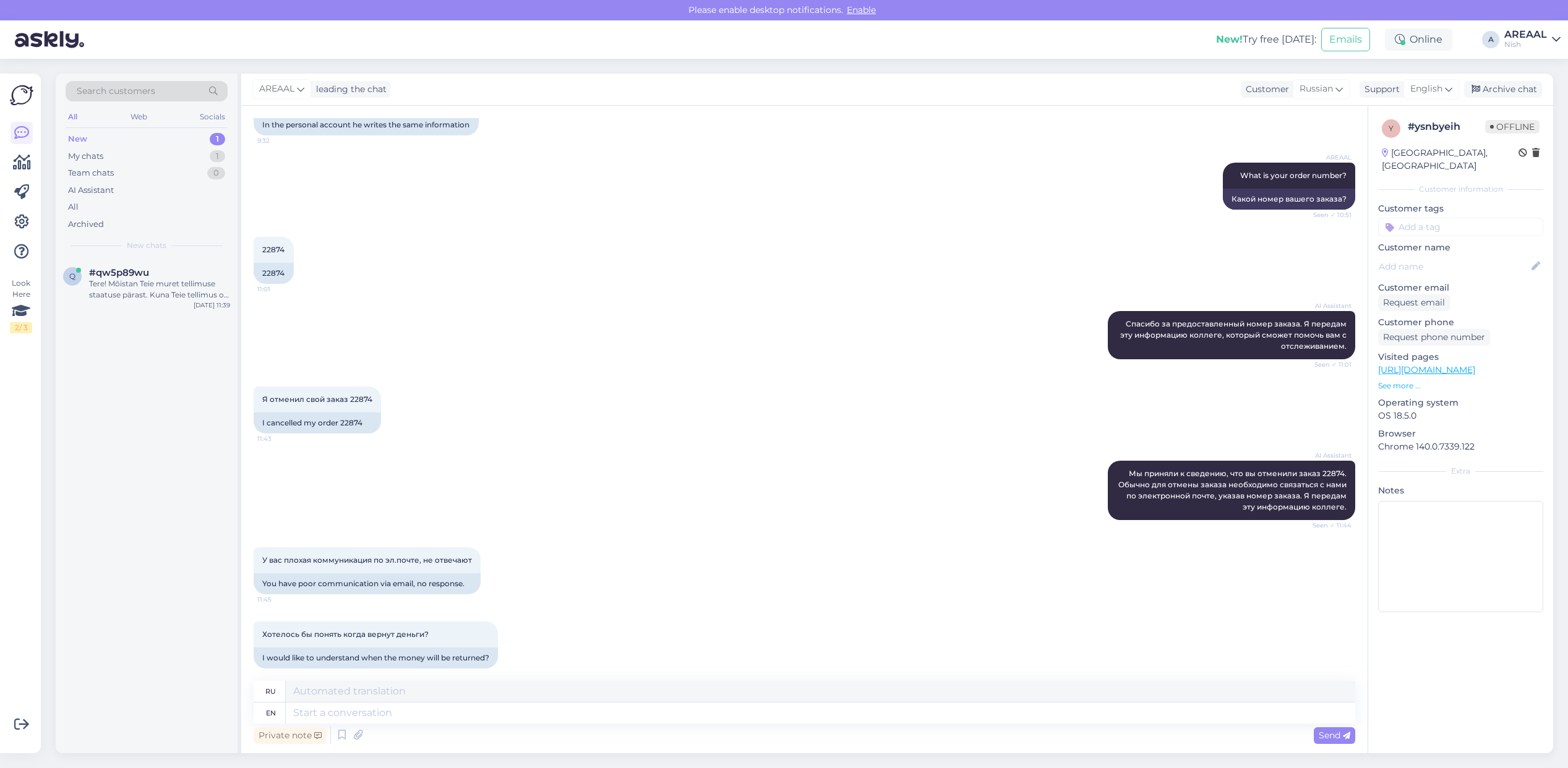
scroll to position [831, 0]
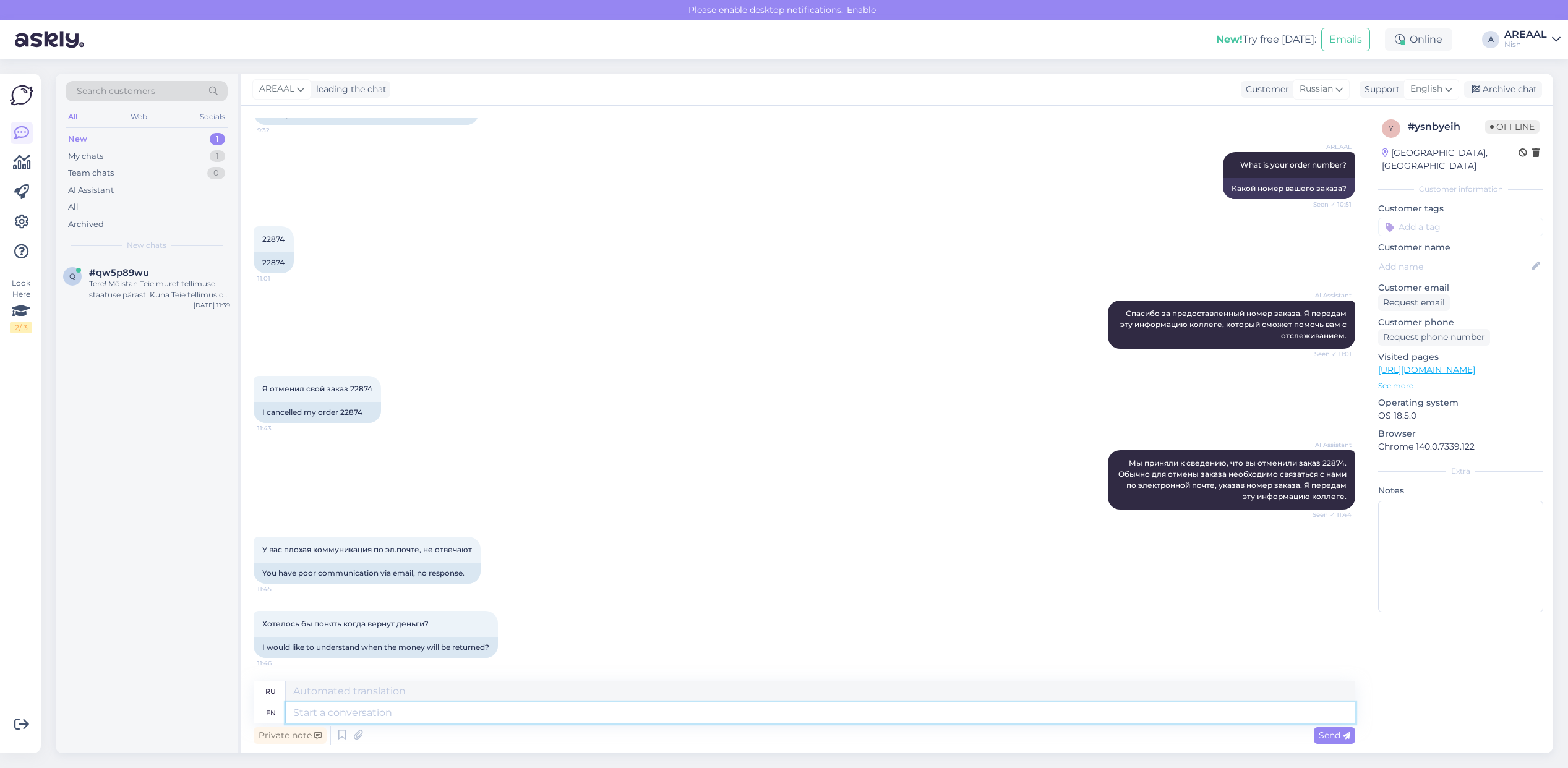
click at [862, 719] on textarea at bounding box center [820, 713] width 1070 height 21
type textarea "What"
type textarea "Что"
type textarea "What"
type textarea "Poor res"
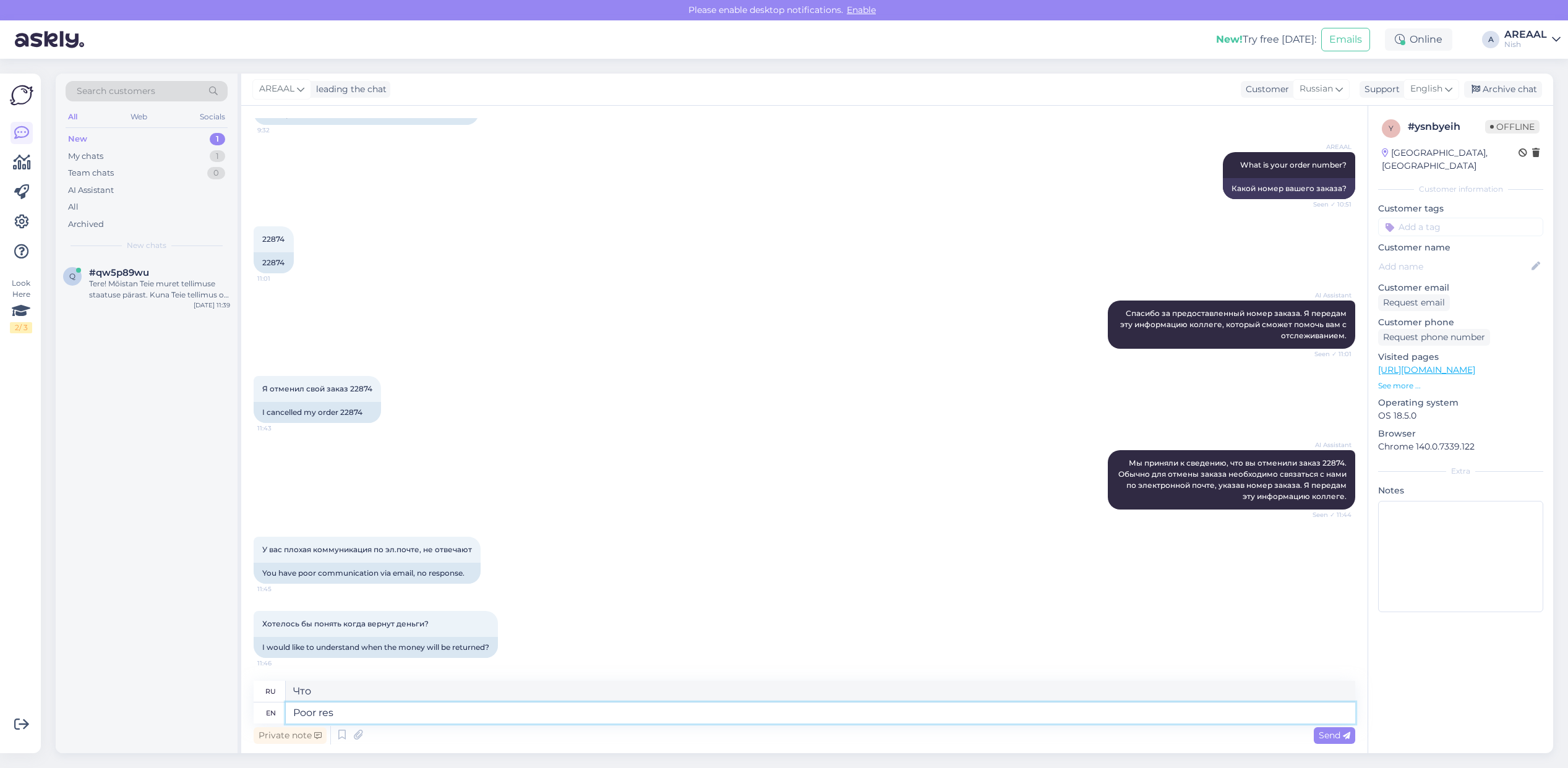
type textarea "Бедный"
type textarea "Poor response?"
type textarea "Плохая реакция?"
click at [136, 294] on div "Tere! Mõistan Teie muret tellimuse staatuse pärast. Kuna Teie tellimus on olnud…" at bounding box center [159, 290] width 141 height 22
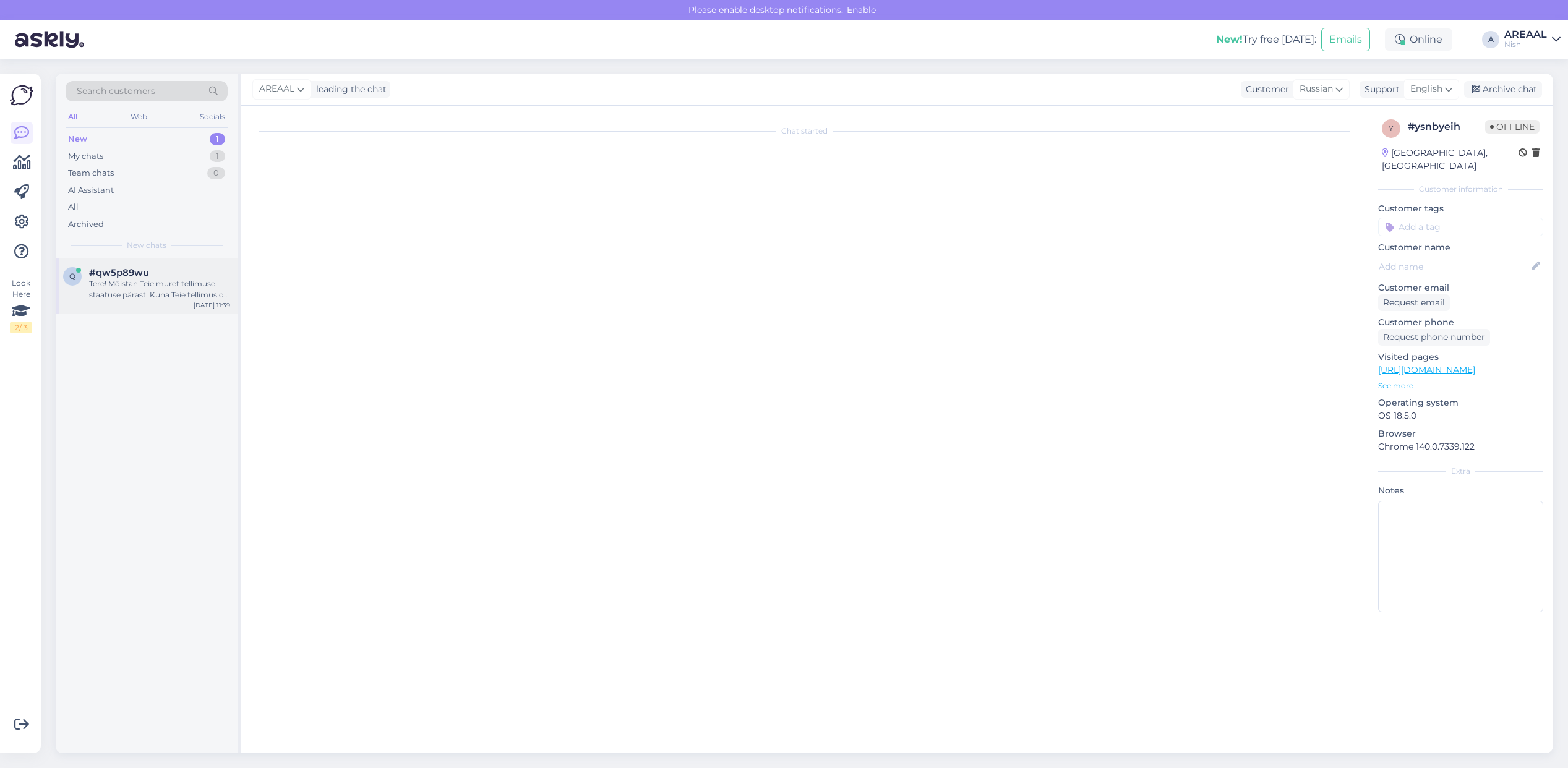
scroll to position [0, 0]
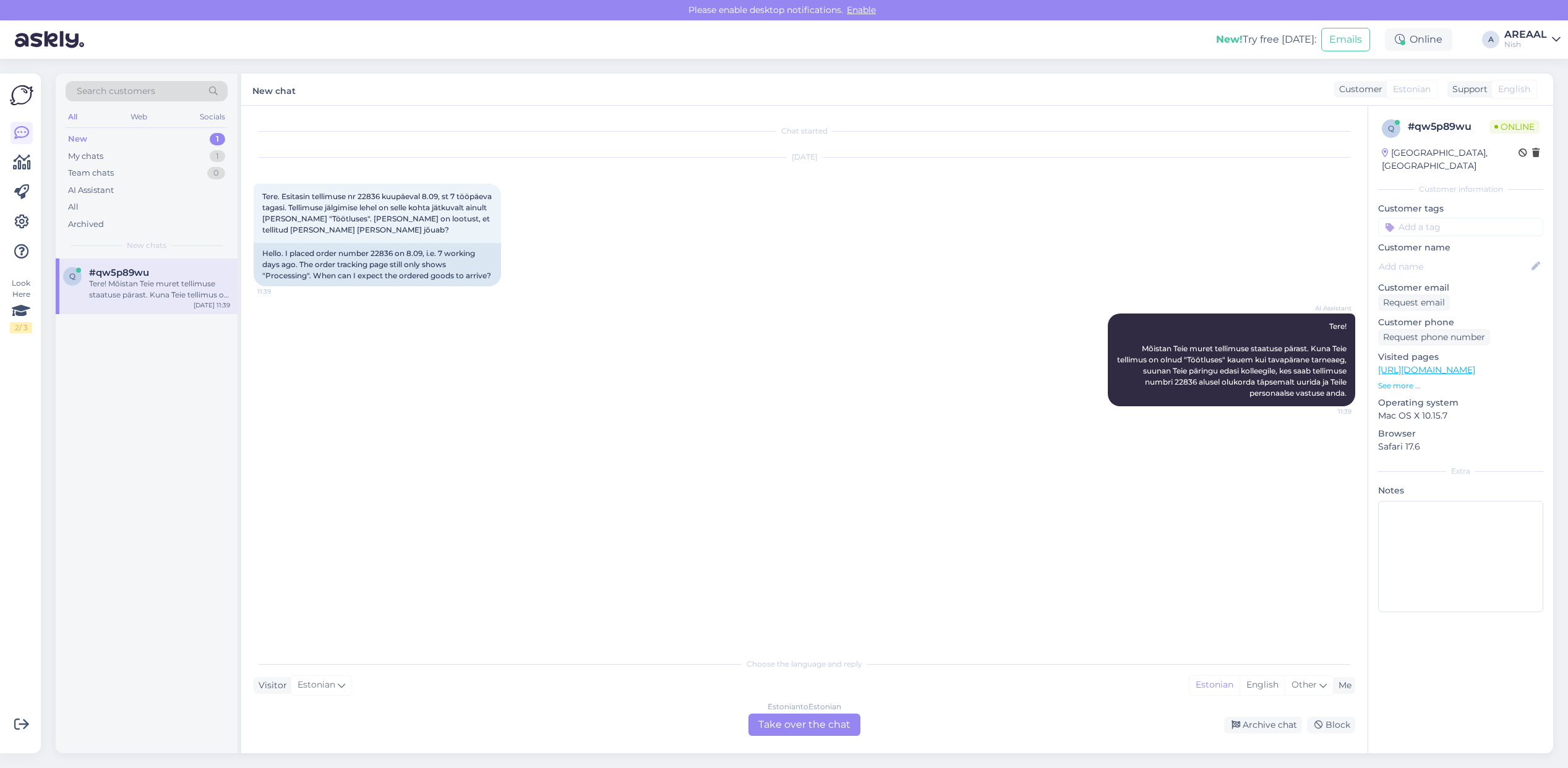
click at [183, 237] on div "Search customers All Web Socials New 1 My chats 1 Team chats 0 AI Assistant All…" at bounding box center [147, 166] width 182 height 185
click at [200, 156] on div "My chats 1" at bounding box center [147, 156] width 162 height 17
click at [171, 287] on div "Хотелось бы понять когда вернут деньги?" at bounding box center [159, 290] width 141 height 22
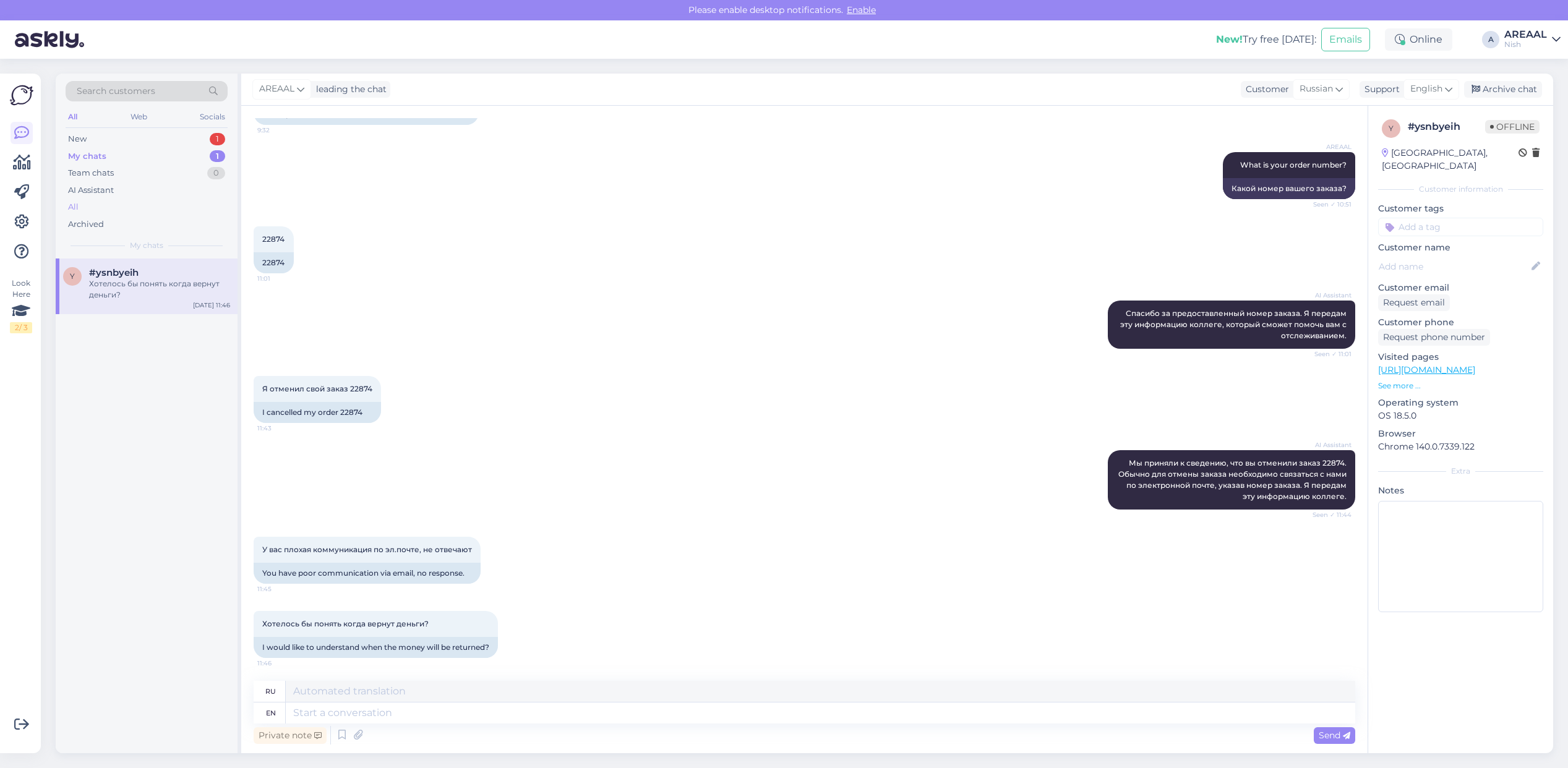
click at [140, 201] on div "All" at bounding box center [147, 206] width 162 height 17
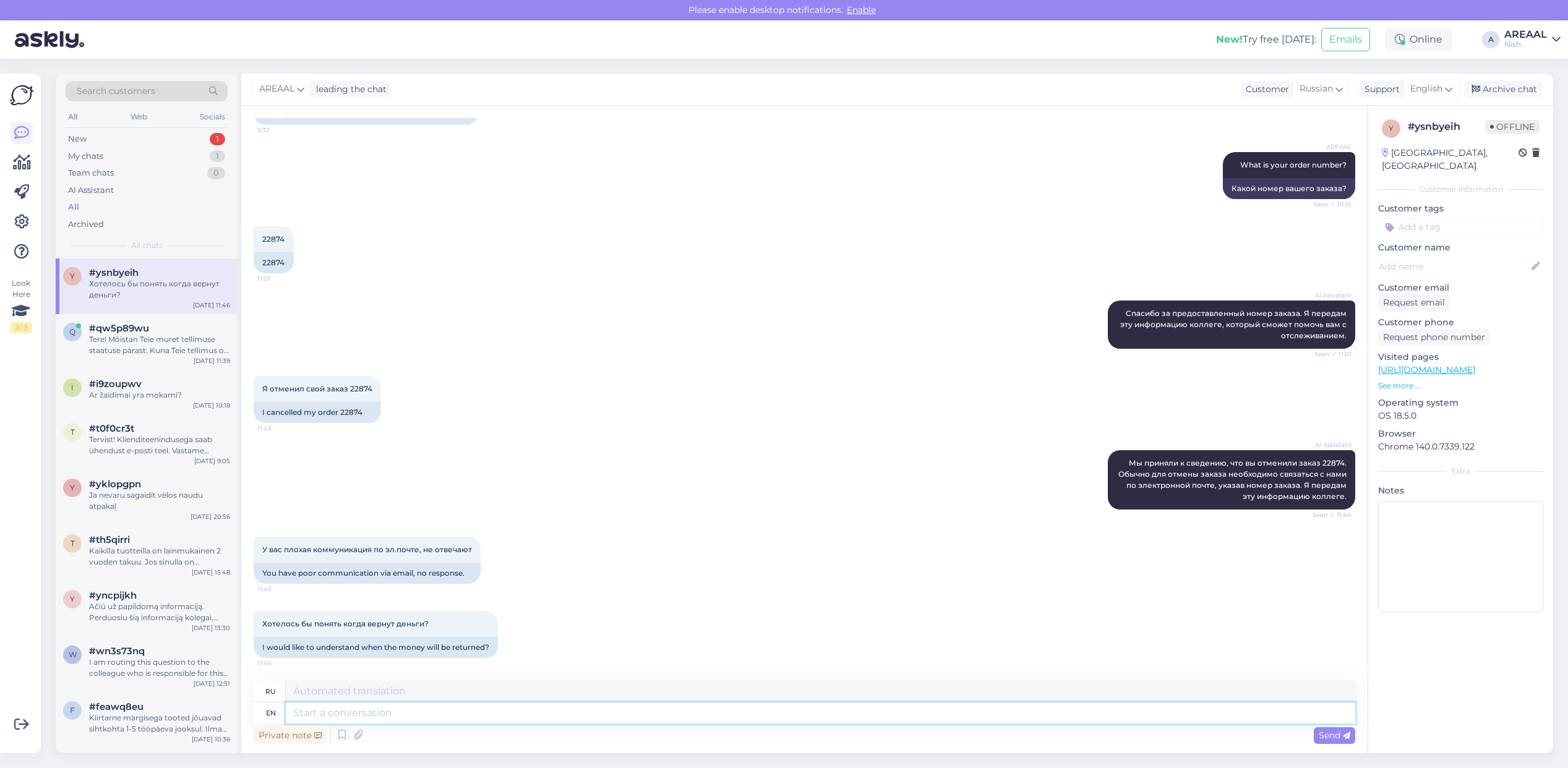
click at [459, 722] on textarea at bounding box center [820, 713] width 1070 height 21
type textarea "Your"
type textarea "Твой"
click at [1151, 733] on div "Private note Send" at bounding box center [804, 736] width 1101 height 24
click at [1141, 713] on textarea at bounding box center [820, 713] width 1070 height 21
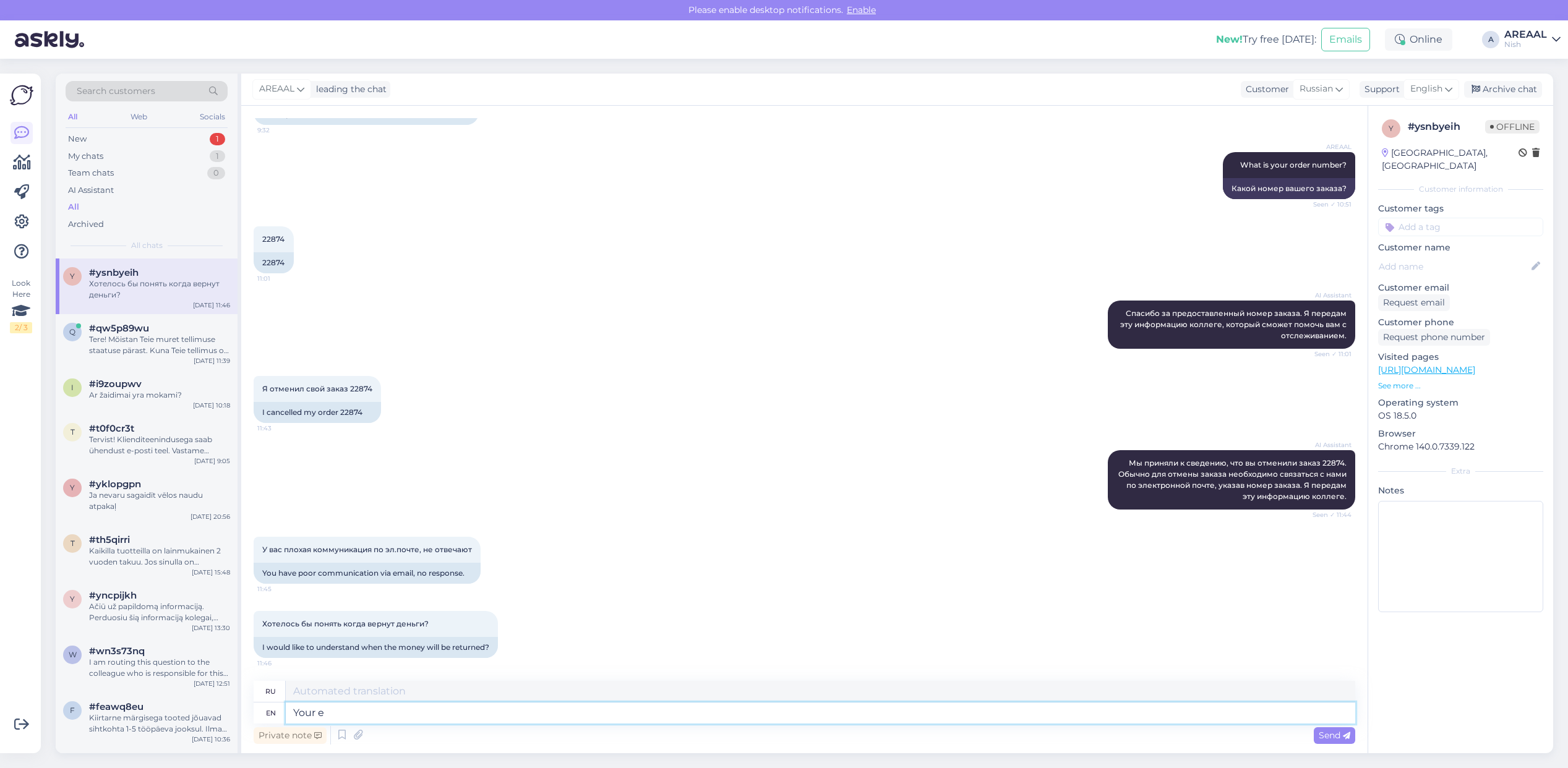
type textarea "Your e-"
type textarea "Твой"
type textarea "Your e-mail w"
type textarea "Ваш адрес электронной почты"
type textarea "Your e-mail will eb"
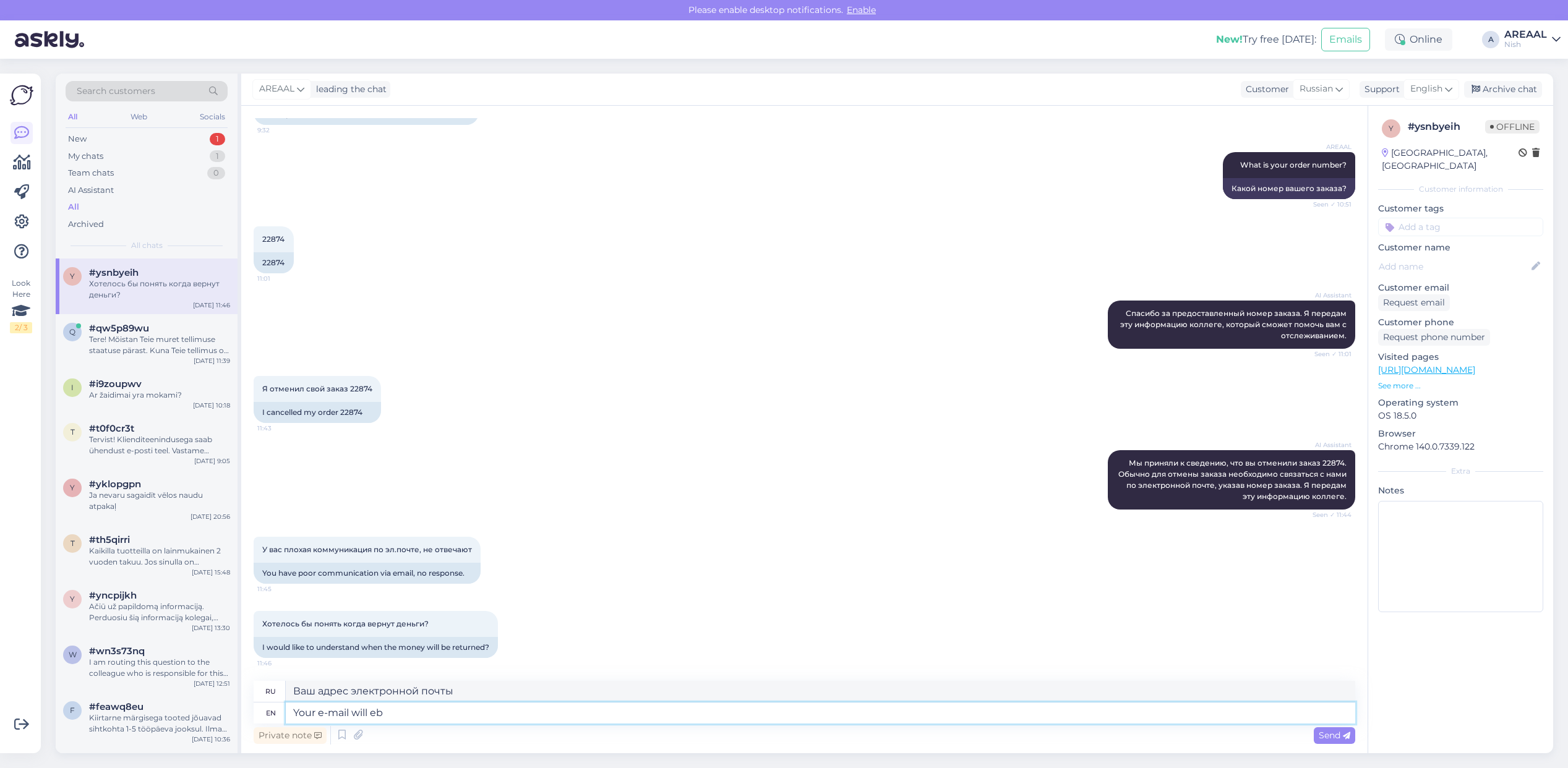
type textarea "Ваш адрес электронной почты будет"
type textarea "Your e-mail will eb an"
type textarea "Ваш адрес электронной почты будет отправлен"
type textarea "Your e-mail will b"
type textarea "Ваш адрес электронной почты будет"
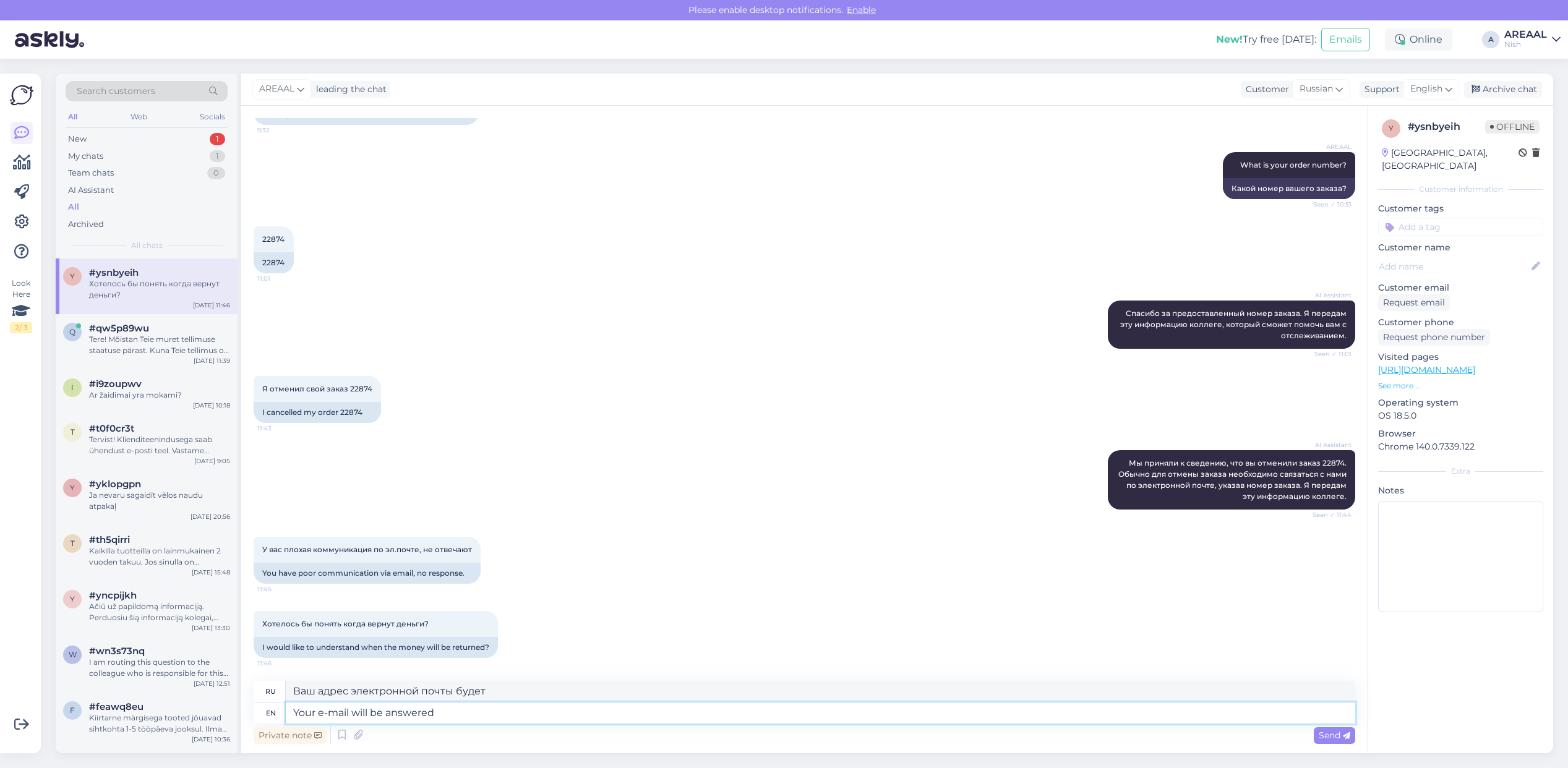
type textarea "Your e-mail will be answered i"
type textarea "На ваш адрес электронной почты будет дан ответ."
type textarea "Your e-mail will be answered in few"
type textarea "На ваш адрес электронной почты будет дан ответ в течение"
type textarea "Your e-mail will be answered in few ho"
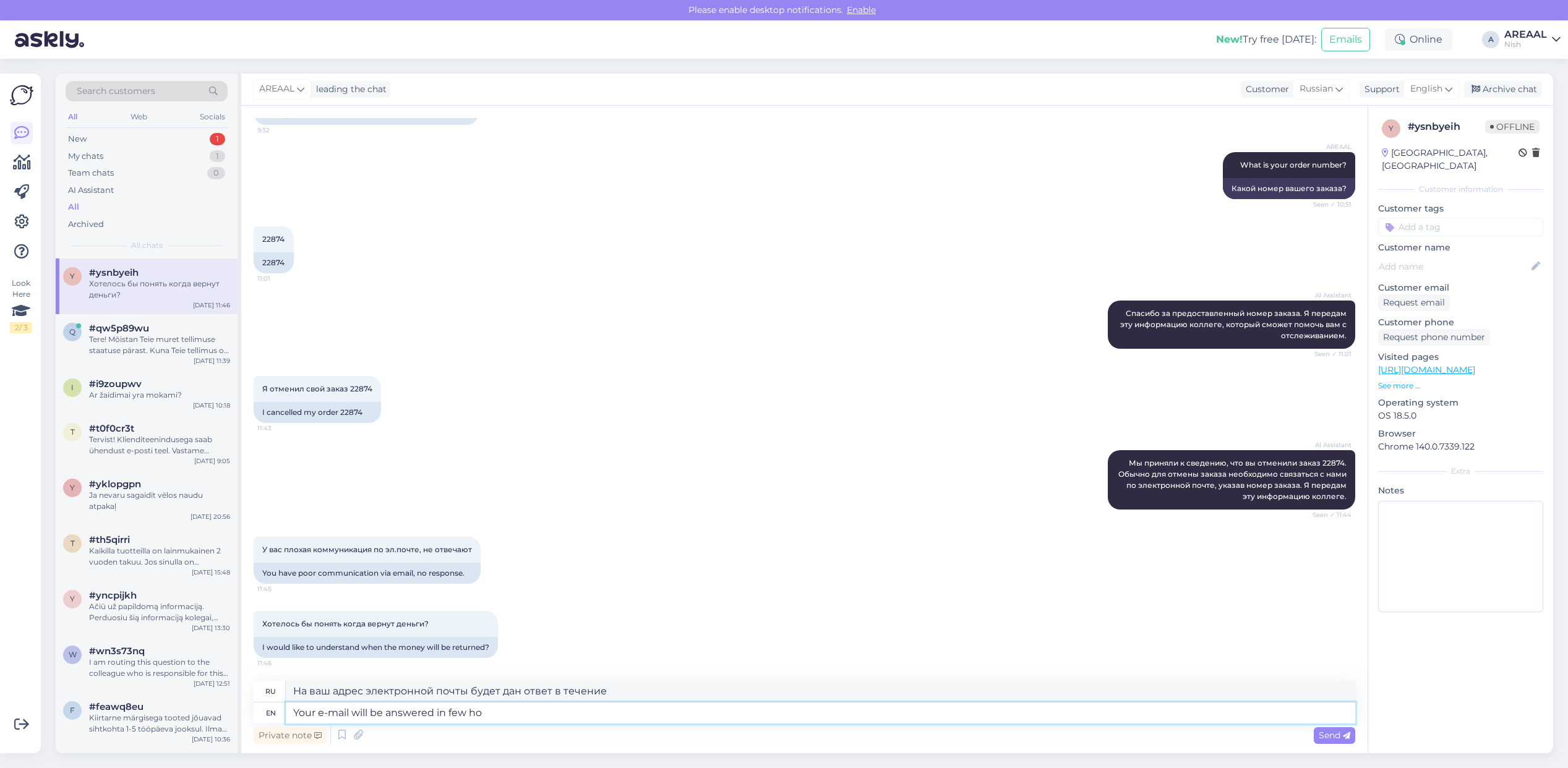
type textarea "На ваш адрес электронной почты будет дан ответ в течение нескольких дней."
type textarea "Your e-mail will be answered in few hours. I"
type textarea "На ваше электронное письмо будет дан ответ в течение нескольких часов."
type textarea "Your e-mail will be answered in few hours. If th"
type textarea "На ваше письмо мы ответим в течение нескольких часов. Если"
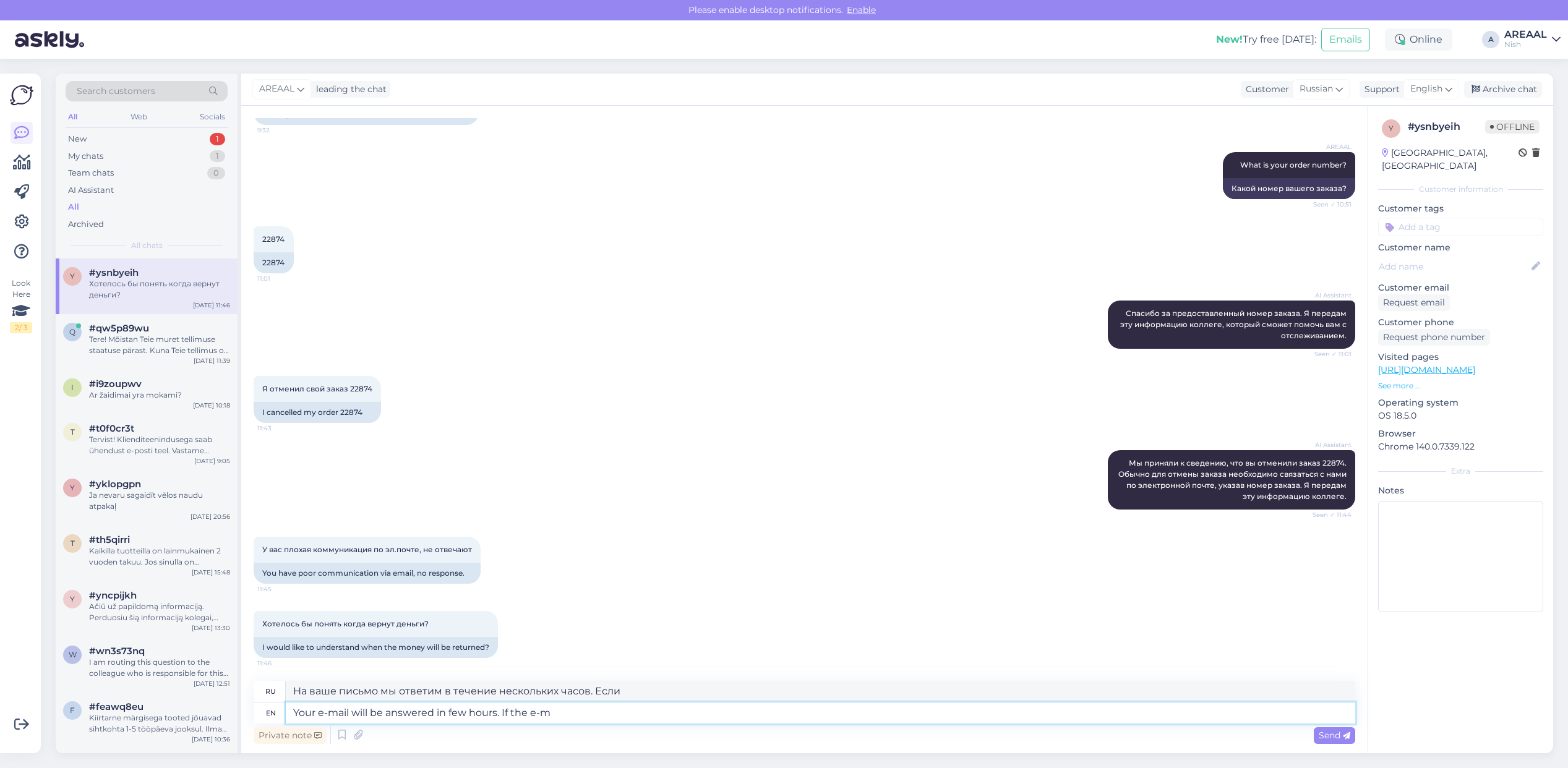
type textarea "Your e-mail will be answered in few hours. If the e-ma"
type textarea "На ваше письмо будет дан ответ в течение нескольких часов. Если"
type textarea "Your e-mail will be answered in few hours. If the e-mail is"
type textarea "На ваше письмо мы ответим в течение нескольких часов. Если письмо"
type textarea "Your e-mail will be answered in few hours. If the e-mail isn't ar"
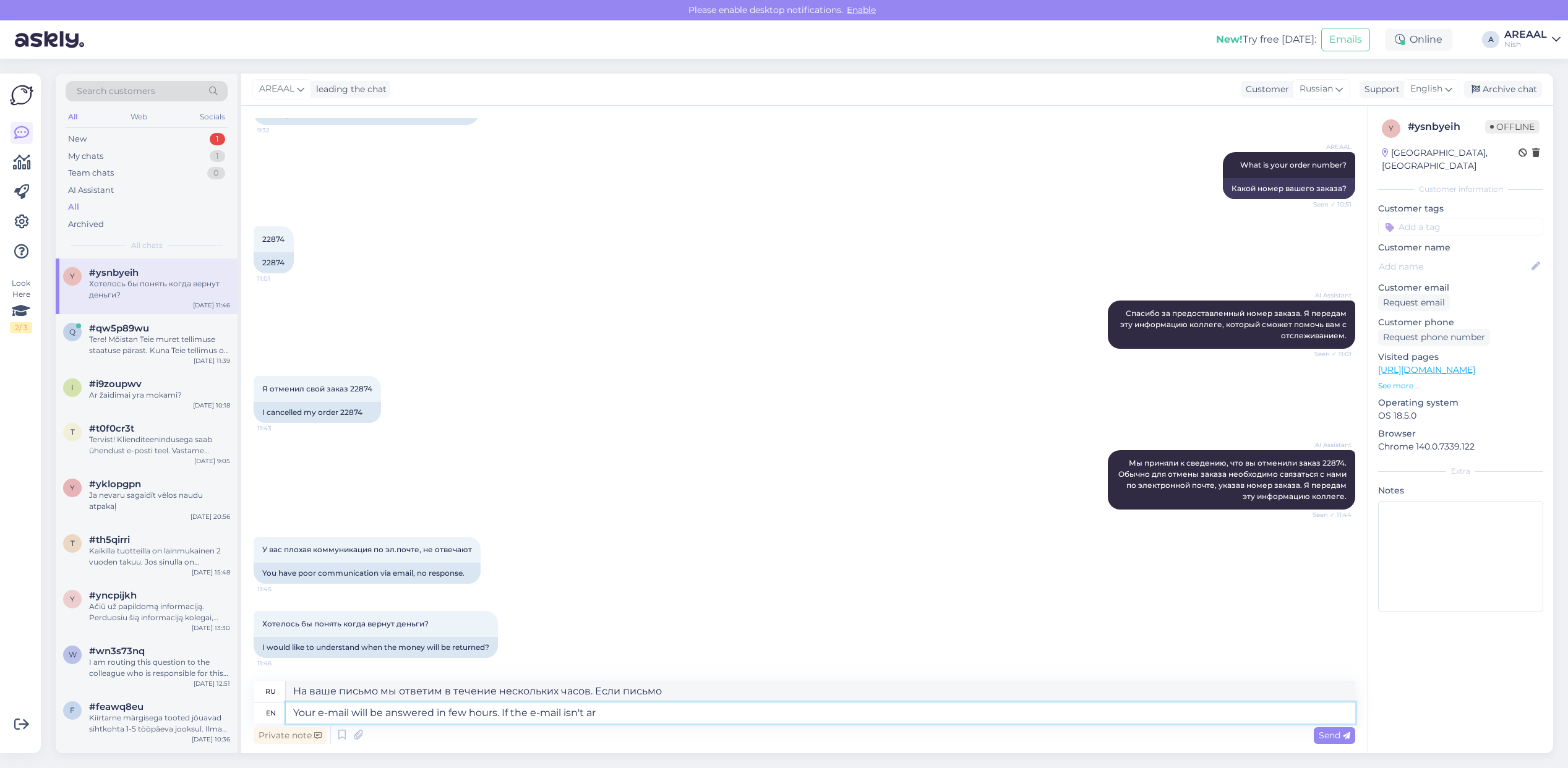
type textarea "На ваше письмо мы ответим в течение нескольких часов. Если письмо не будет отпр…"
type textarea "Your e-mail will be answered in few hours. If the e-"
type textarea "На ваше письмо мы ответим в течение нескольких часов. Если письмо"
type textarea "Your e-mail will be answered in few hours."
type textarea "На ваше электронное письмо будет дан ответ в течение нескольких часов."
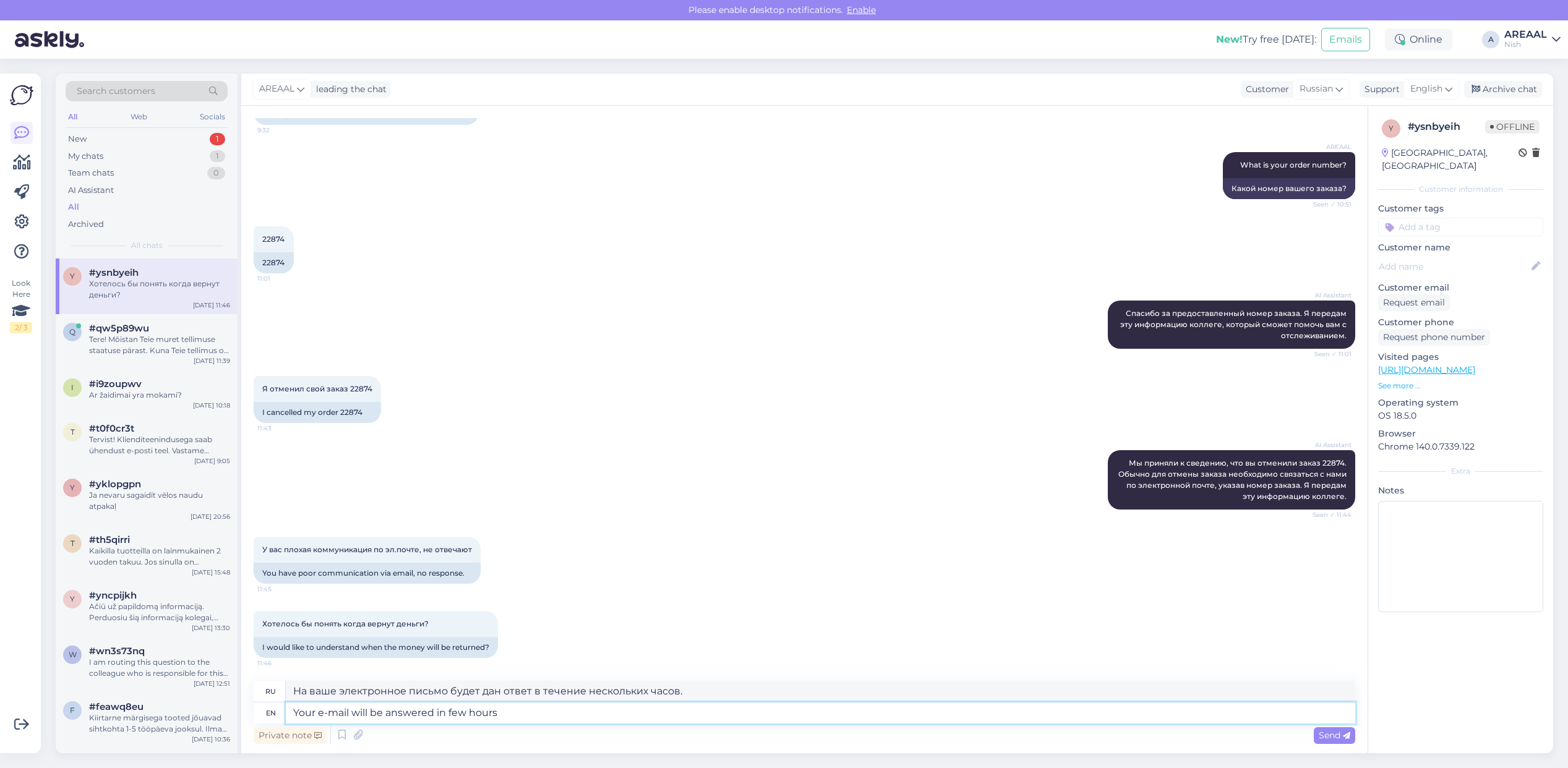
type textarea "Your e-mail will be answered in few hours"
type textarea "На ваше письмо будет дан ответ в течение нескольких часов."
type textarea "Your e-mail will be answered in few hours if it"
type textarea "На ваше электронное письмо будет дан ответ в течение нескольких часов, если"
type textarea "Your e-mail will be answered in few hours if it h"
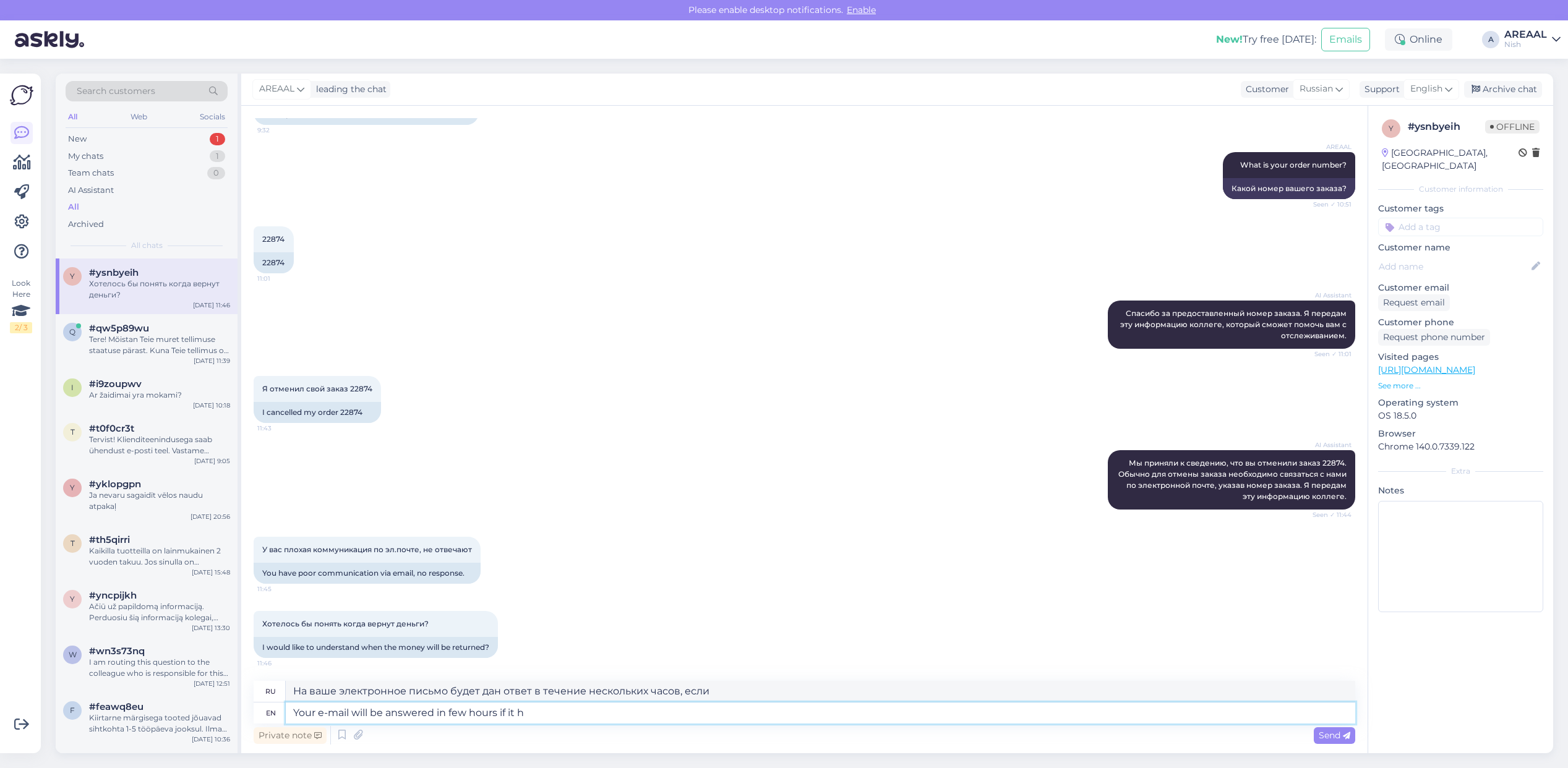
type textarea "На ваше электронное письмо будет дан ответ в течение нескольких часов, если оно"
type textarea "Your e-mail will be answered in few hours if it hasn't be"
type textarea "На ваше электронное письмо будет дан ответ в течение нескольких часов, если оно…"
type textarea "Your e-mail will be answered in few hours if it hasn't been answ"
type textarea "На ваше электронное письмо ответят в течение нескольких часов, если оно не было…"
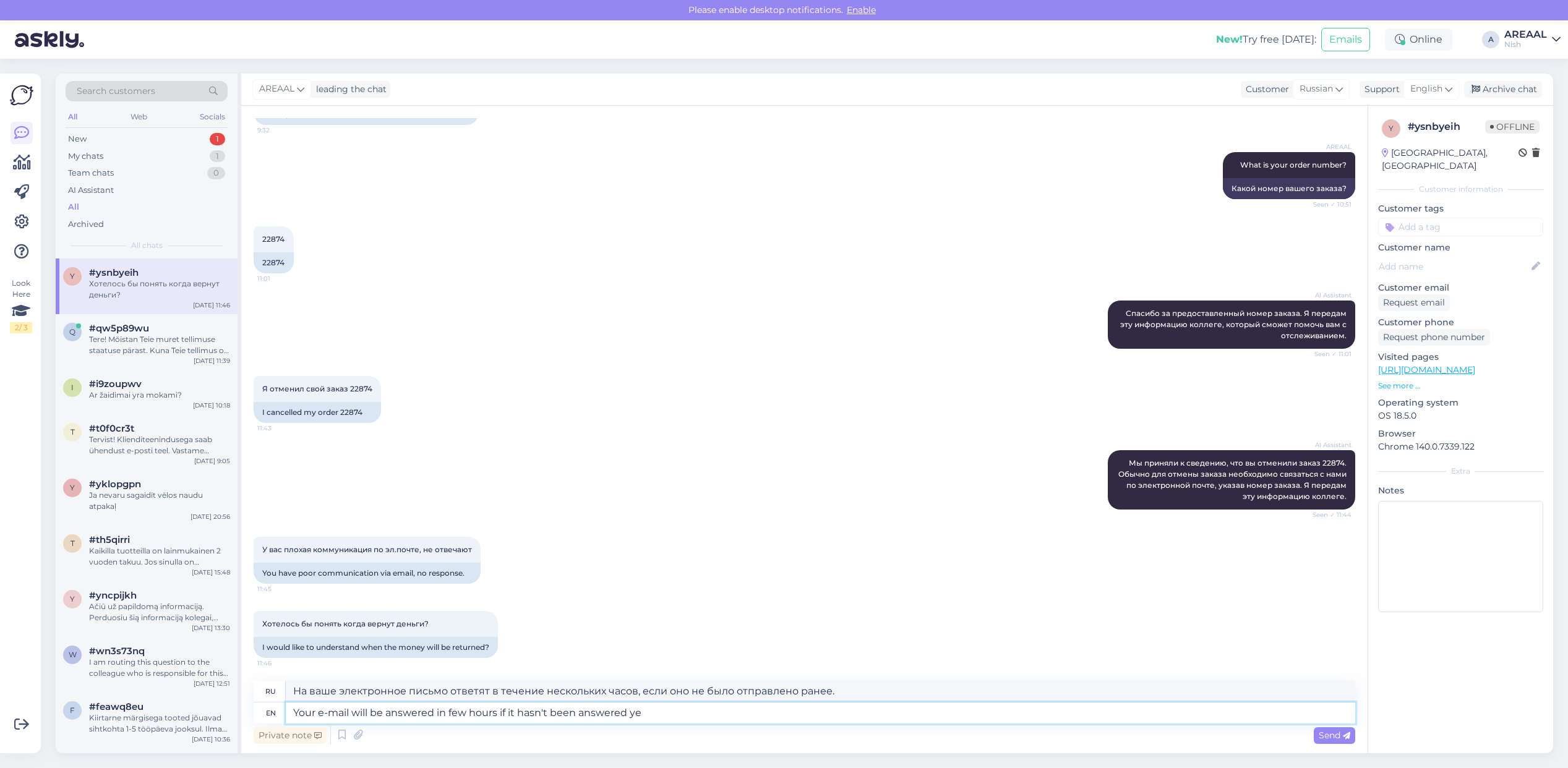
type textarea "Your e-mail will be answered in few hours if it hasn't been answered yet"
type textarea "На ваше электронное письмо ответят в течение нескольких часов, если на него еще…"
type textarea "Your e-mail will be answered in few hours if it hasn't been answered yet."
type textarea "На ваше электронное письмо мы ответим в течение нескольких часов, если на него …"
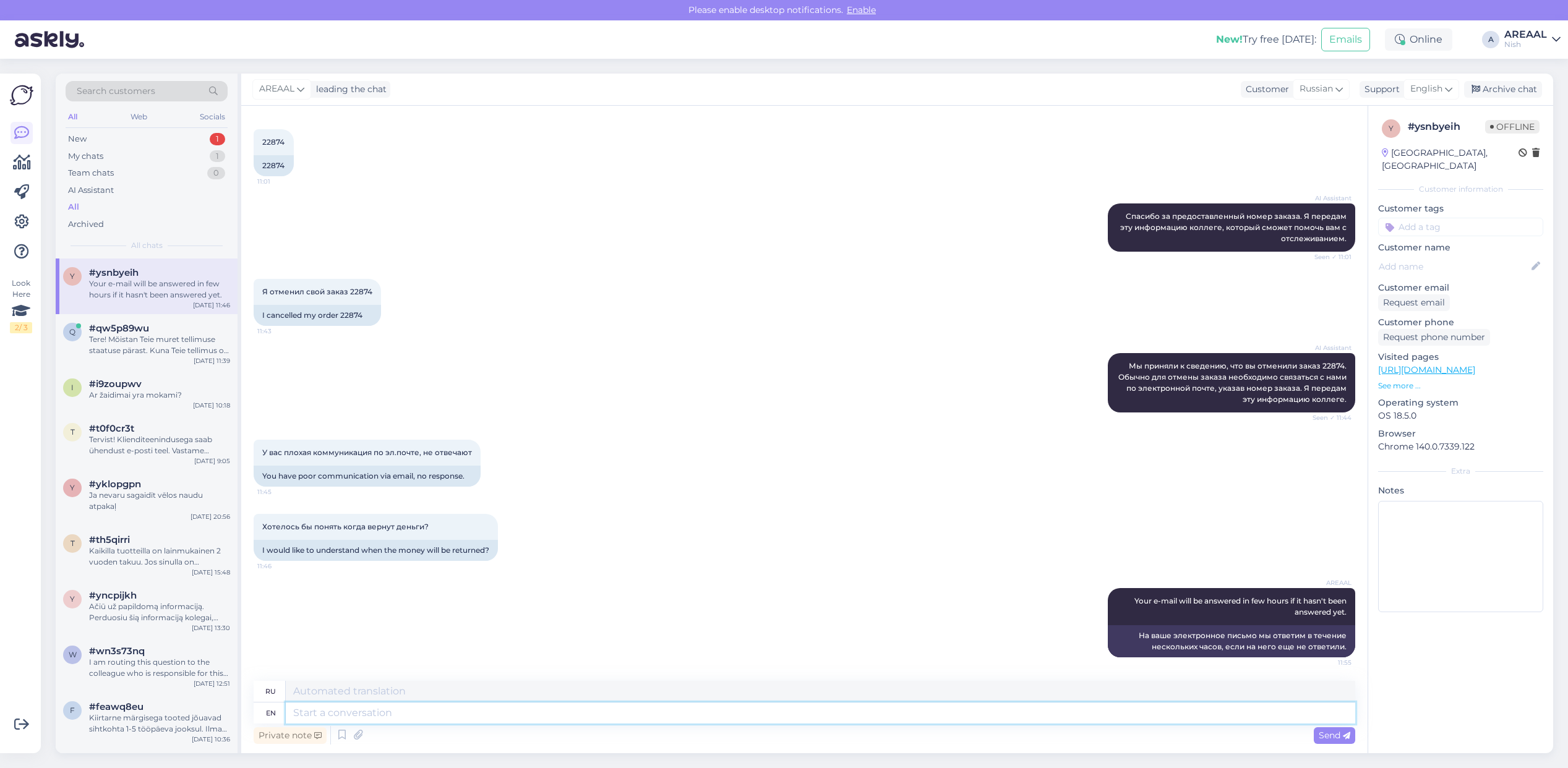
type textarea "Y"
type textarea "The e-m"
type textarea "The"
type textarea "The e-mail yo"
type textarea "Электронная почта"
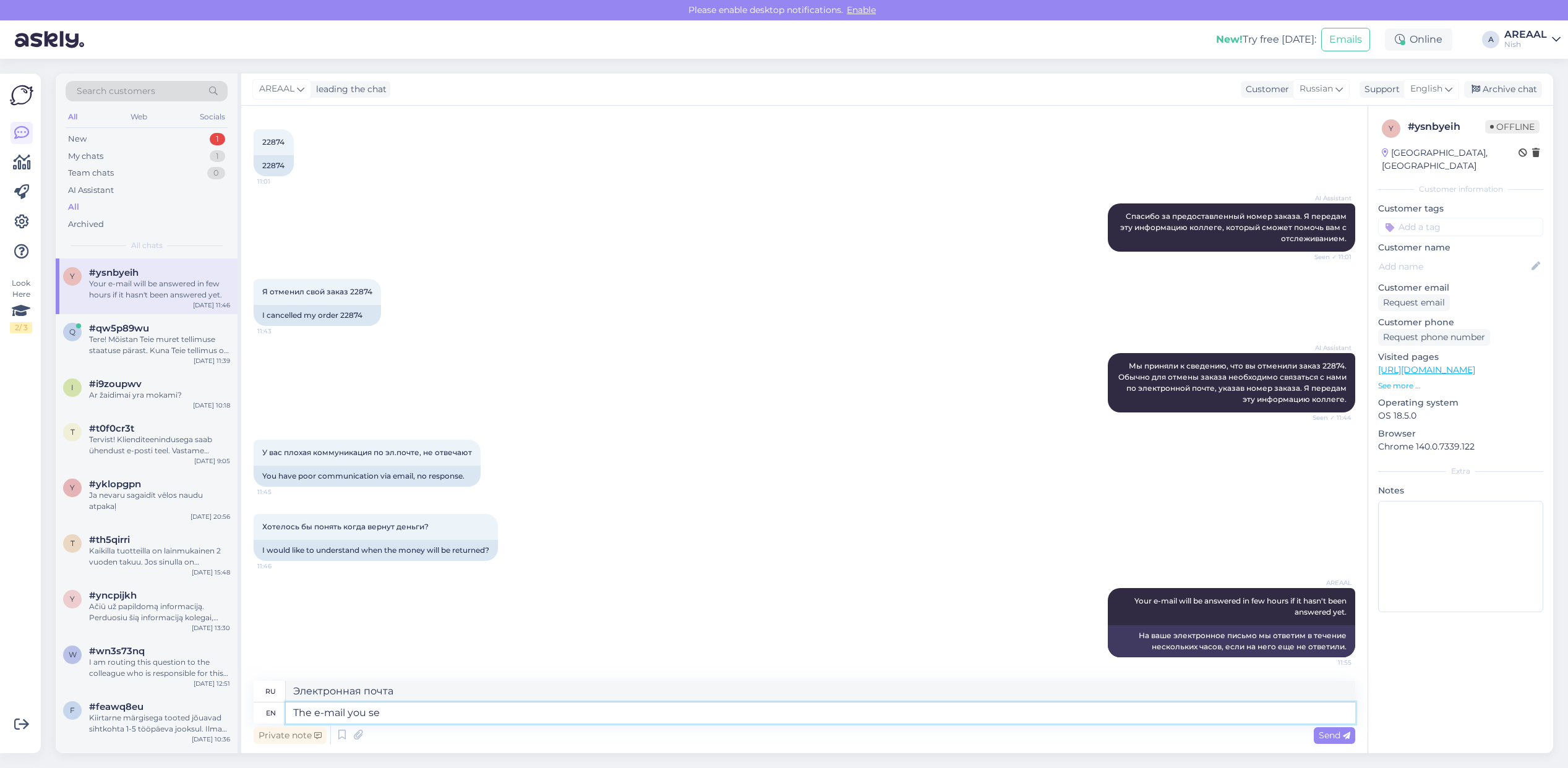
type textarea "The e-mail you sen"
type textarea "Электронная почта, которую вы"
type textarea "The e-mail you sent in"
type textarea "Электронное письмо, которое вы отправили"
type textarea "The e-mail you sent in the morn"
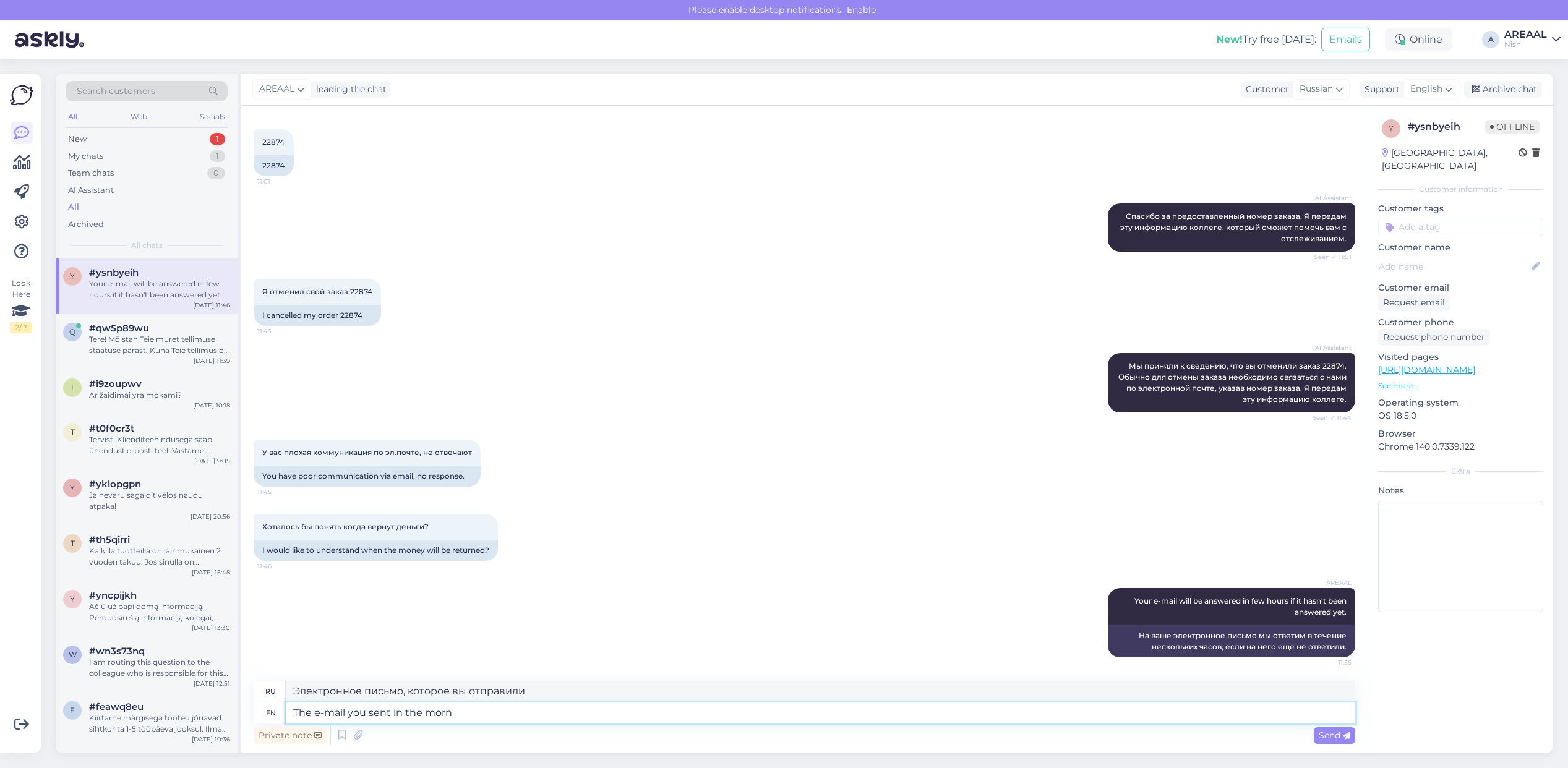
type textarea "Электронное письмо, которое вы отправили в"
type textarea "The e-mail you sent in the morning was"
type textarea "Электронное письмо, которое вы отправили утром"
type textarea "The e-mail you sent in the morning was ans"
type textarea "Письмо, которое вы отправили утром, было"
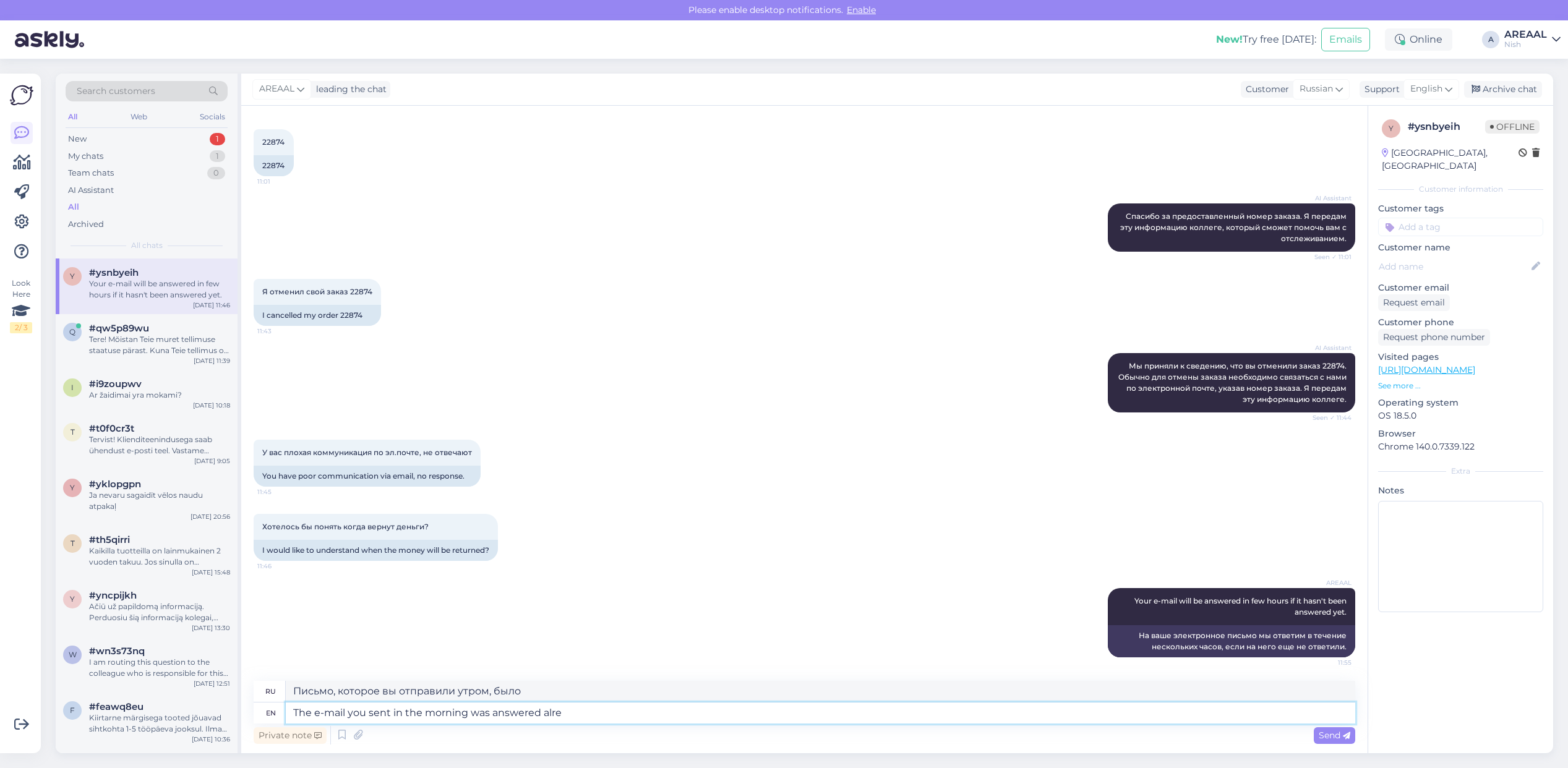
type textarea "The e-mail you sent in the morning was answered alrea"
type textarea "На электронное письмо, которое вы отправили утром, был дан ответ."
type textarea "The e-mail you sent in the morning was answered already as"
type textarea "На электронное письмо, которое вы отправили утром, уже ответили."
type textarea "The e-mail you sent in the morning was answered already aswell."
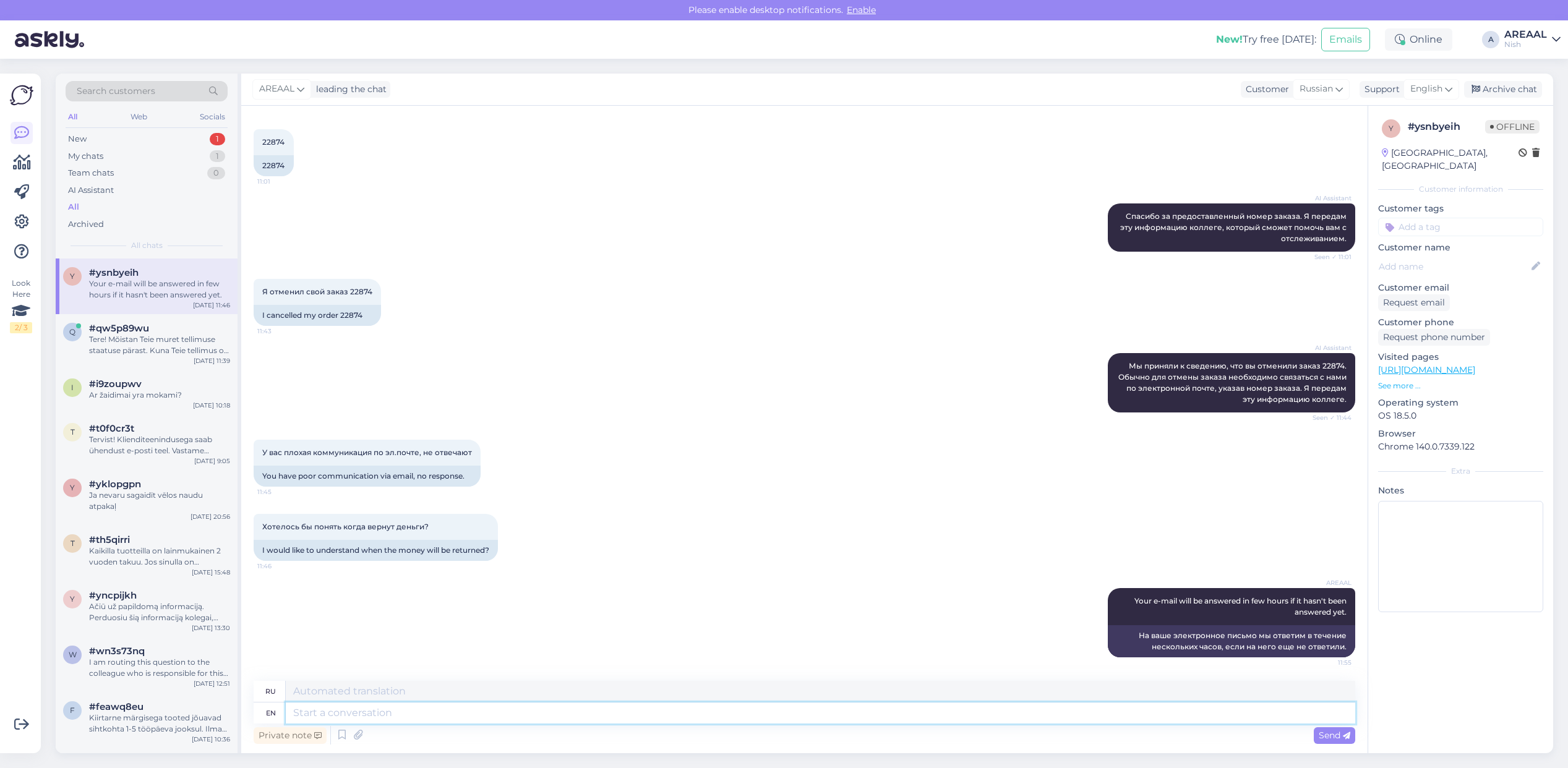
scroll to position [1024, 0]
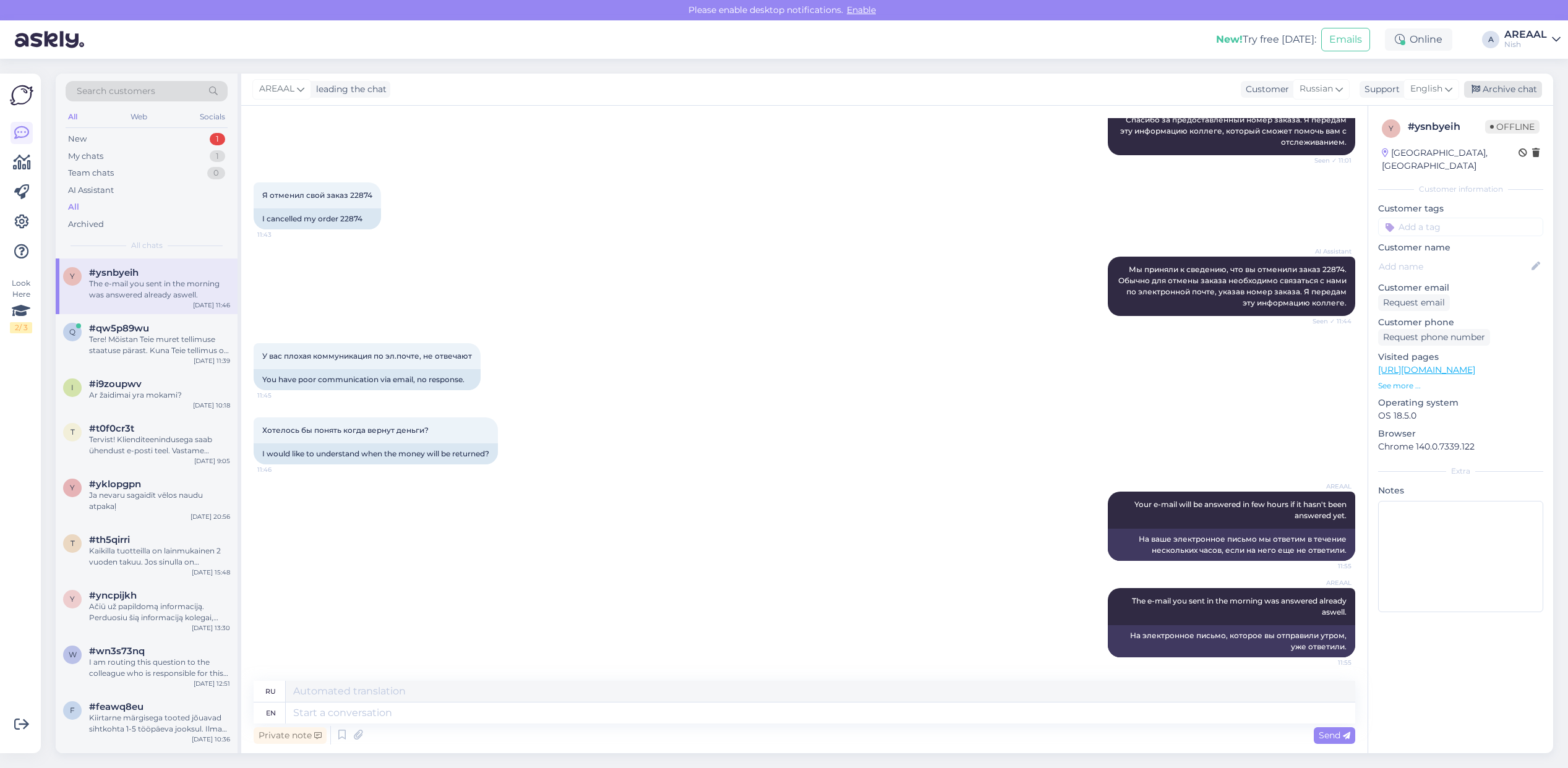
click at [1508, 82] on div "Archive chat" at bounding box center [1503, 89] width 78 height 17
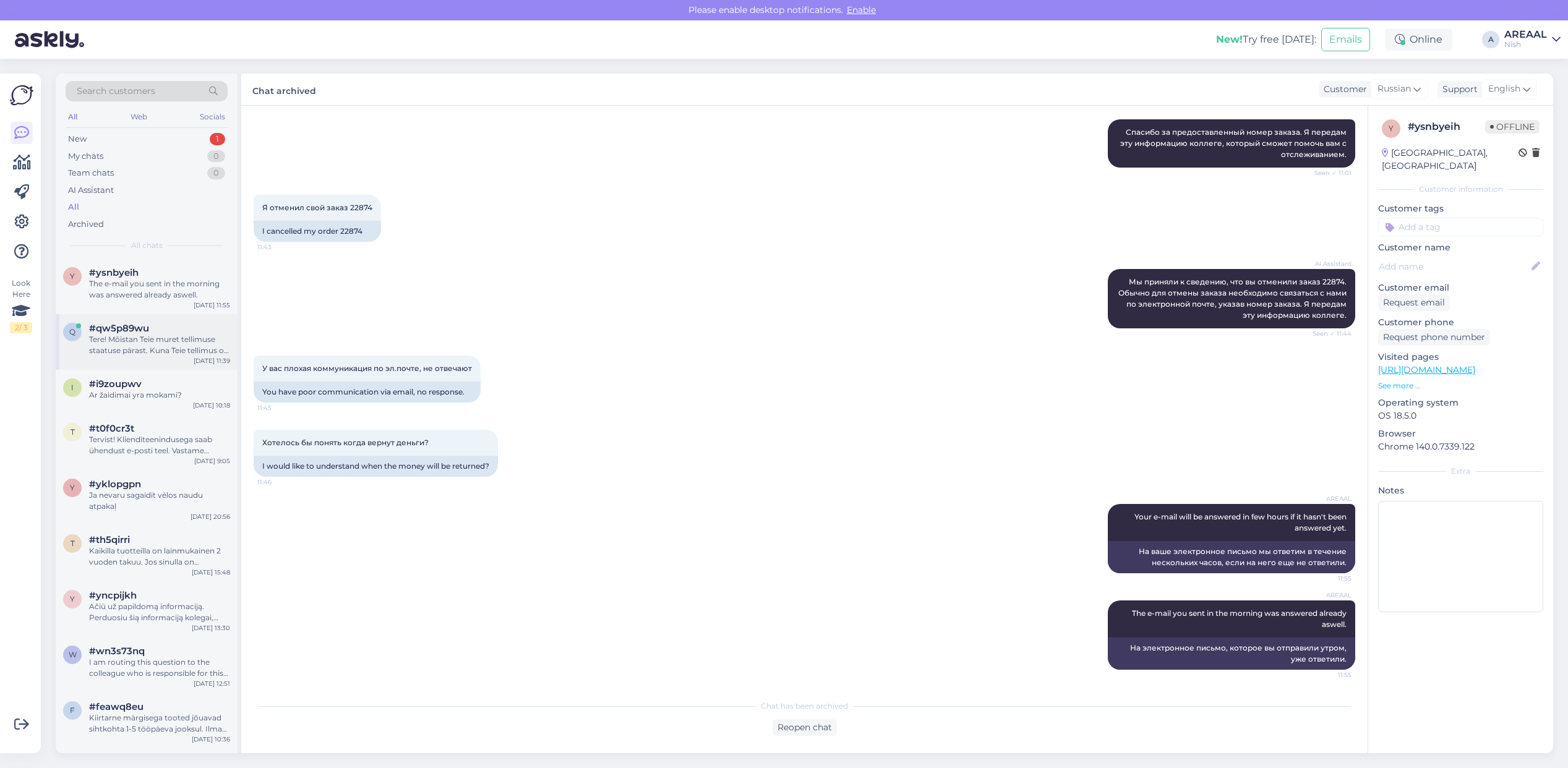
drag, startPoint x: 150, startPoint y: 325, endPoint x: 153, endPoint y: 334, distance: 9.5
click at [153, 332] on div "#qw5p89wu" at bounding box center [159, 328] width 141 height 11
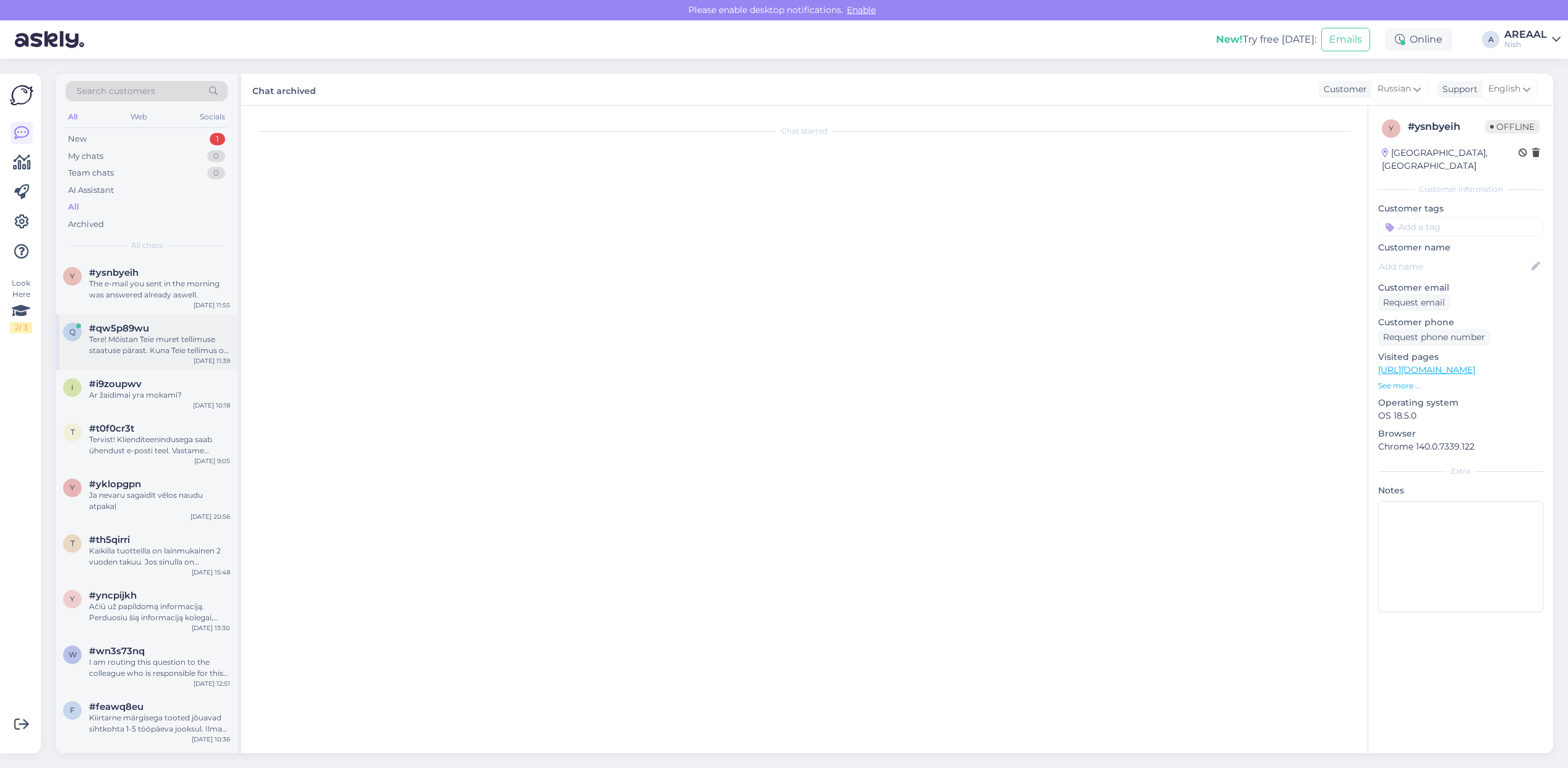
scroll to position [0, 0]
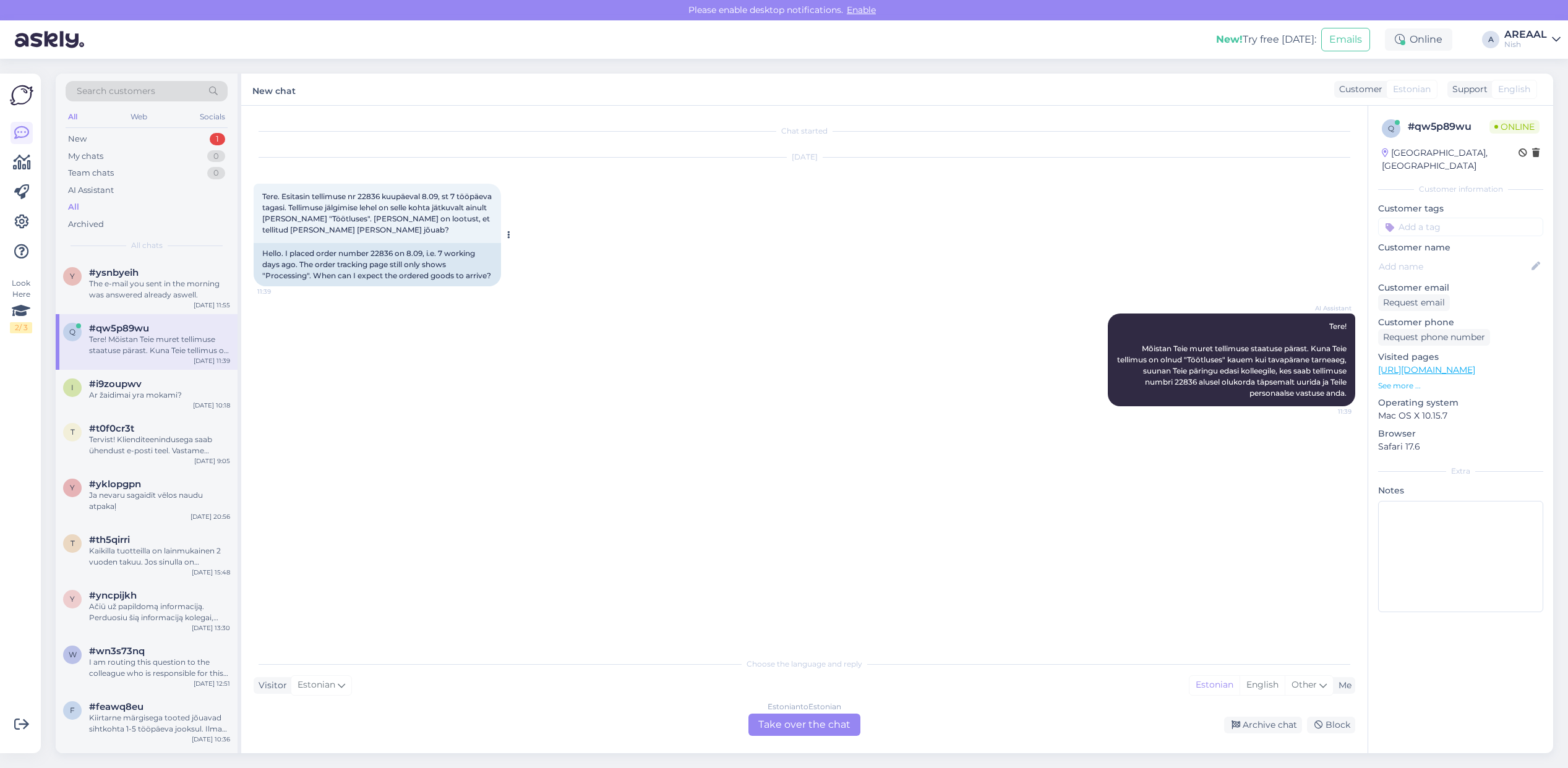
click at [383, 254] on div "Hello. I placed order number 22836 on 8.09, i.e. 7 working days ago. The order …" at bounding box center [377, 265] width 248 height 43
copy div "22836"
click at [787, 719] on div "Estonian to Estonian Take over the chat" at bounding box center [804, 725] width 112 height 22
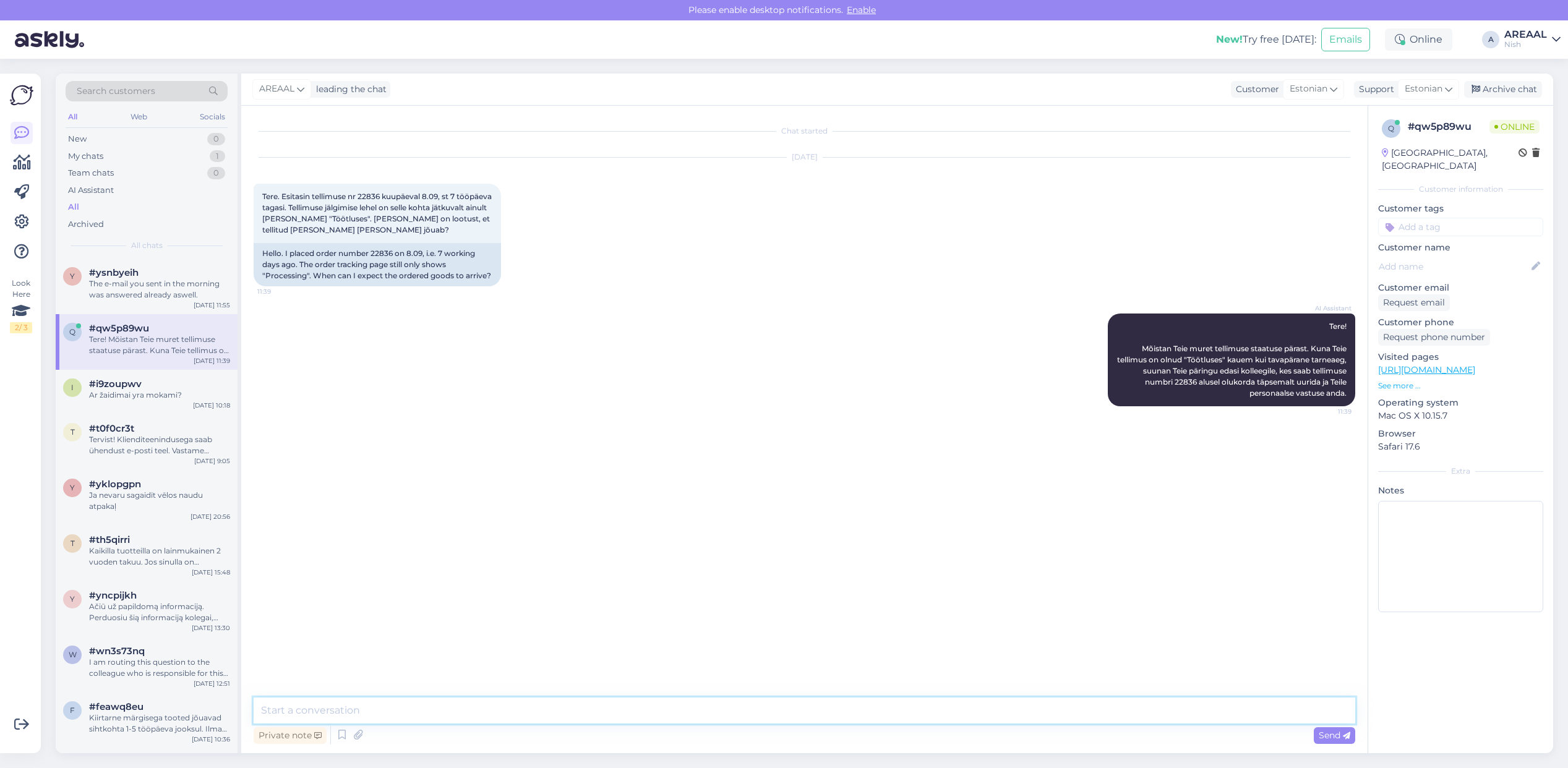
click at [787, 716] on textarea at bounding box center [804, 711] width 1101 height 26
type textarea "Orienteeruv tarneaeg 2-3 nädalat alates tellimuse vormistamisest"
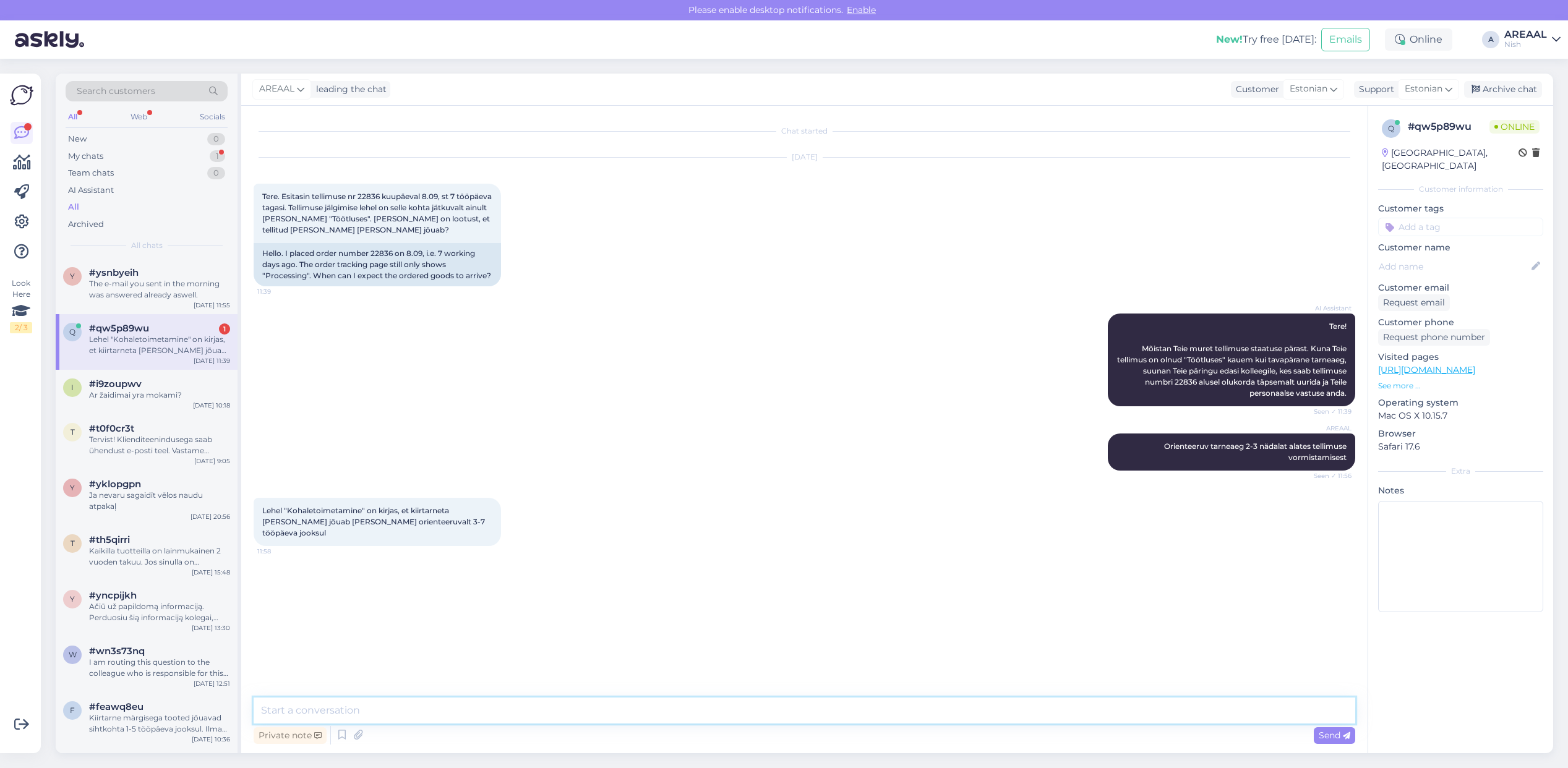
click at [1106, 707] on textarea at bounding box center [804, 711] width 1101 height 26
paste textarea "Meie tarnetingimustes kehtib 7 tööpäevane tarneaeg ainult laosolevatele toodete…"
type textarea "Meie tarnetingimustes kehtib 7 tööpäevane tarneaeg ainult laosolevatele toodete…"
click at [1263, 715] on textarea at bounding box center [804, 711] width 1101 height 26
paste textarea "Kodulehel on kohaletoimetamise info all lisatud: Tarneajad on esialgsed ning se…"
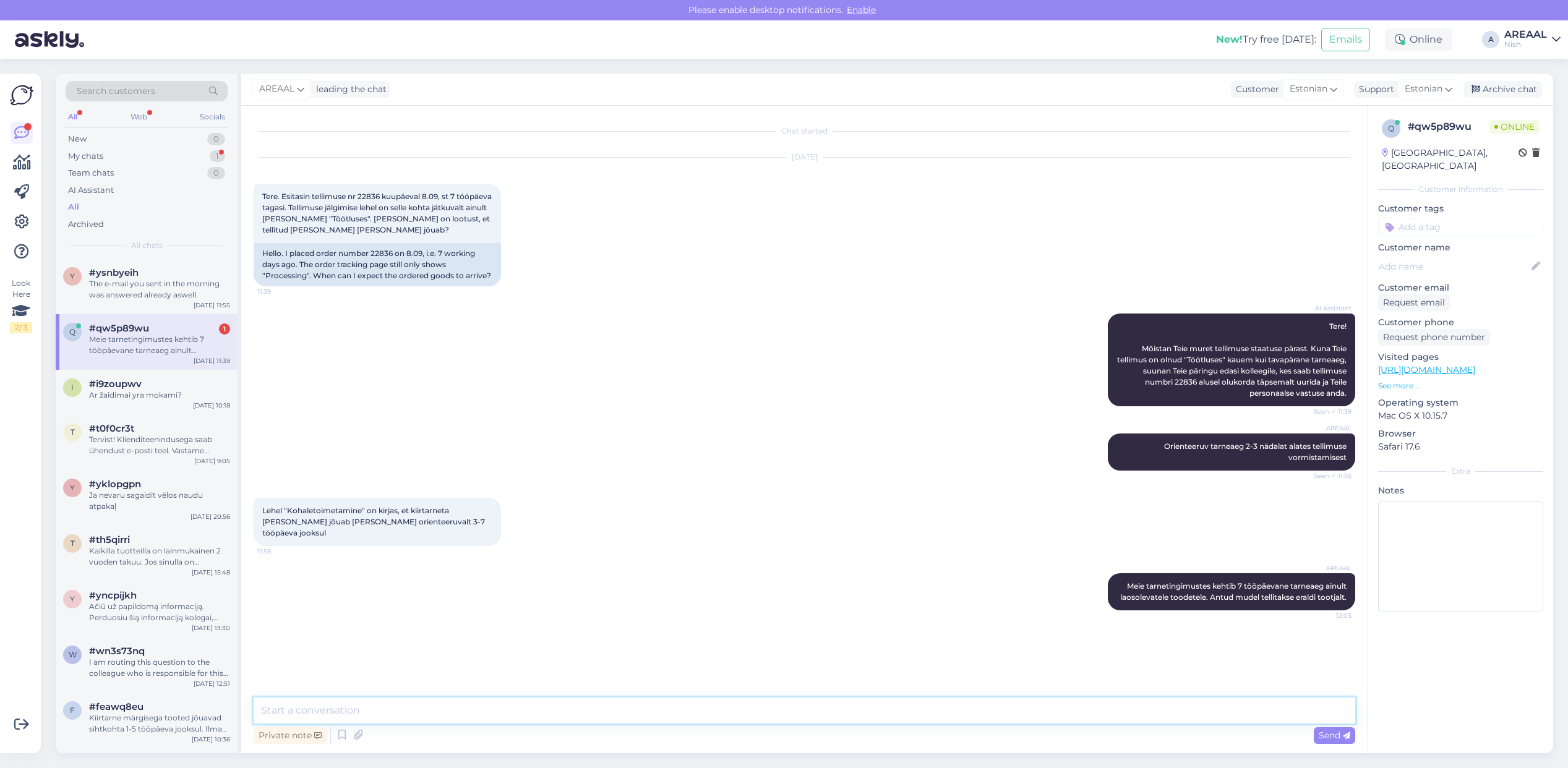
type textarea "Kodulehel on kohaletoimetamise info all lisatud: Tarneajad on esialgsed ning se…"
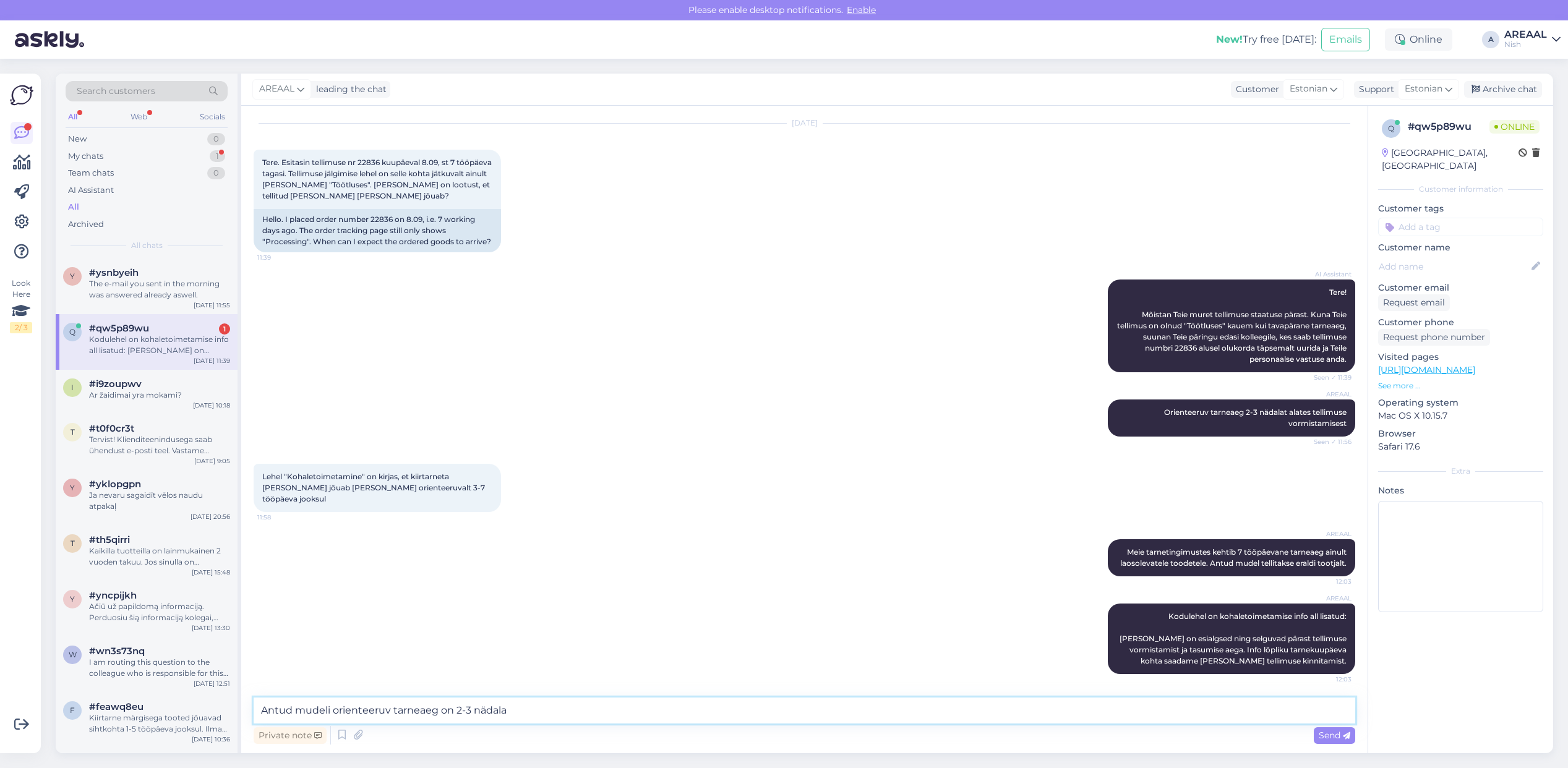
type textarea "Antud mudeli orienteeruv tarneaeg on 2-3 nädalat"
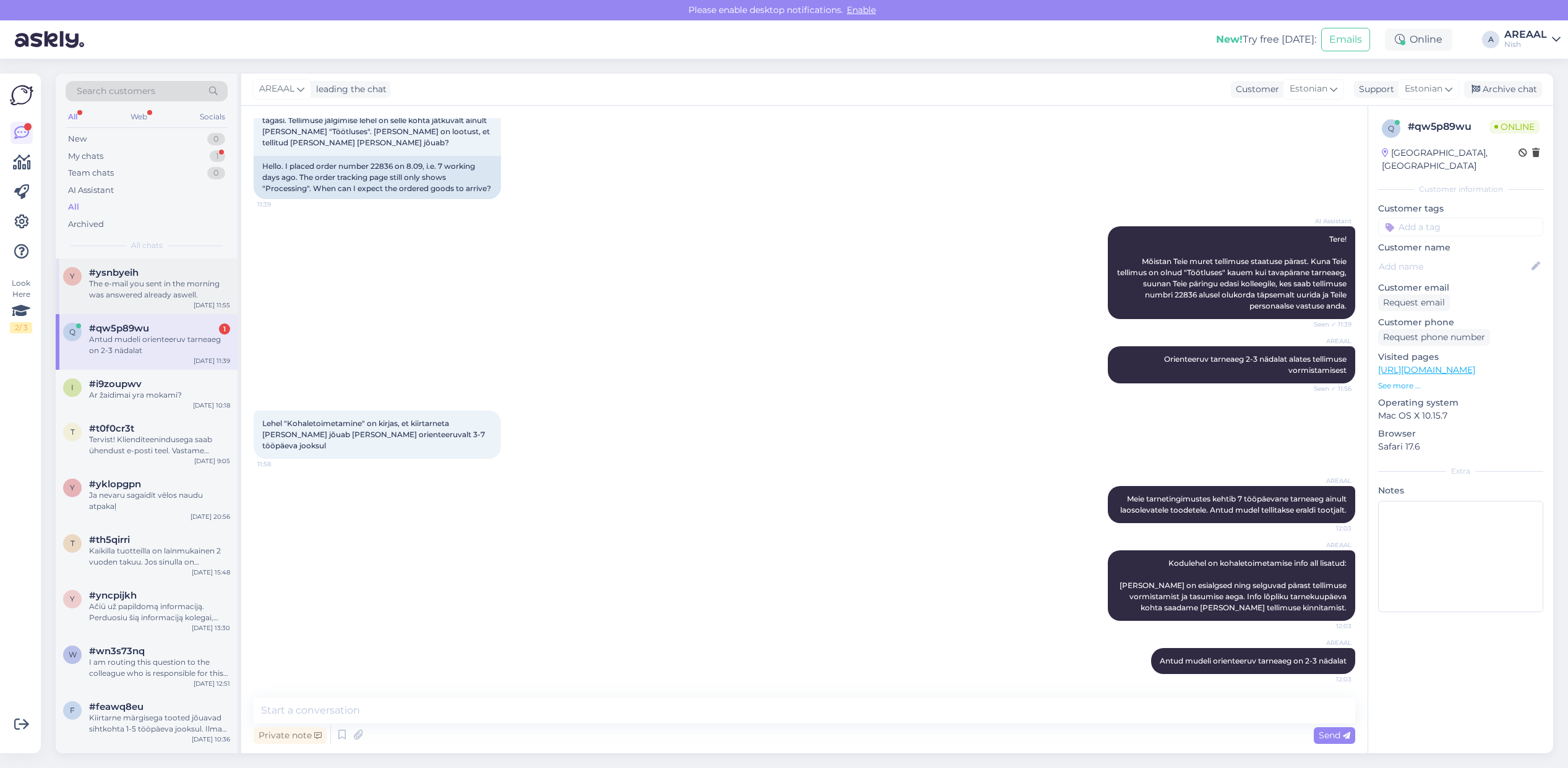
click at [156, 282] on div "The e-mail you sent in the morning was answered already aswell." at bounding box center [159, 290] width 141 height 22
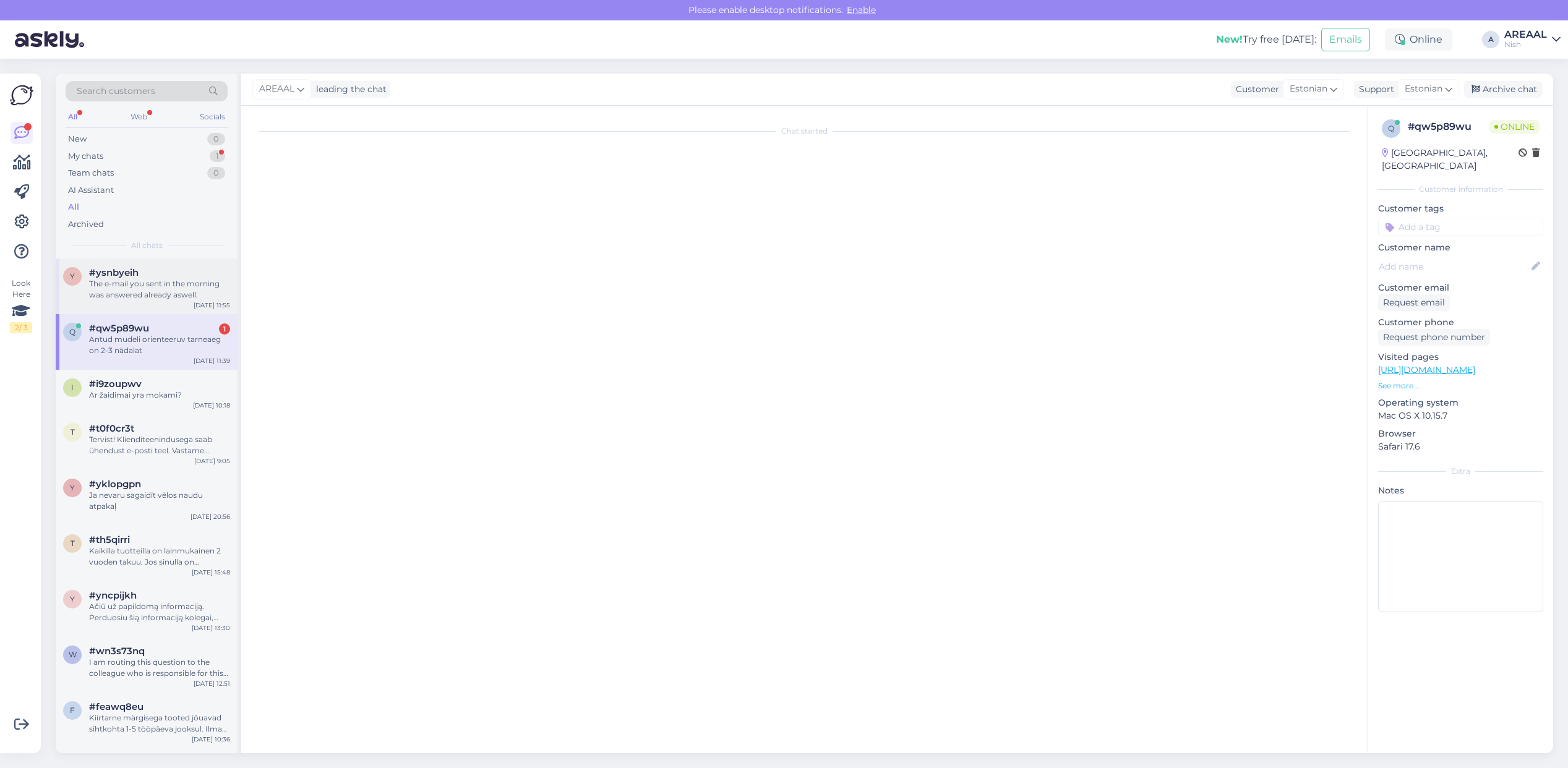
scroll to position [1012, 0]
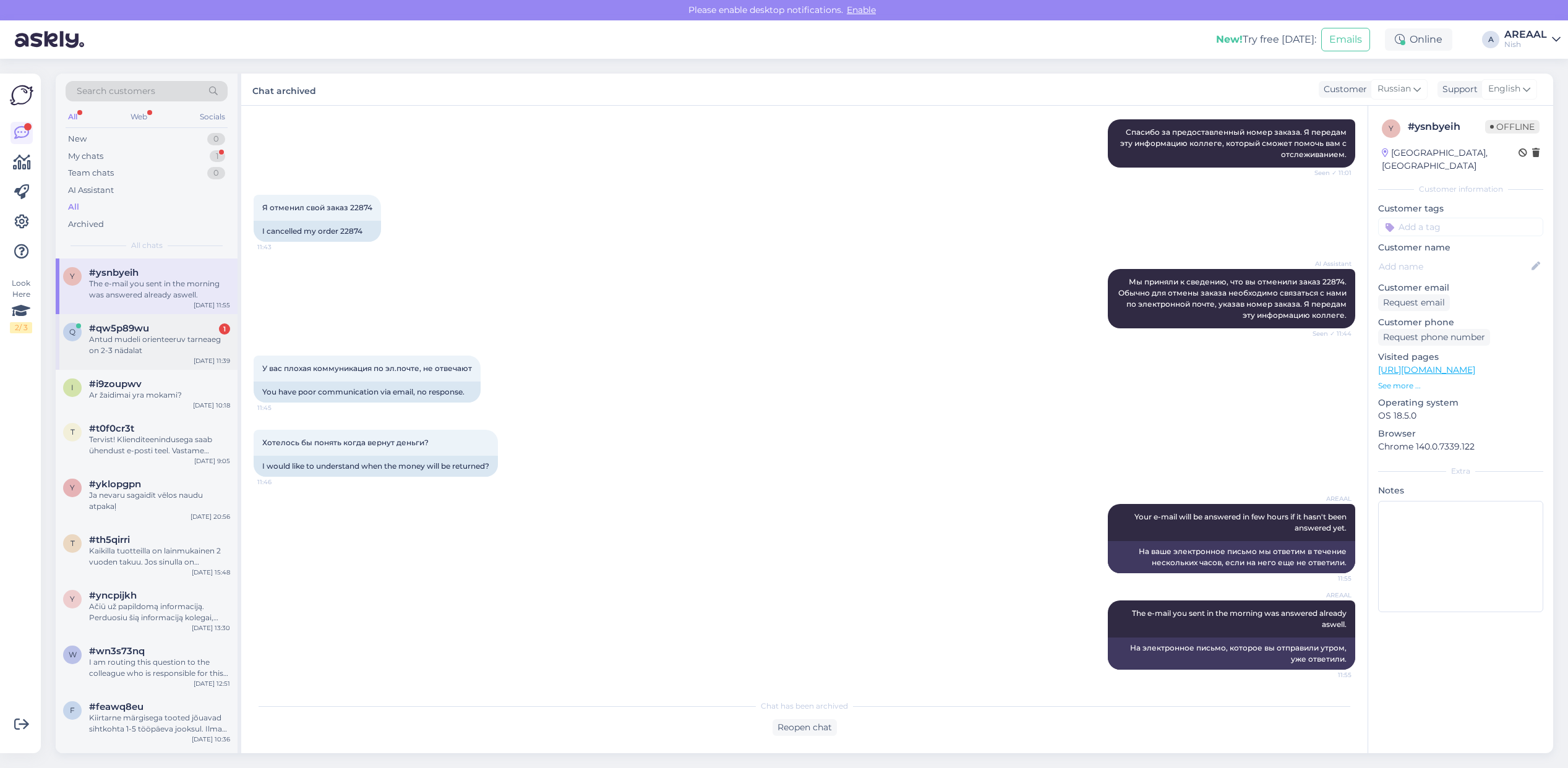
click at [178, 363] on div "q #qw5p89wu 1 Antud mudeli orienteeruv tarneaeg on 2-3 nädalat Sep 17 11:39" at bounding box center [147, 342] width 182 height 56
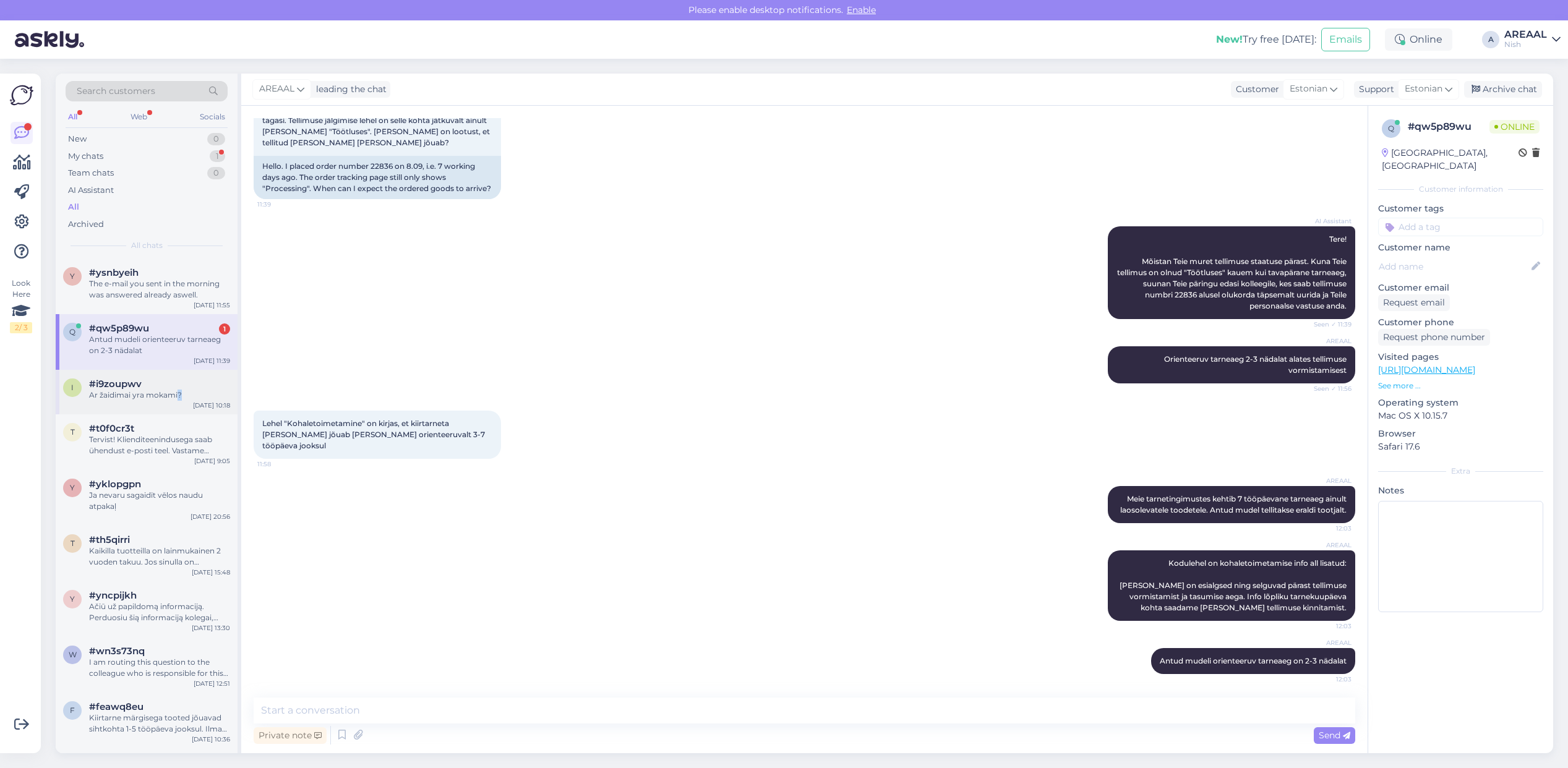
click at [178, 396] on div "Ar žaidimai yra mokami?" at bounding box center [159, 395] width 141 height 11
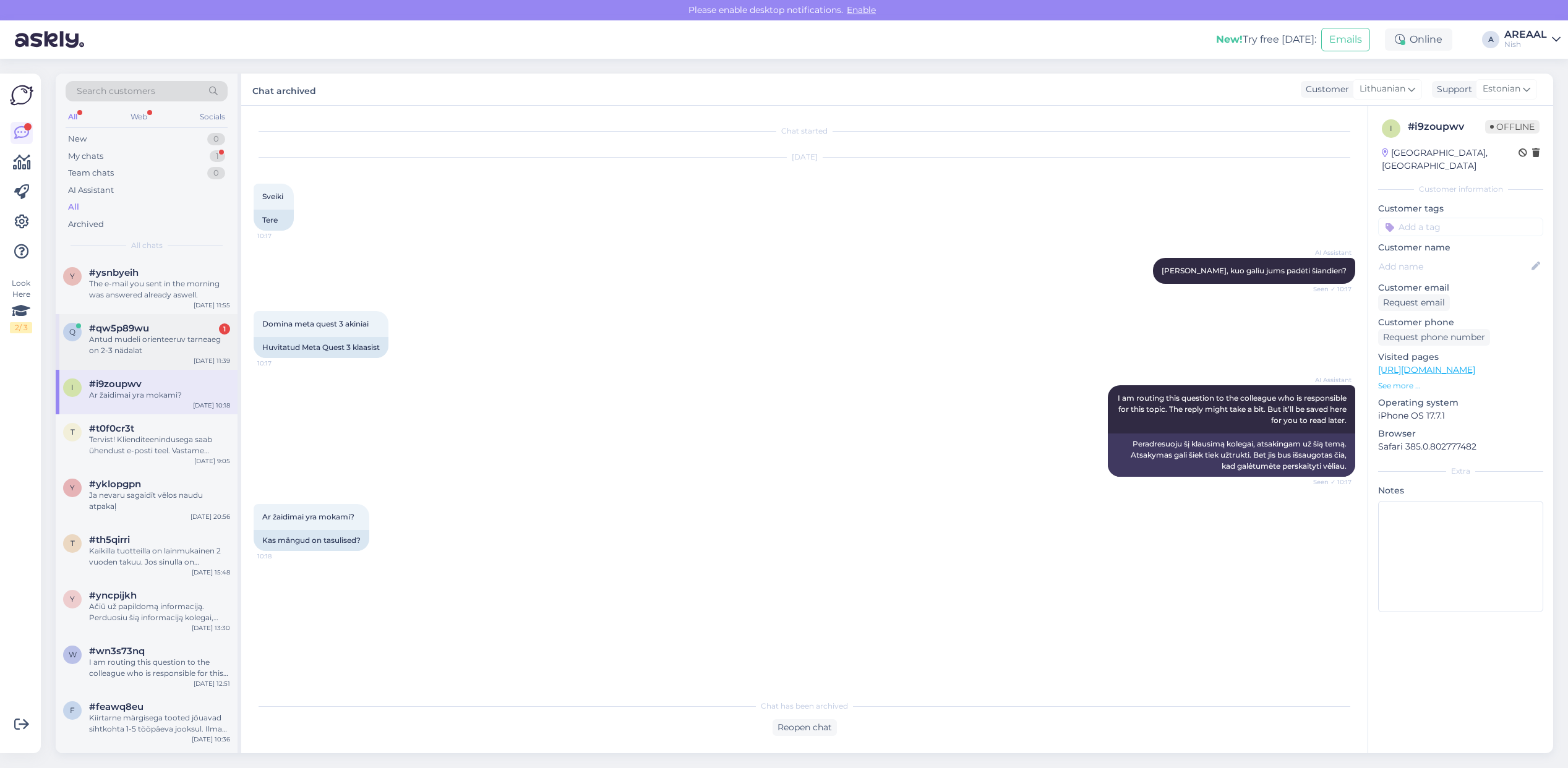
click at [159, 341] on div "Antud mudeli orienteeruv tarneaeg on 2-3 nädalat" at bounding box center [159, 345] width 141 height 22
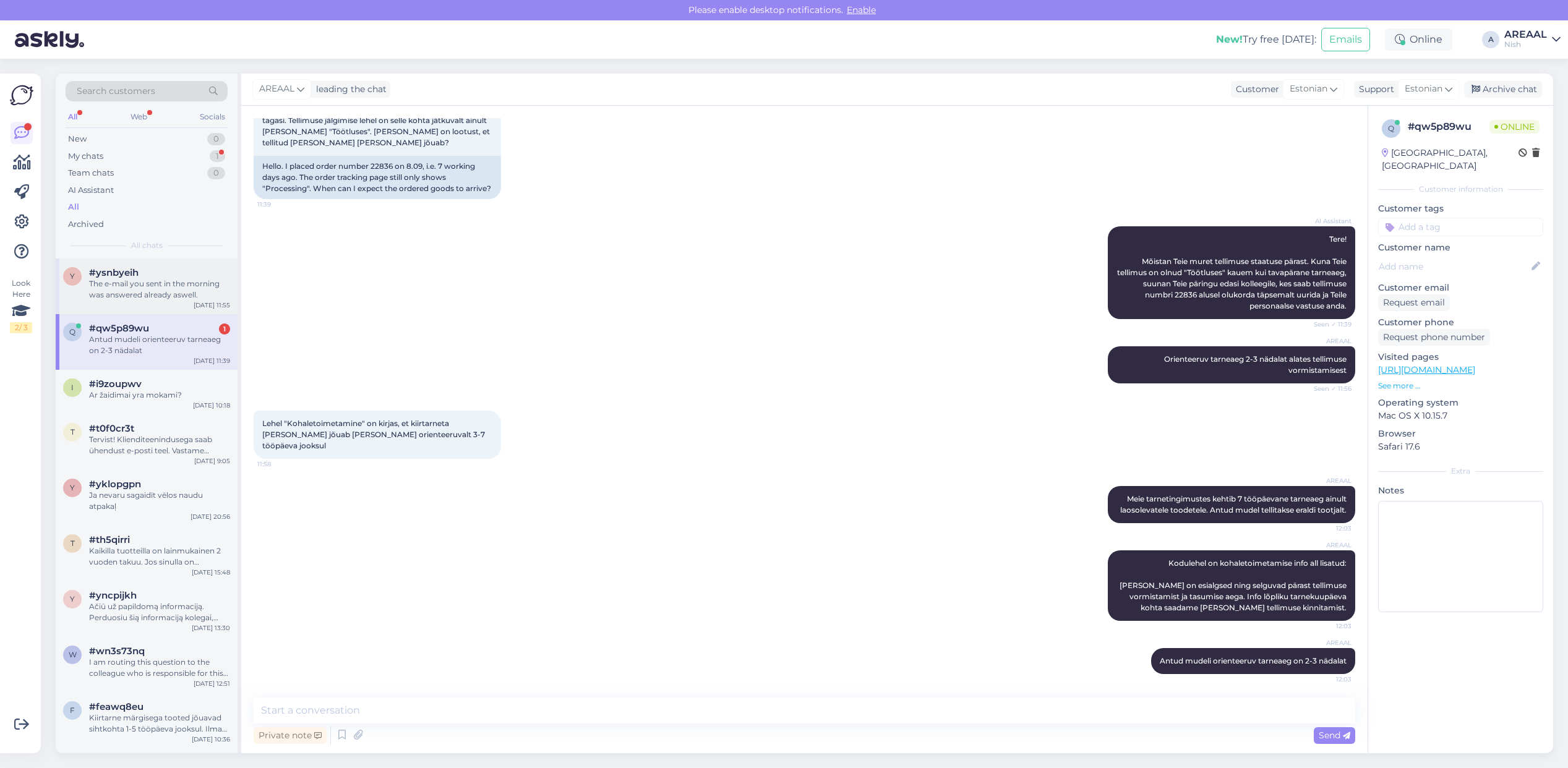
click at [158, 287] on div "The e-mail you sent in the morning was answered already aswell." at bounding box center [159, 290] width 141 height 22
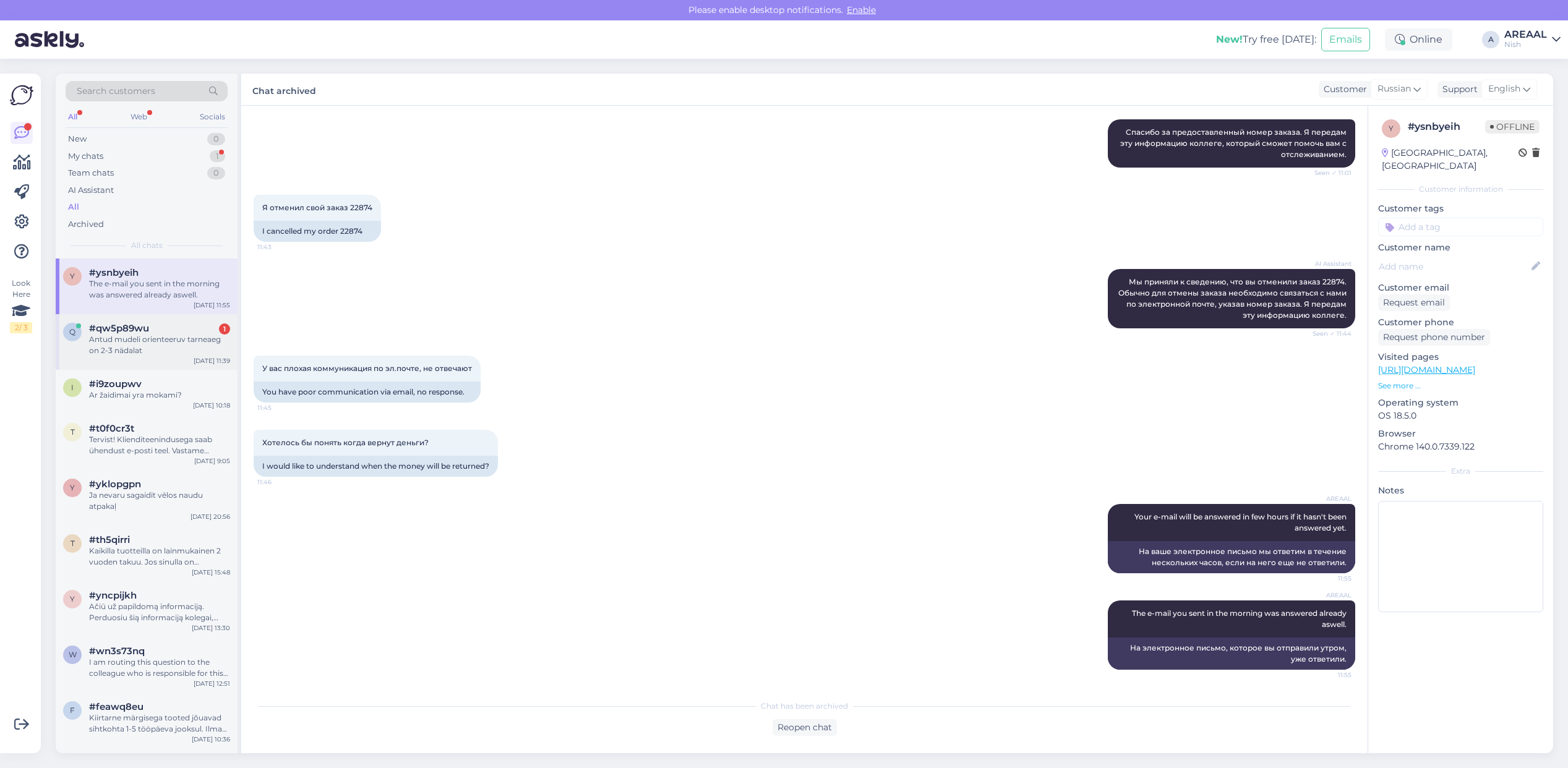
click at [170, 345] on div "Antud mudeli orienteeruv tarneaeg on 2-3 nädalat" at bounding box center [159, 345] width 141 height 22
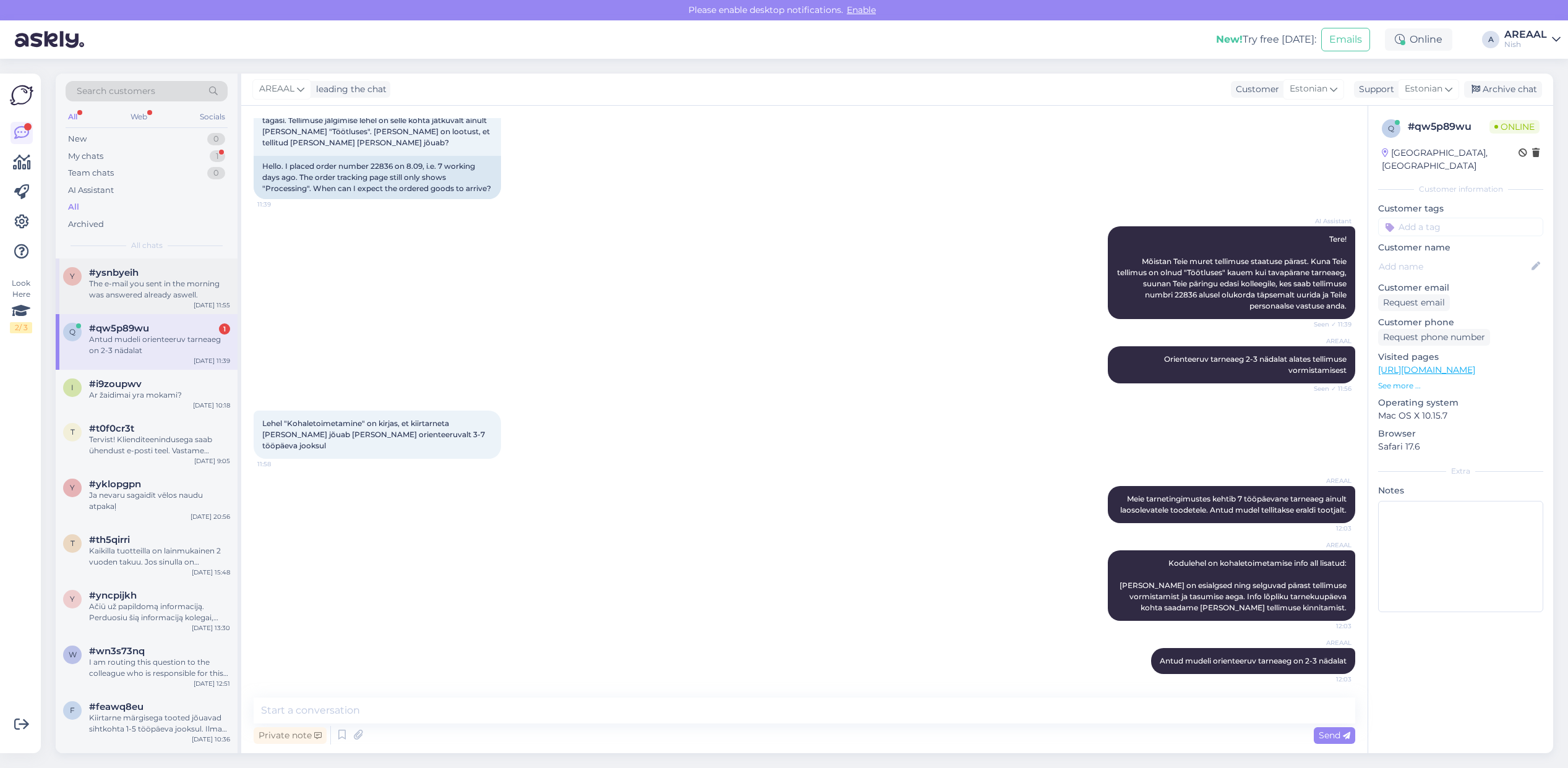
click at [89, 282] on div "The e-mail you sent in the morning was answered already aswell." at bounding box center [159, 290] width 141 height 22
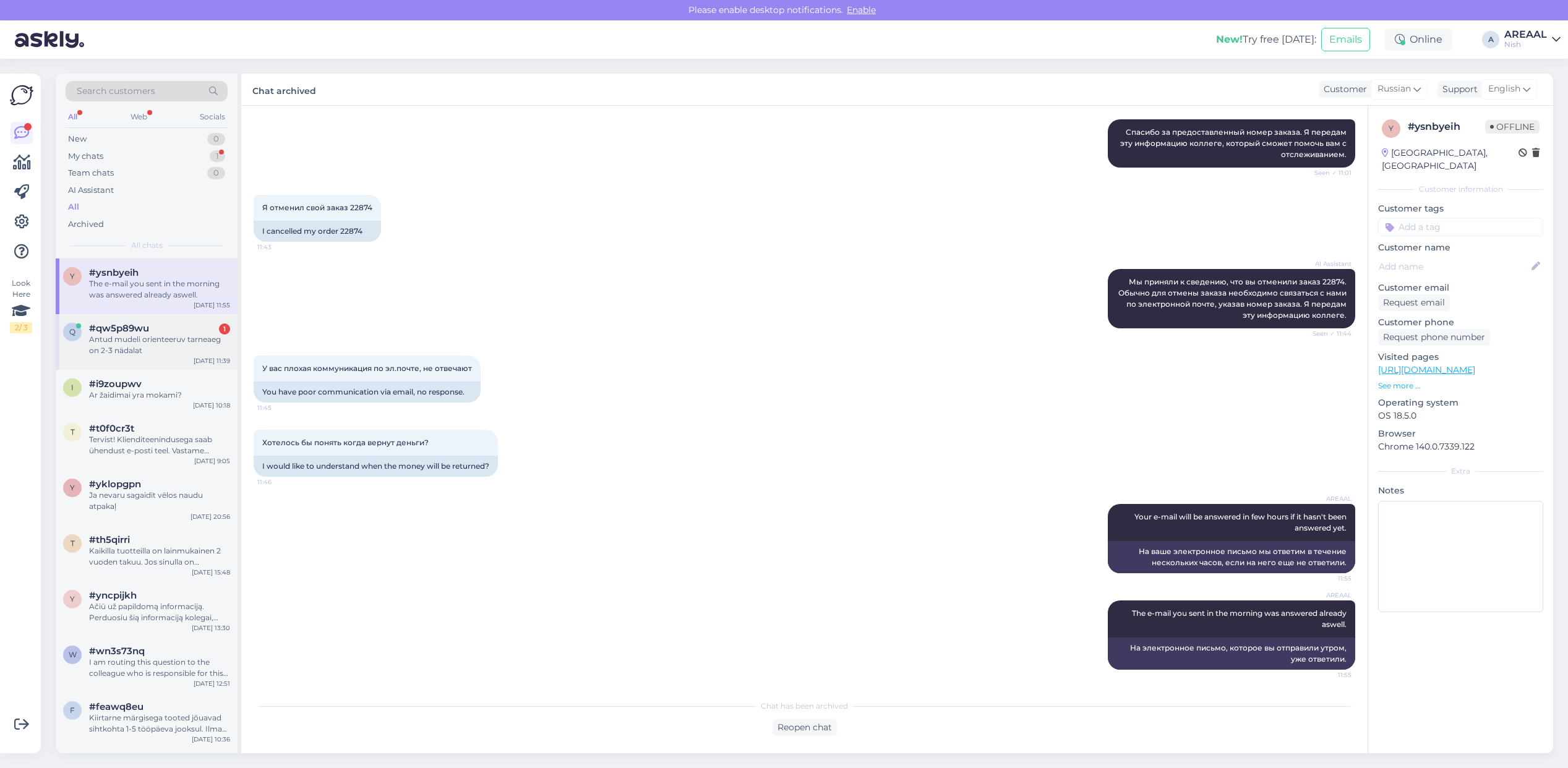
click at [134, 352] on div "Antud mudeli orienteeruv tarneaeg on 2-3 nädalat" at bounding box center [159, 345] width 141 height 22
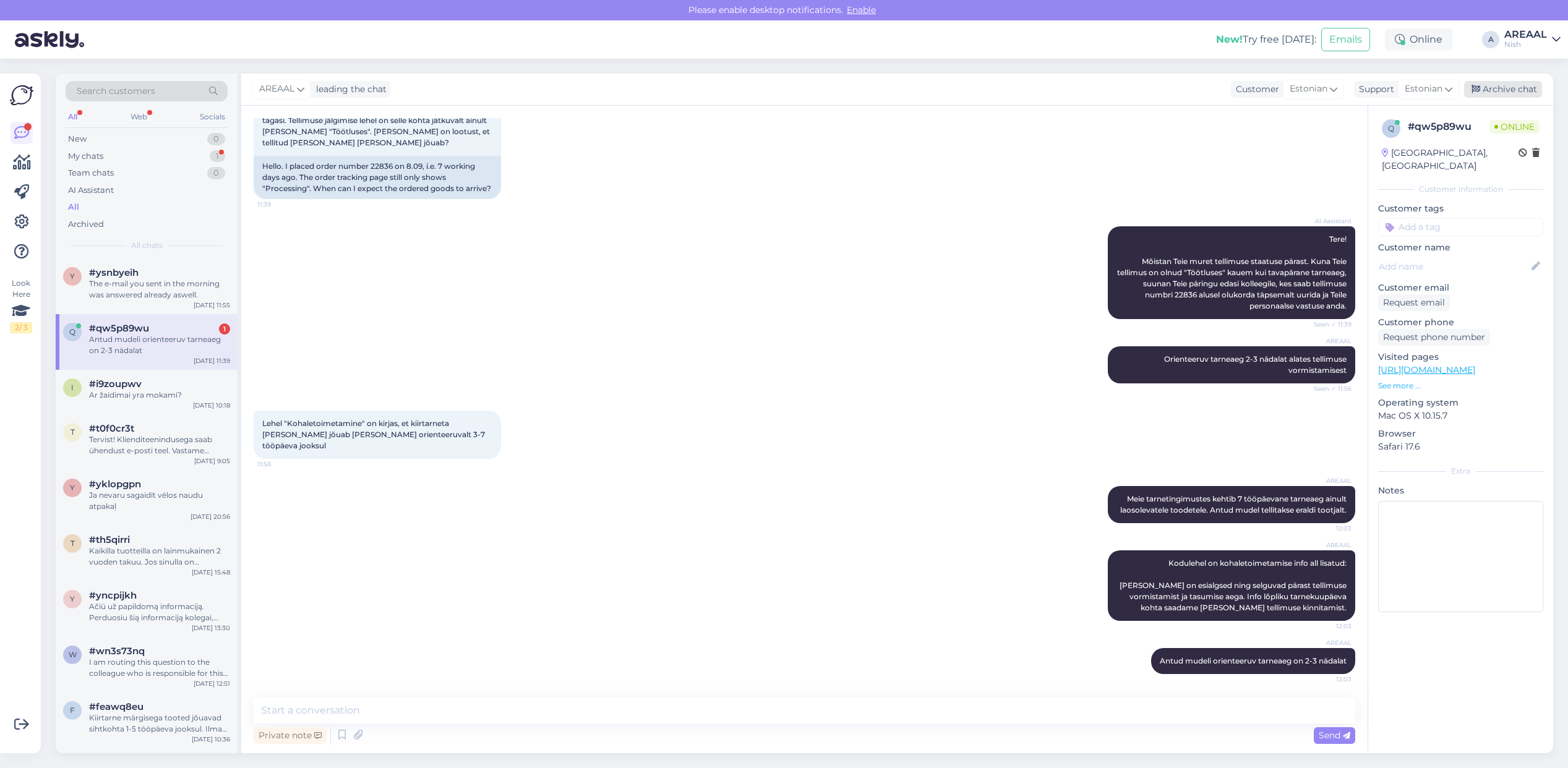
click at [1510, 83] on div "Archive chat" at bounding box center [1503, 89] width 78 height 17
click at [149, 355] on div "The e-mail you sent in the morning was answered already aswell." at bounding box center [159, 345] width 141 height 22
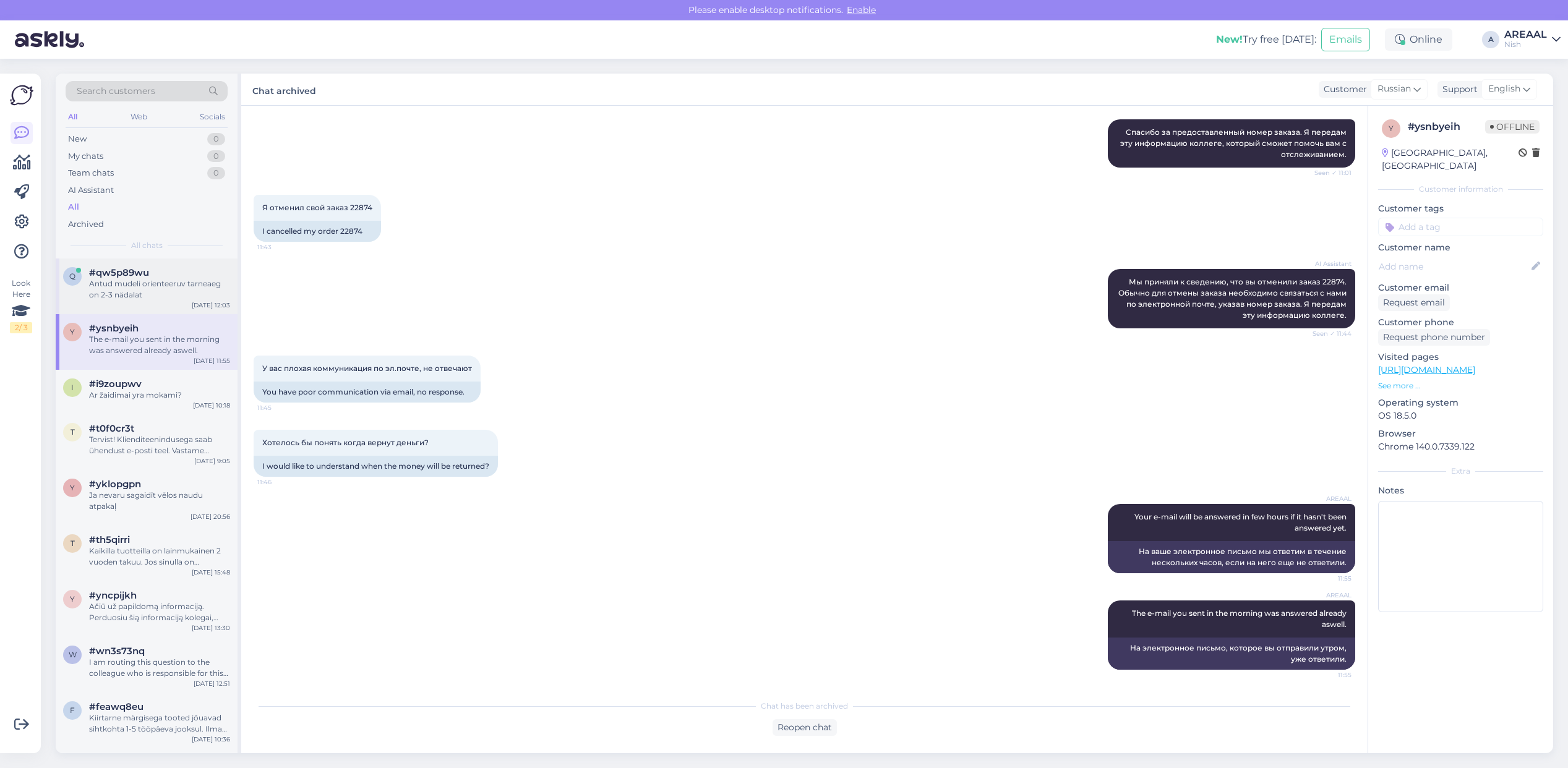
click at [149, 275] on div "#qw5p89wu" at bounding box center [159, 273] width 141 height 11
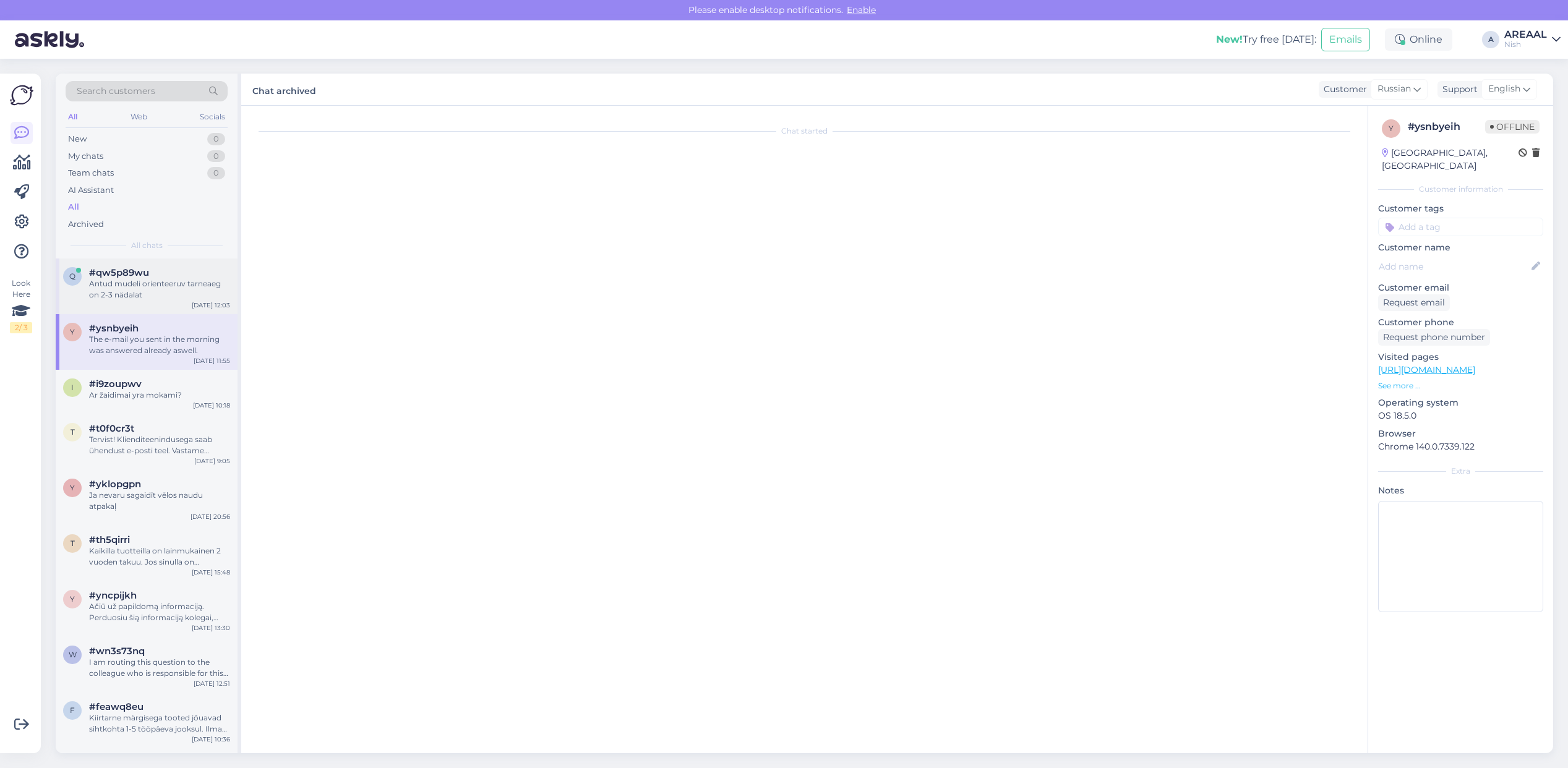
scroll to position [91, 0]
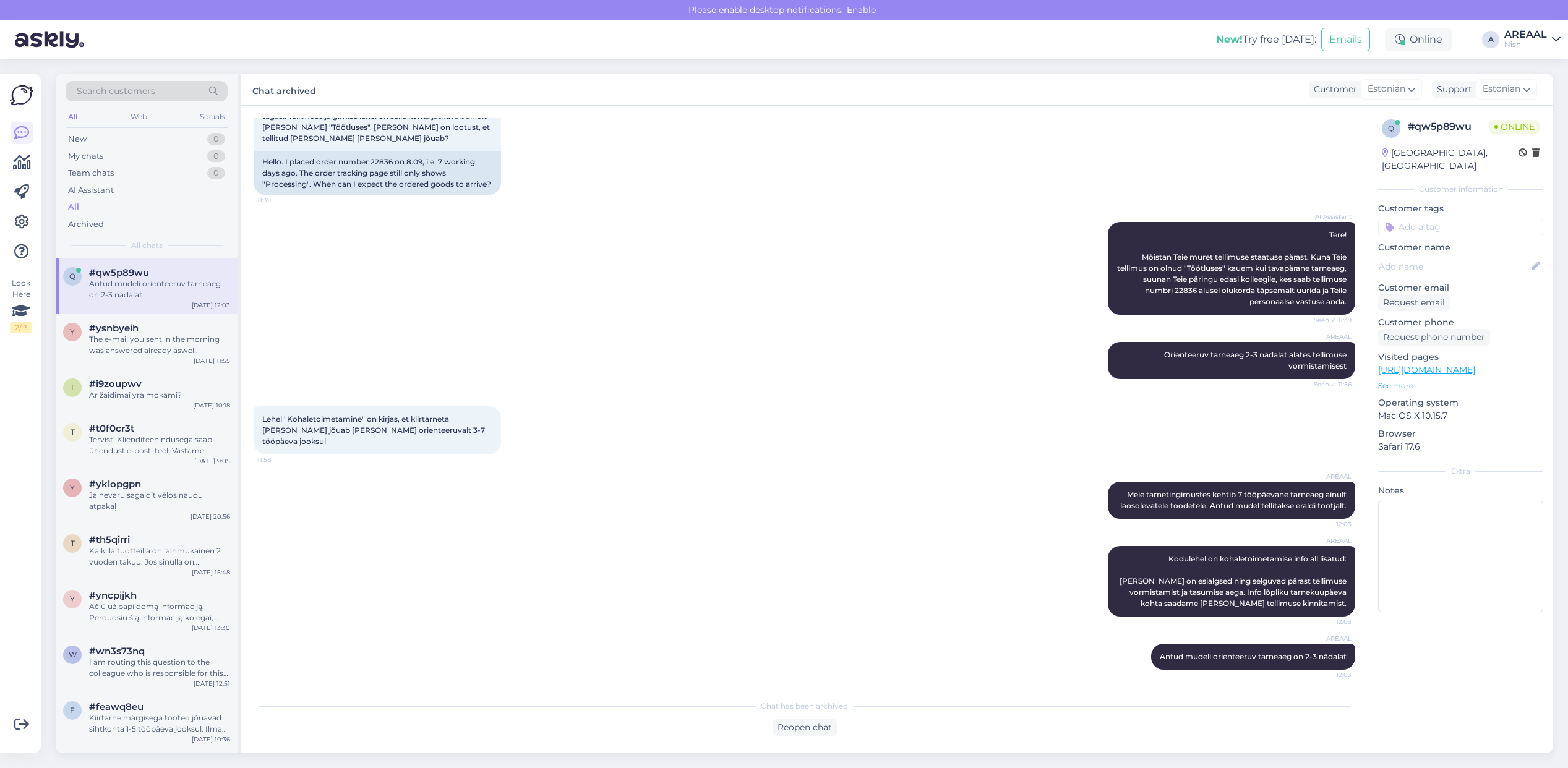
click at [168, 207] on div "All" at bounding box center [147, 206] width 162 height 17
click at [175, 394] on div "Ar žaidimai yra mokami?" at bounding box center [159, 395] width 141 height 11
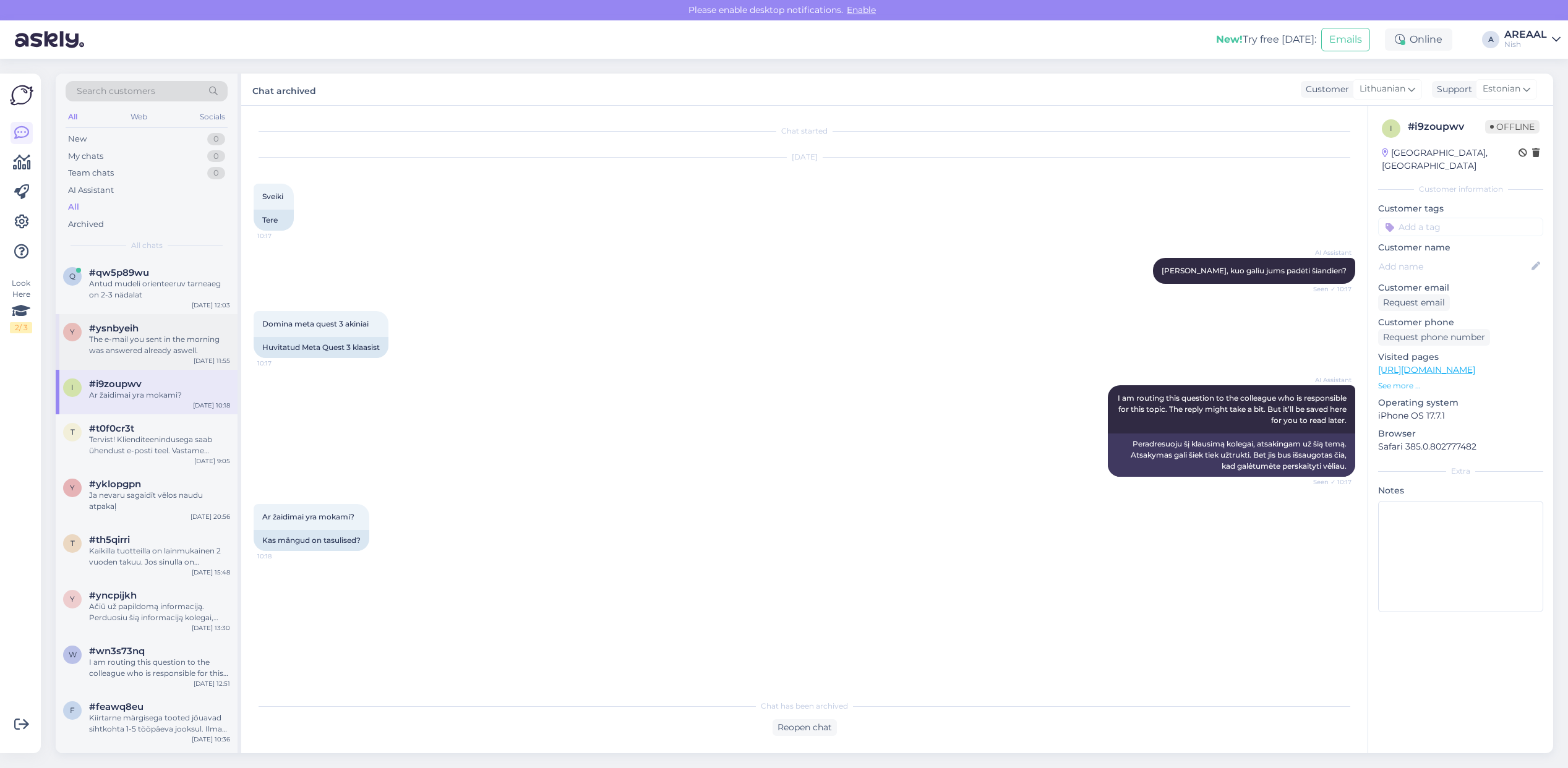
click at [167, 337] on div "The e-mail you sent in the morning was answered already aswell." at bounding box center [159, 345] width 141 height 22
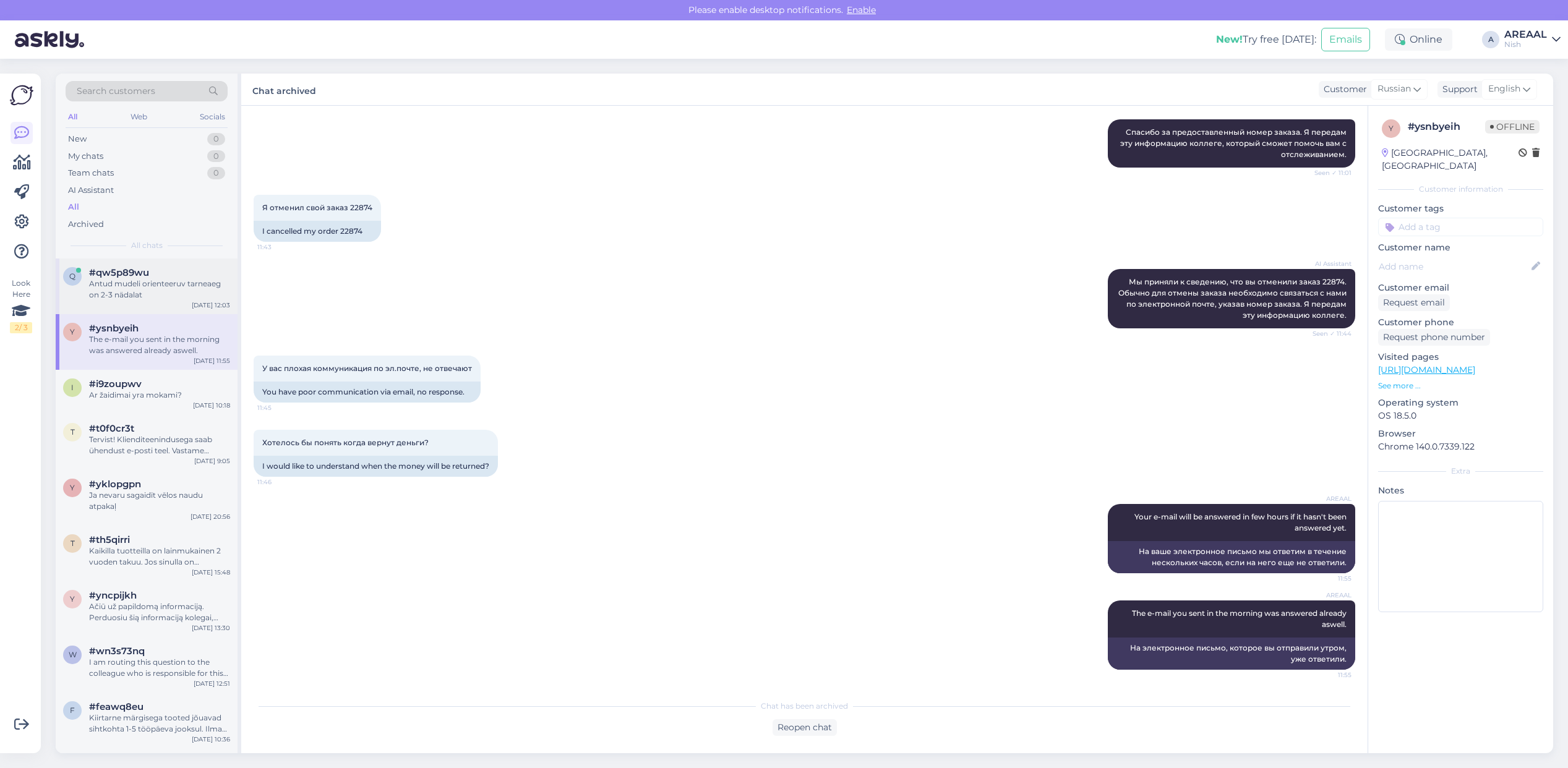
click at [170, 287] on div "Antud mudeli orienteeruv tarneaeg on 2-3 nädalat" at bounding box center [159, 290] width 141 height 22
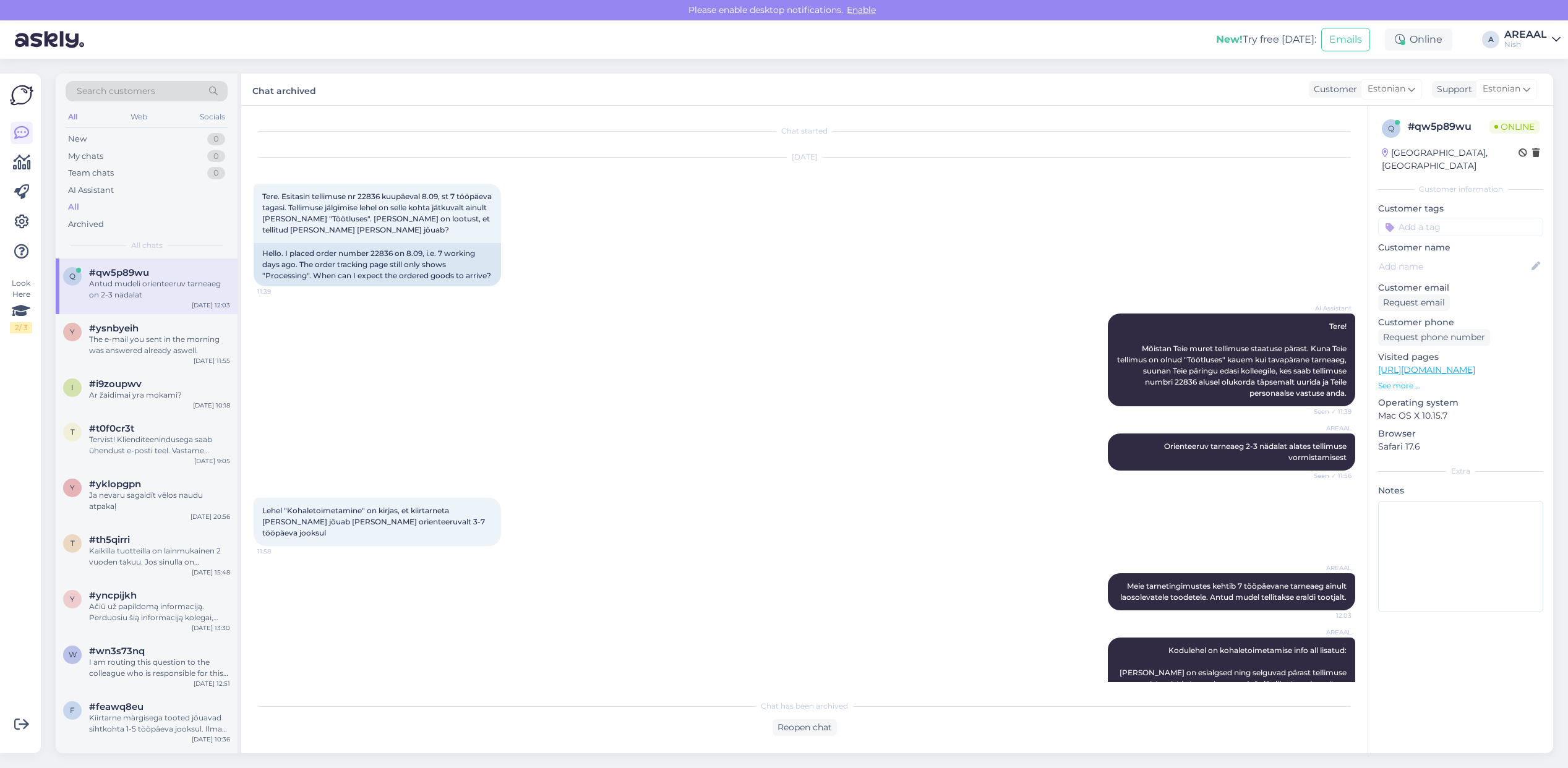
scroll to position [91, 0]
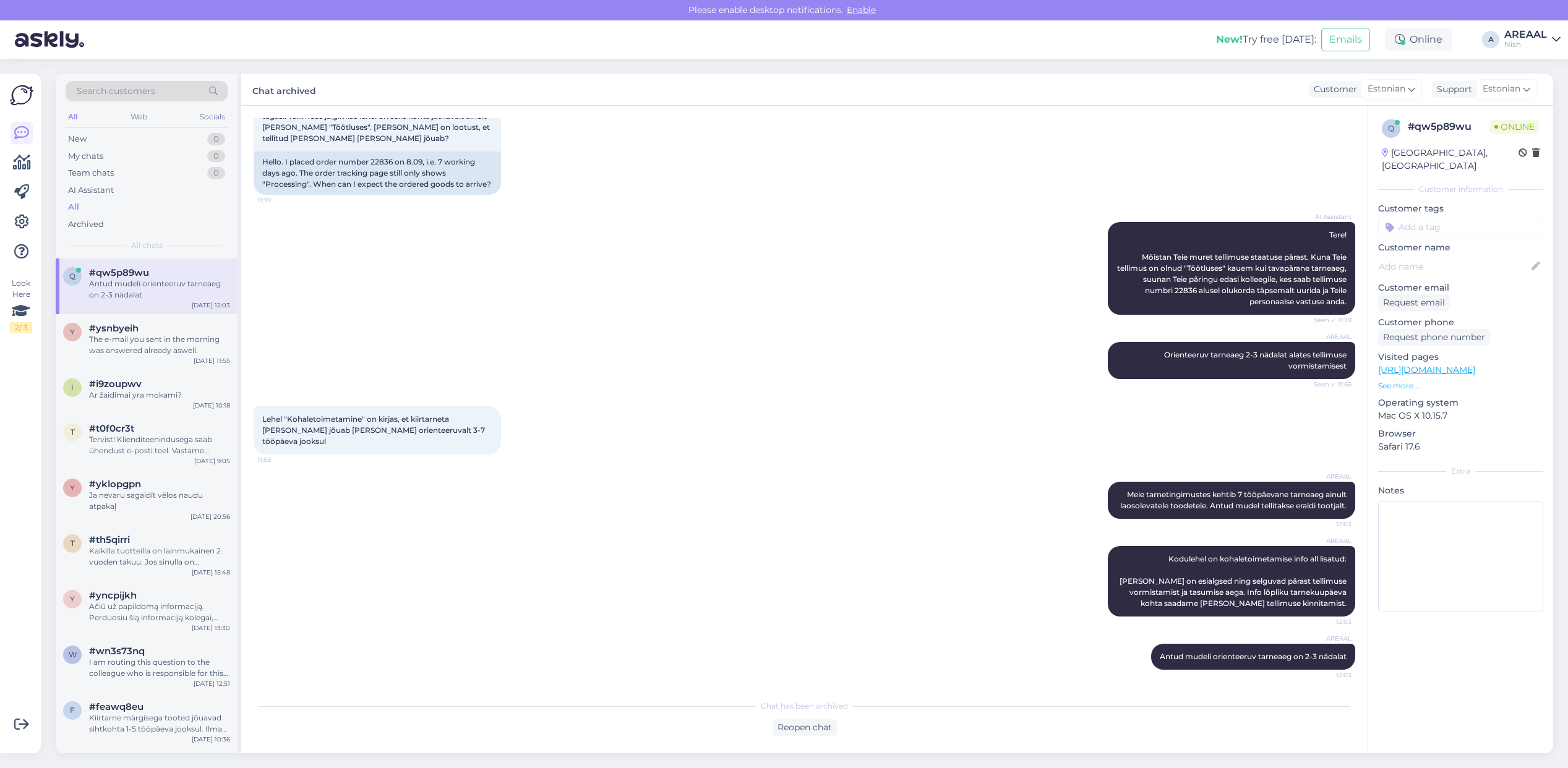
click at [1531, 38] on div "AREAAL" at bounding box center [1526, 34] width 43 height 10
click at [1539, 65] on button "Open" at bounding box center [1533, 69] width 35 height 19
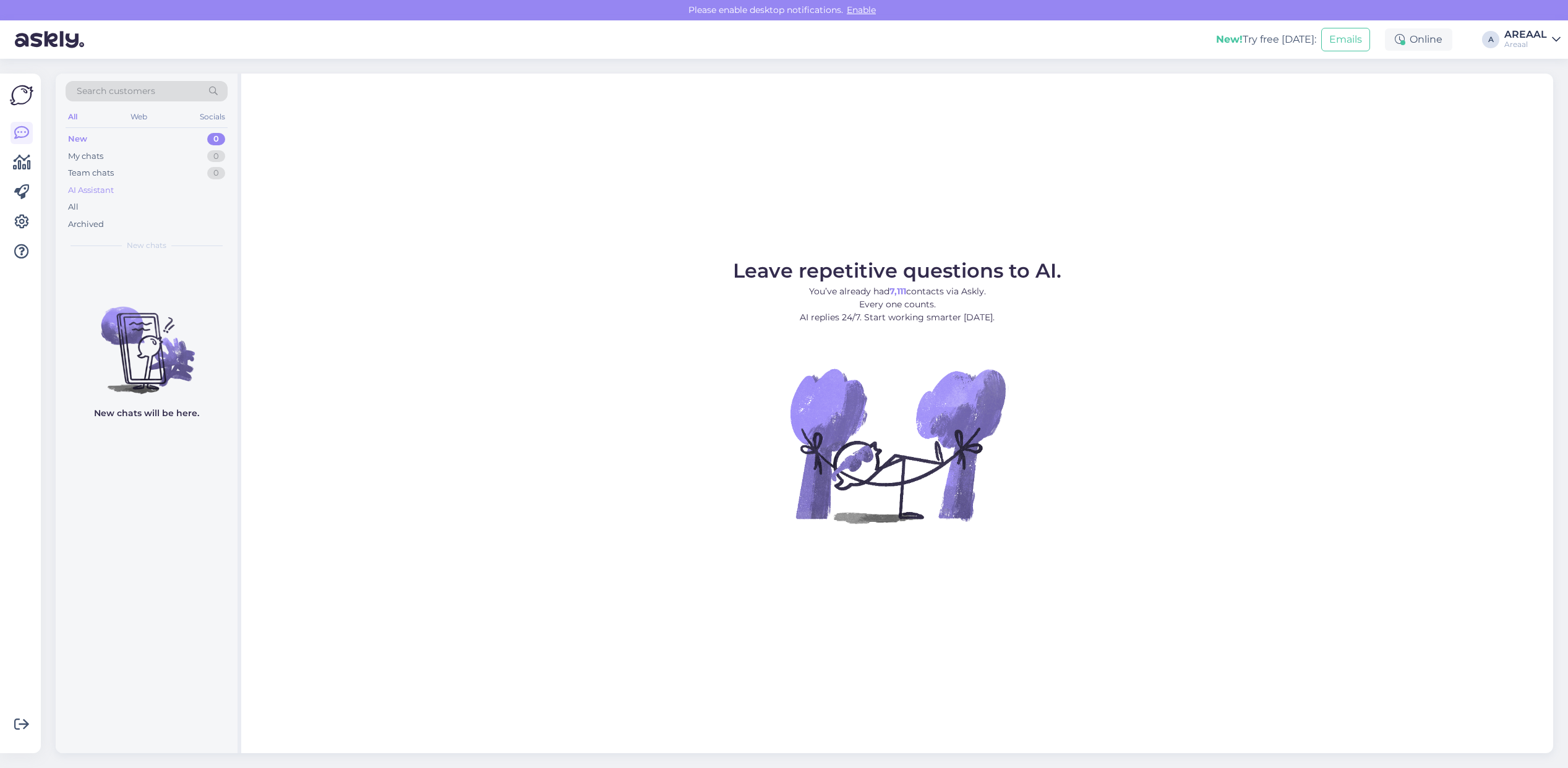
click at [110, 194] on div "AI Assistant" at bounding box center [91, 190] width 46 height 13
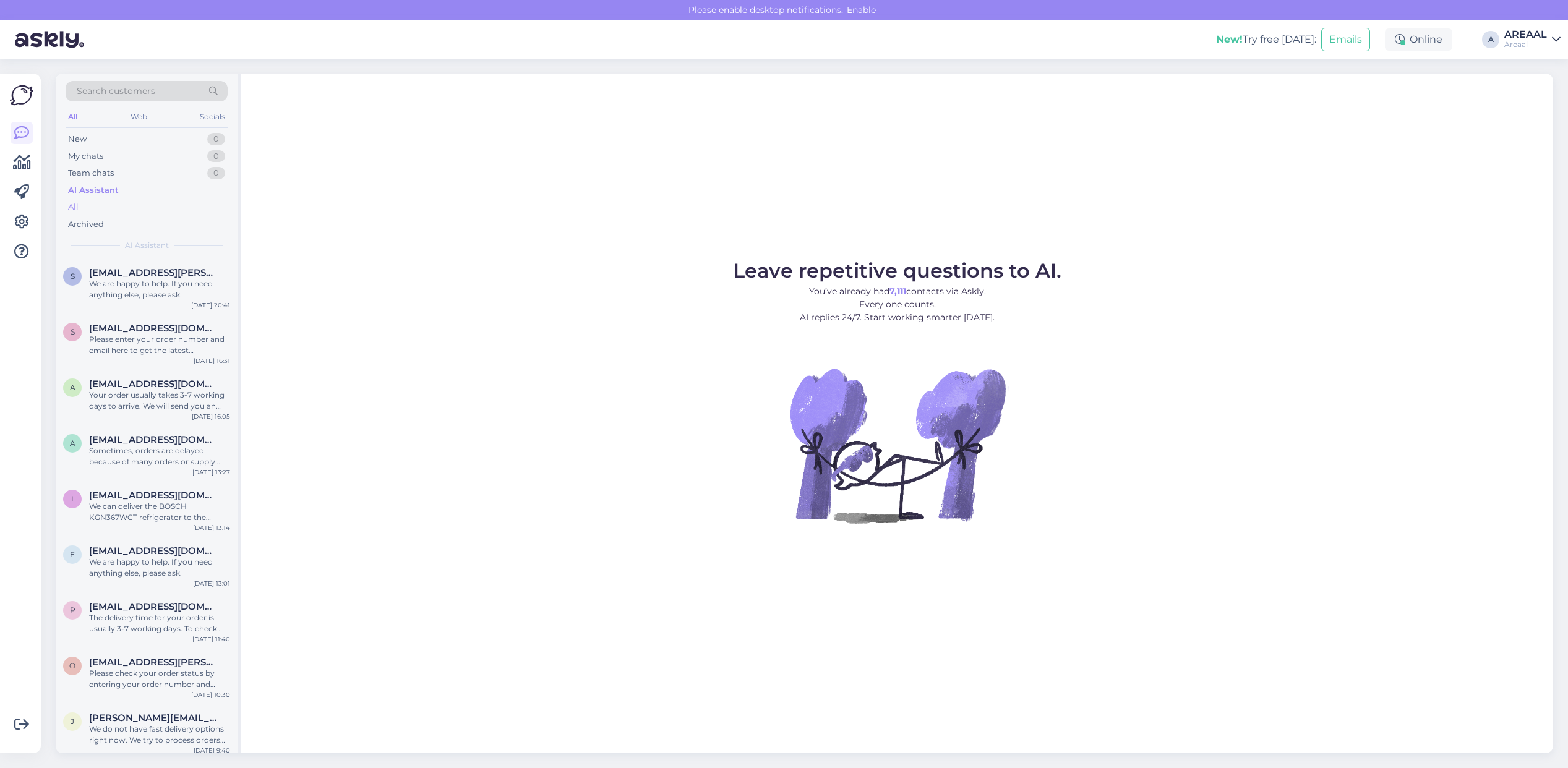
click at [110, 208] on div "All" at bounding box center [147, 206] width 162 height 17
click at [173, 263] on div "r raunoruutna@gmail.com Teie saadetud e-mailile vastatakse 1 tööpäeva jooksul. …" at bounding box center [147, 287] width 182 height 56
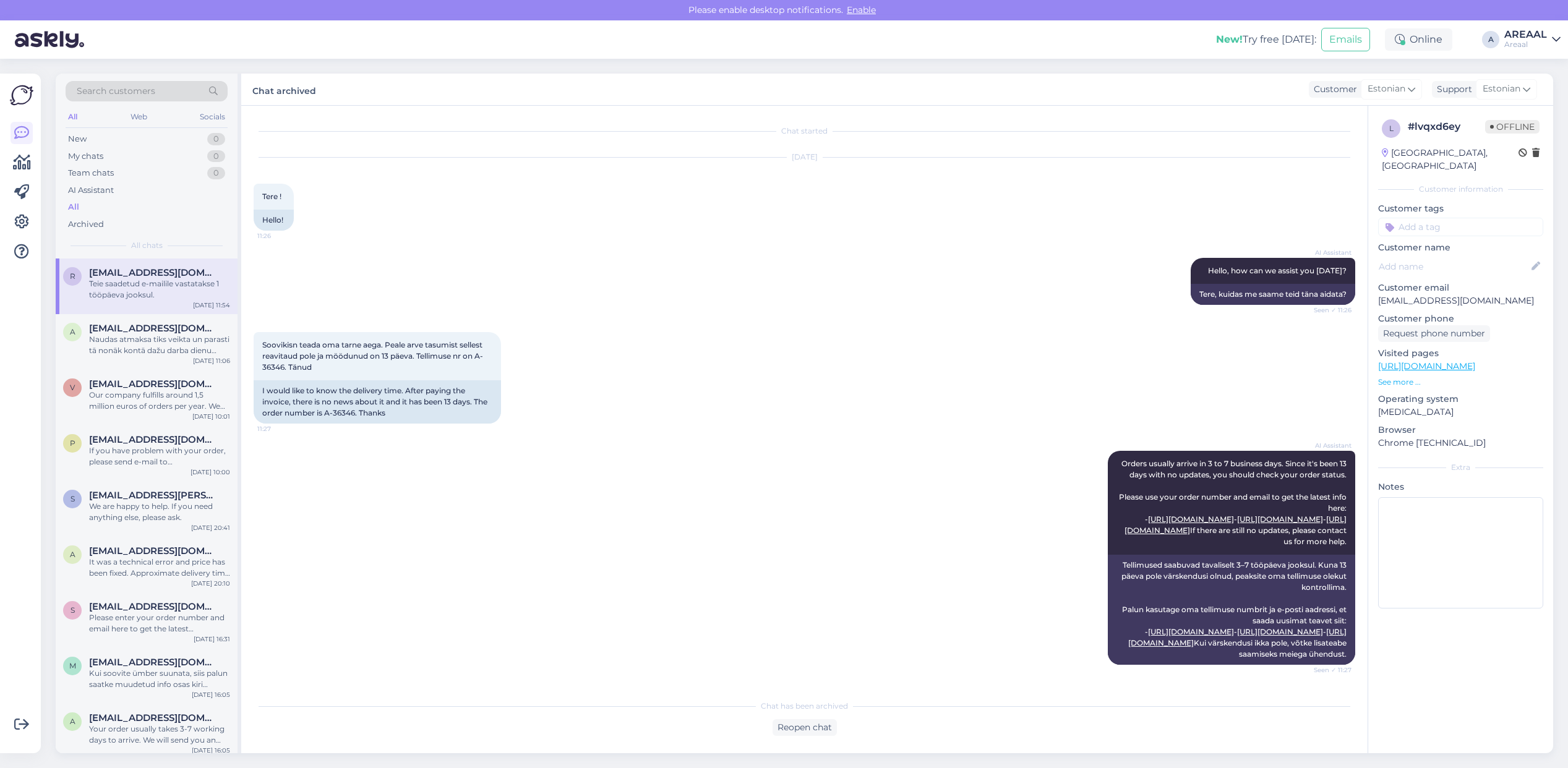
scroll to position [104, 0]
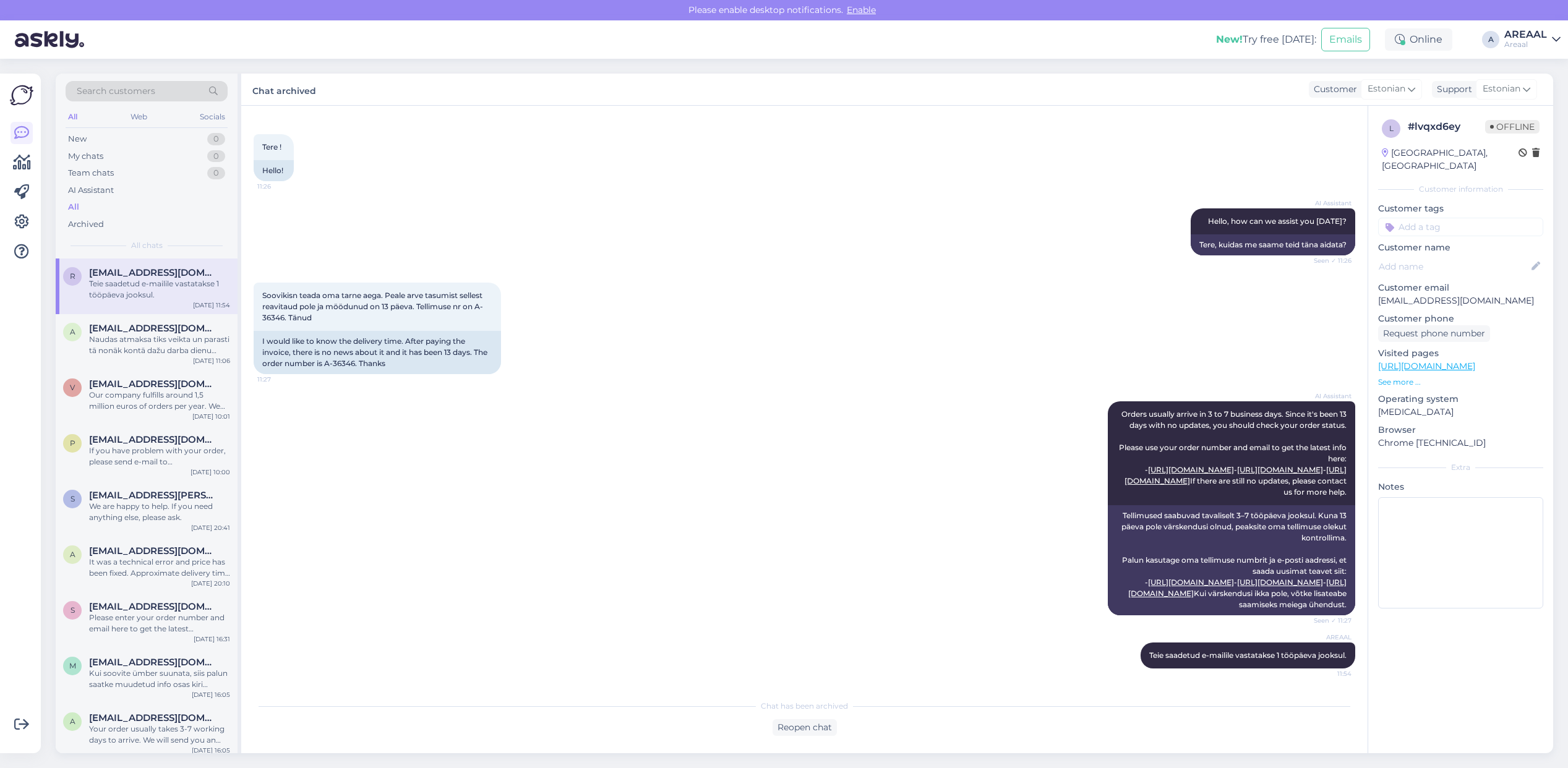
click at [476, 412] on div "AI Assistant Orders usually arrive in 3 to 7 business days. Since it's been 13 …" at bounding box center [804, 508] width 1101 height 241
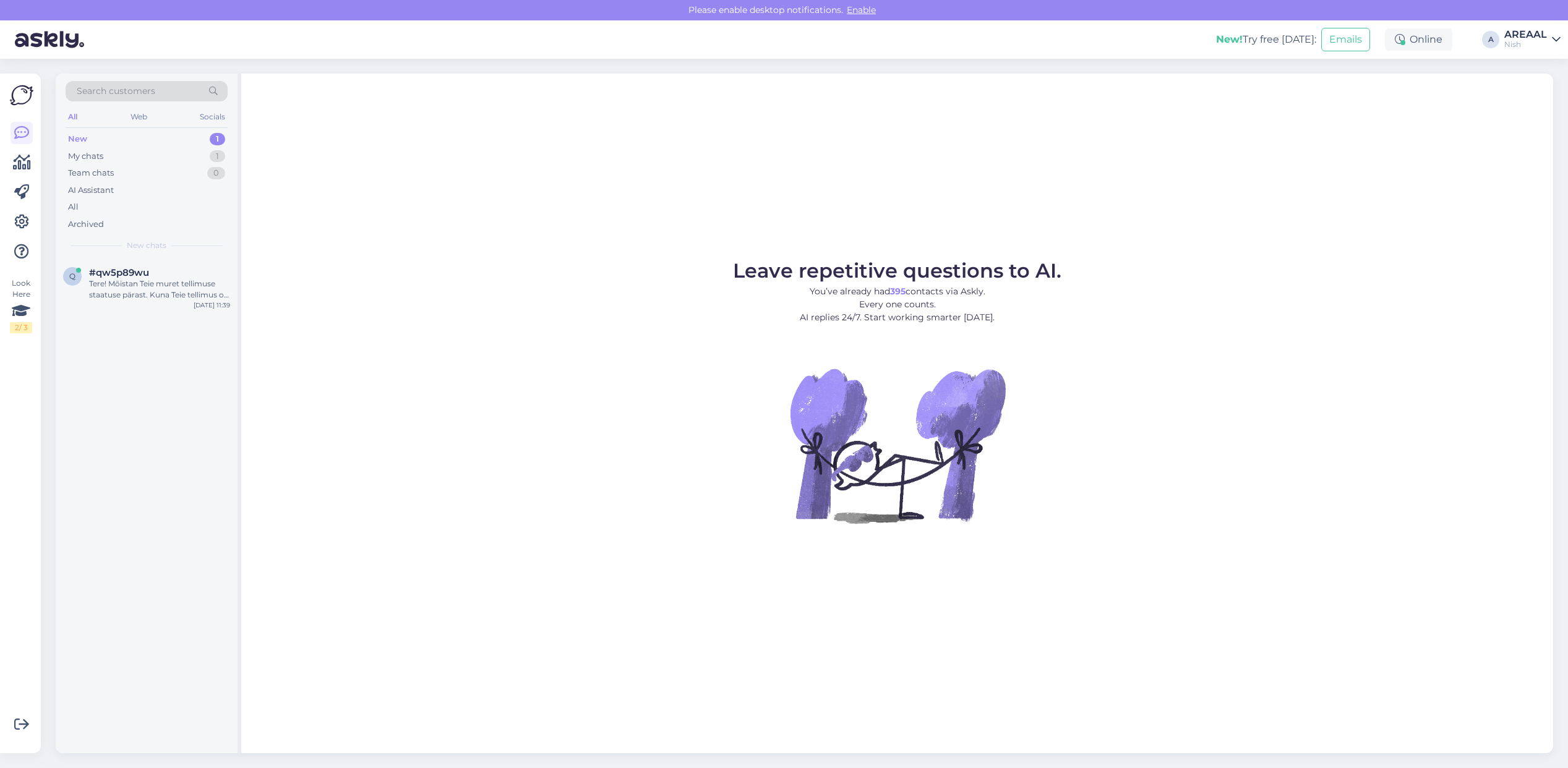
click at [495, 217] on div "Leave repetitive questions to AI. You’ve already had 395 contacts via Askly. Ev…" at bounding box center [897, 413] width 1312 height 680
click at [175, 209] on div "All" at bounding box center [147, 206] width 162 height 17
click at [152, 218] on div "Archived" at bounding box center [147, 224] width 162 height 17
click at [144, 208] on div "All" at bounding box center [147, 206] width 162 height 17
click at [179, 209] on div "All" at bounding box center [147, 206] width 162 height 17
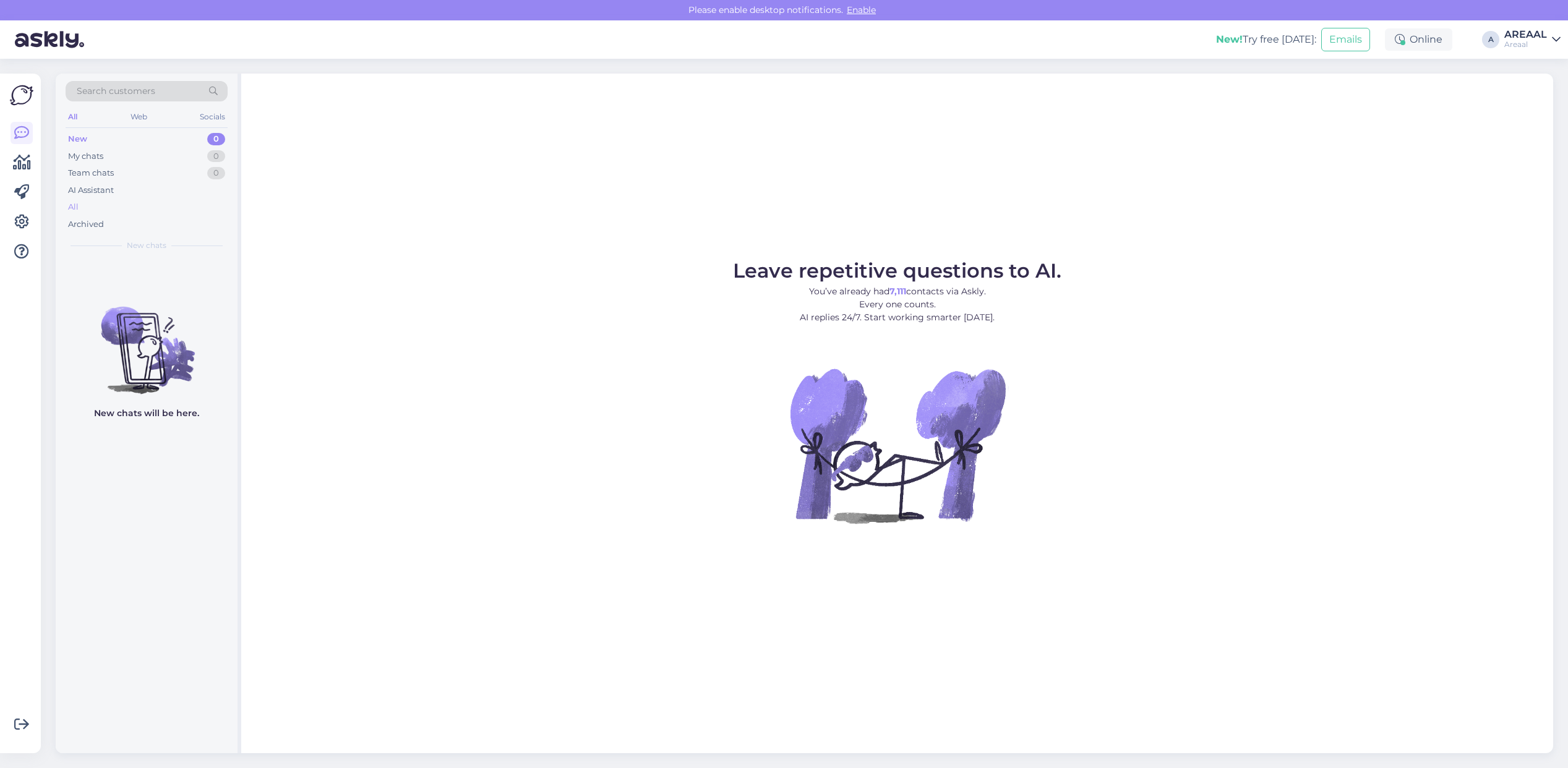
click at [150, 212] on div "All" at bounding box center [147, 206] width 162 height 17
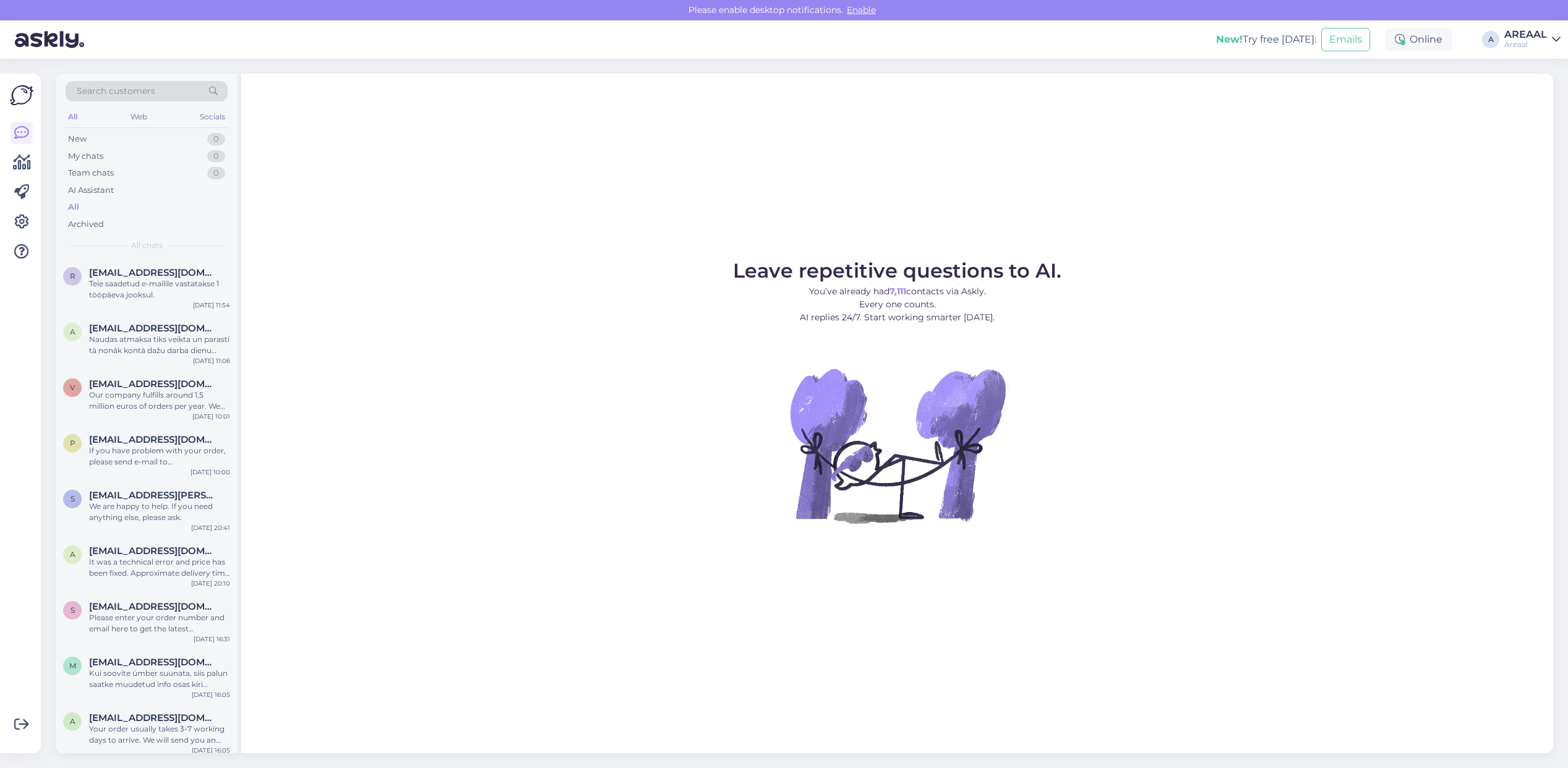
click at [1539, 41] on div "Areaal" at bounding box center [1526, 44] width 43 height 10
click at [1529, 86] on button "Open" at bounding box center [1533, 96] width 35 height 19
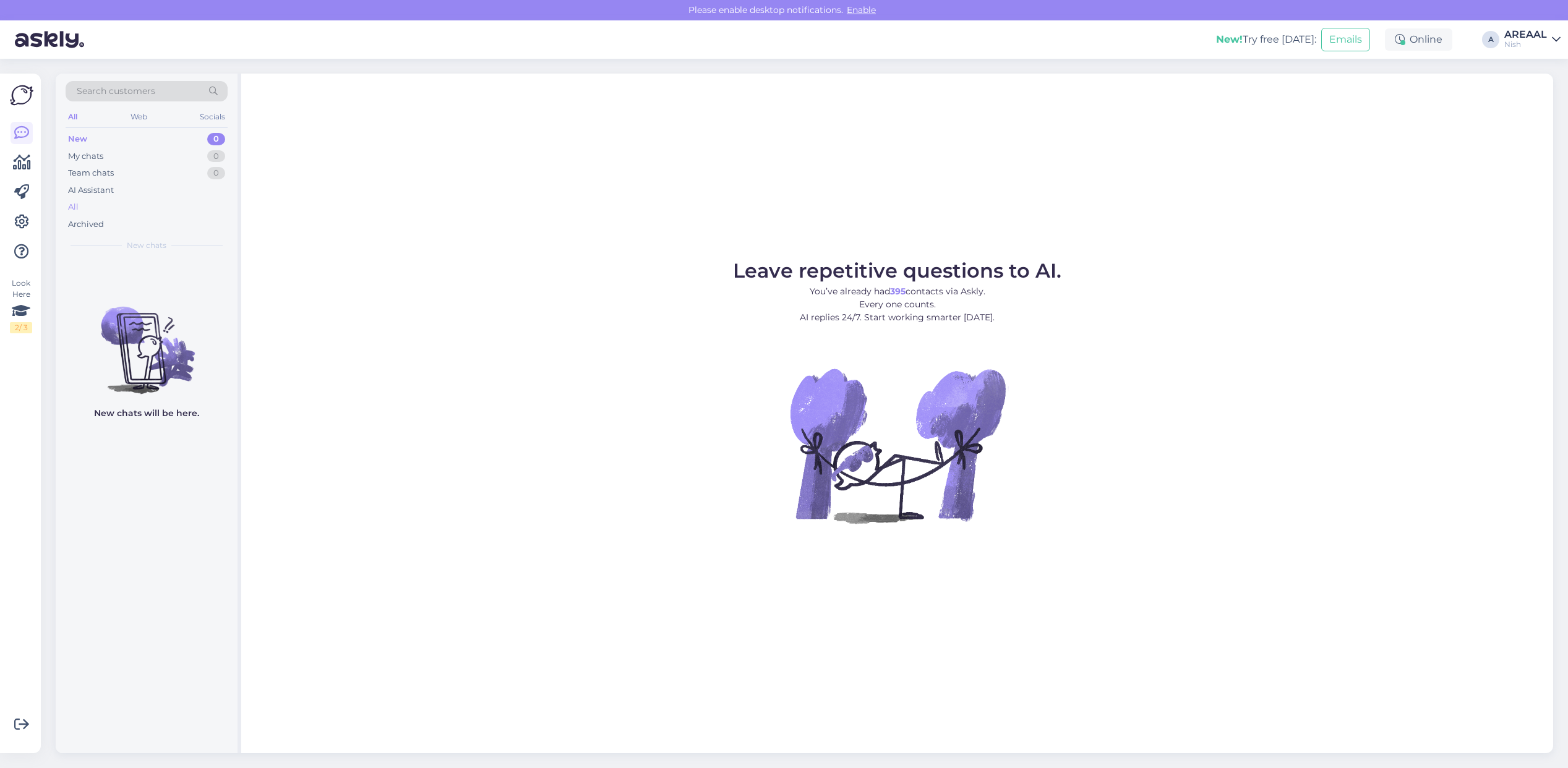
click at [135, 207] on div "All" at bounding box center [147, 206] width 162 height 17
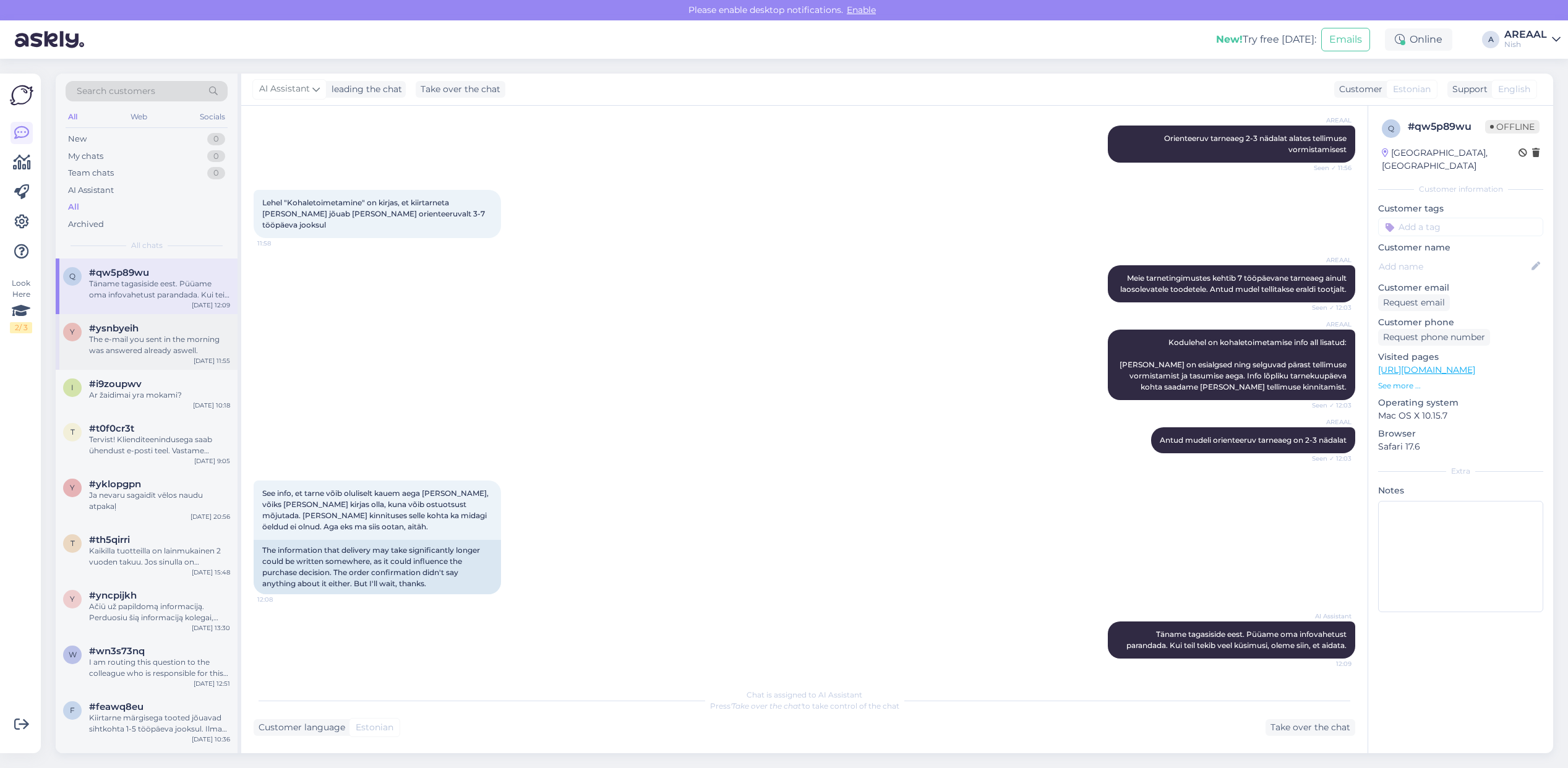
click at [121, 335] on div "The e-mail you sent in the morning was answered already aswell." at bounding box center [159, 345] width 141 height 22
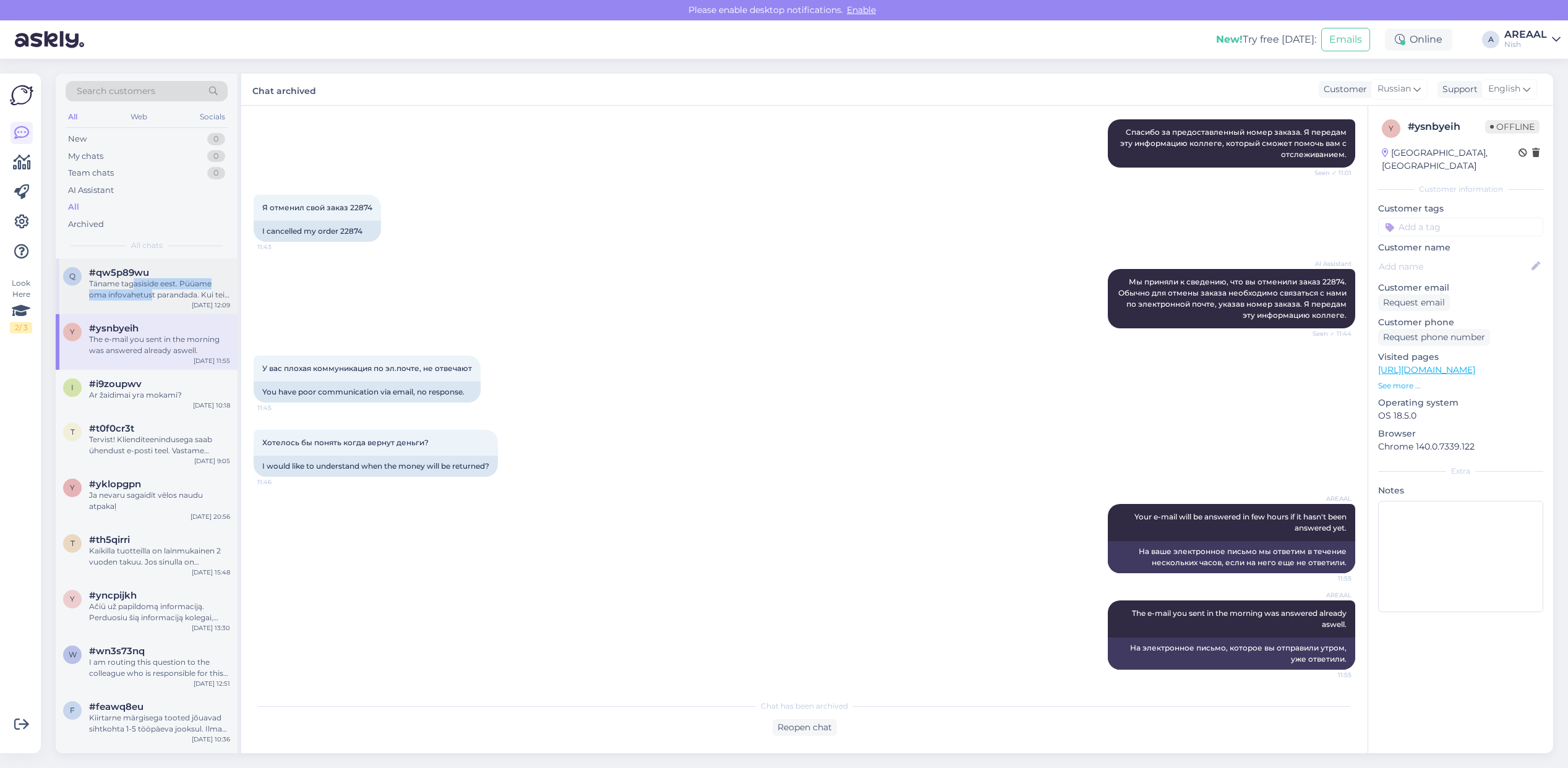
click at [131, 289] on div "Täname tagasiside eest. Püüame oma infovahetust parandada. Kui teil tekib veel …" at bounding box center [159, 290] width 141 height 22
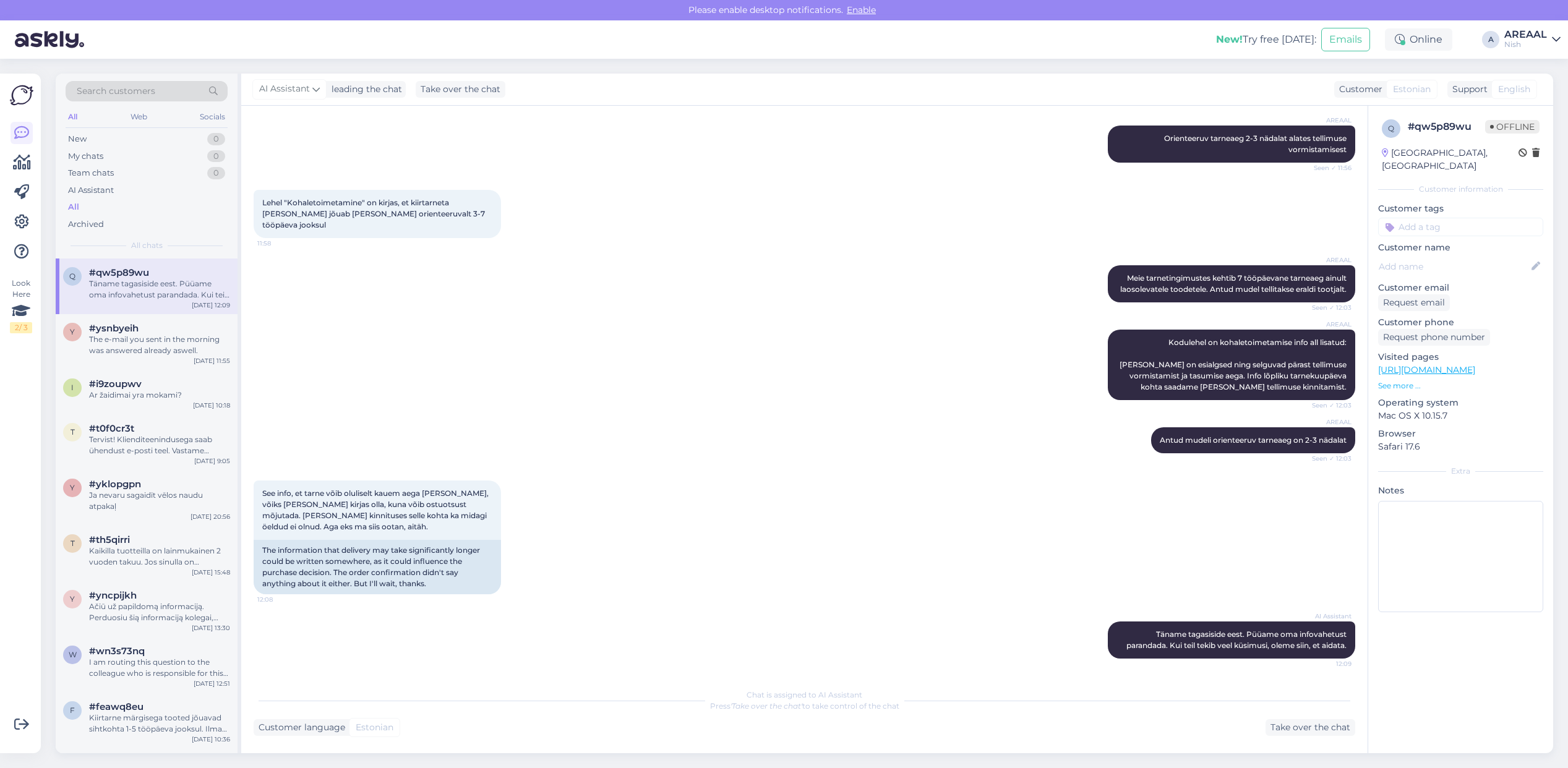
click at [733, 337] on div "AREAAL Kodulehel on kohaletoimetamise info all lisatud: Tarneajad on esialgsed …" at bounding box center [804, 365] width 1101 height 98
click at [697, 334] on div "AREAAL Kodulehel on kohaletoimetamise info all lisatud: Tarneajad on esialgsed …" at bounding box center [804, 365] width 1101 height 98
click at [690, 329] on div "AREAAL Kodulehel on kohaletoimetamise info all lisatud: Tarneajad on esialgsed …" at bounding box center [804, 365] width 1101 height 98
click at [231, 346] on div "y #ysnbyeih The e-mail you sent in the morning was answered already aswell. Sep…" at bounding box center [147, 342] width 182 height 56
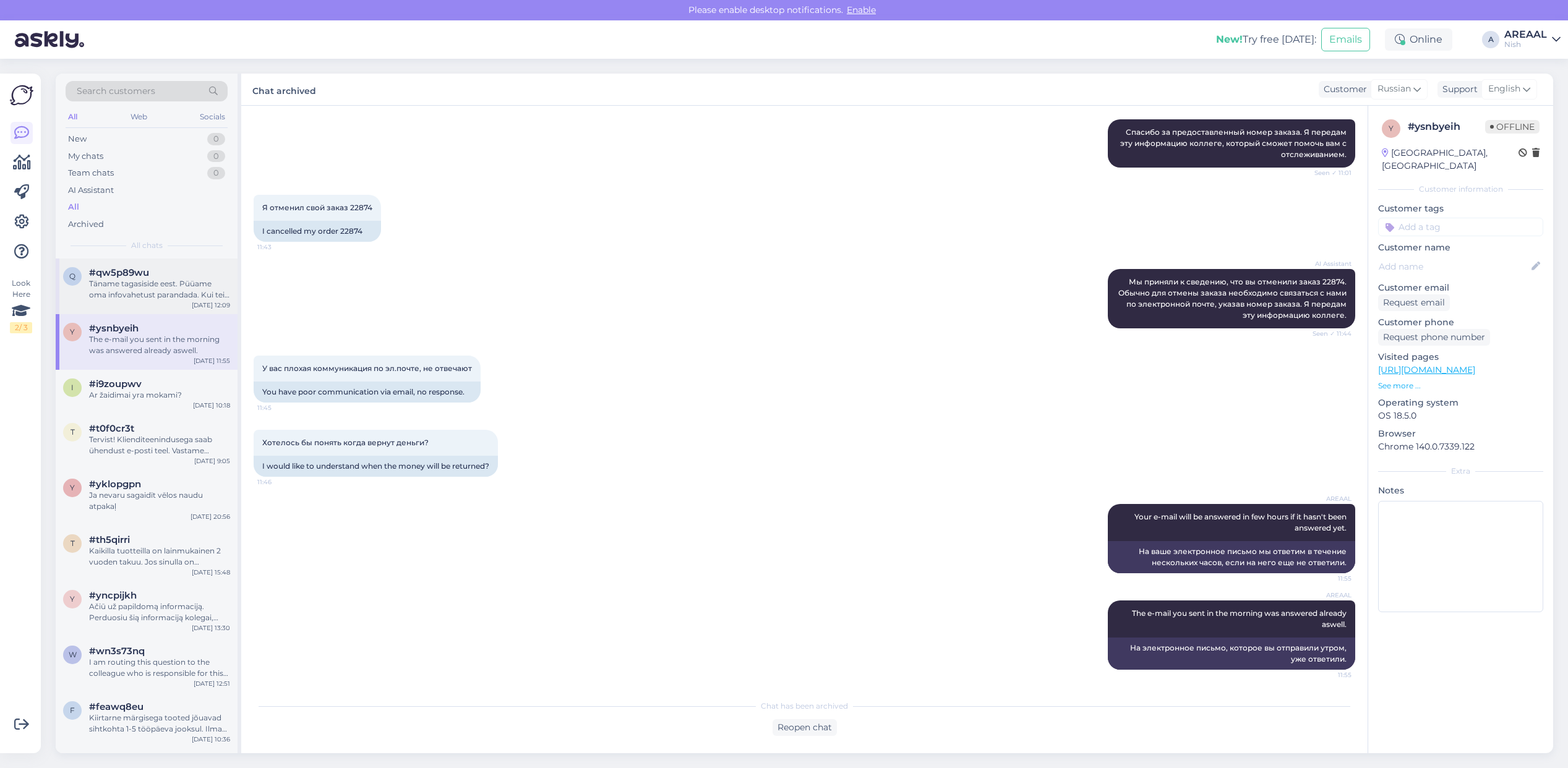
click at [187, 276] on div "#qw5p89wu" at bounding box center [159, 273] width 141 height 11
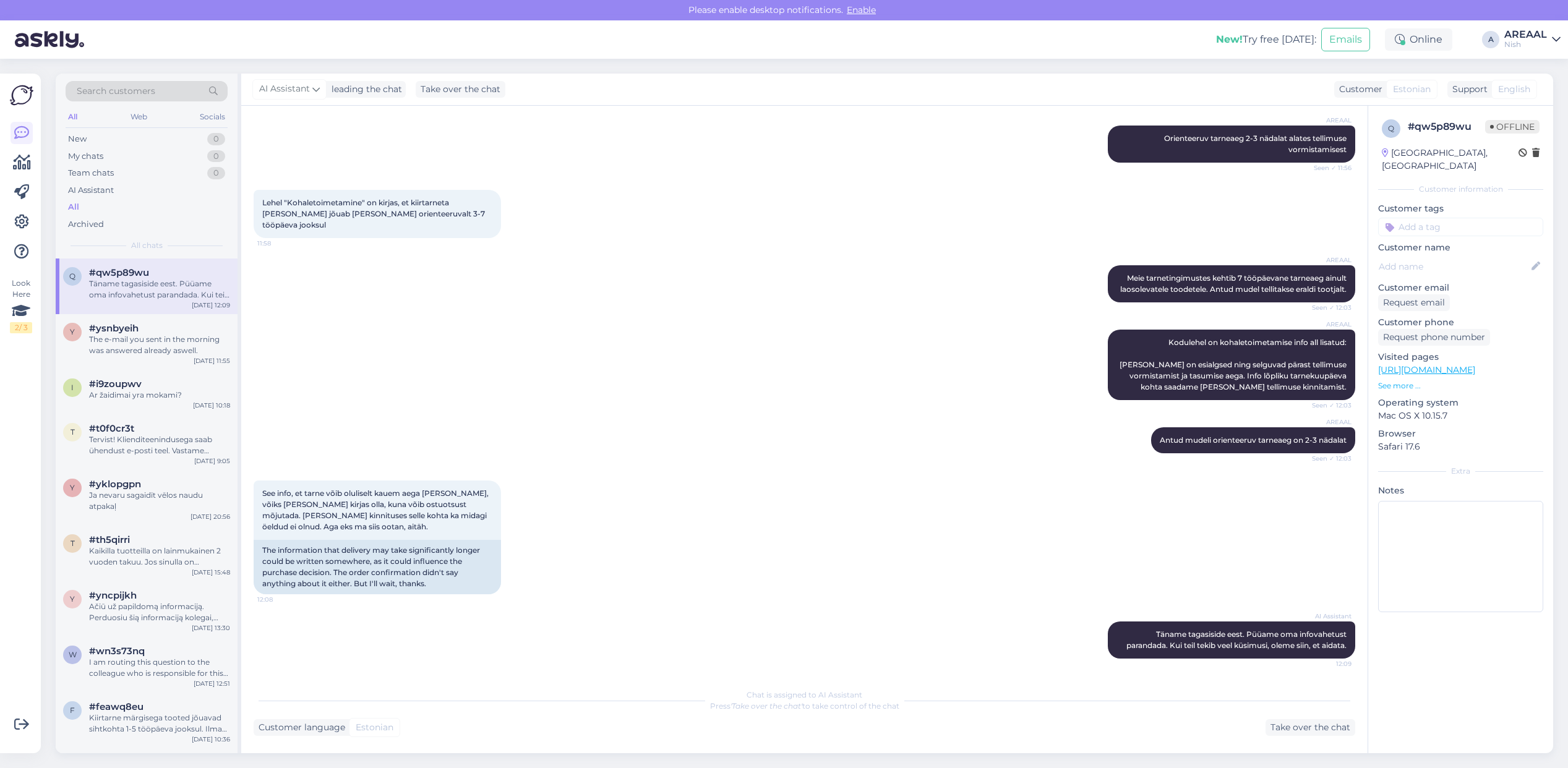
click at [1509, 42] on div "Nish" at bounding box center [1526, 44] width 43 height 10
click at [1540, 43] on div "Nish" at bounding box center [1526, 44] width 43 height 10
click at [1522, 36] on div "AREAAL" at bounding box center [1526, 34] width 43 height 10
click at [187, 320] on div "y #ysnbyeih The e-mail you sent in the morning was answered already aswell. Sep…" at bounding box center [147, 342] width 182 height 56
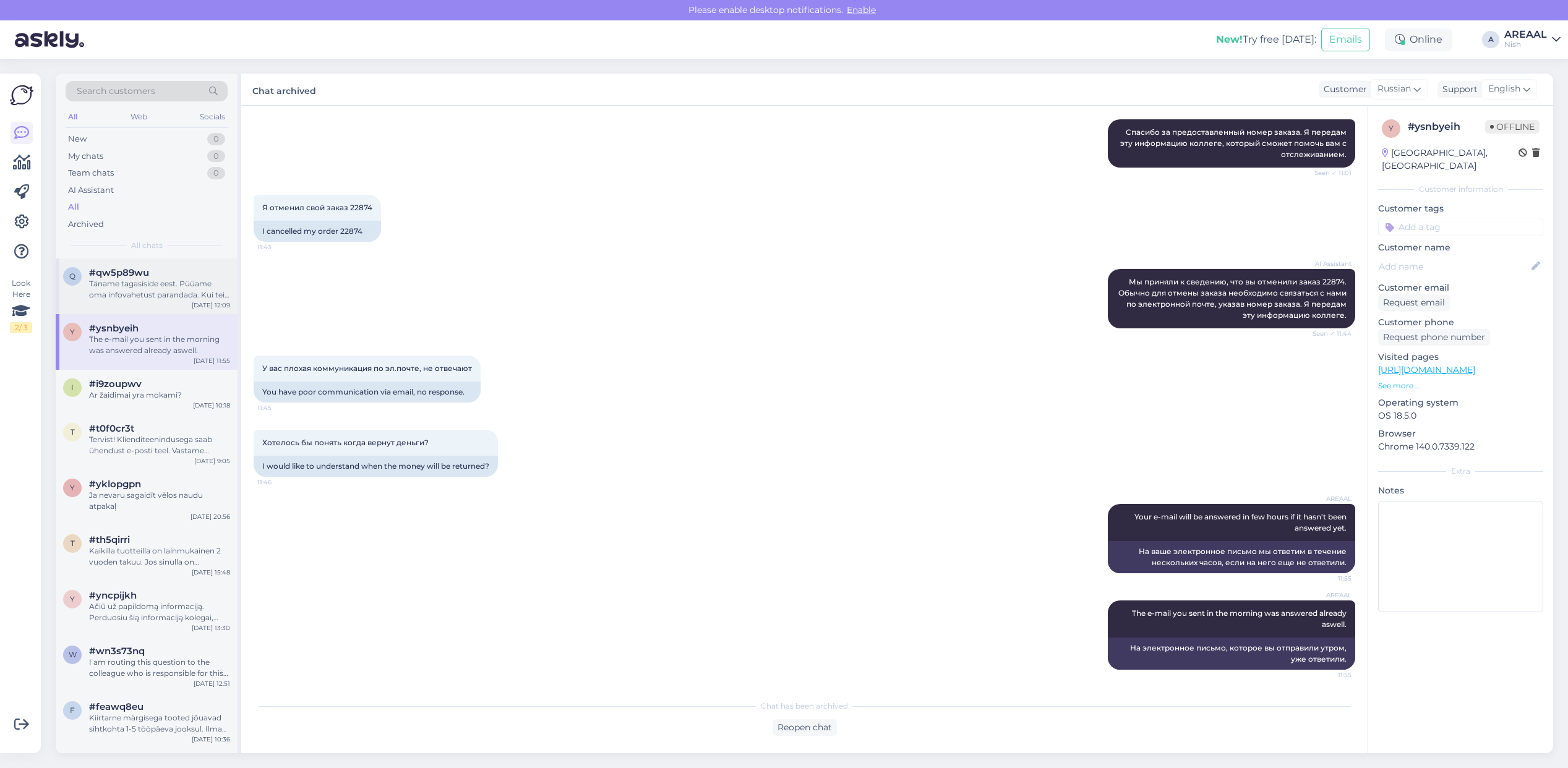
click at [184, 301] on div "Täname tagasiside eest. Püüame oma infovahetust parandada. Kui teil tekib veel …" at bounding box center [159, 290] width 141 height 22
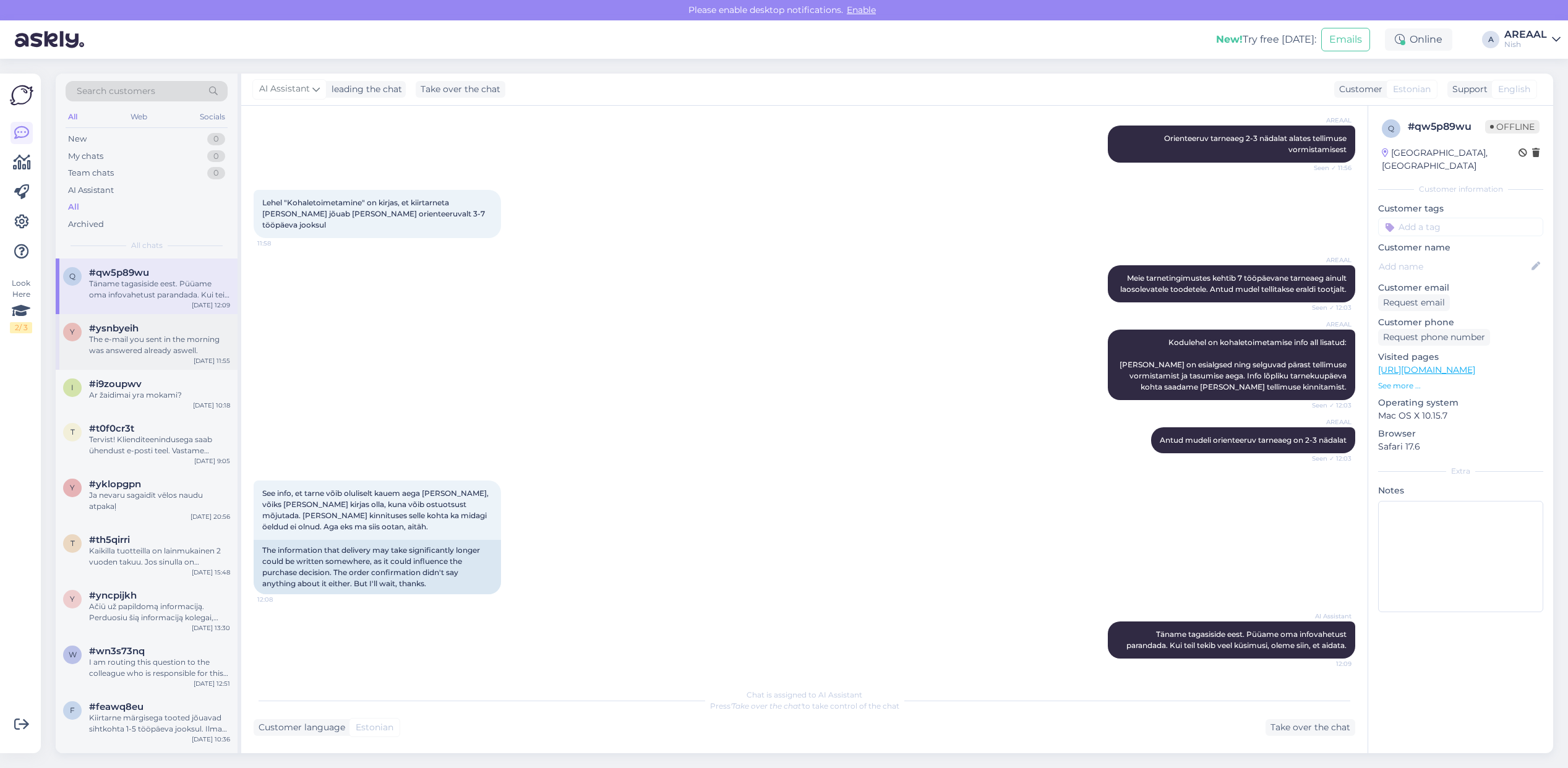
click at [183, 339] on div "The e-mail you sent in the morning was answered already aswell." at bounding box center [159, 345] width 141 height 22
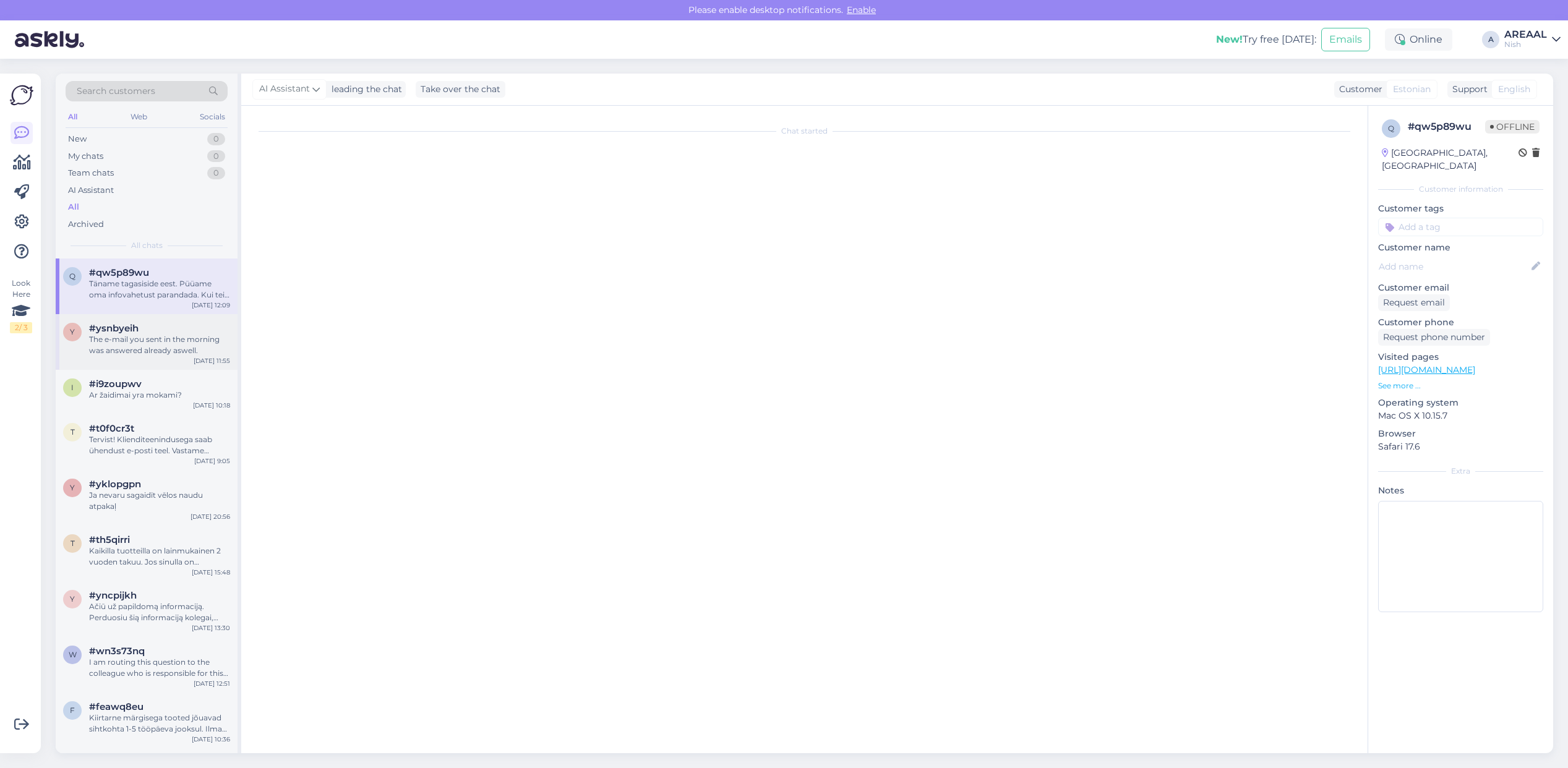
scroll to position [1012, 0]
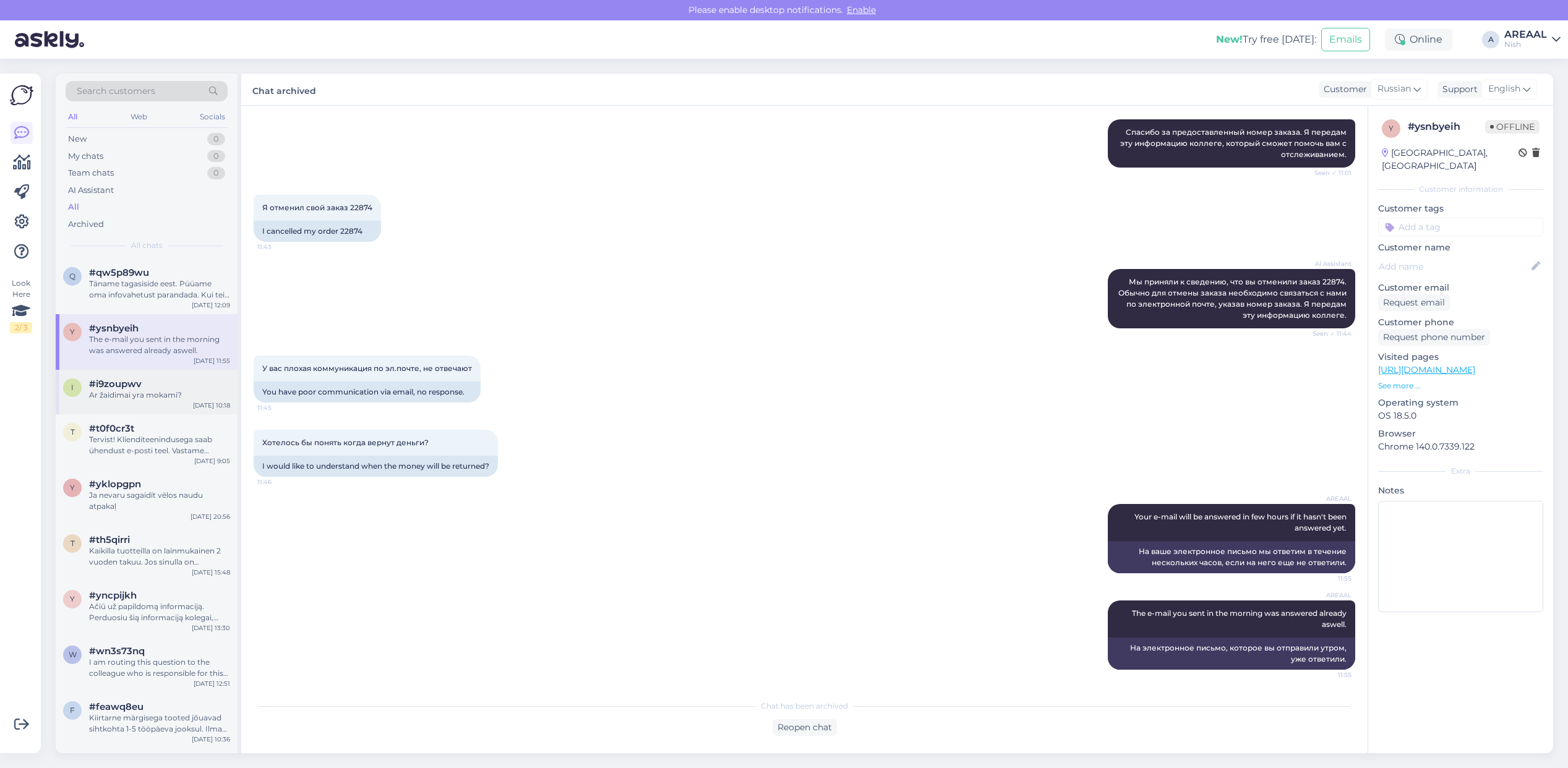
click at [171, 396] on div "Ar žaidimai yra mokami?" at bounding box center [159, 395] width 141 height 11
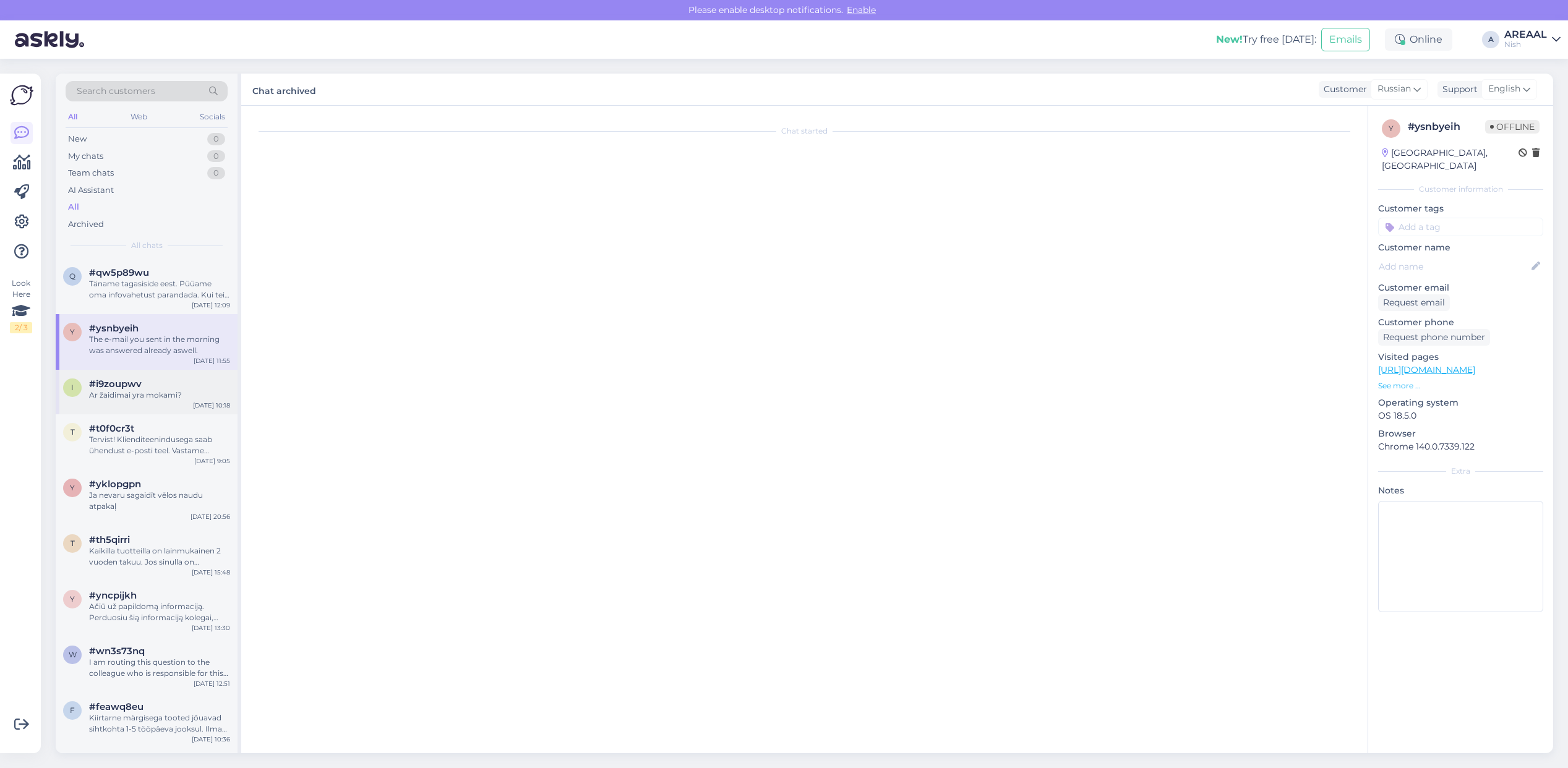
scroll to position [0, 0]
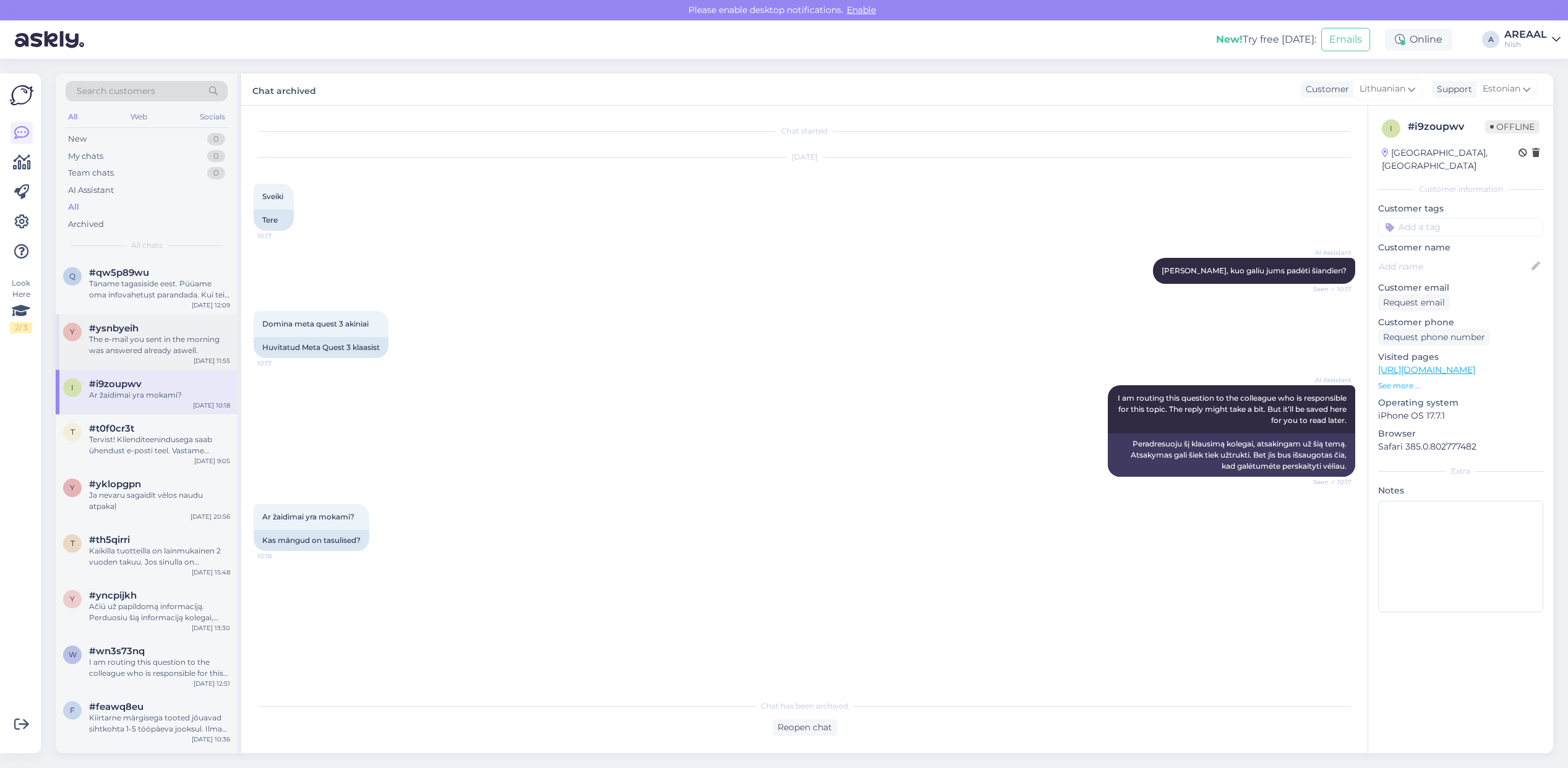
click at [167, 369] on div "y #ysnbyeih The e-mail you sent in the morning was answered already aswell. Sep…" at bounding box center [147, 342] width 182 height 56
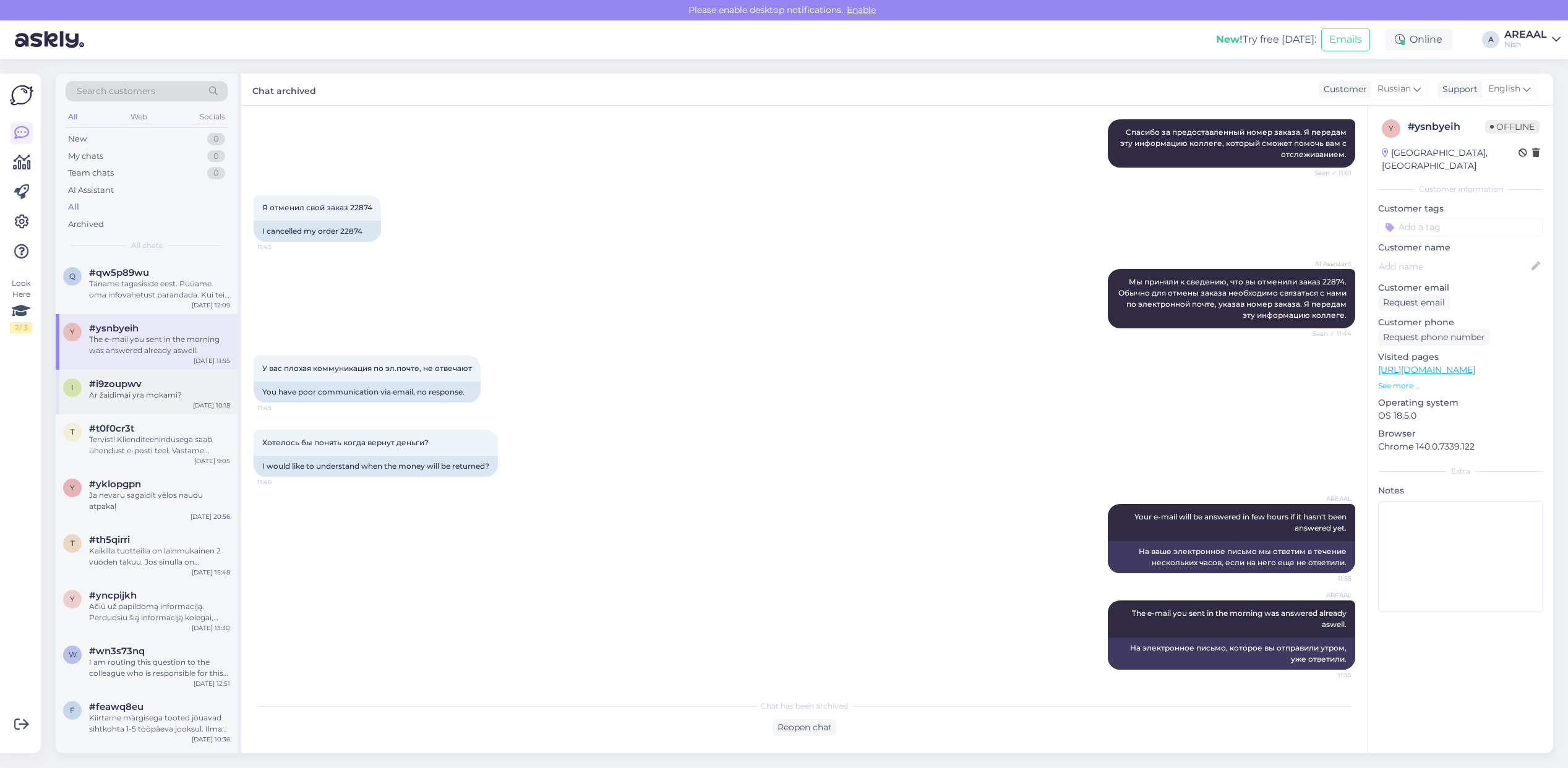
click at [158, 409] on div "i #i9zoupwv Ar žaidimai yra mokami? Sep 17 10:18" at bounding box center [147, 392] width 182 height 44
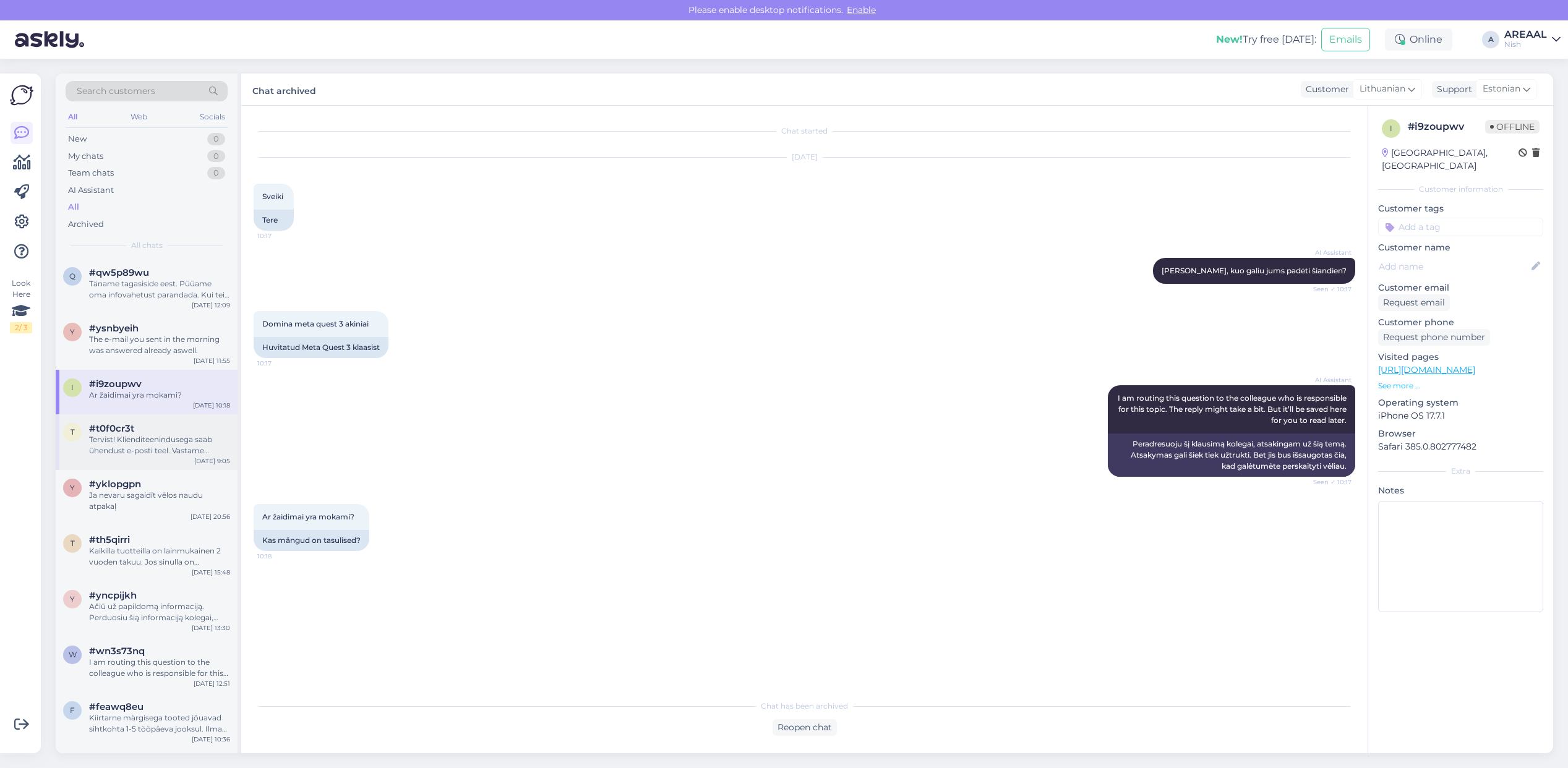
click at [156, 442] on div "Tervist! Klienditeenindusega saab ühendust e-posti teel. Vastame tööpäeviti esi…" at bounding box center [159, 445] width 141 height 22
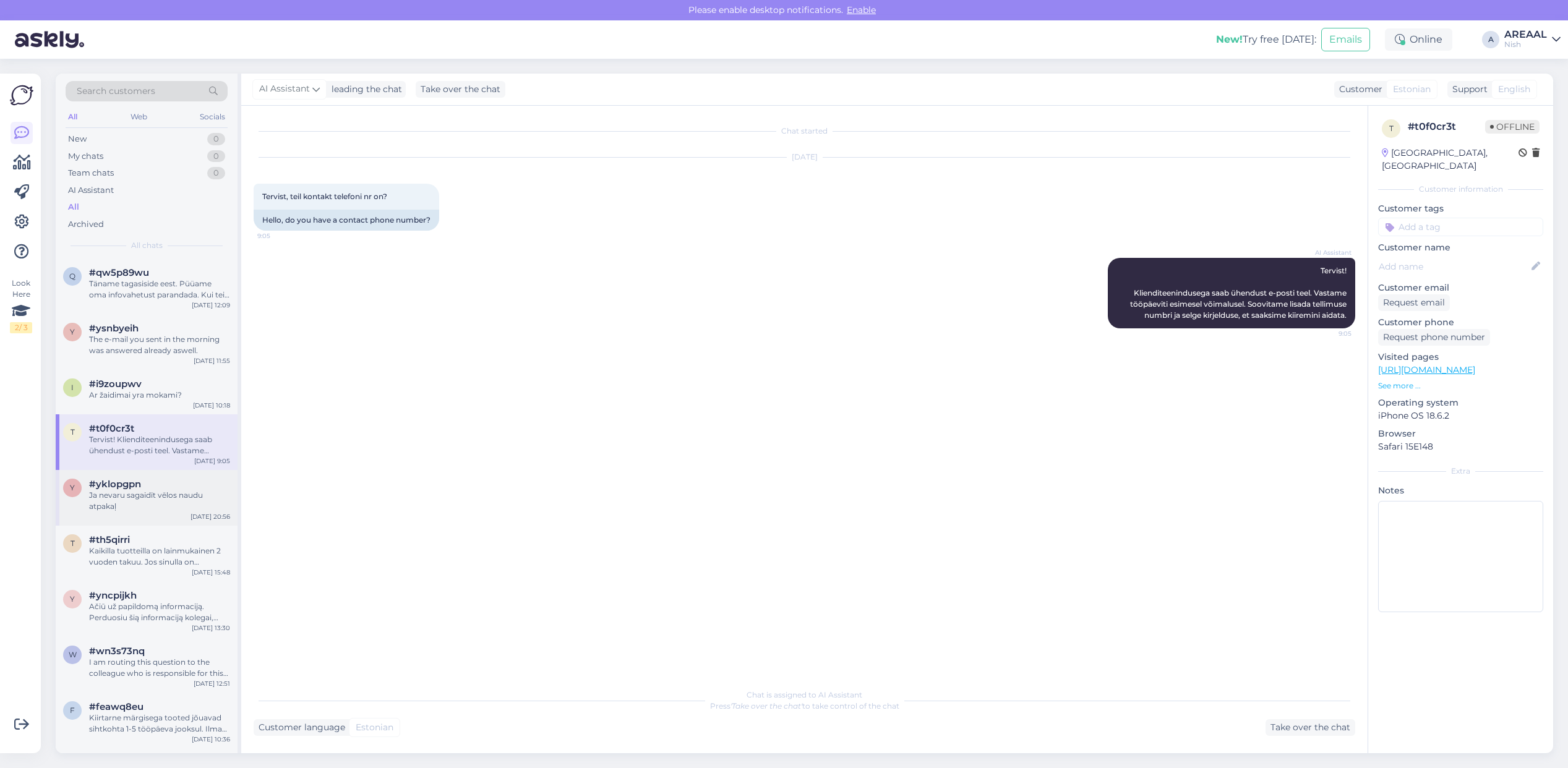
click at [164, 486] on div "#yklopgpn" at bounding box center [159, 484] width 141 height 11
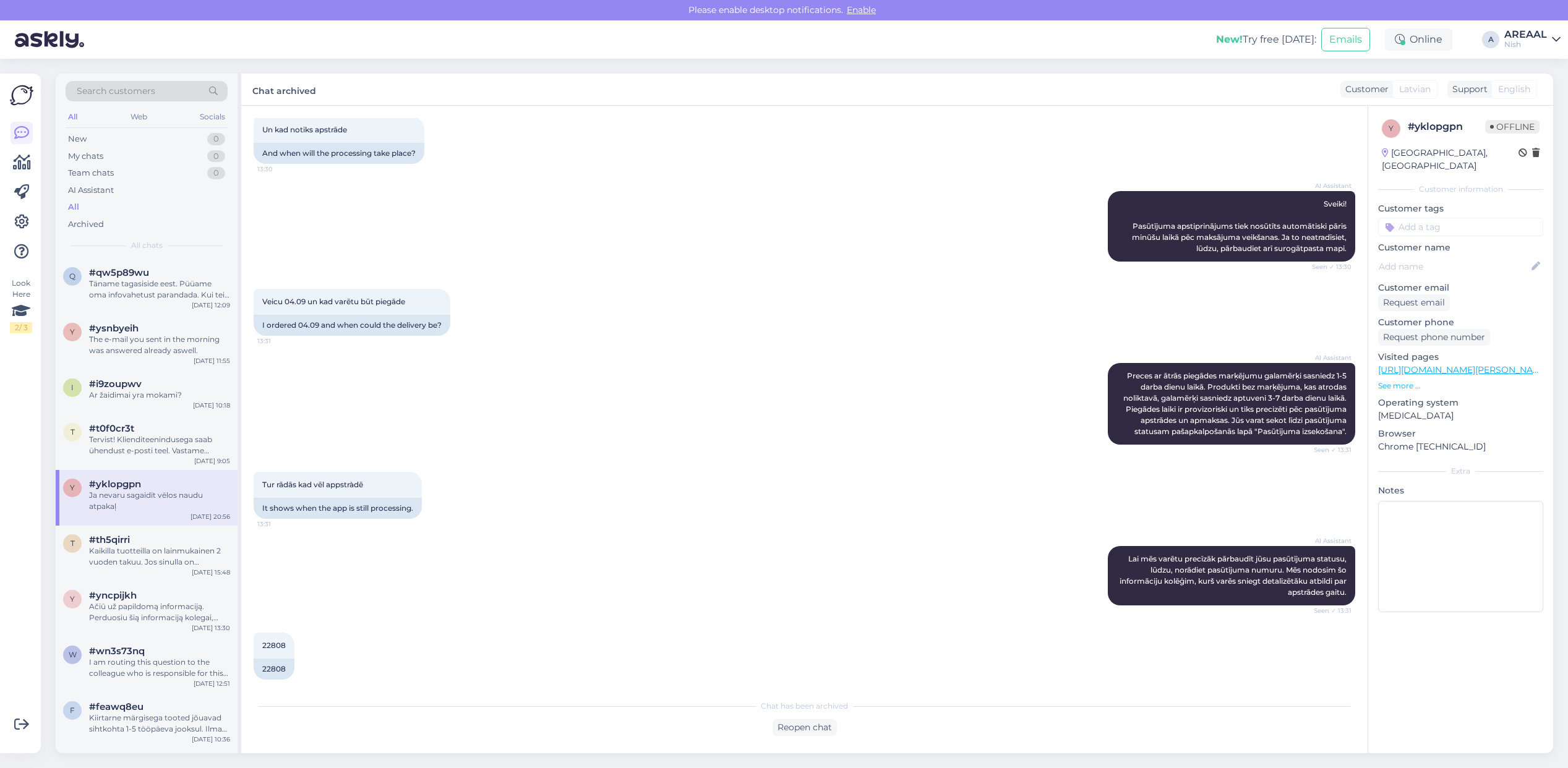
scroll to position [911, 0]
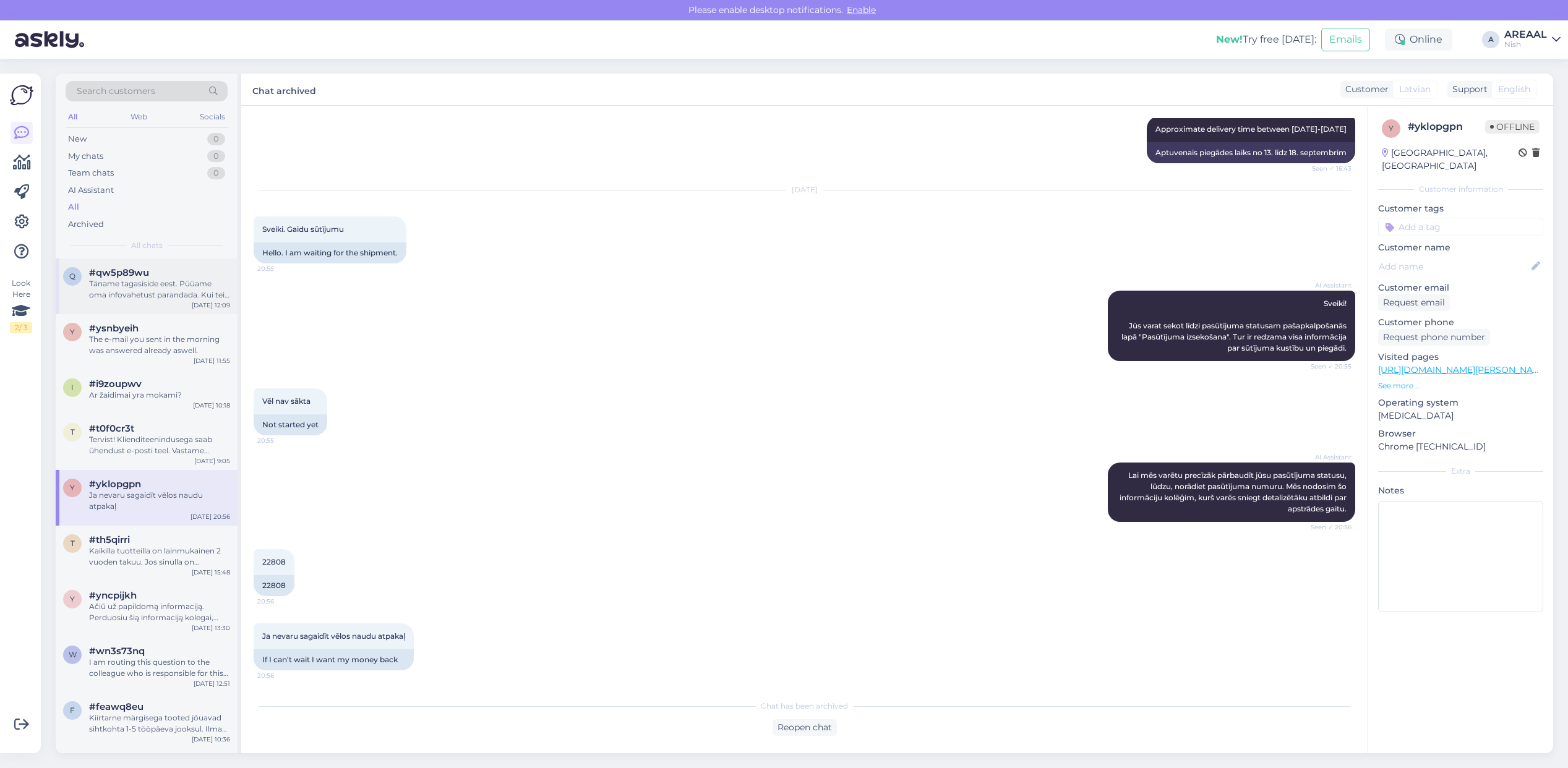
click at [167, 298] on div "Täname tagasiside eest. Püüame oma infovahetust parandada. Kui teil tekib veel …" at bounding box center [159, 290] width 141 height 22
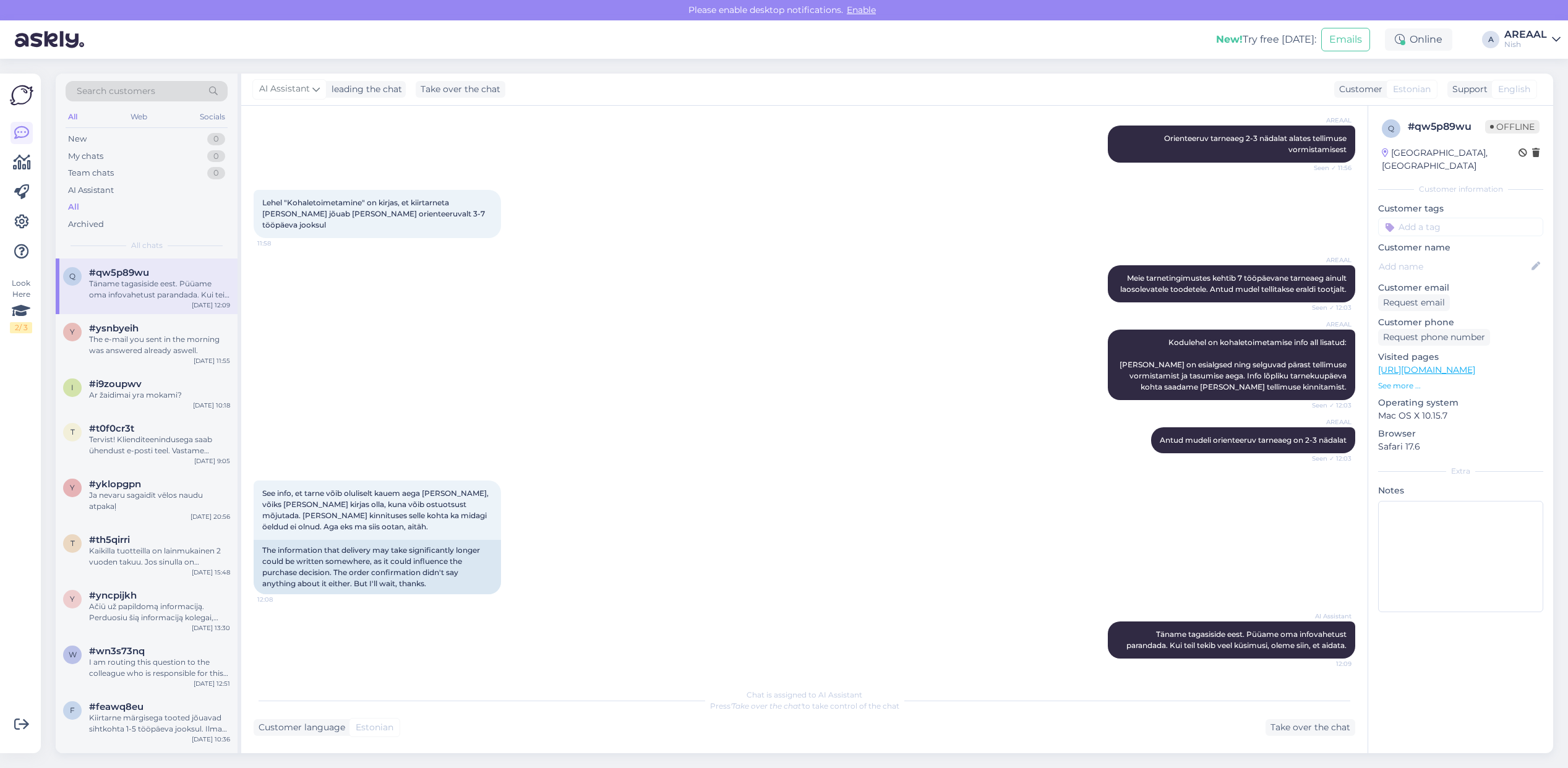
click at [1531, 49] on div "New! Try free today: Emails Online A AREAAL Nish Areaal Open Nish Opened VR24 O…" at bounding box center [784, 40] width 1568 height 38
click at [1529, 27] on div "New! Try free today: Emails Online A AREAAL Nish Areaal Open Nish Opened VR24 O…" at bounding box center [784, 40] width 1568 height 38
drag, startPoint x: 1533, startPoint y: 54, endPoint x: 1542, endPoint y: 25, distance: 30.4
click at [1533, 53] on div "Please enable desktop notifications. Enable New! Try free today: Emails Online …" at bounding box center [784, 384] width 1568 height 768
click at [1542, 25] on div "New! Try free today: Emails Online A AREAAL Nish Areaal Open Nish Opened VR24 O…" at bounding box center [784, 40] width 1568 height 38
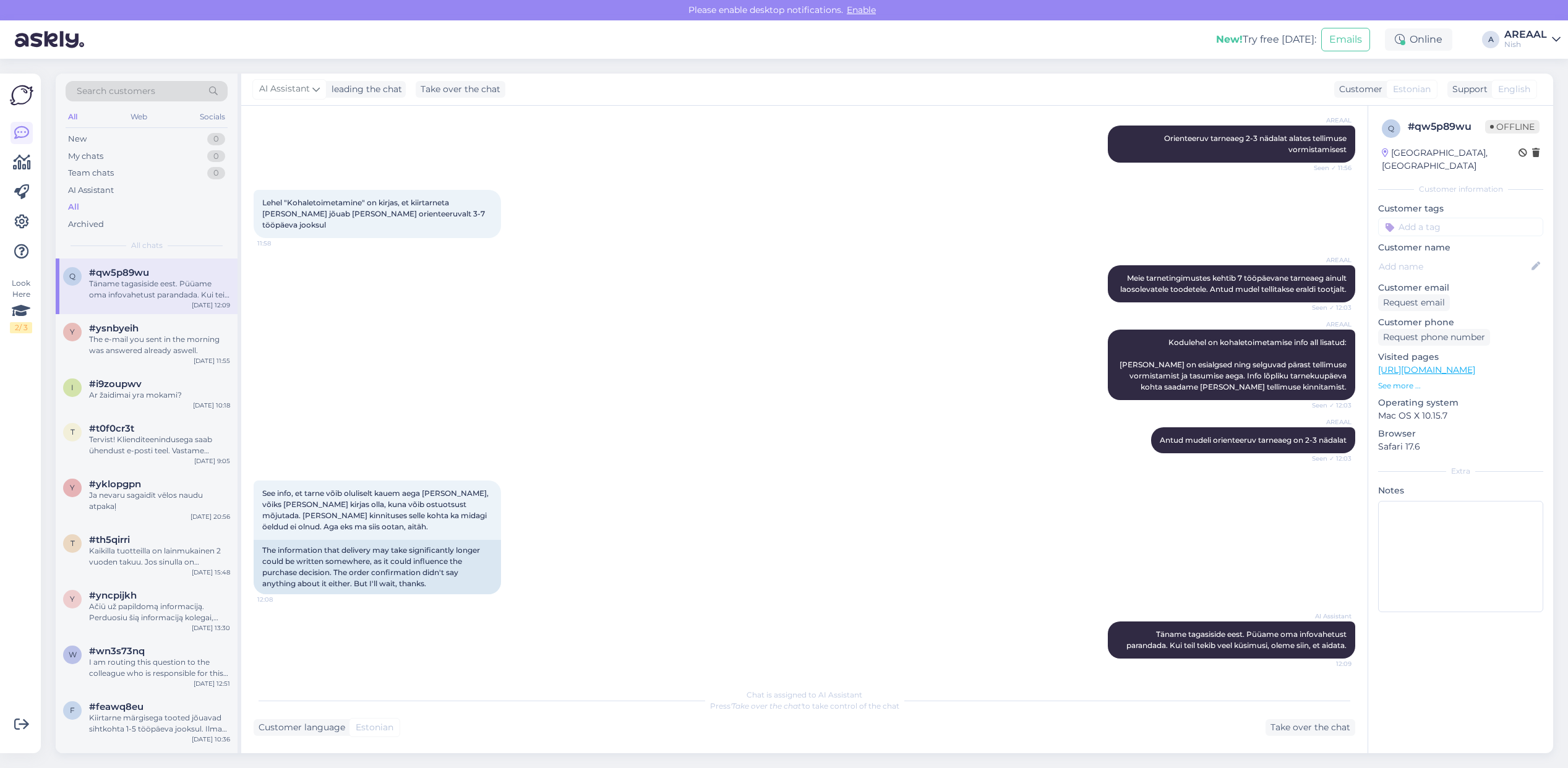
click at [1534, 46] on div "Nish" at bounding box center [1526, 44] width 43 height 10
click at [1531, 36] on div "AREAAL" at bounding box center [1526, 34] width 43 height 10
drag, startPoint x: 1537, startPoint y: 36, endPoint x: 1538, endPoint y: 75, distance: 39.0
click at [1537, 37] on div "AREAAL" at bounding box center [1526, 34] width 43 height 10
click at [1538, 76] on button "Open" at bounding box center [1533, 69] width 35 height 19
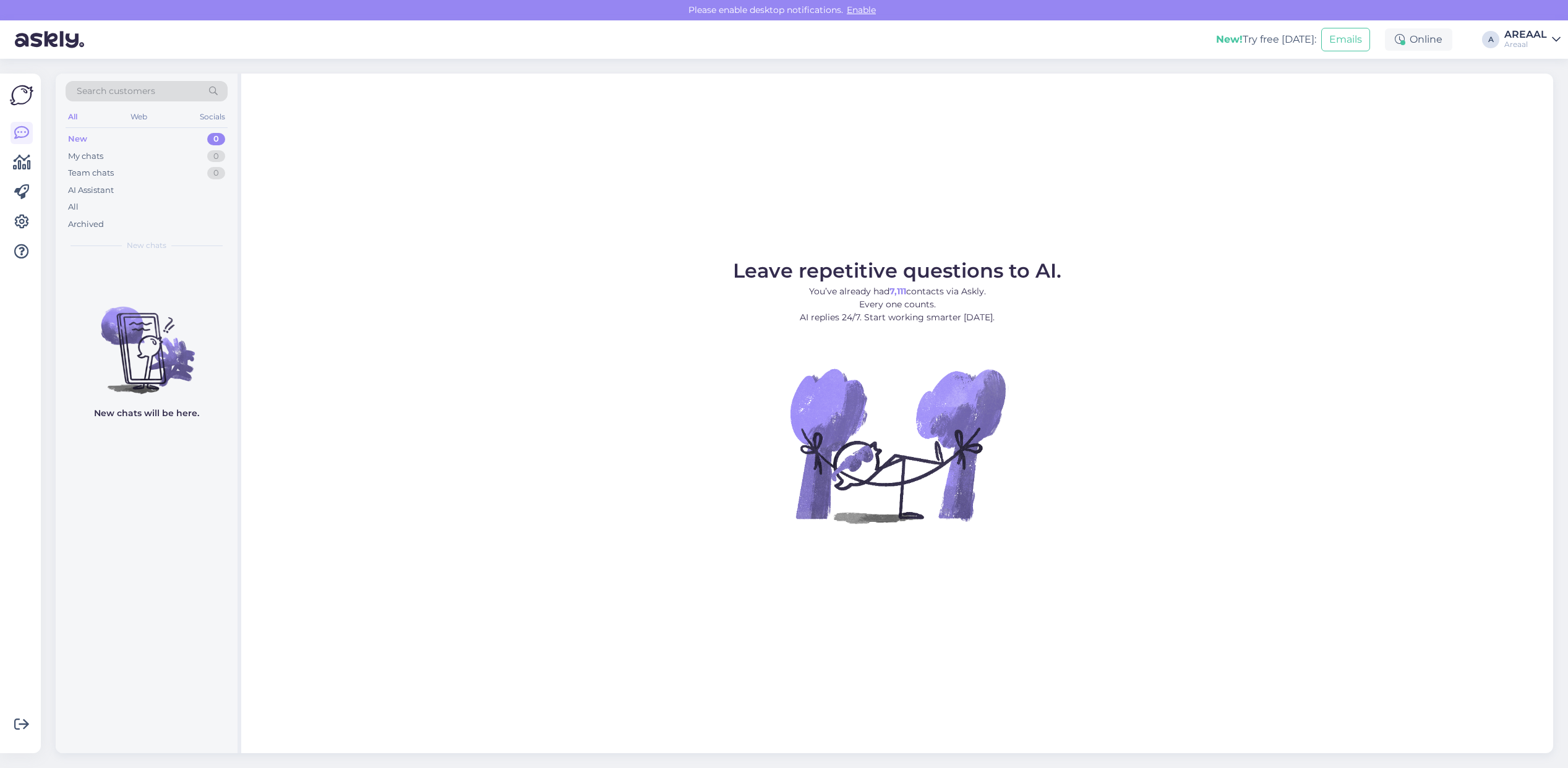
click at [831, 75] on div "Leave repetitive questions to AI. You’ve already had 7,111 contacts via Askly. …" at bounding box center [897, 413] width 1312 height 680
click at [181, 195] on div "AI Assistant" at bounding box center [147, 190] width 162 height 17
click at [178, 207] on div "All" at bounding box center [147, 206] width 162 height 17
click at [179, 192] on div "AI Assistant" at bounding box center [147, 190] width 162 height 17
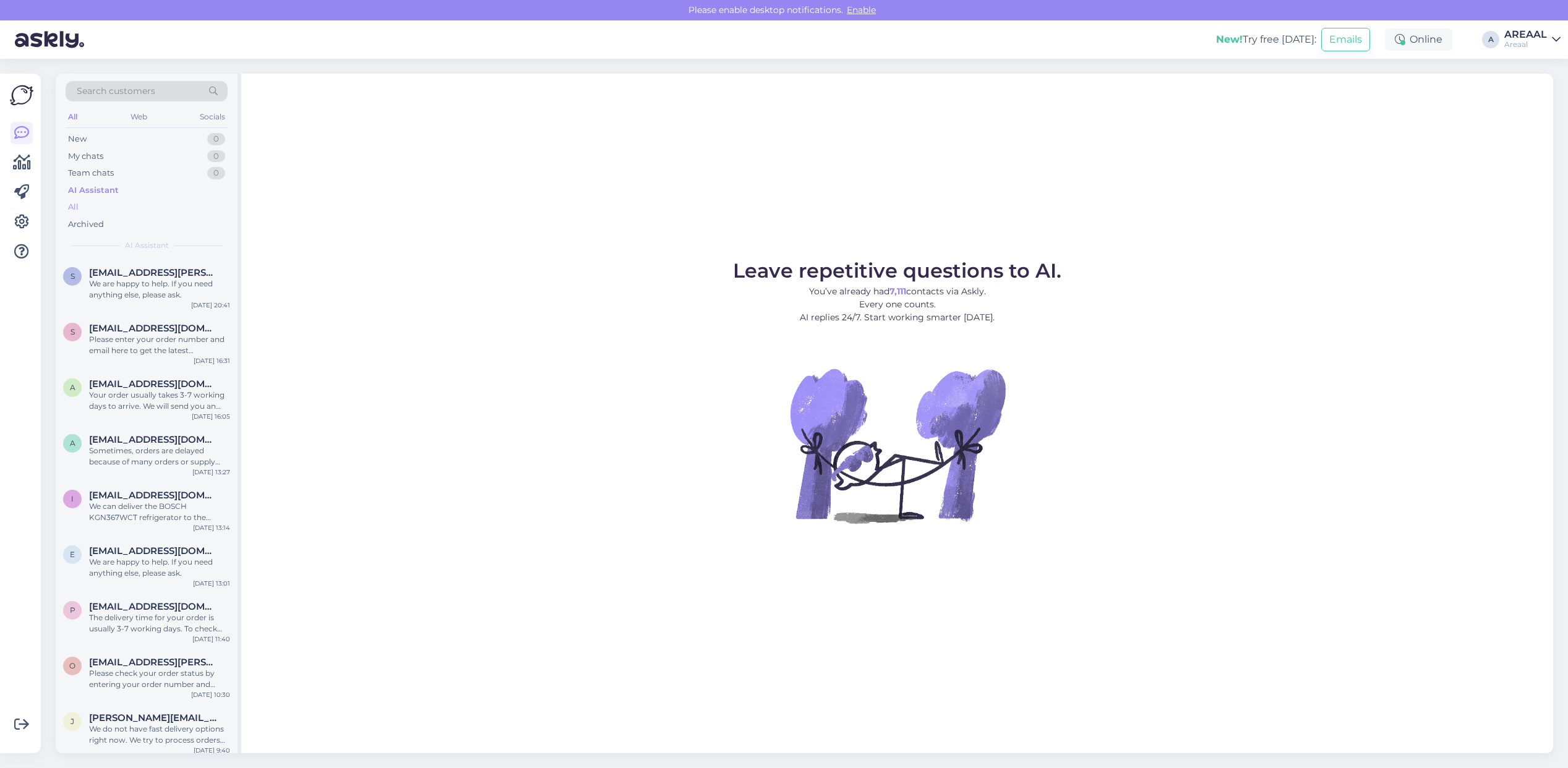
click at [165, 212] on div "All" at bounding box center [147, 206] width 162 height 17
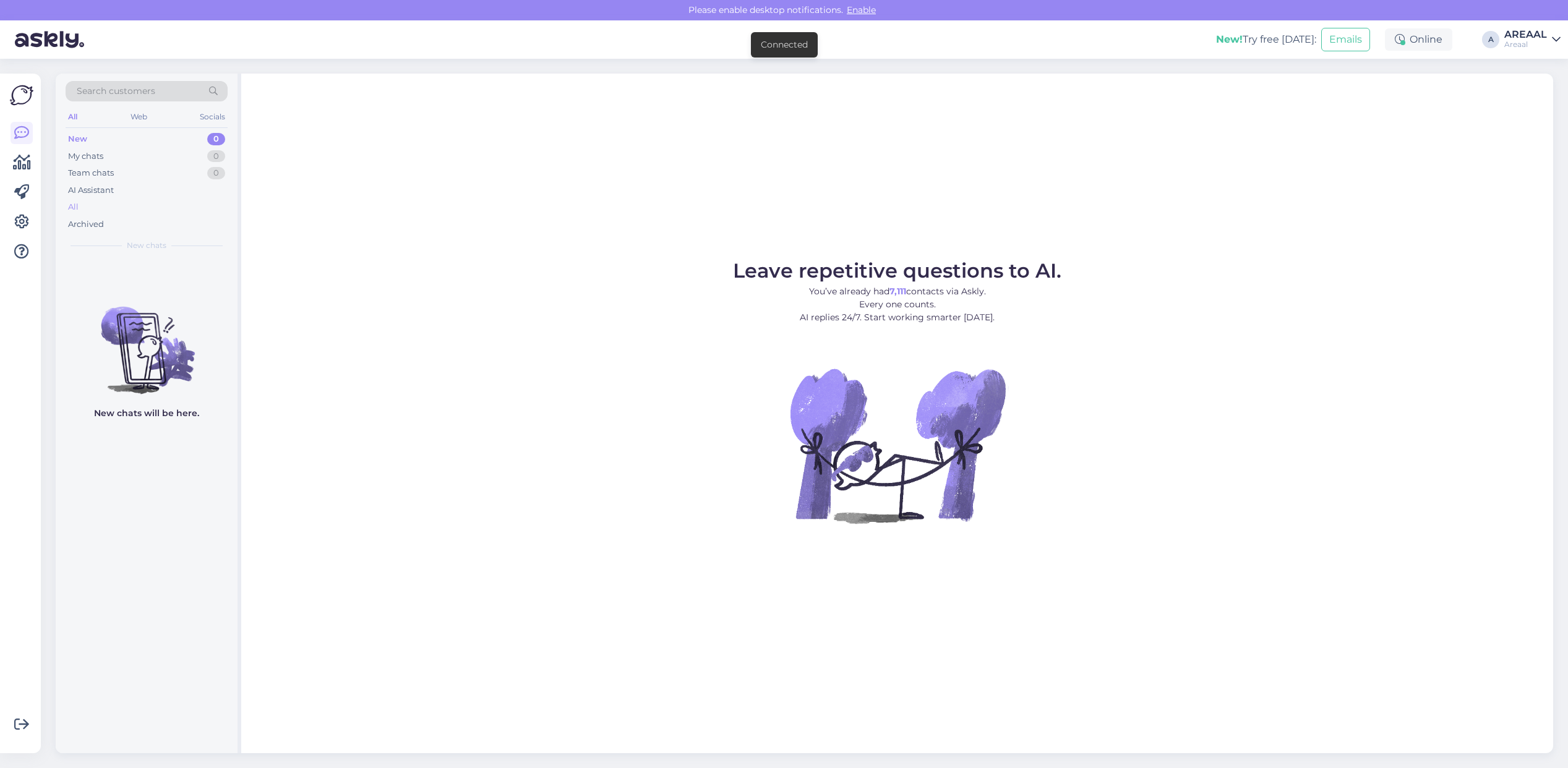
click at [113, 203] on div "All" at bounding box center [147, 206] width 162 height 17
click at [125, 211] on div "All" at bounding box center [147, 206] width 162 height 17
click at [165, 226] on div "Archived" at bounding box center [147, 224] width 162 height 17
click at [158, 211] on div "All" at bounding box center [147, 206] width 162 height 17
click at [184, 206] on div "All" at bounding box center [147, 206] width 162 height 17
